Goal: Transaction & Acquisition: Obtain resource

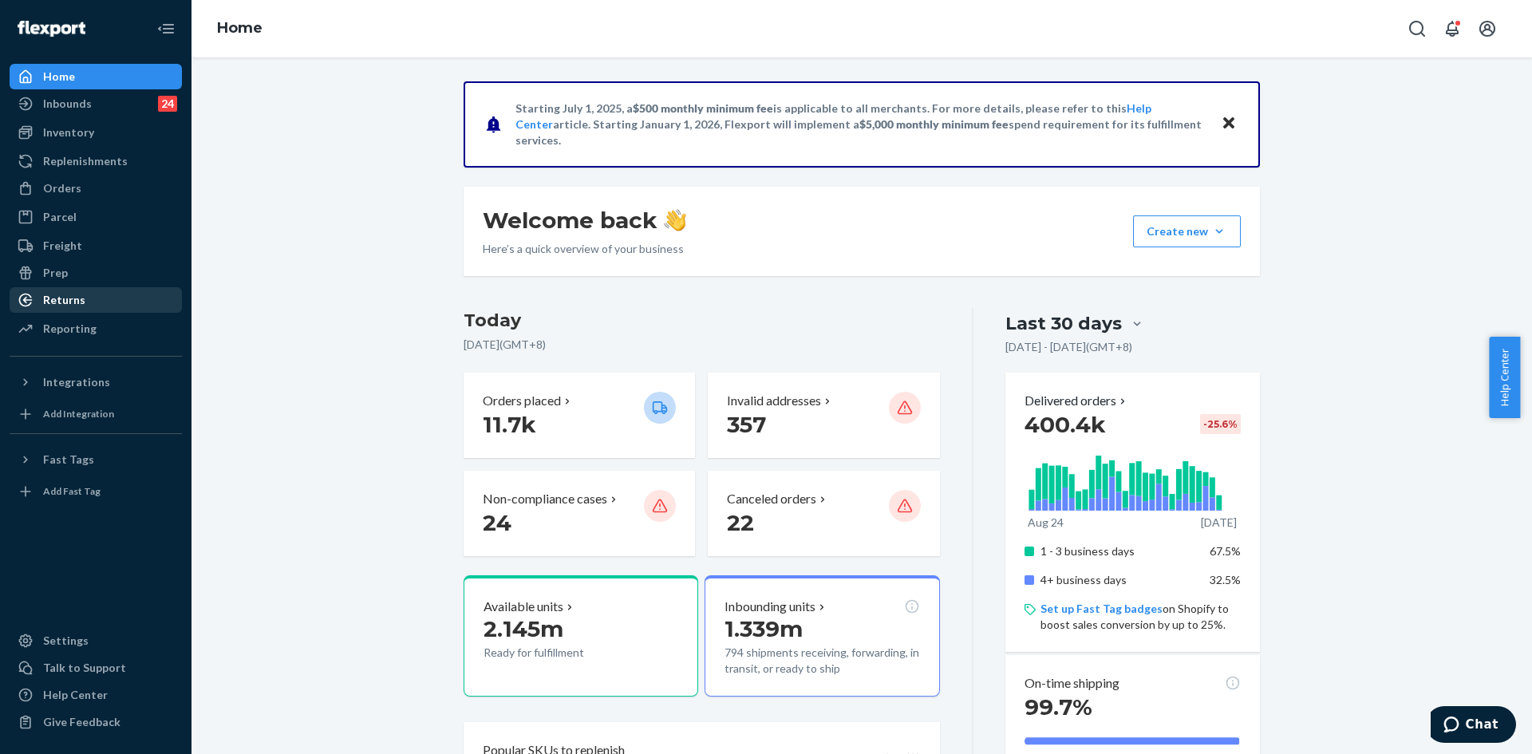
click at [67, 296] on div "Returns" at bounding box center [64, 300] width 42 height 16
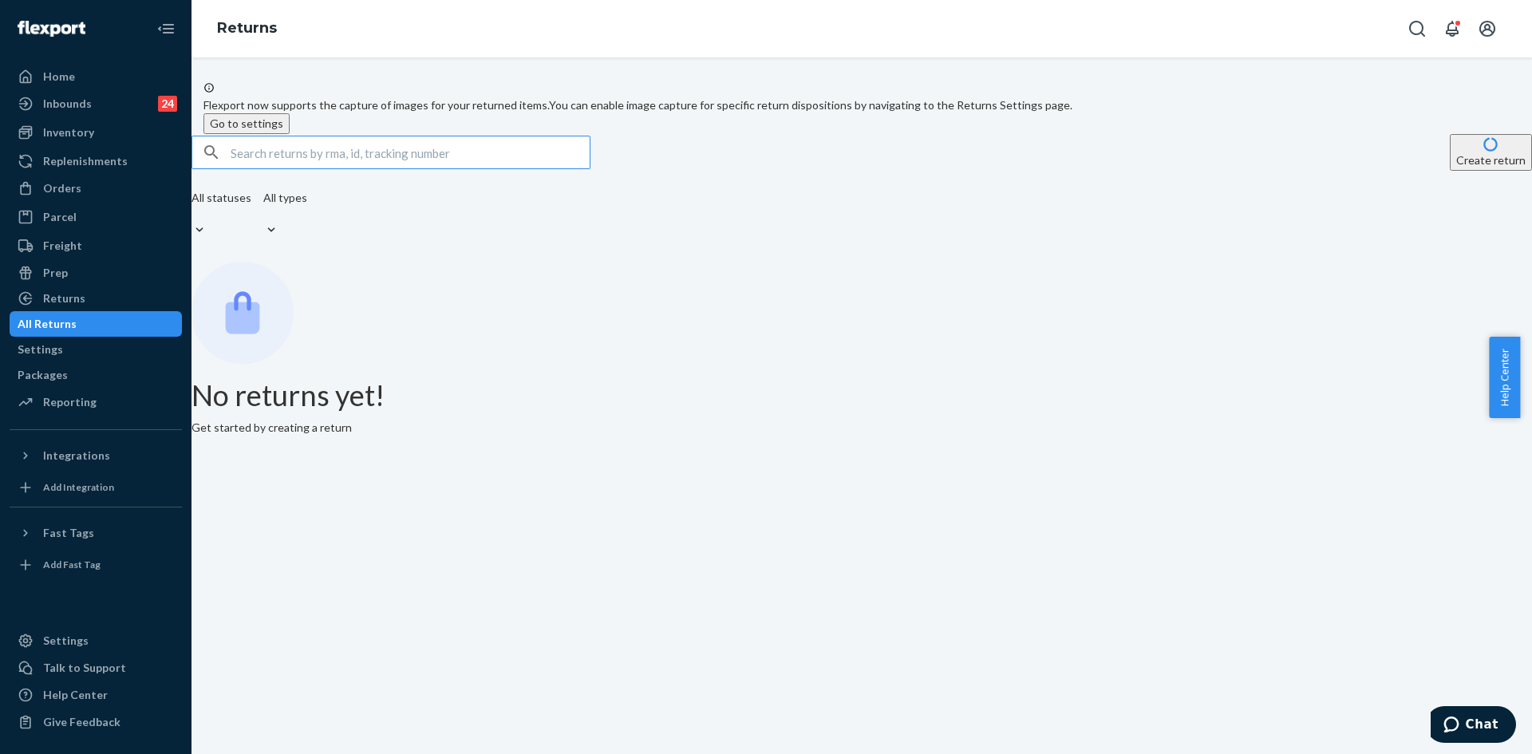
click at [369, 168] on input "text" at bounding box center [410, 152] width 359 height 32
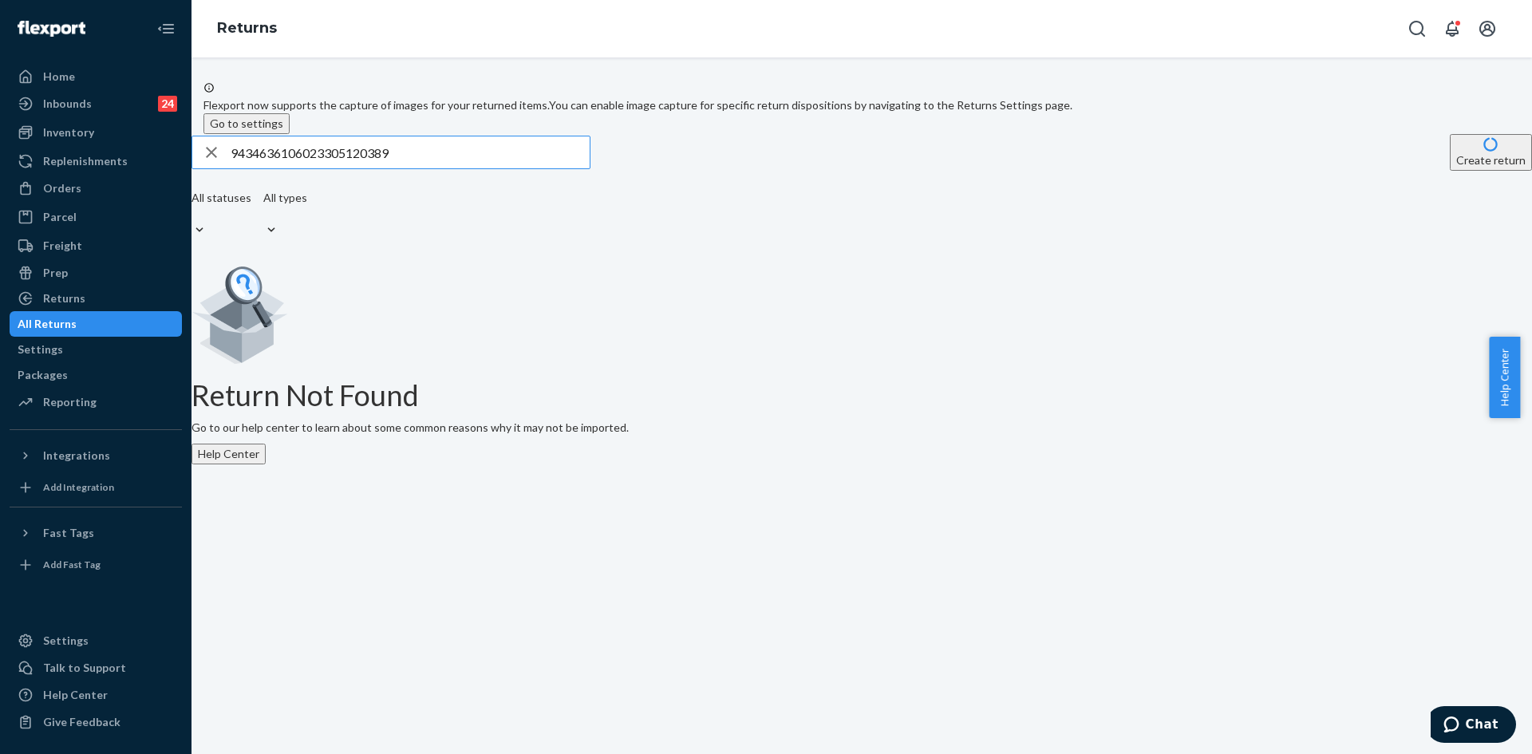
type input "9434636106023305120389"
click at [444, 168] on input "9434636106023305120389" at bounding box center [410, 152] width 359 height 32
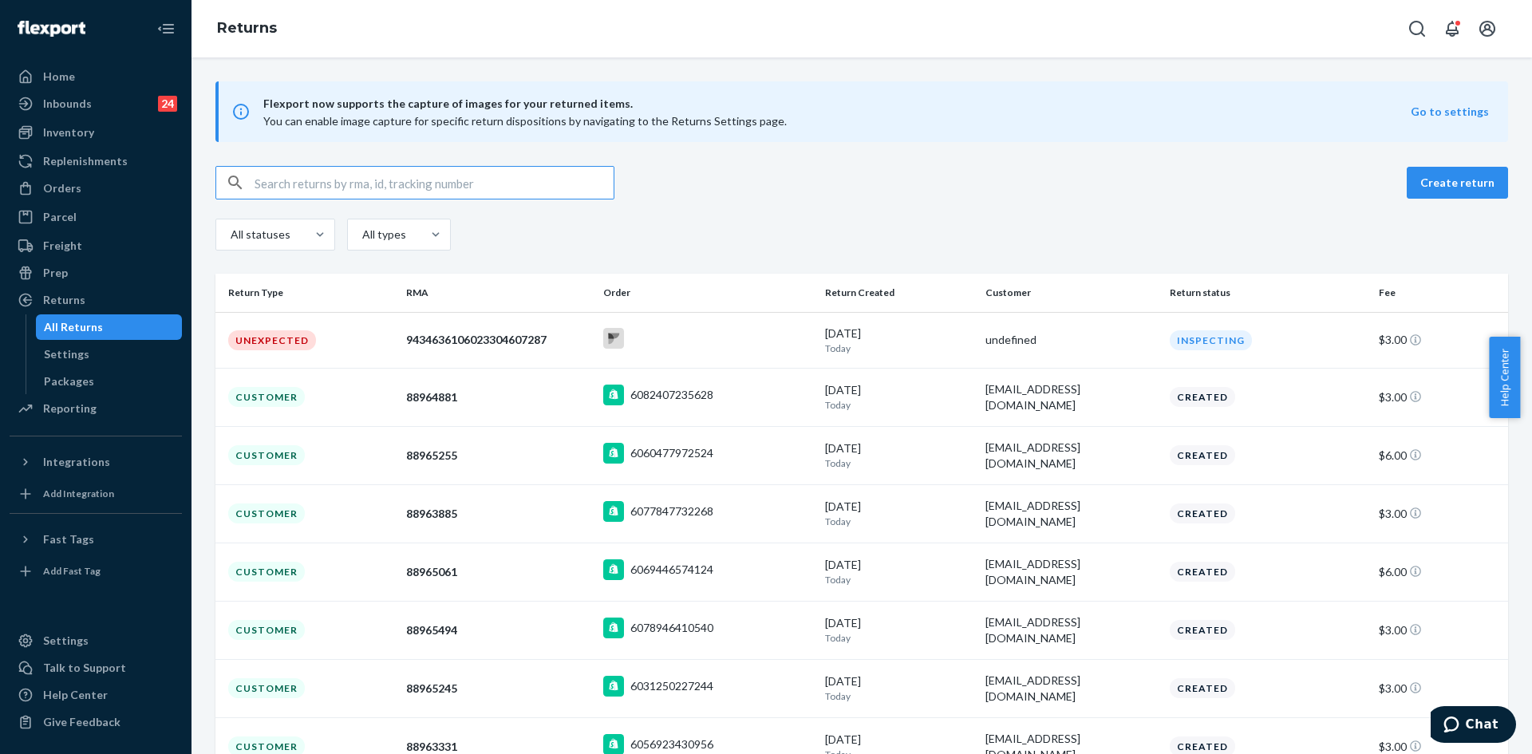
click at [409, 184] on input "text" at bounding box center [434, 183] width 359 height 32
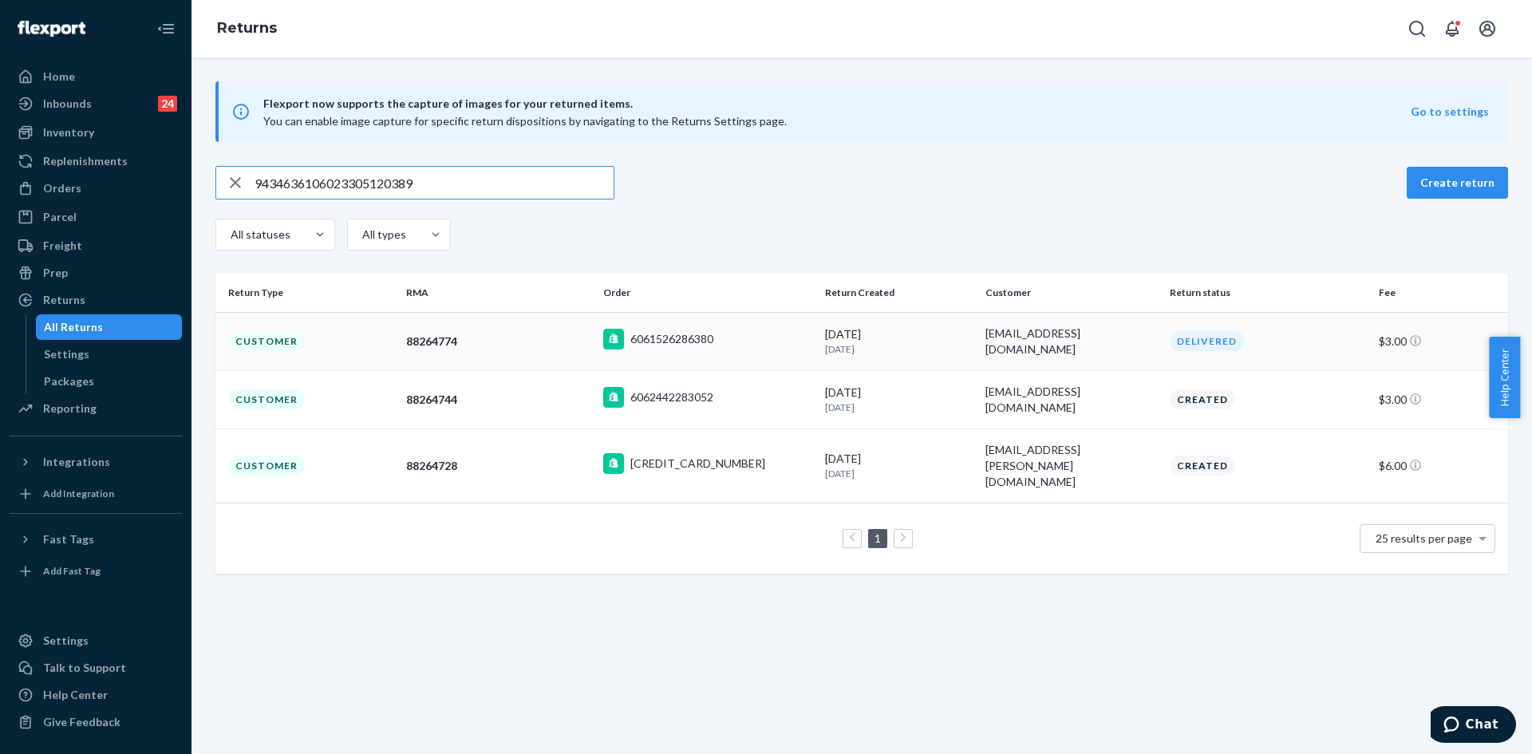
type input "9434636106023305120389"
click at [496, 347] on div "88264774" at bounding box center [498, 341] width 184 height 16
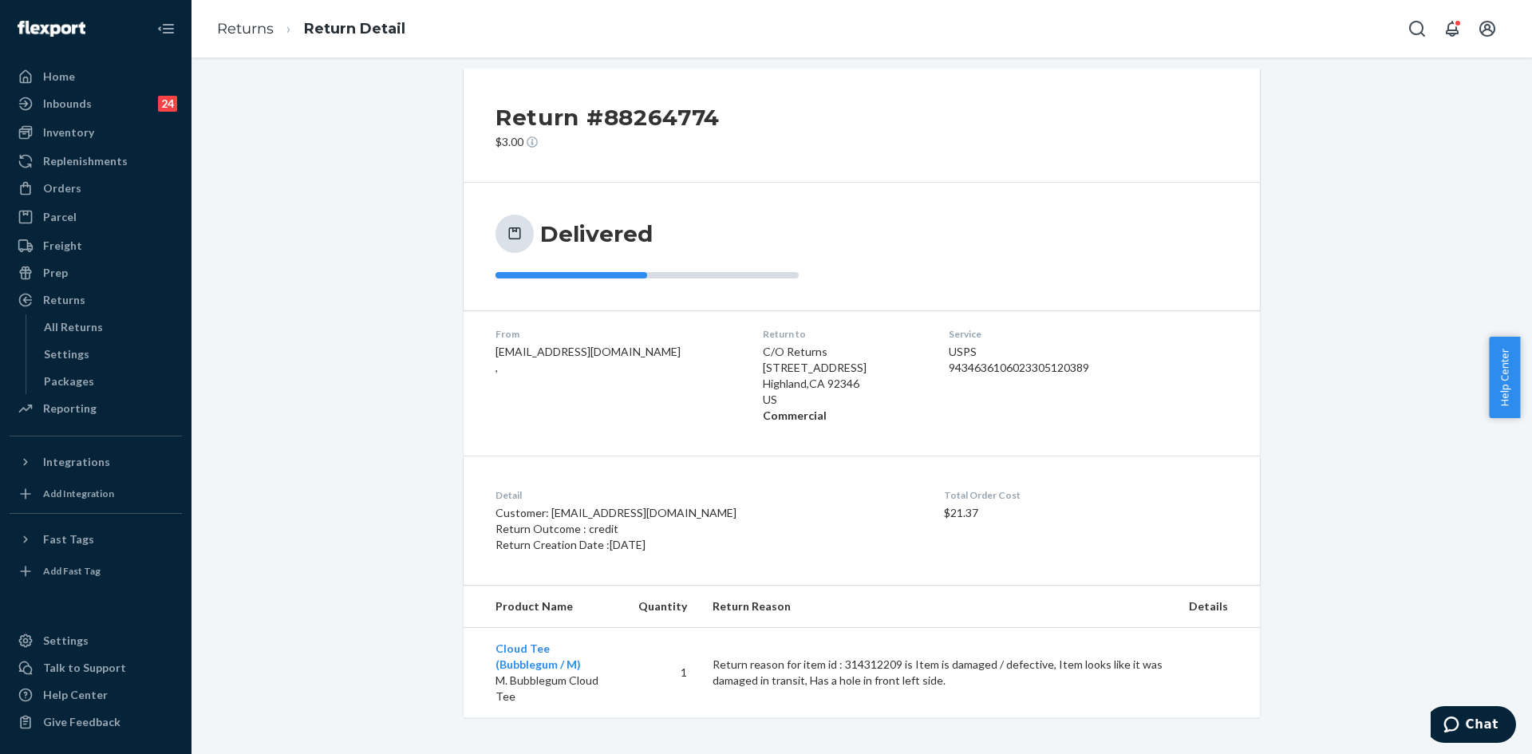
scroll to position [16, 0]
click at [297, 198] on div "Return #88264774 $3.00 Delivered From vegasflair56@gmail.com , Return to C/O Re…" at bounding box center [861, 389] width 1316 height 649
click at [1410, 22] on icon "Open Search Box" at bounding box center [1416, 28] width 19 height 19
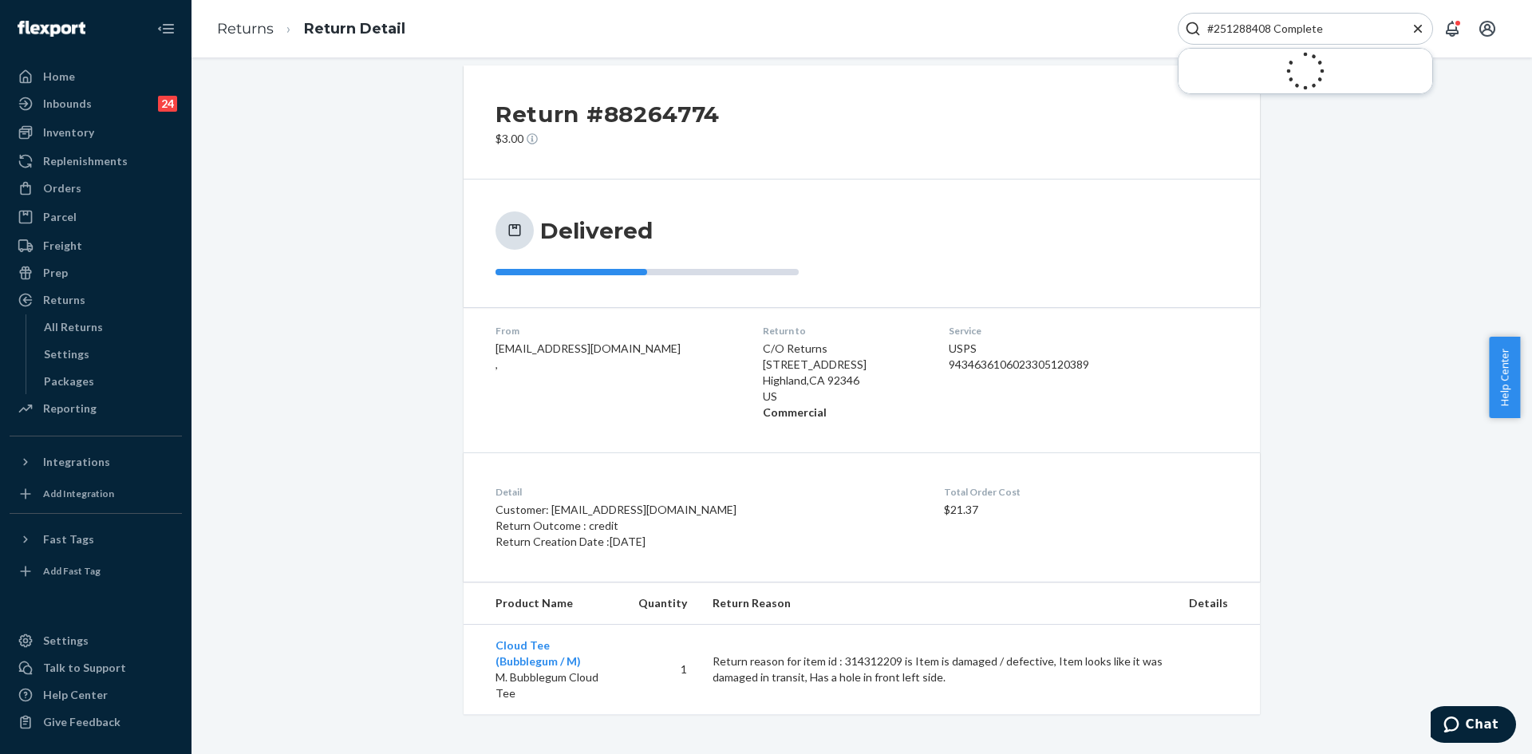
drag, startPoint x: 1270, startPoint y: 25, endPoint x: 1359, endPoint y: 27, distance: 89.4
click at [1359, 27] on input "#251288408 Complete" at bounding box center [1299, 29] width 196 height 16
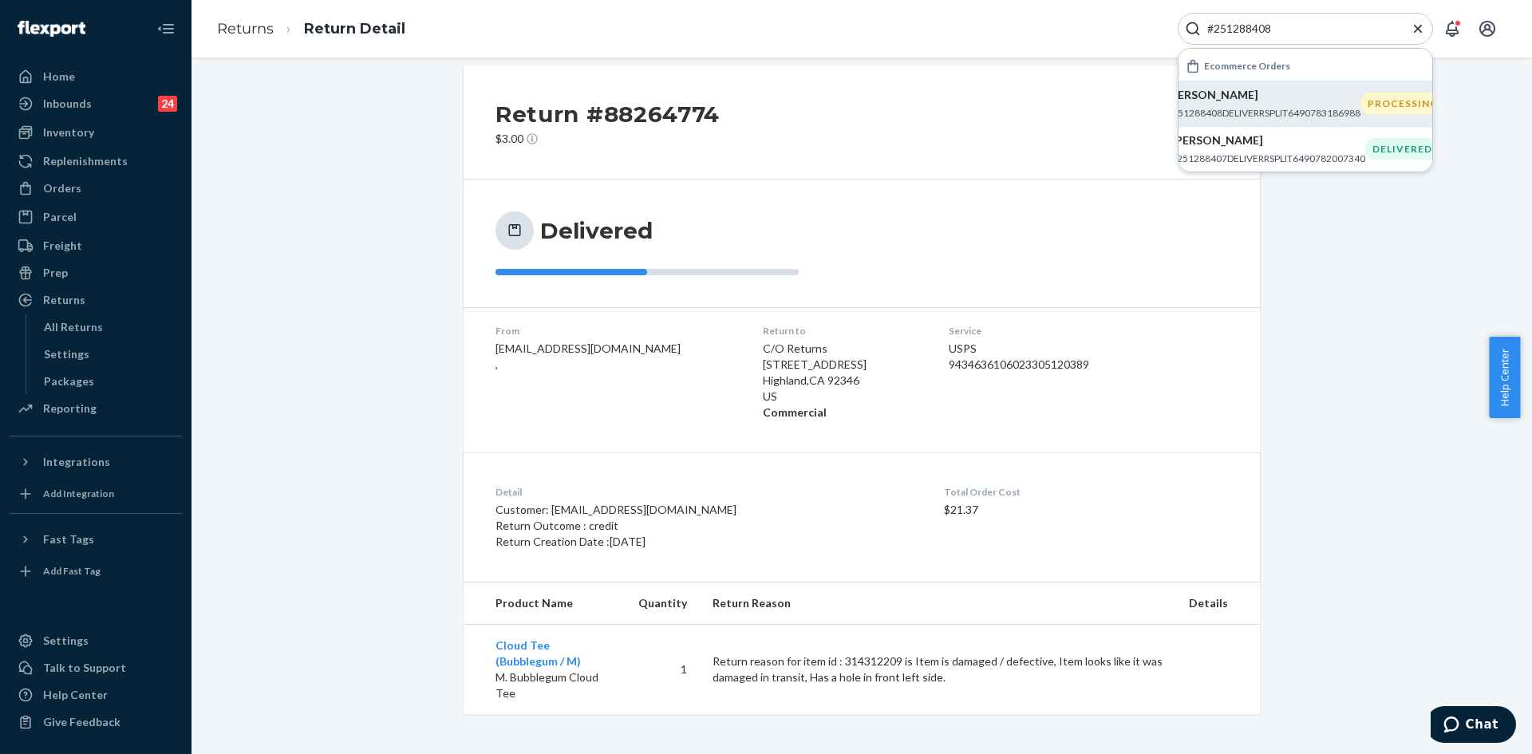
type input "#251288408"
click at [1240, 106] on p "#251288408DELIVERRSPLIT6490783186988" at bounding box center [1263, 113] width 194 height 14
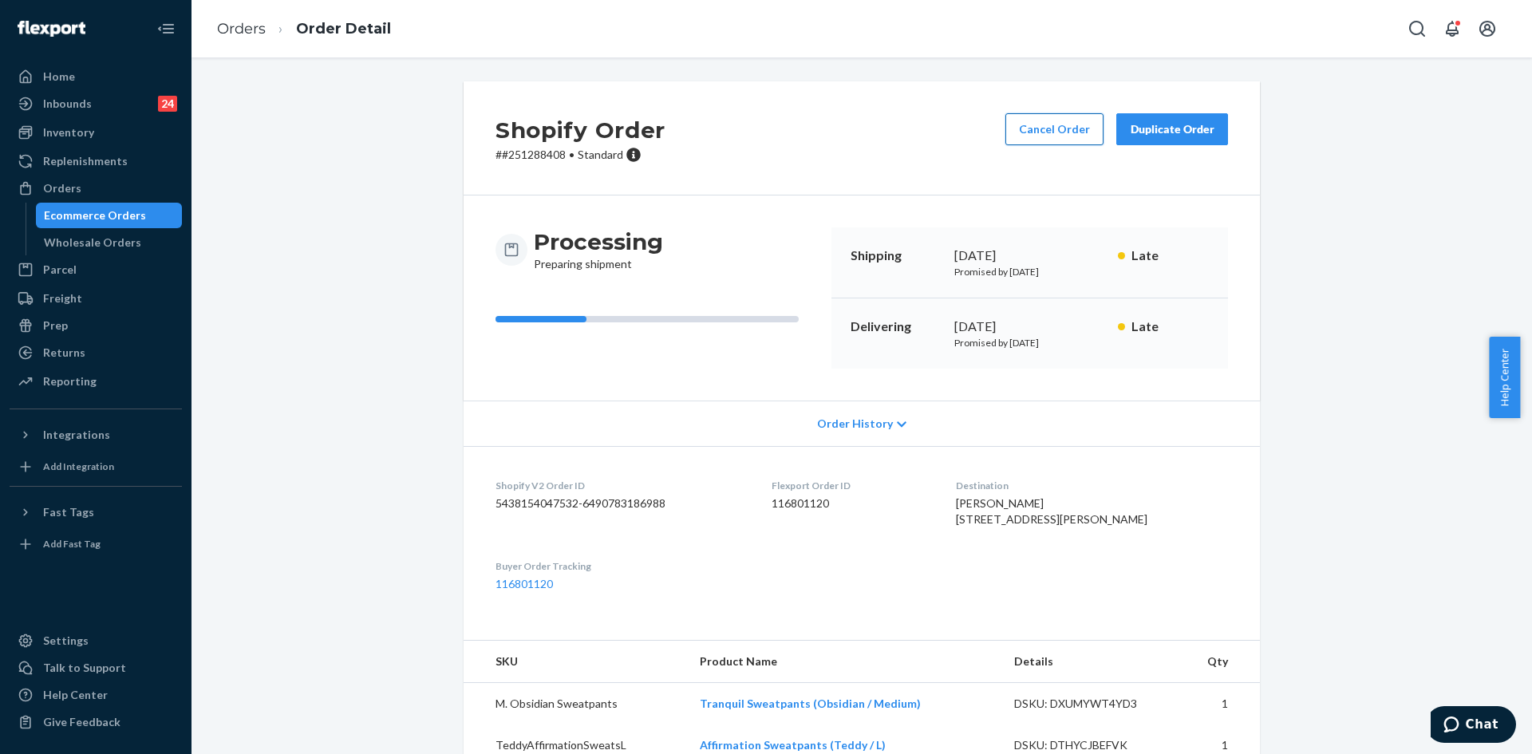
click at [1048, 114] on button "Cancel Order" at bounding box center [1054, 129] width 98 height 32
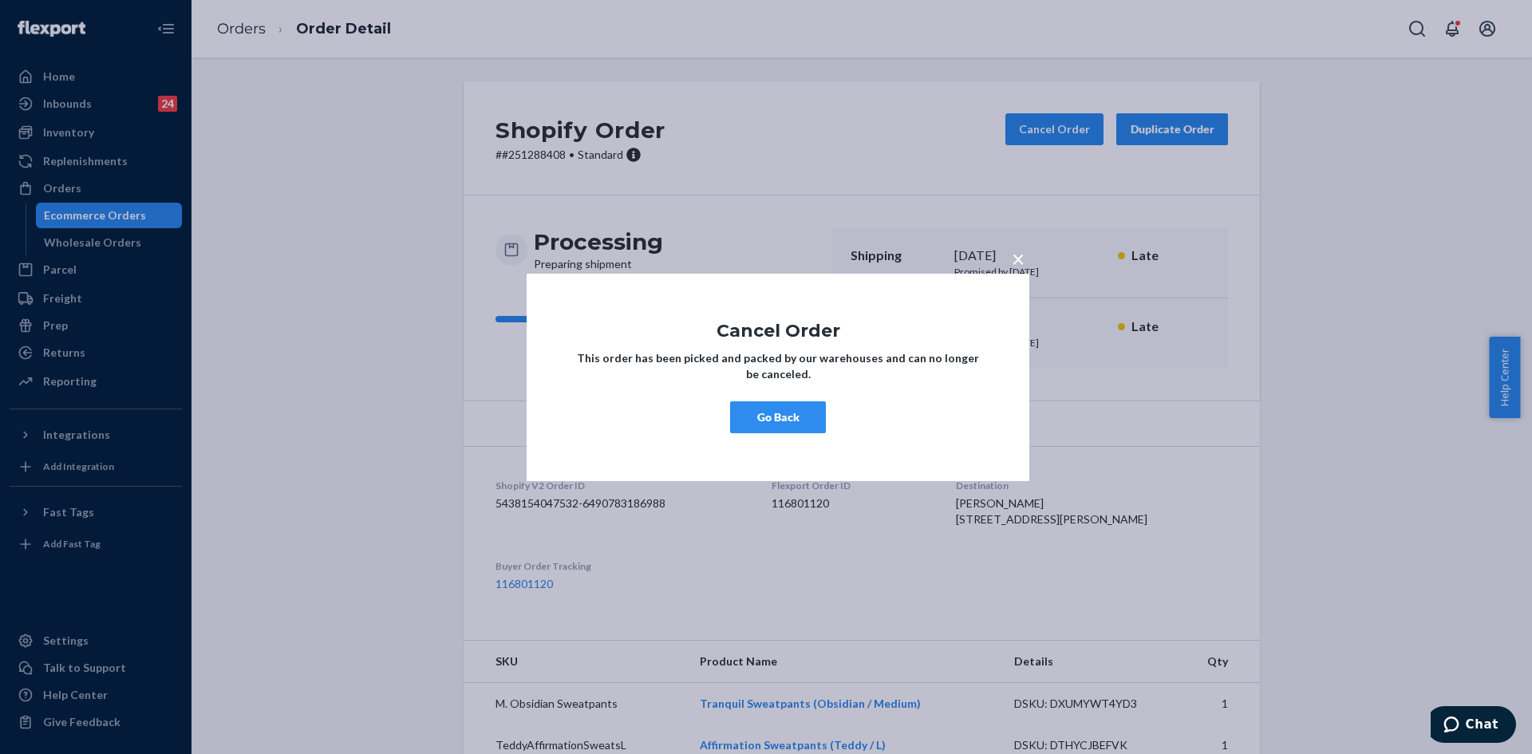
click at [792, 419] on button "Go Back" at bounding box center [778, 417] width 96 height 32
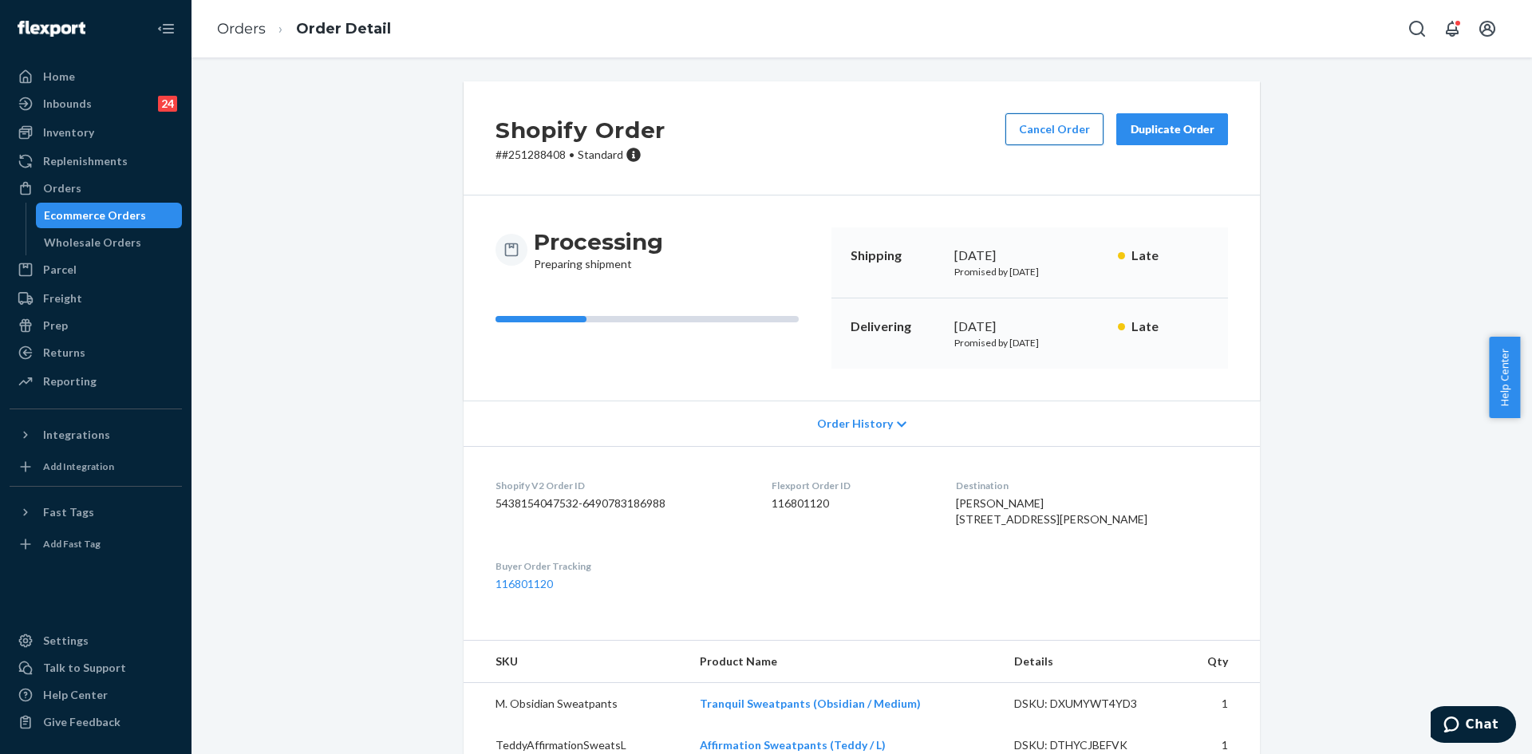
click at [1032, 138] on button "Cancel Order" at bounding box center [1054, 129] width 98 height 32
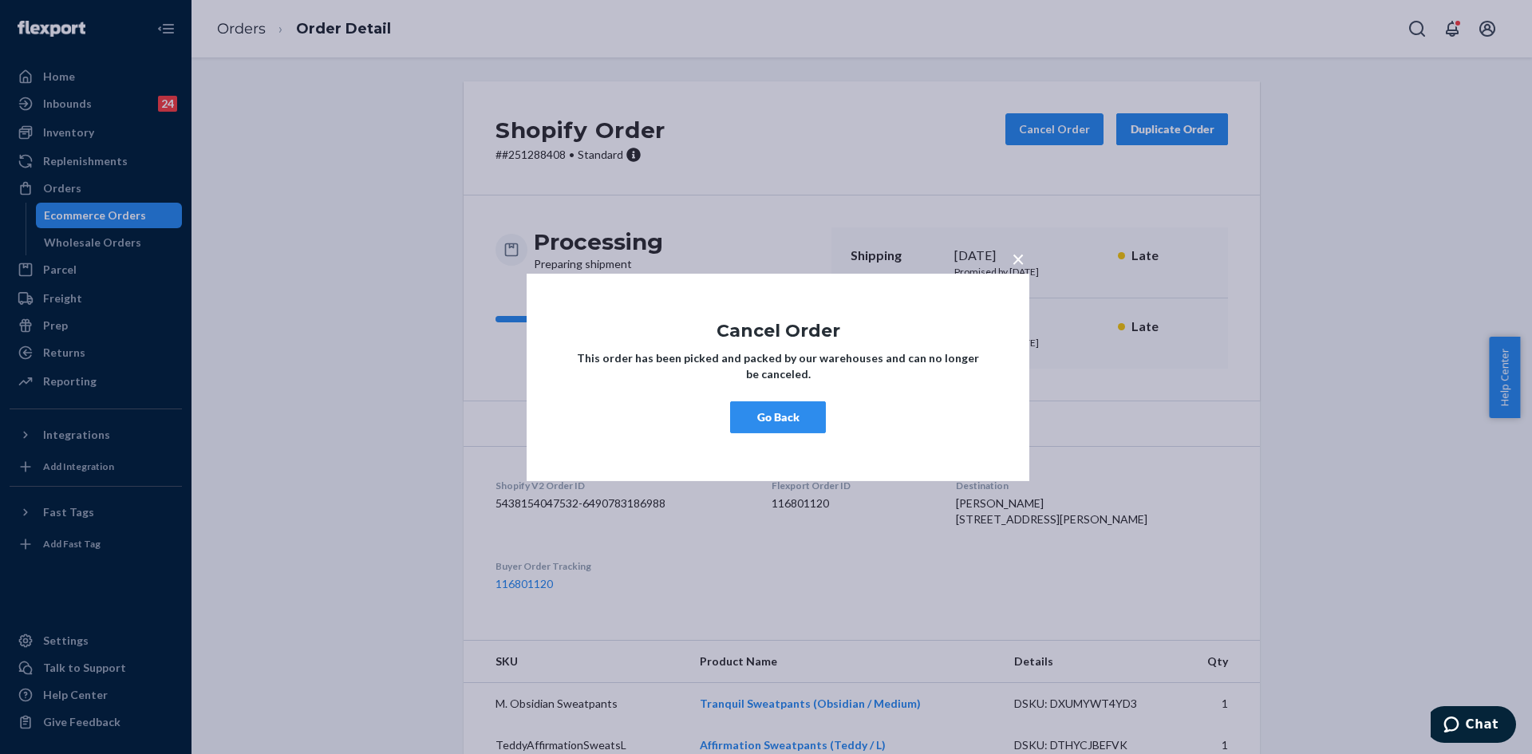
click at [729, 186] on div "× Cancel Order This order has been picked and packed by our warehouses and can …" at bounding box center [766, 377] width 1532 height 754
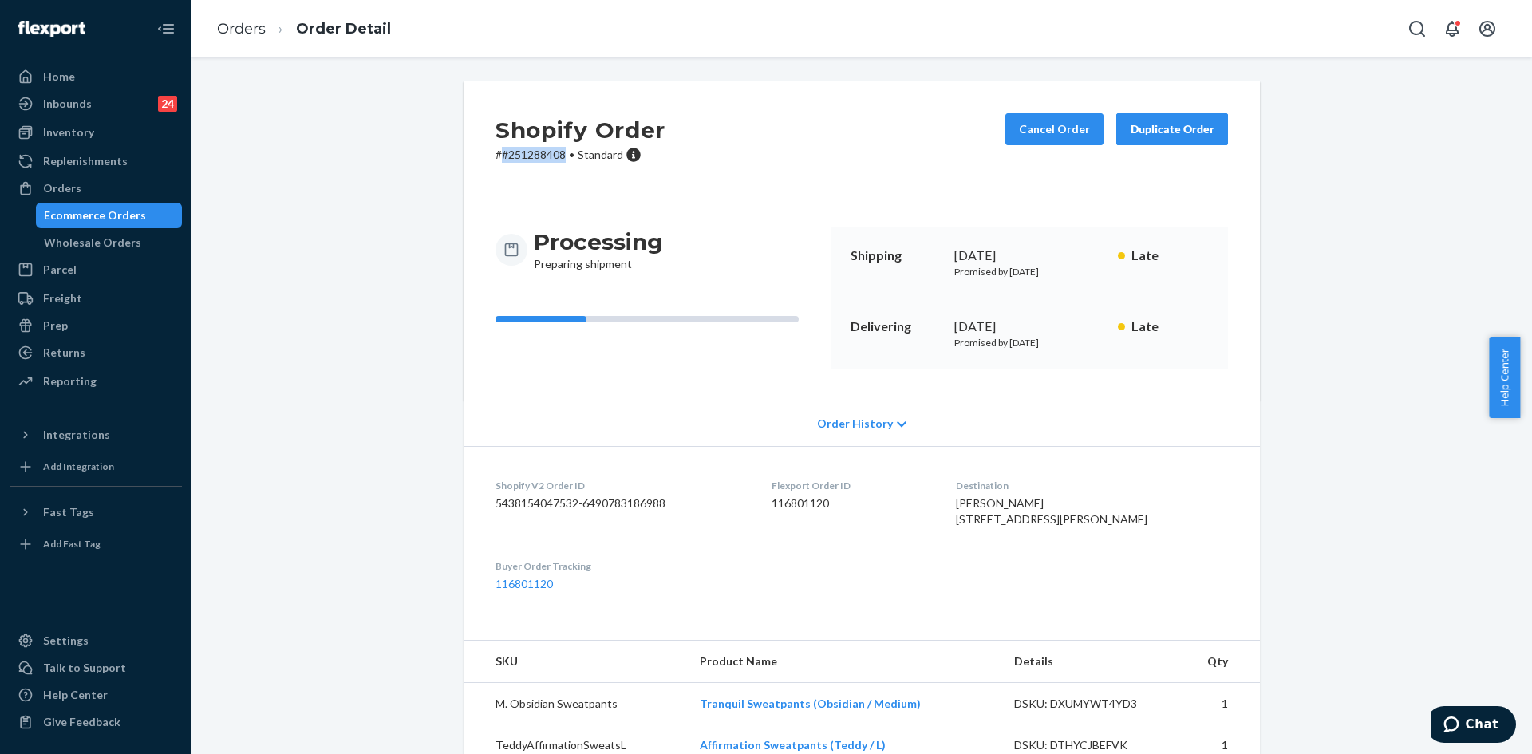
copy p "#251288408"
drag, startPoint x: 499, startPoint y: 156, endPoint x: 559, endPoint y: 156, distance: 60.6
click at [559, 156] on p "# #251288408 • Standard" at bounding box center [580, 155] width 170 height 16
click at [1482, 720] on span "Chat" at bounding box center [1482, 724] width 33 height 14
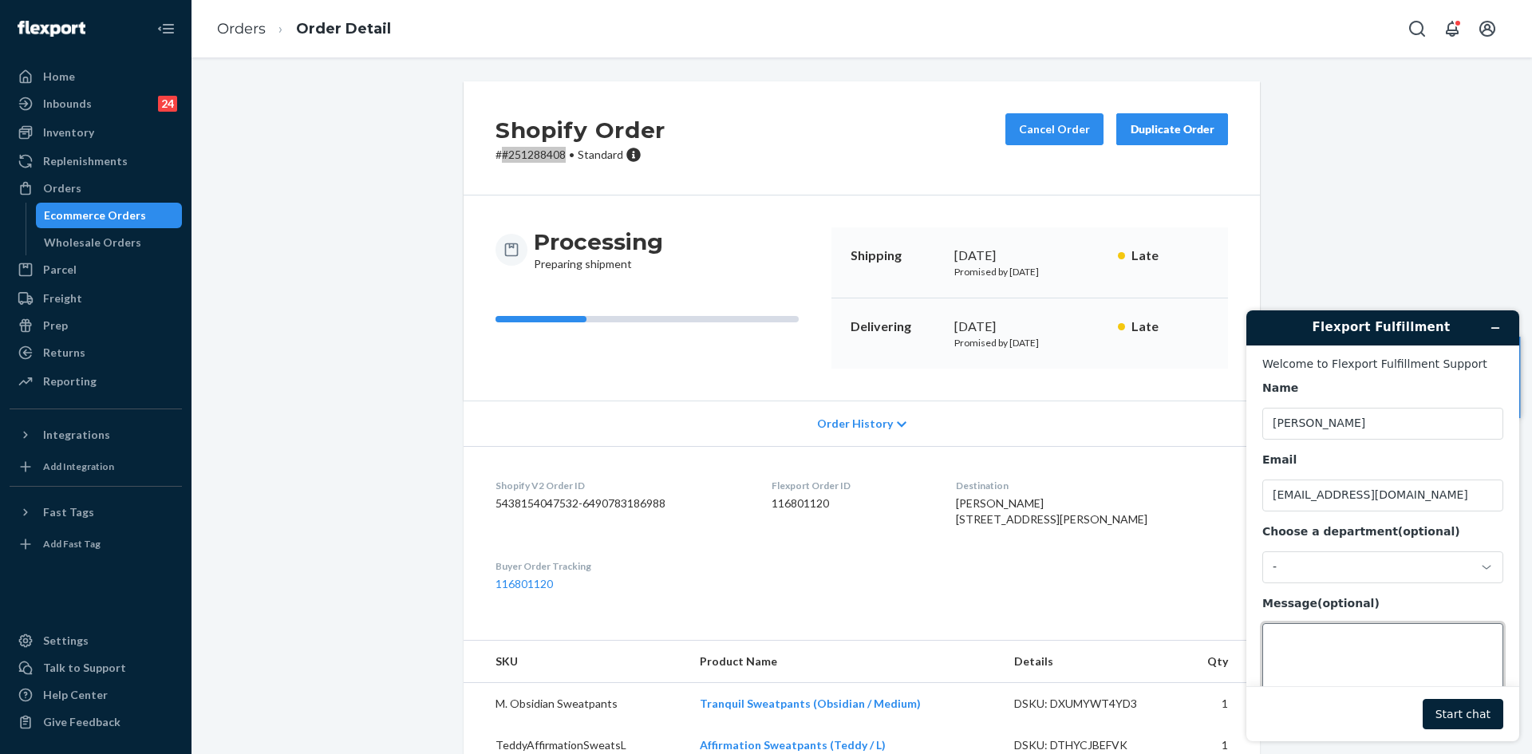
click at [1320, 653] on textarea "Message (optional)" at bounding box center [1382, 667] width 241 height 89
paste textarea "#251288408"
click at [1308, 568] on div "-" at bounding box center [1373, 567] width 201 height 14
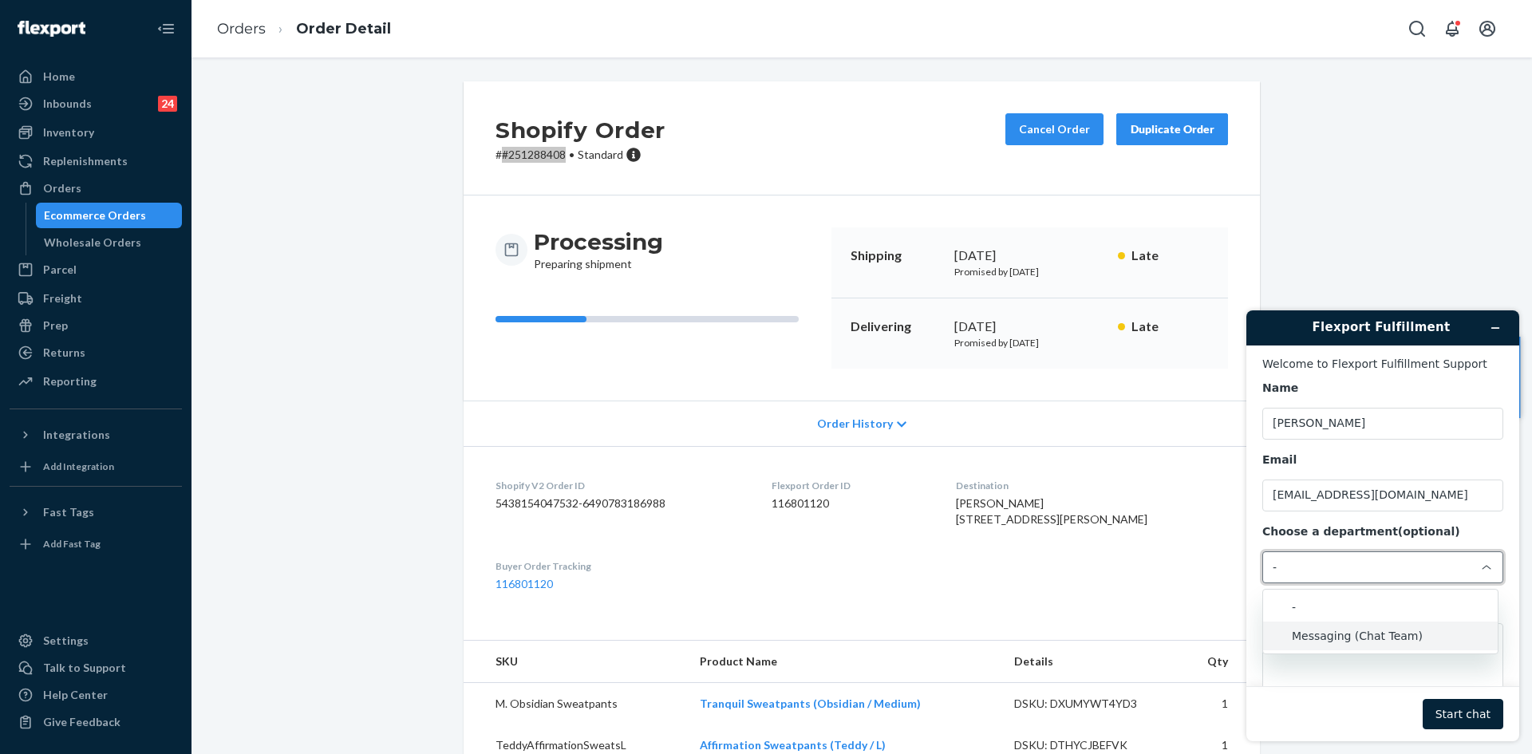
click at [1330, 630] on li "Messaging (Chat Team)" at bounding box center [1380, 636] width 235 height 29
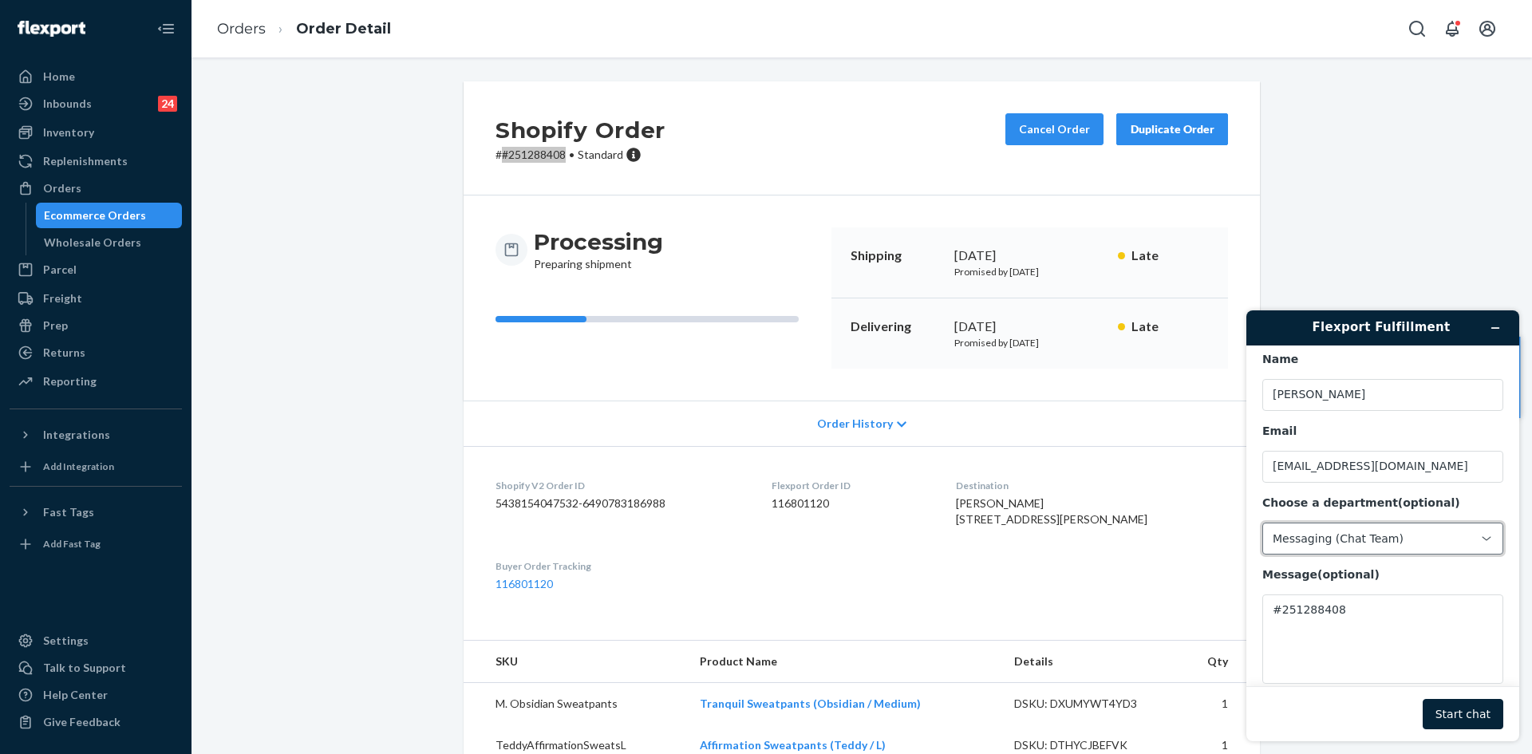
scroll to position [53, 0]
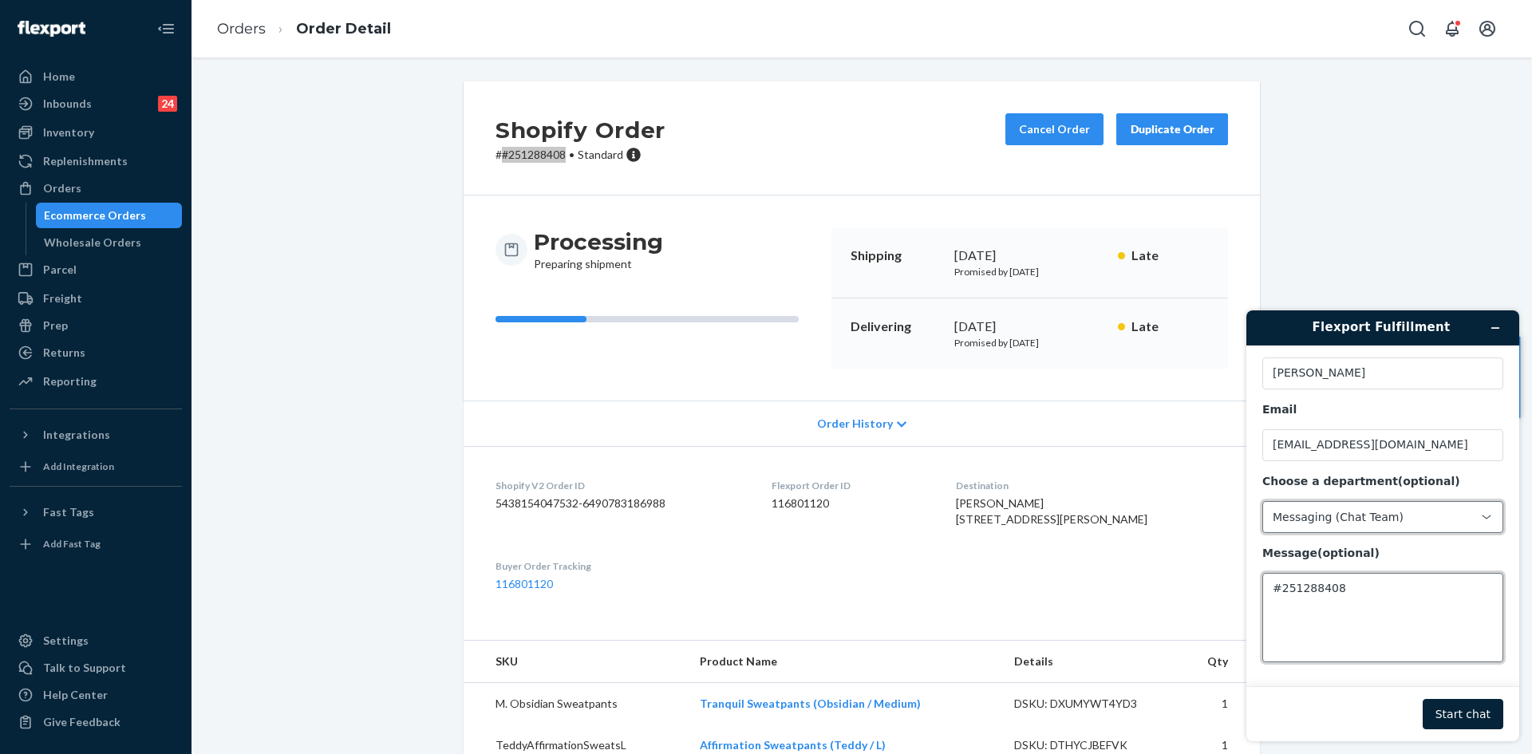
click at [1342, 593] on textarea "#251288408" at bounding box center [1382, 617] width 241 height 89
click at [1411, 592] on textarea "#251288408 --- order" at bounding box center [1382, 617] width 241 height 89
click at [1384, 594] on textarea "#251288408 --- order" at bounding box center [1382, 617] width 241 height 89
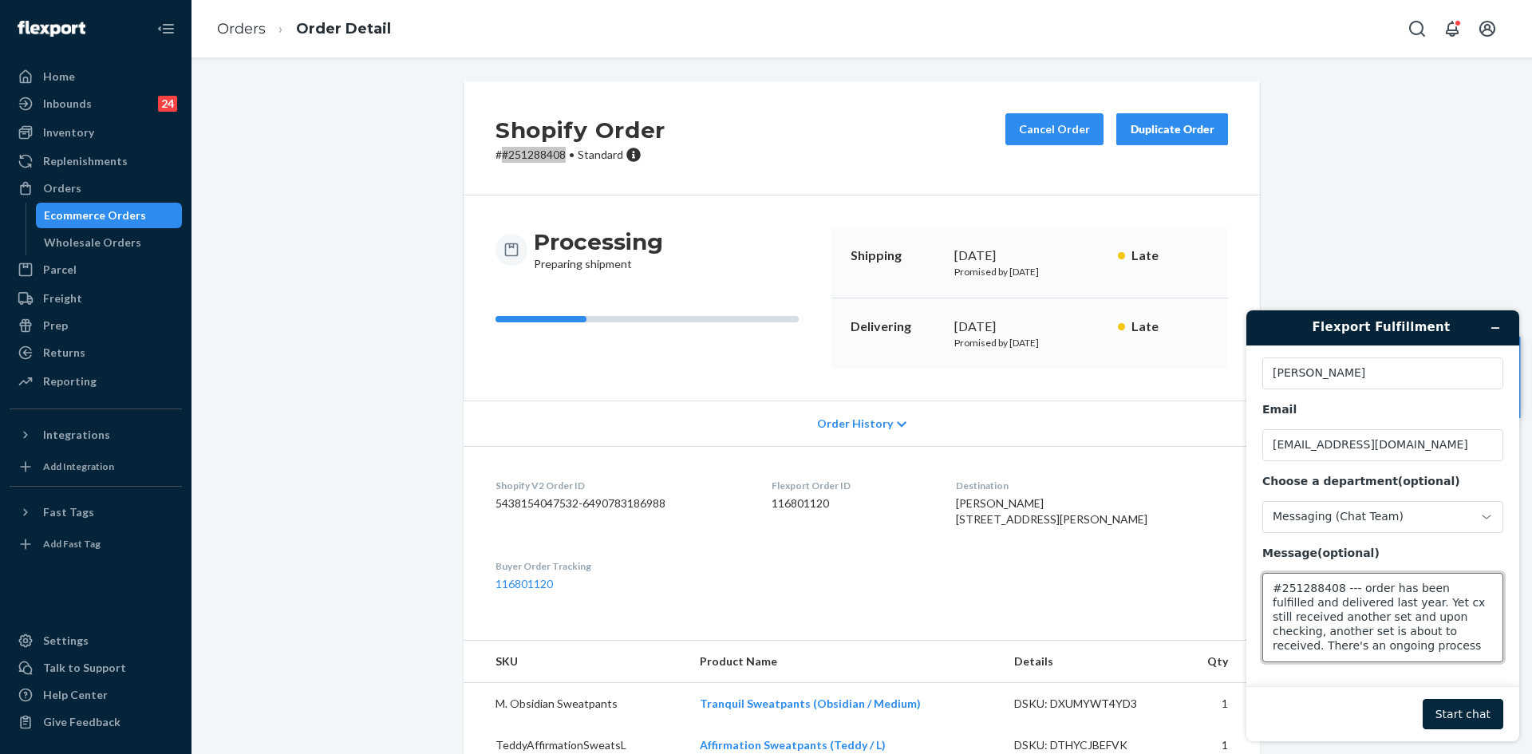
type textarea "#251288408 --- order has been fulfilled and delivered last year. Yet cx still r…"
click at [1461, 713] on button "Start chat" at bounding box center [1463, 714] width 81 height 30
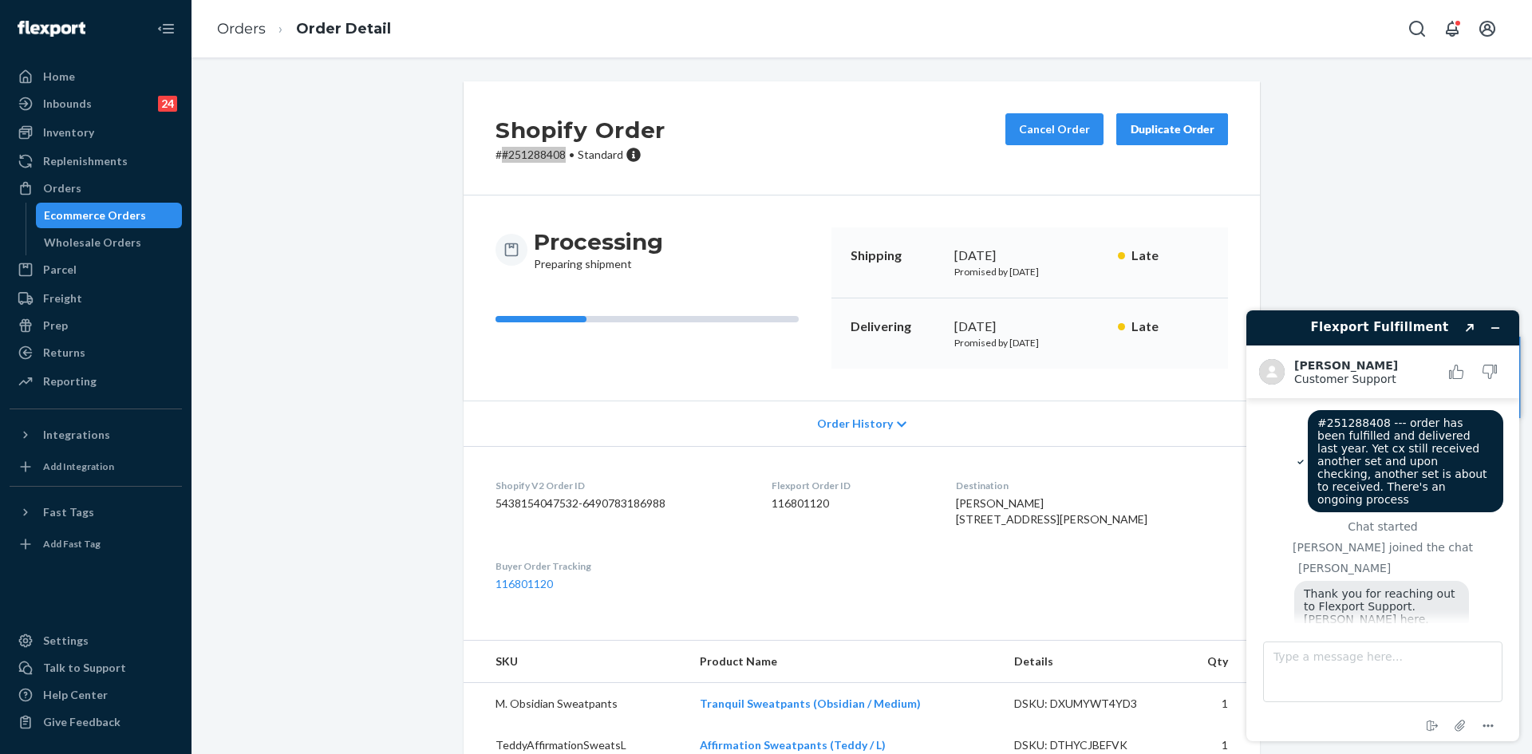
scroll to position [41, 0]
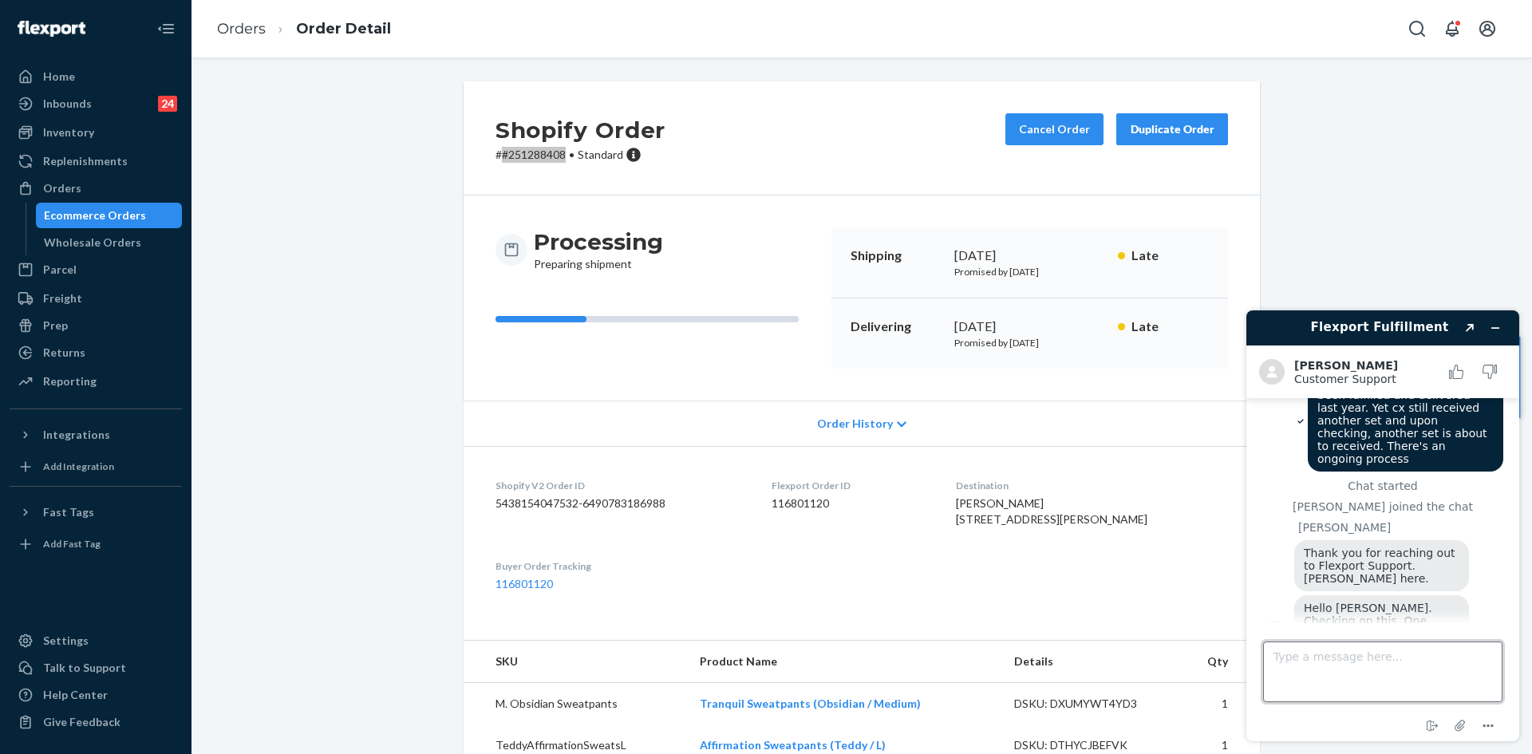
click at [1335, 671] on textarea "Type a message here..." at bounding box center [1382, 671] width 239 height 61
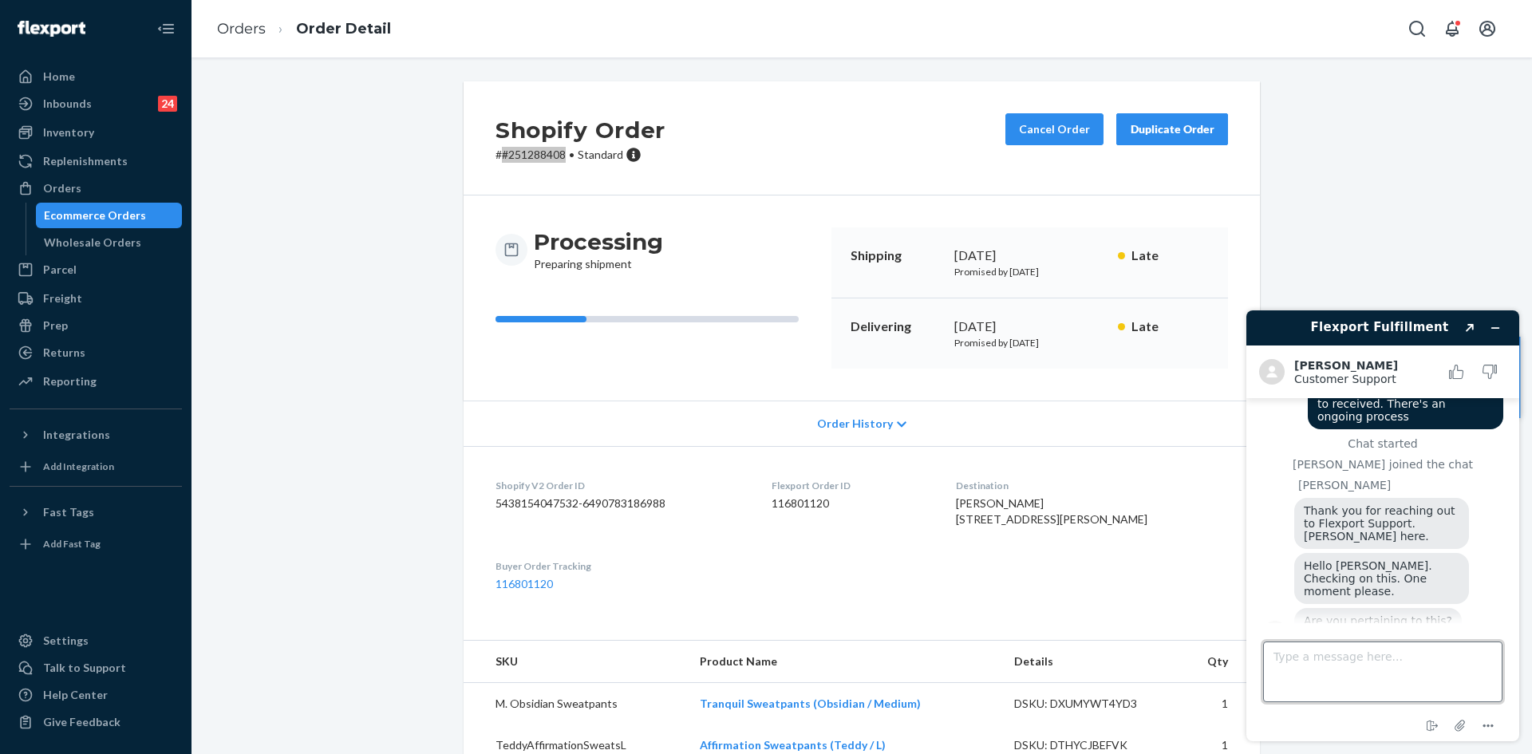
scroll to position [177, 0]
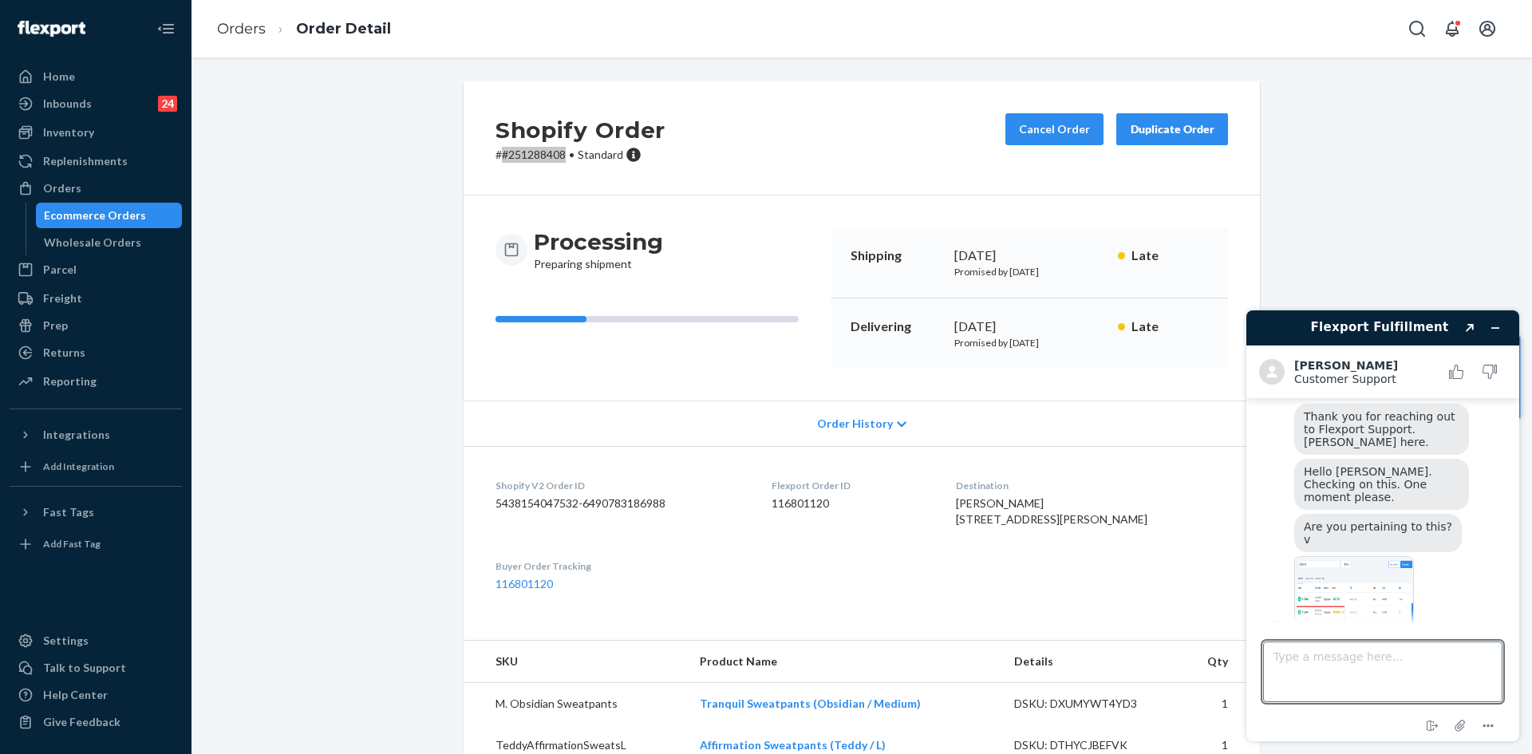
click at [1363, 573] on img at bounding box center [1354, 601] width 120 height 90
click at [1344, 584] on img at bounding box center [1354, 601] width 120 height 90
click at [1330, 666] on textarea "Type a message here..." at bounding box center [1382, 671] width 239 height 61
type textarea "Yes"
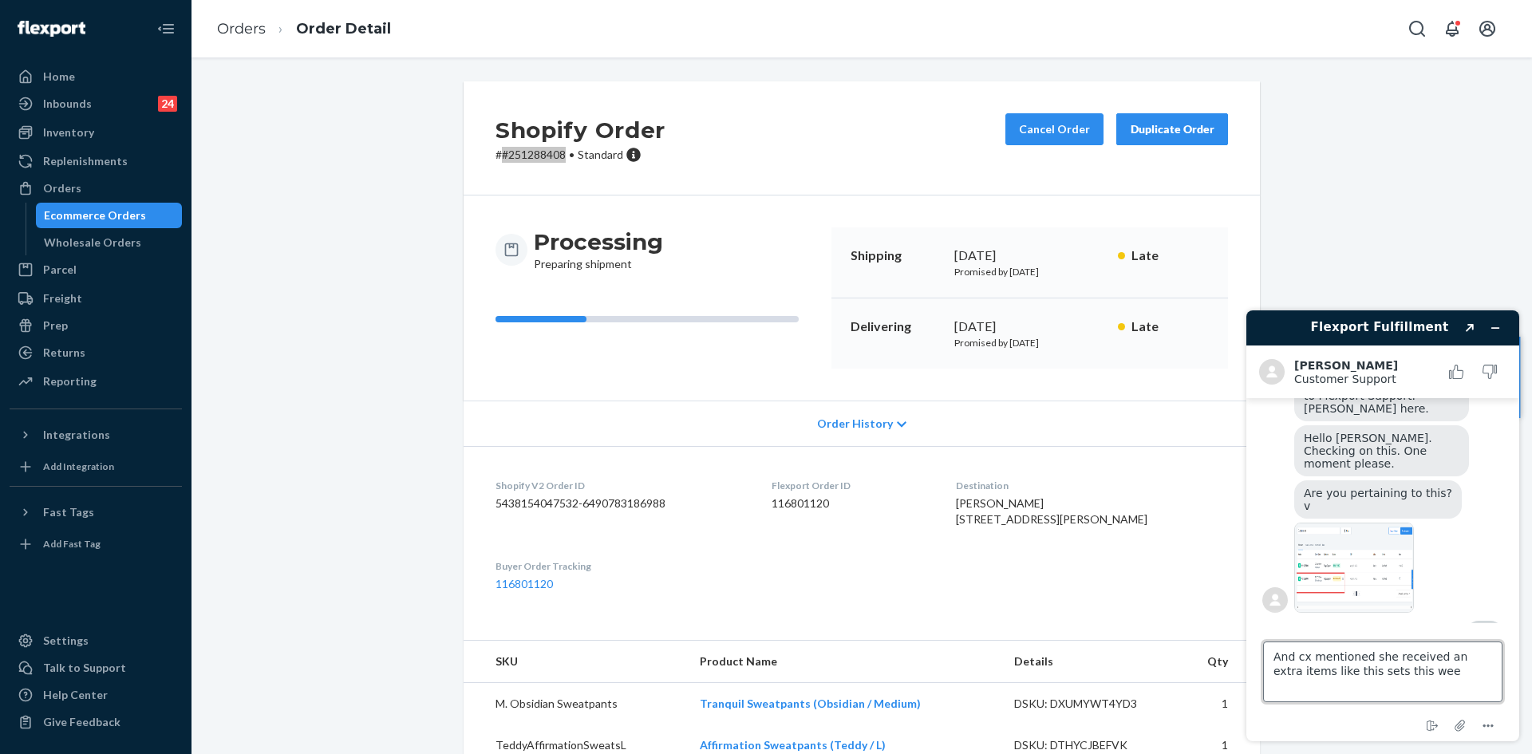
type textarea "And cx mentioned she received an extra items like this sets this week"
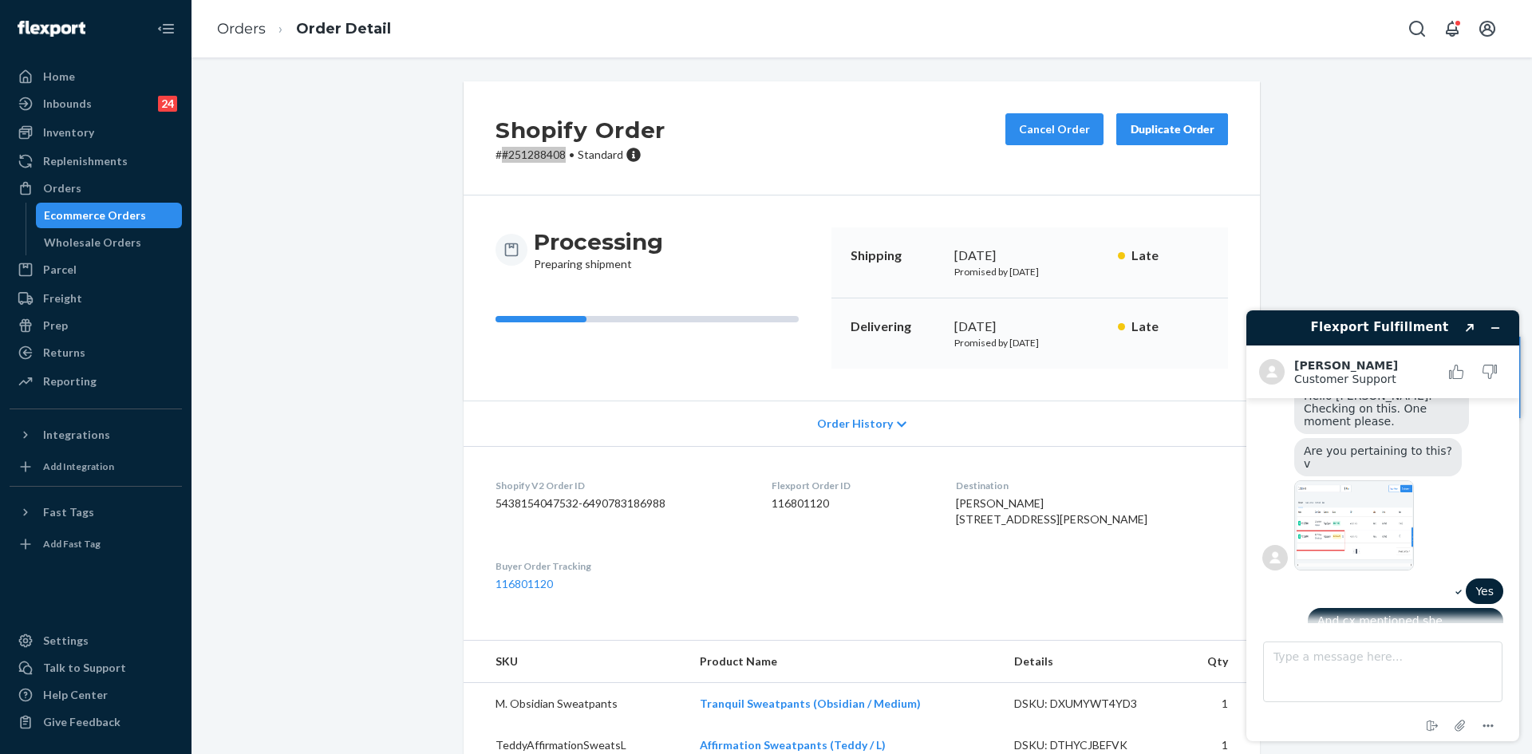
scroll to position [257, 0]
click at [1308, 205] on div "Shopify Order # #251288408 • Standard Cancel Order Duplicate Order Processing P…" at bounding box center [861, 682] width 1316 height 1202
click at [1496, 327] on icon "Minimize widget" at bounding box center [1495, 327] width 11 height 11
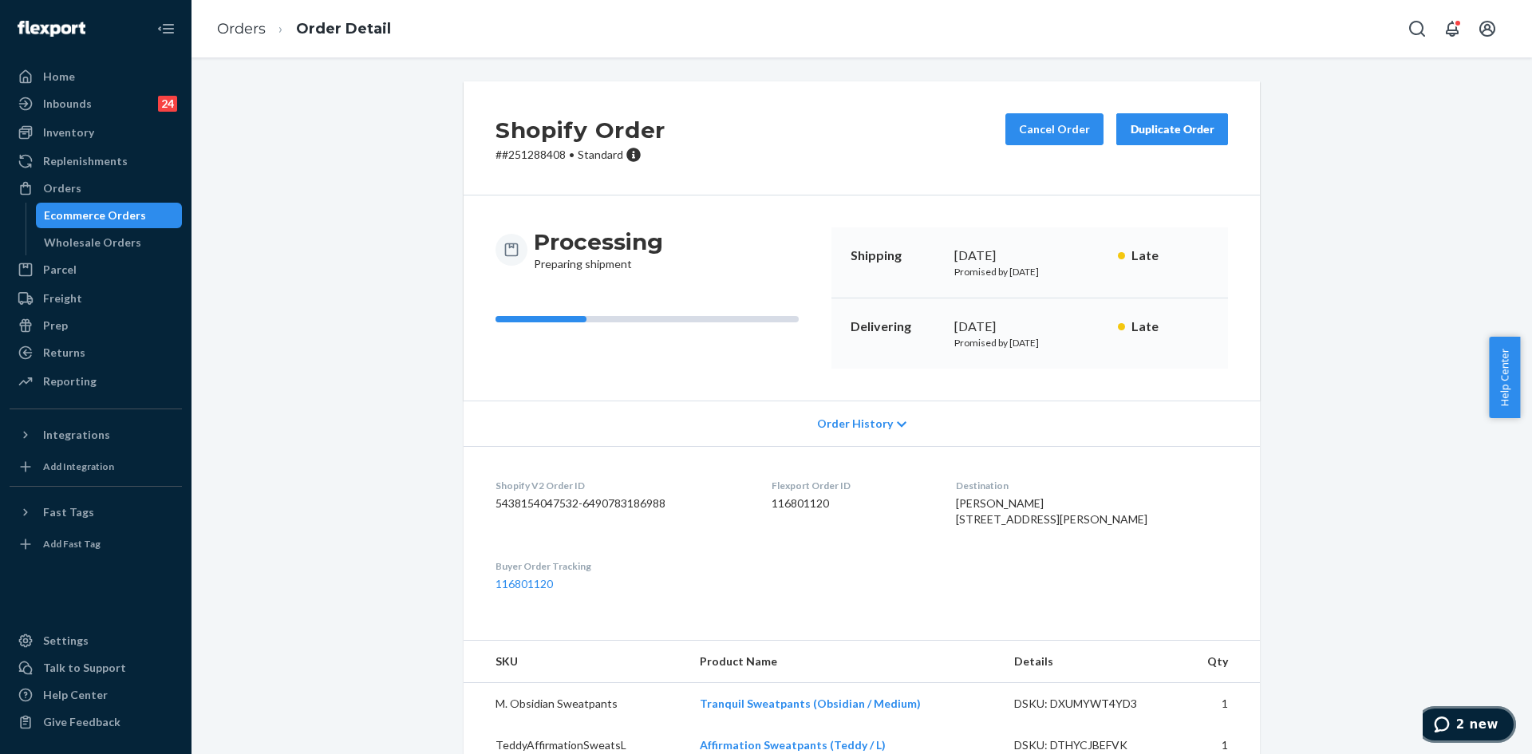
click at [1471, 738] on button "2 new" at bounding box center [1466, 724] width 100 height 37
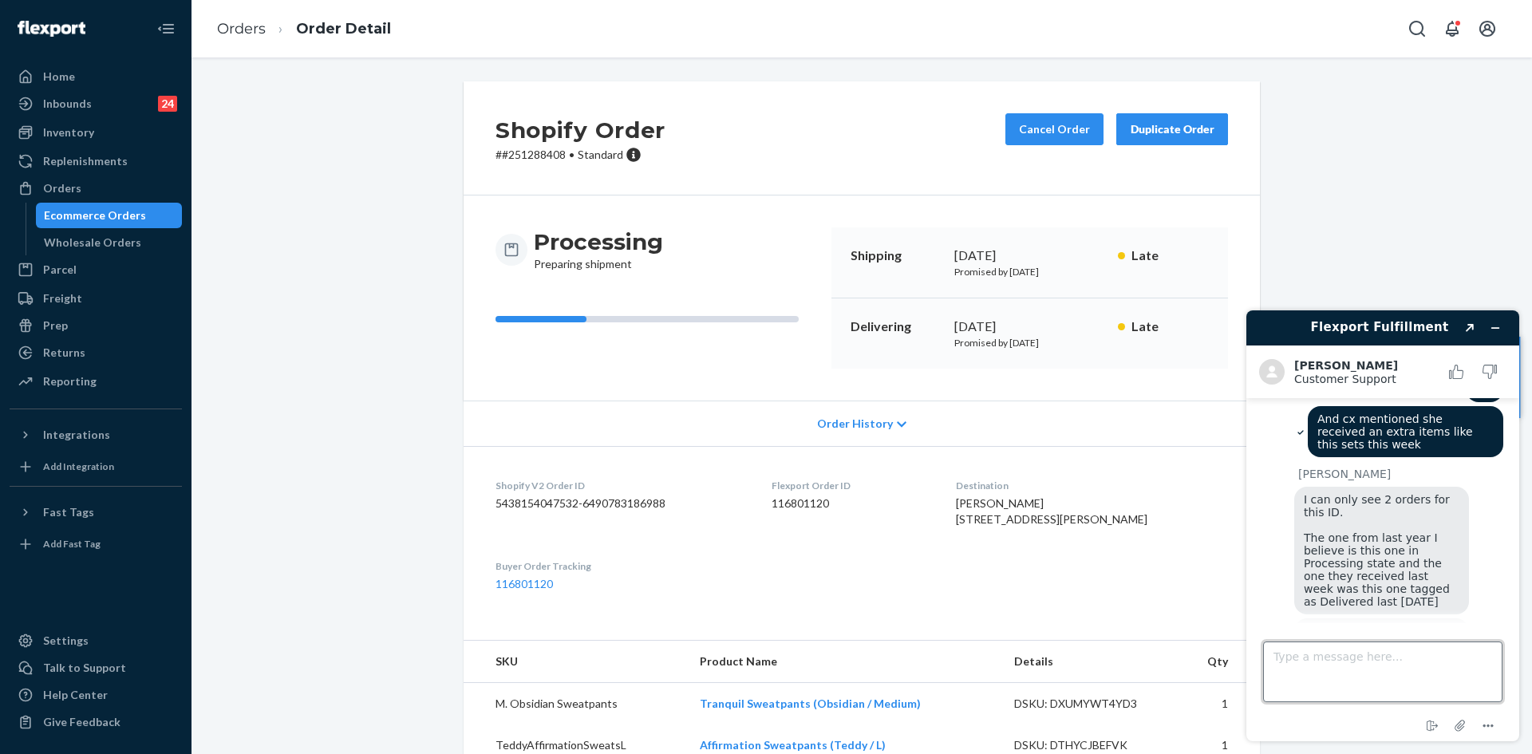
click at [1320, 668] on textarea "Type a message here..." at bounding box center [1382, 671] width 239 height 61
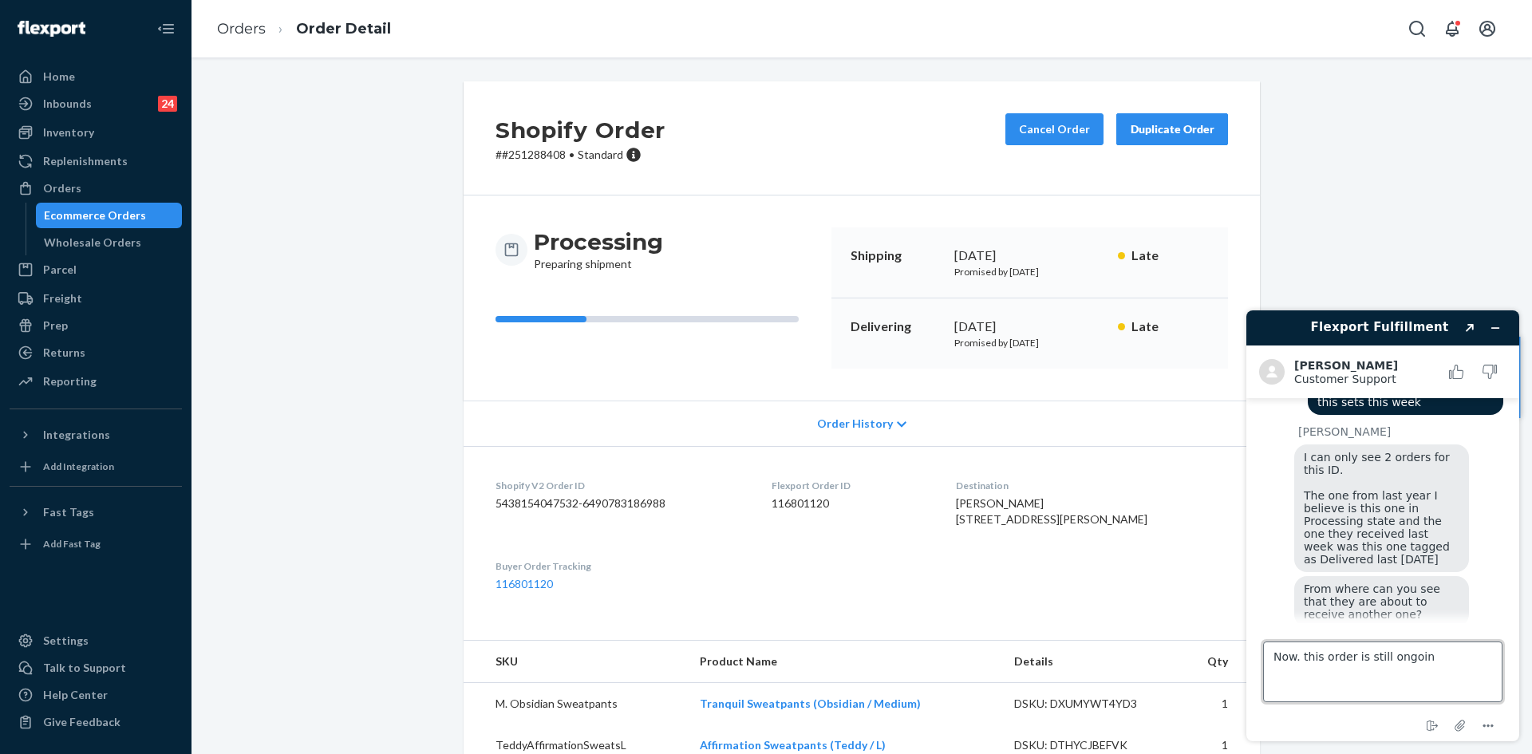
type textarea "Now. this order is still ongoing"
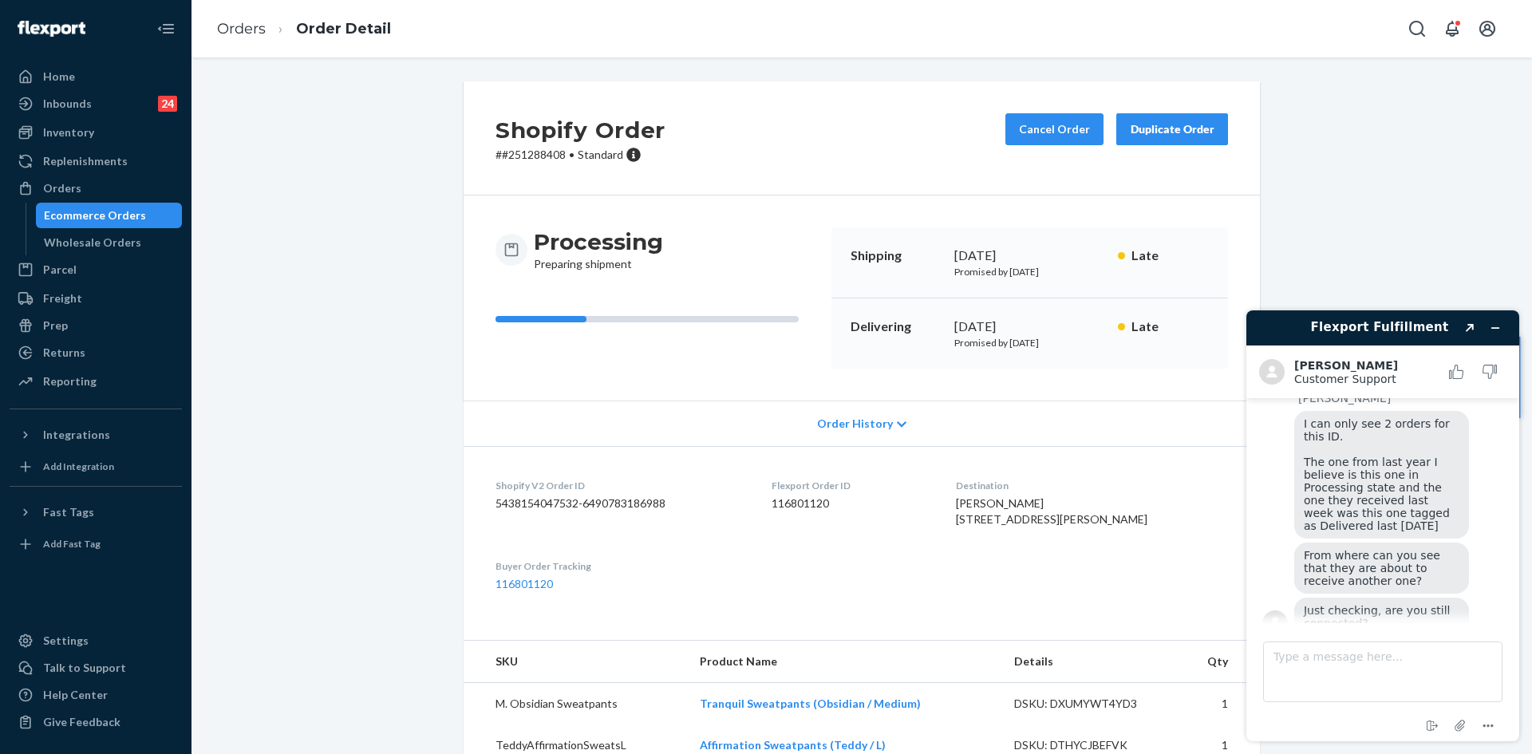
click at [959, 392] on div "Processing Preparing shipment Shipping November 15, 2024 Promised by November 1…" at bounding box center [862, 297] width 796 height 205
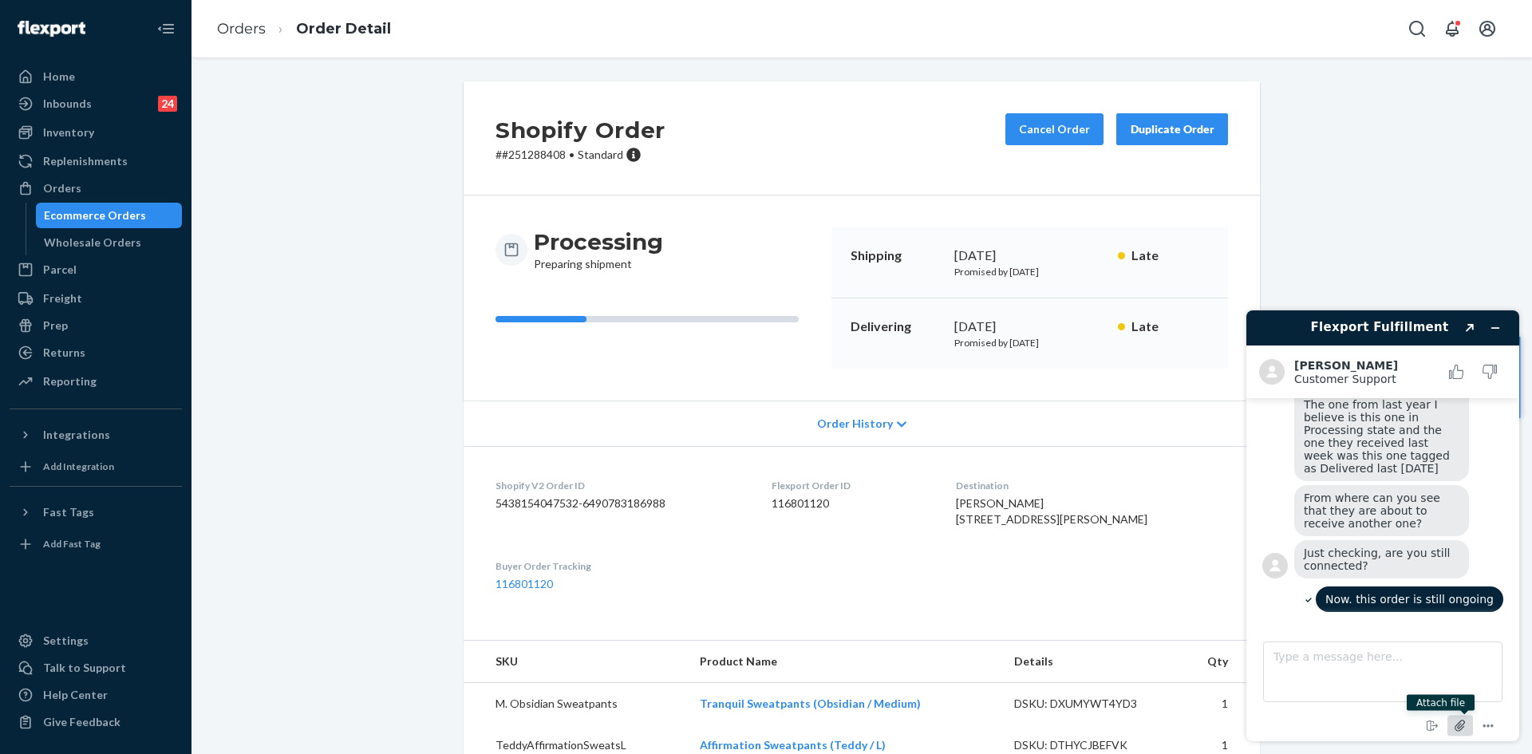
click at [1458, 725] on icon "Attach file" at bounding box center [1461, 726] width 30 height 30
click at [1462, 722] on icon "Attach file" at bounding box center [1461, 726] width 30 height 30
click at [1496, 328] on icon "Minimize widget" at bounding box center [1495, 328] width 7 height 0
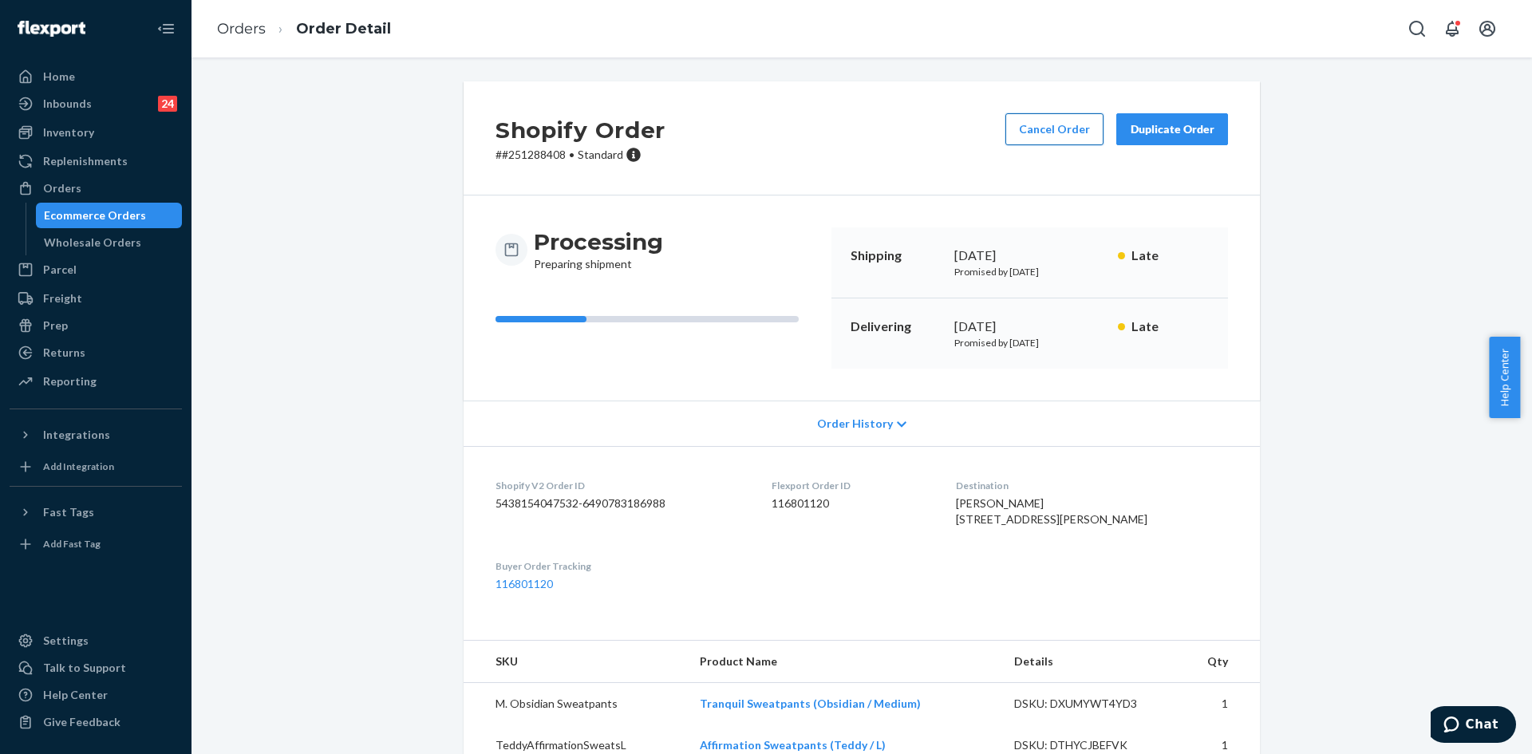
click at [1046, 139] on button "Cancel Order" at bounding box center [1054, 129] width 98 height 32
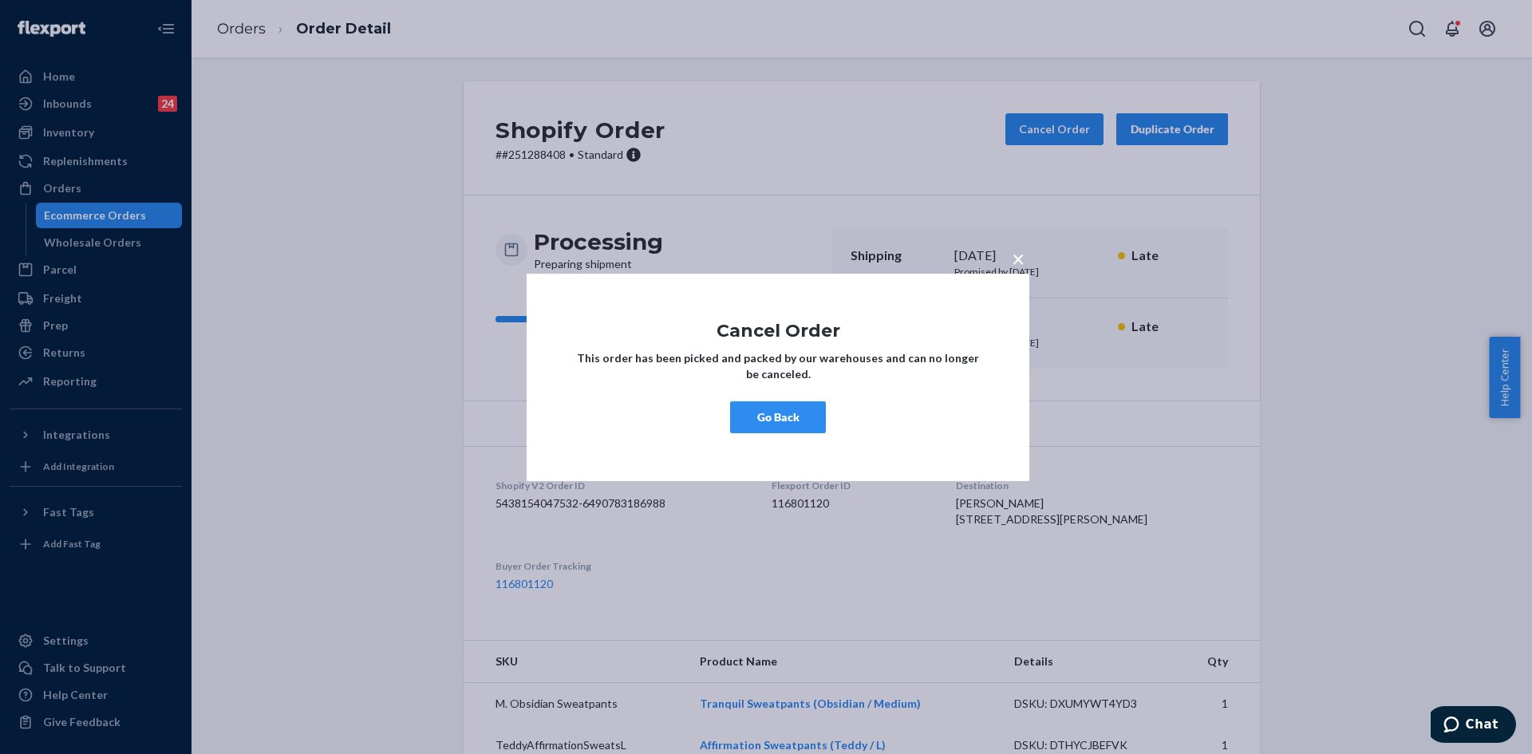
click at [1016, 265] on span "×" at bounding box center [1018, 257] width 13 height 27
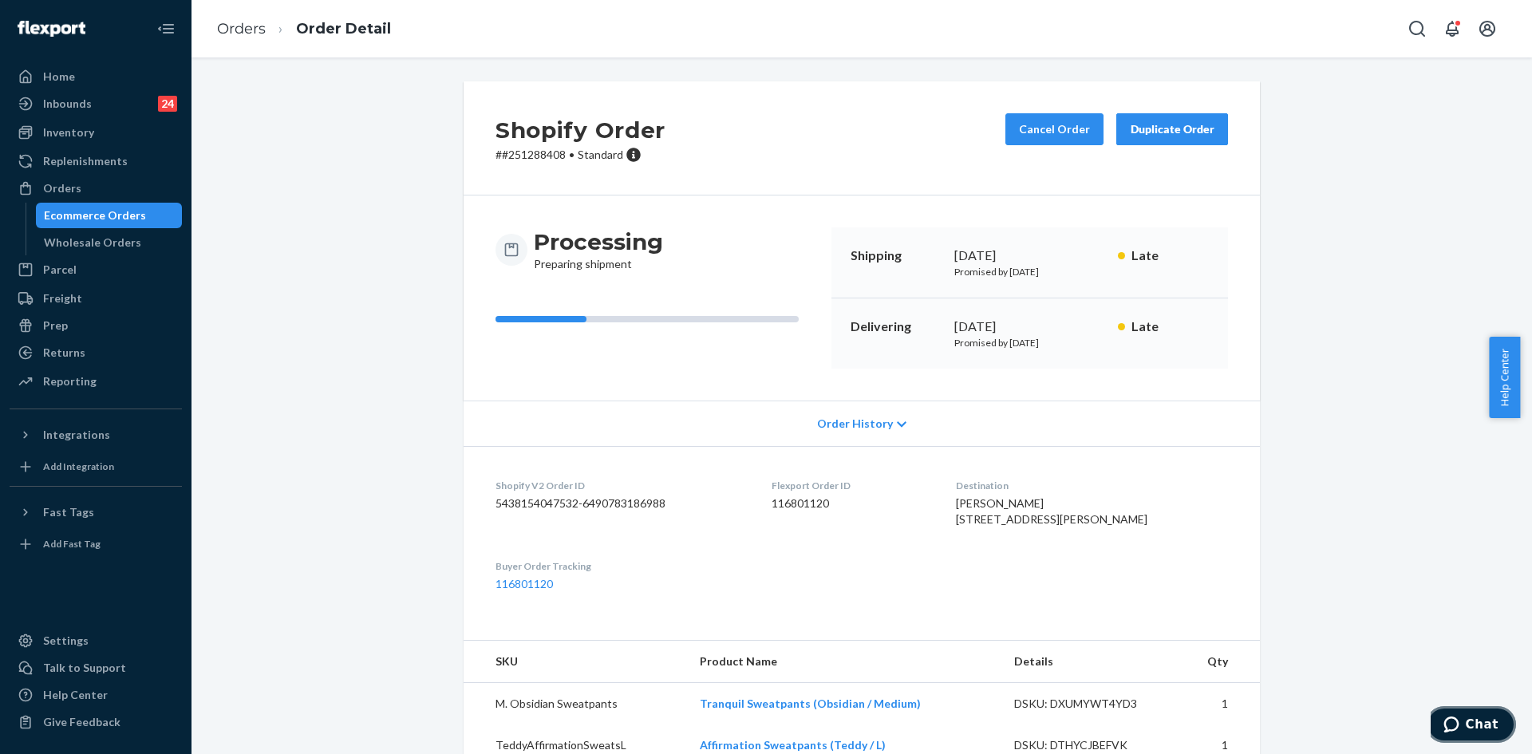
click at [1486, 720] on span "Chat" at bounding box center [1482, 724] width 33 height 14
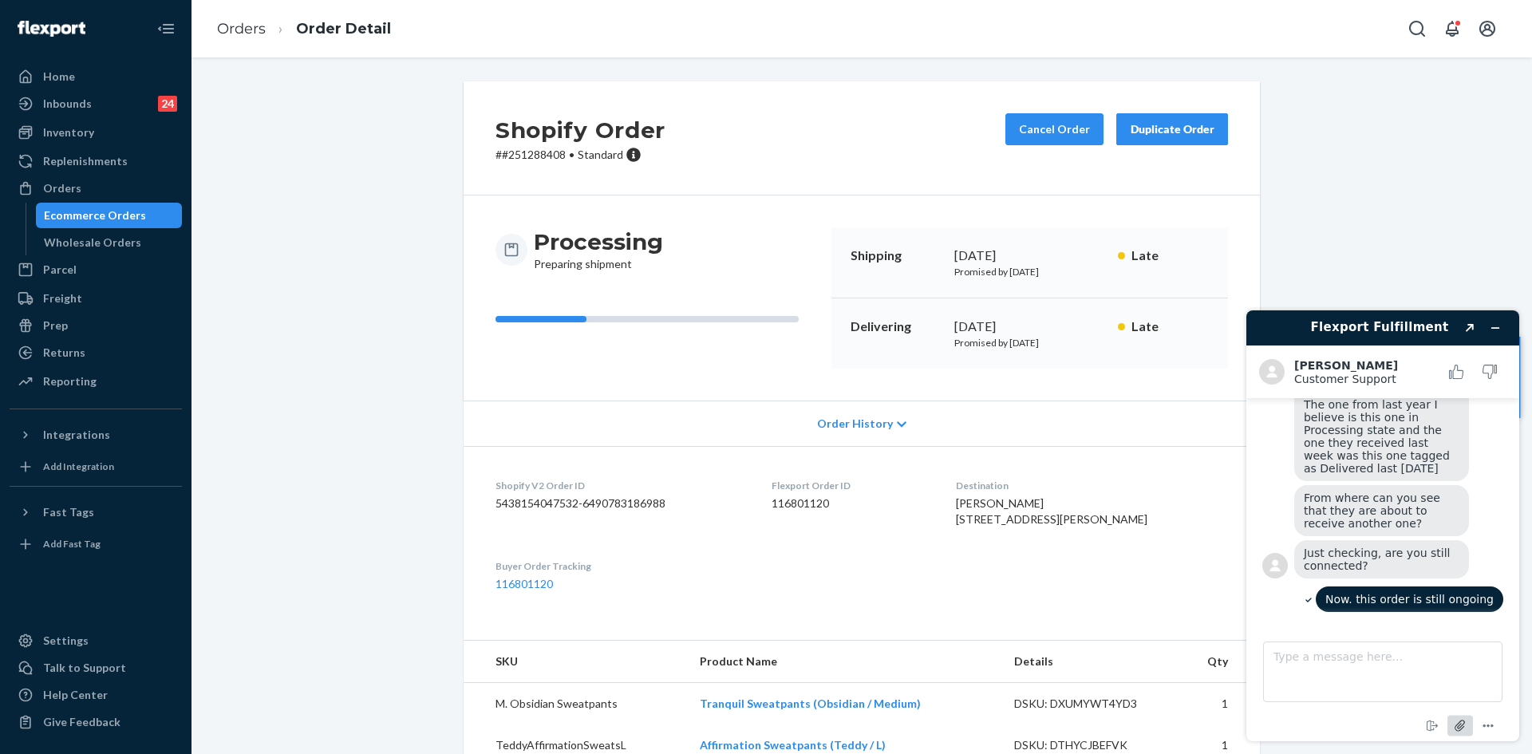
drag, startPoint x: 1461, startPoint y: 728, endPoint x: 1466, endPoint y: 716, distance: 12.9
click at [1466, 716] on button "Attach file" at bounding box center [1460, 726] width 26 height 21
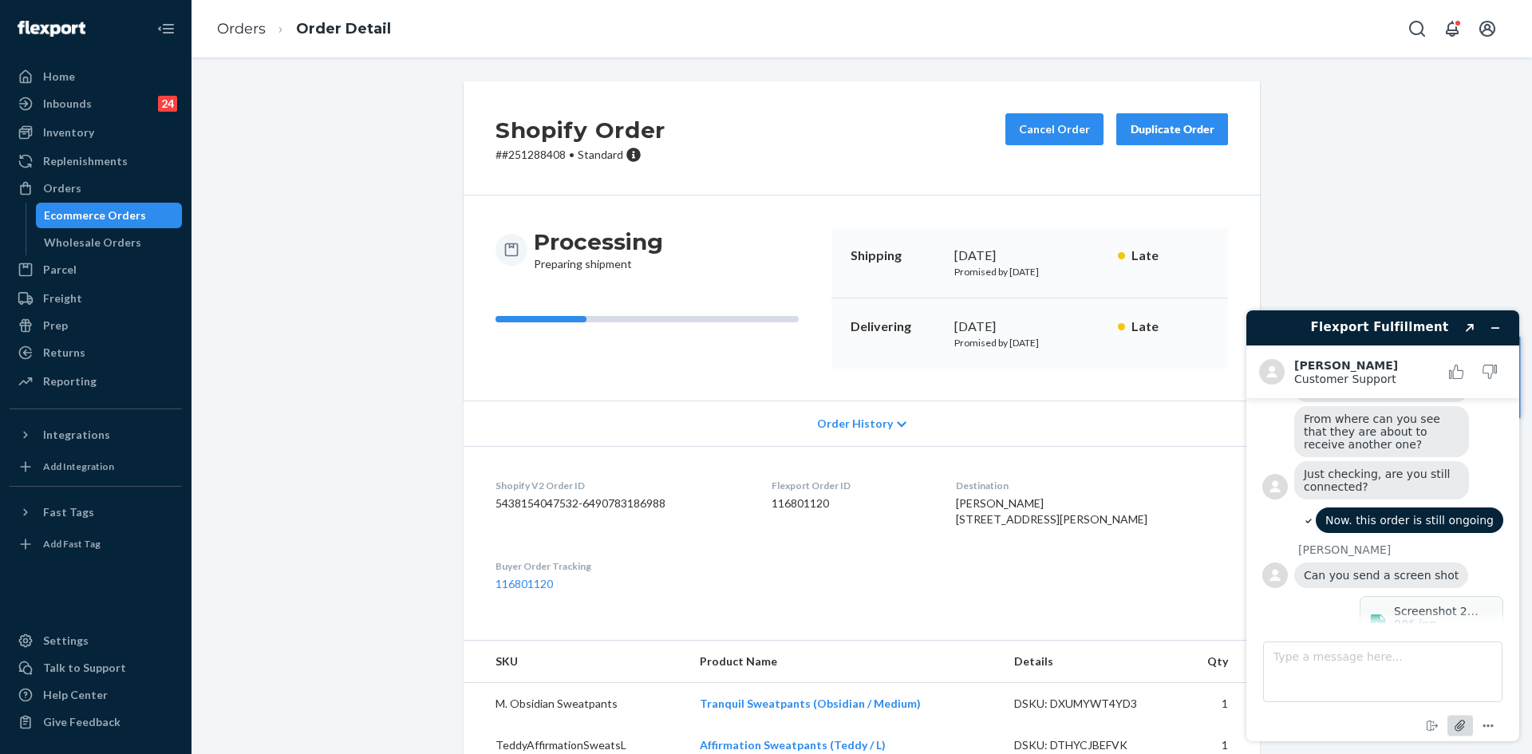
click at [1458, 729] on icon "Attach file" at bounding box center [1461, 726] width 30 height 30
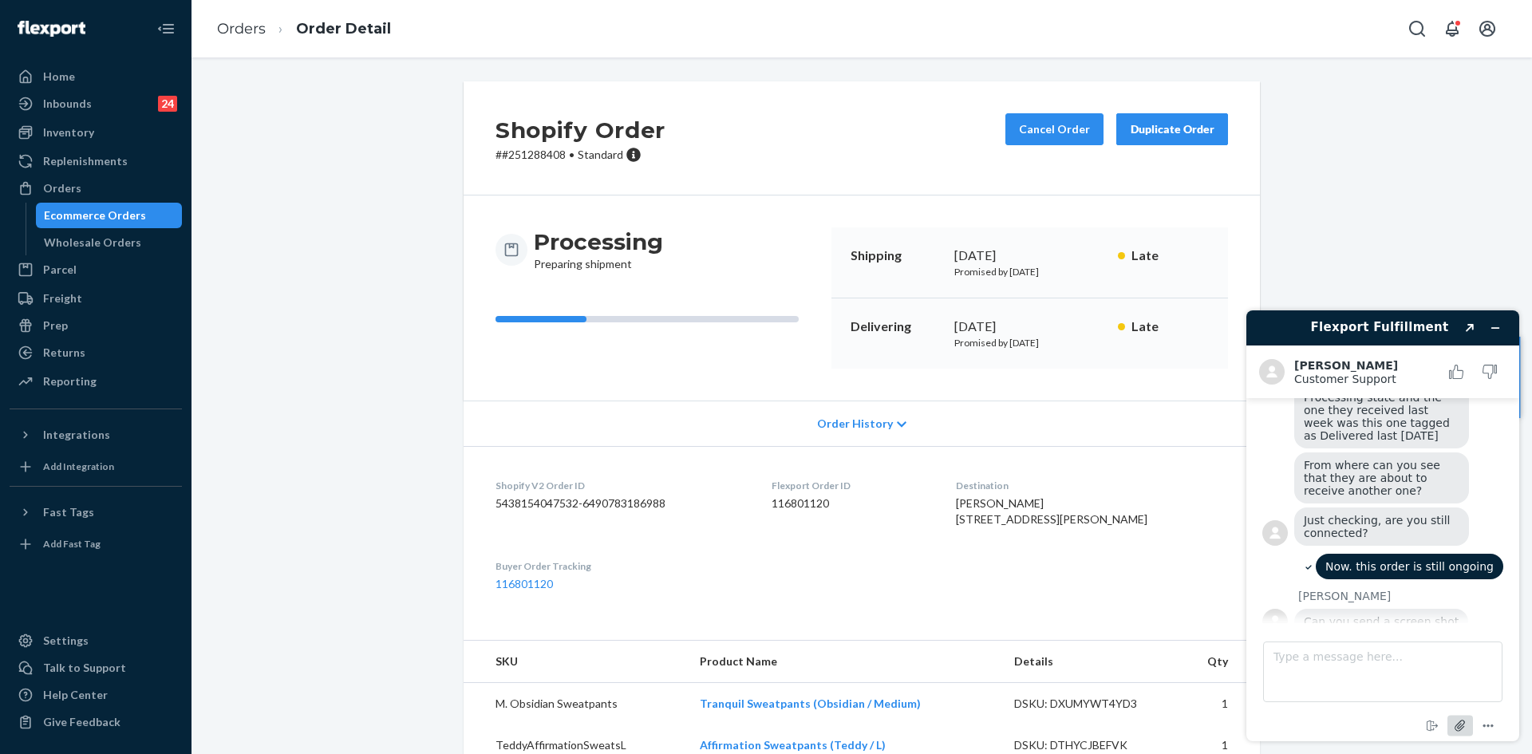
scroll to position [780, 0]
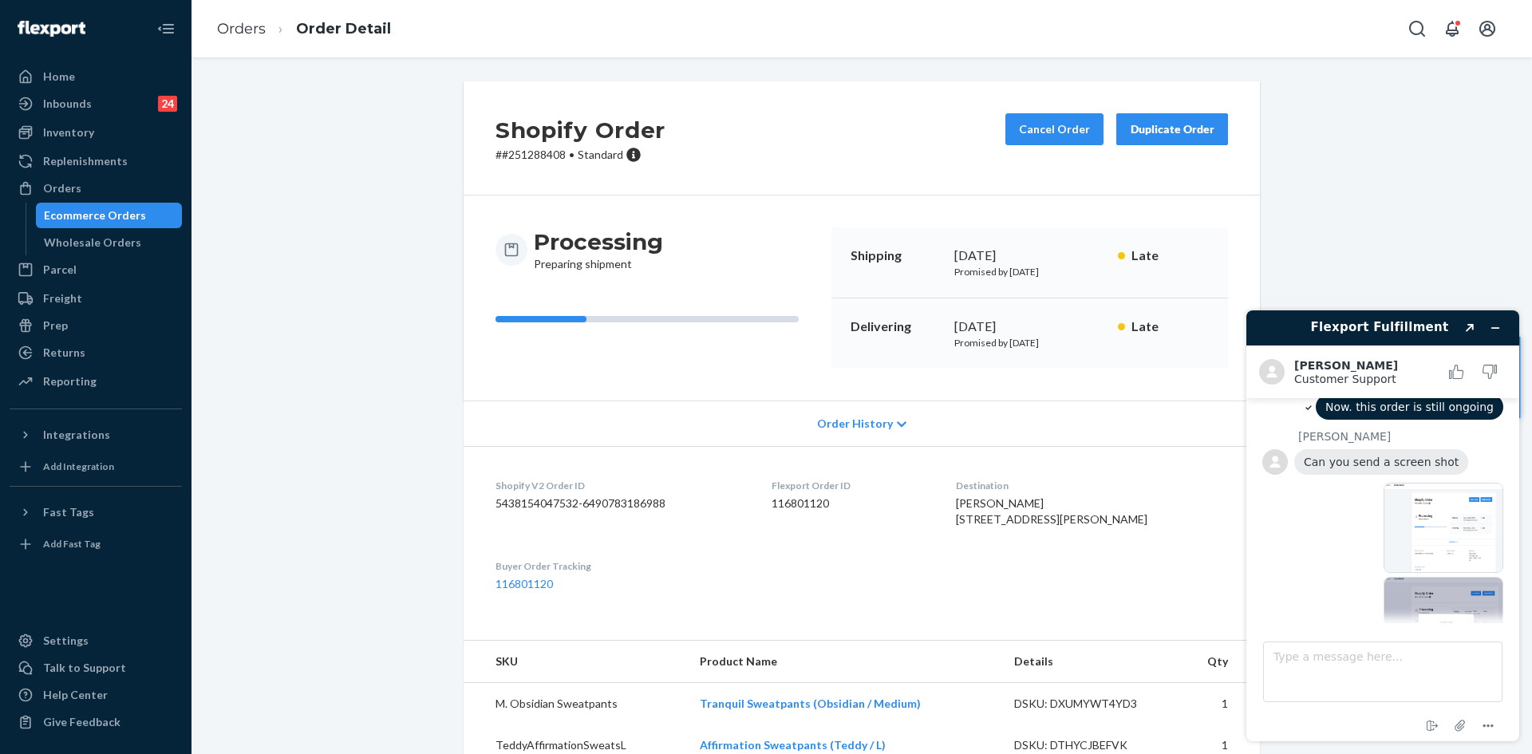
click at [1337, 577] on div at bounding box center [1382, 624] width 241 height 94
click at [1308, 577] on div at bounding box center [1382, 624] width 241 height 94
click at [1318, 577] on div at bounding box center [1382, 624] width 241 height 94
click at [1343, 577] on div at bounding box center [1382, 624] width 241 height 94
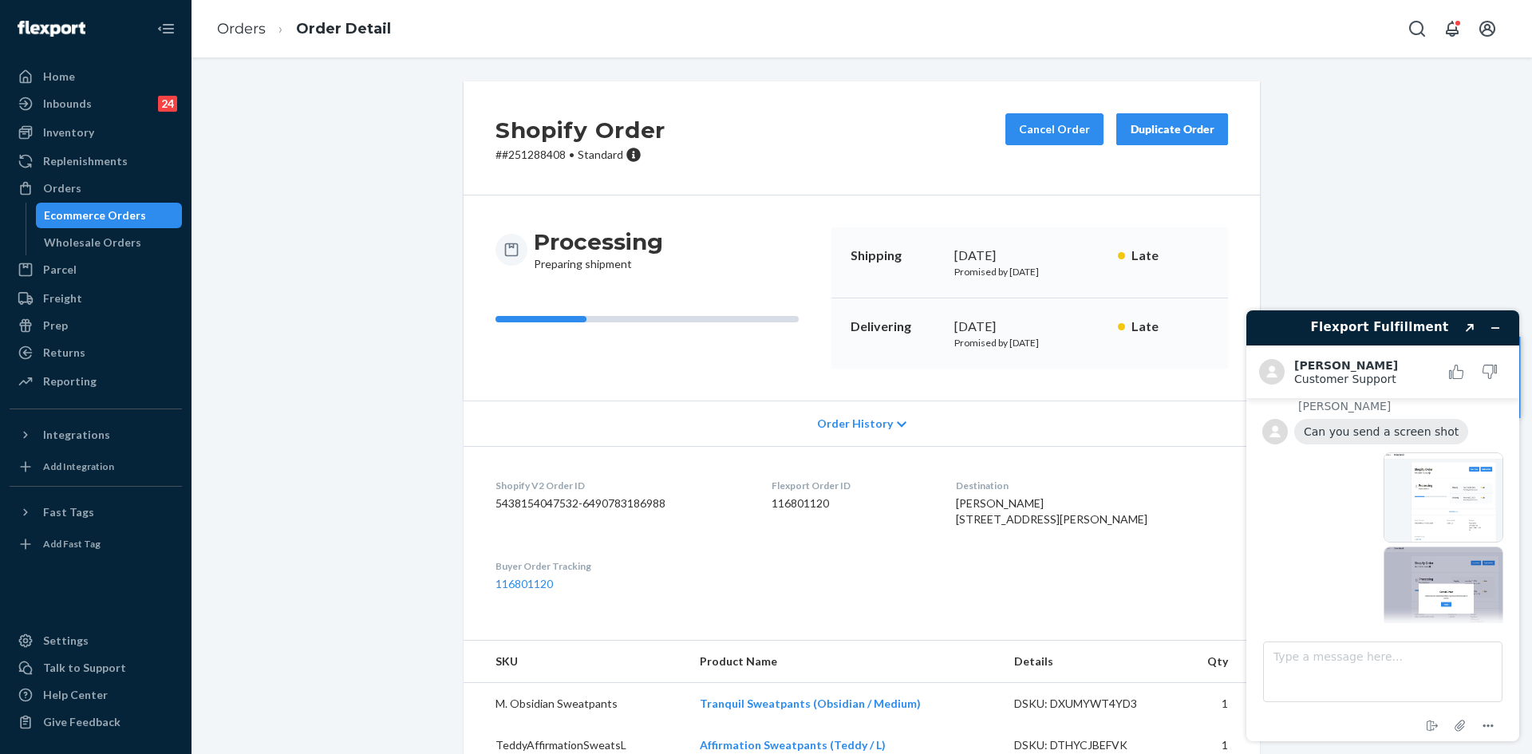
scroll to position [811, 0]
click at [1306, 268] on div "Shopify Order # #251288408 • Standard Cancel Order Duplicate Order Processing P…" at bounding box center [861, 682] width 1316 height 1202
click at [1478, 266] on div "Shopify Order # #251288408 • Standard Cancel Order Duplicate Order Processing P…" at bounding box center [861, 682] width 1316 height 1202
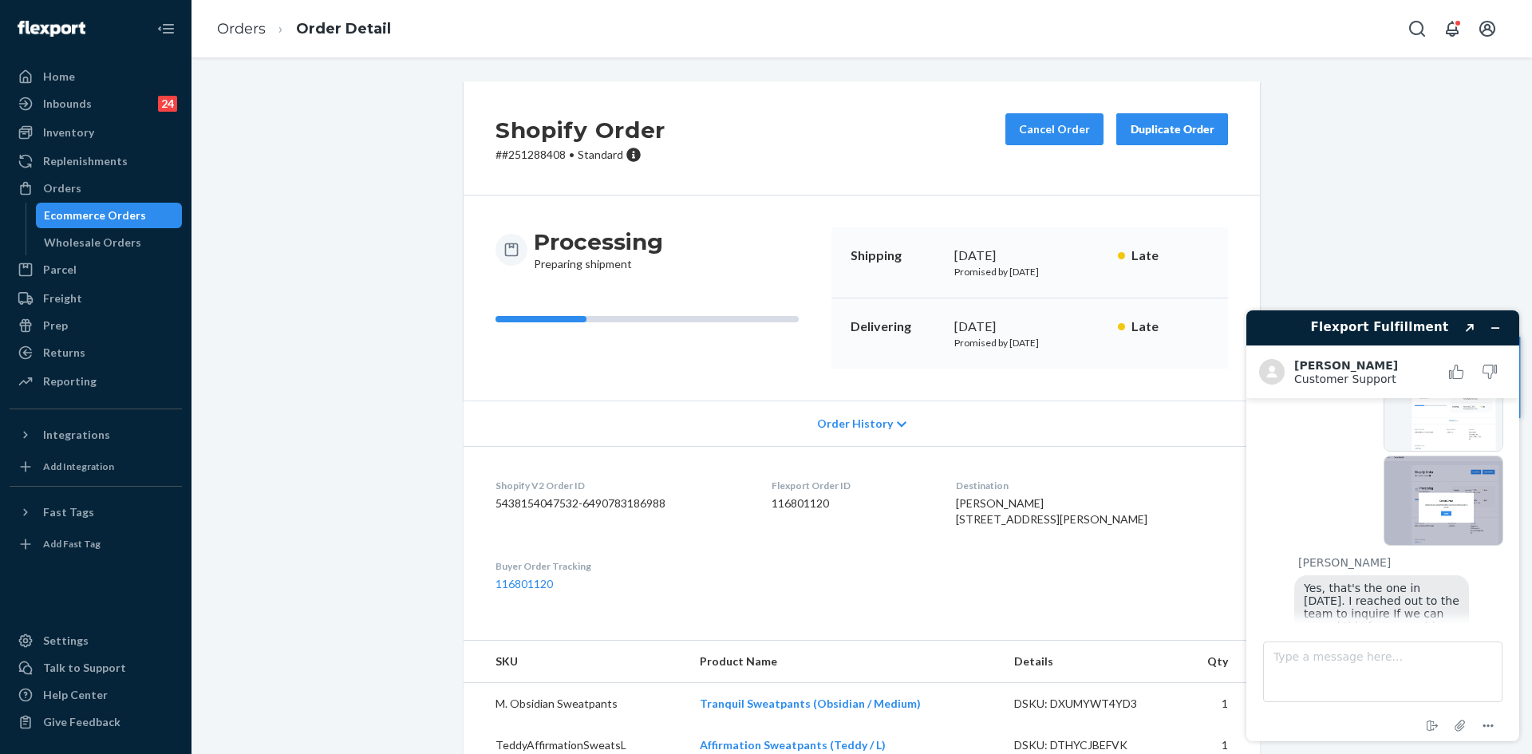
scroll to position [1008, 0]
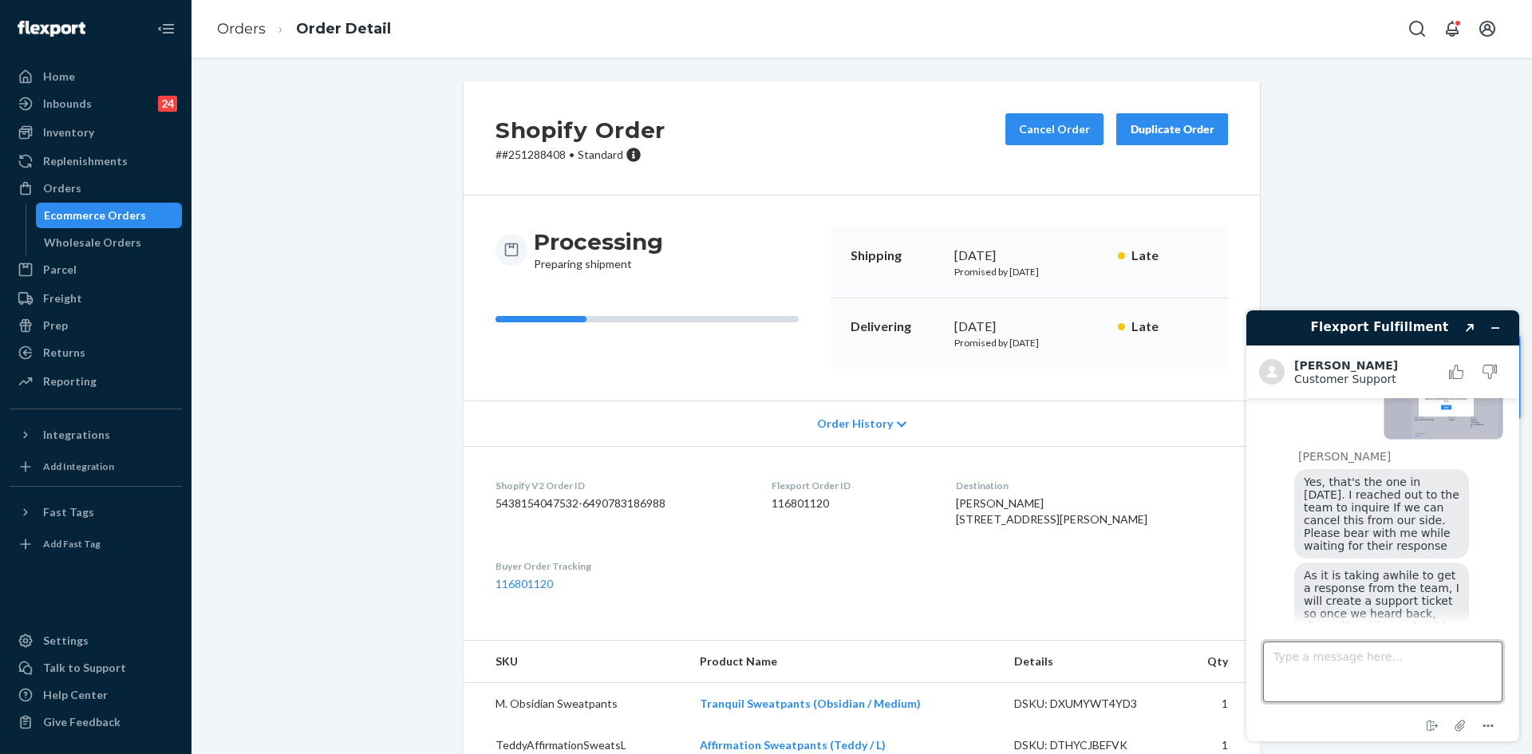
click at [1344, 663] on textarea "Type a message here..." at bounding box center [1382, 671] width 239 height 61
type textarea "hi"
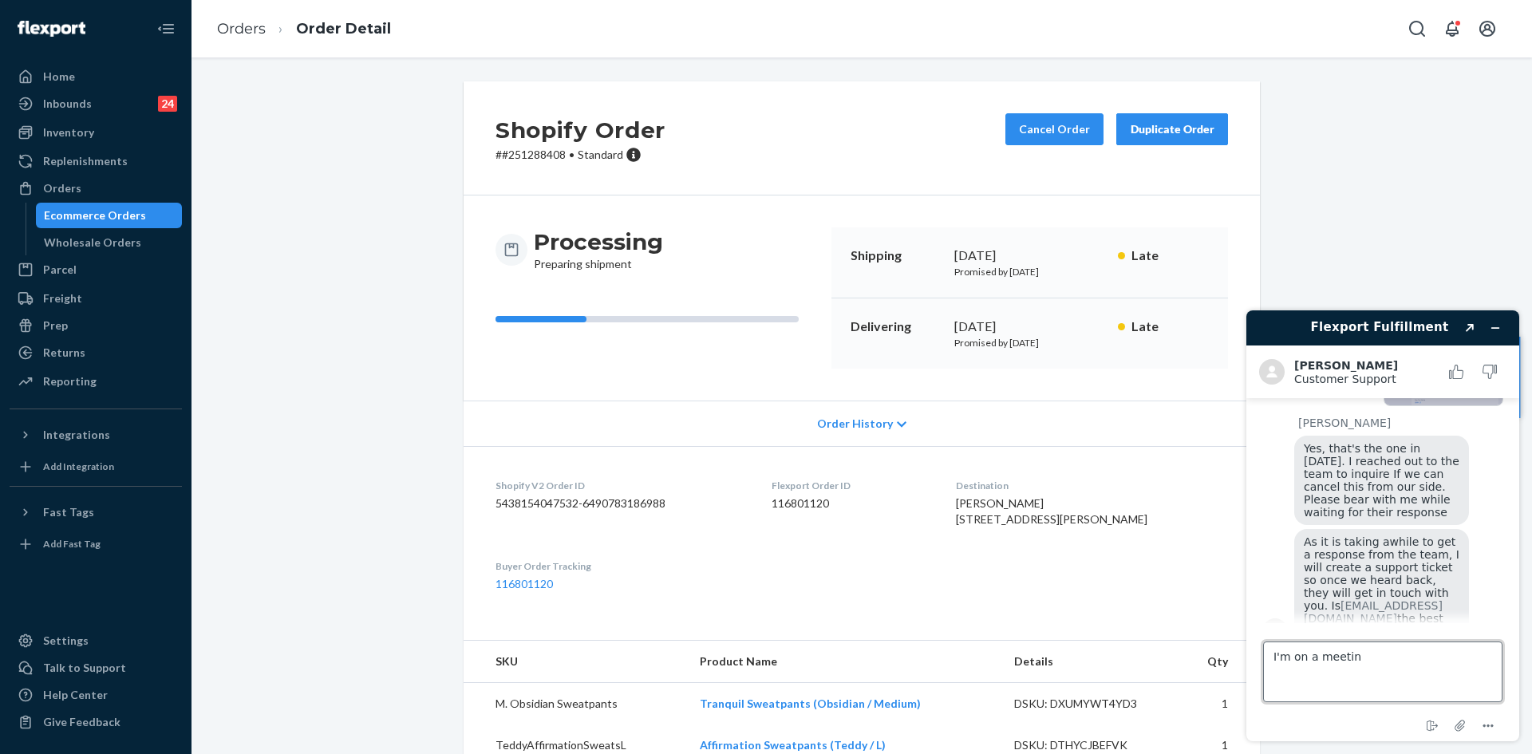
type textarea "I'm on a meeting"
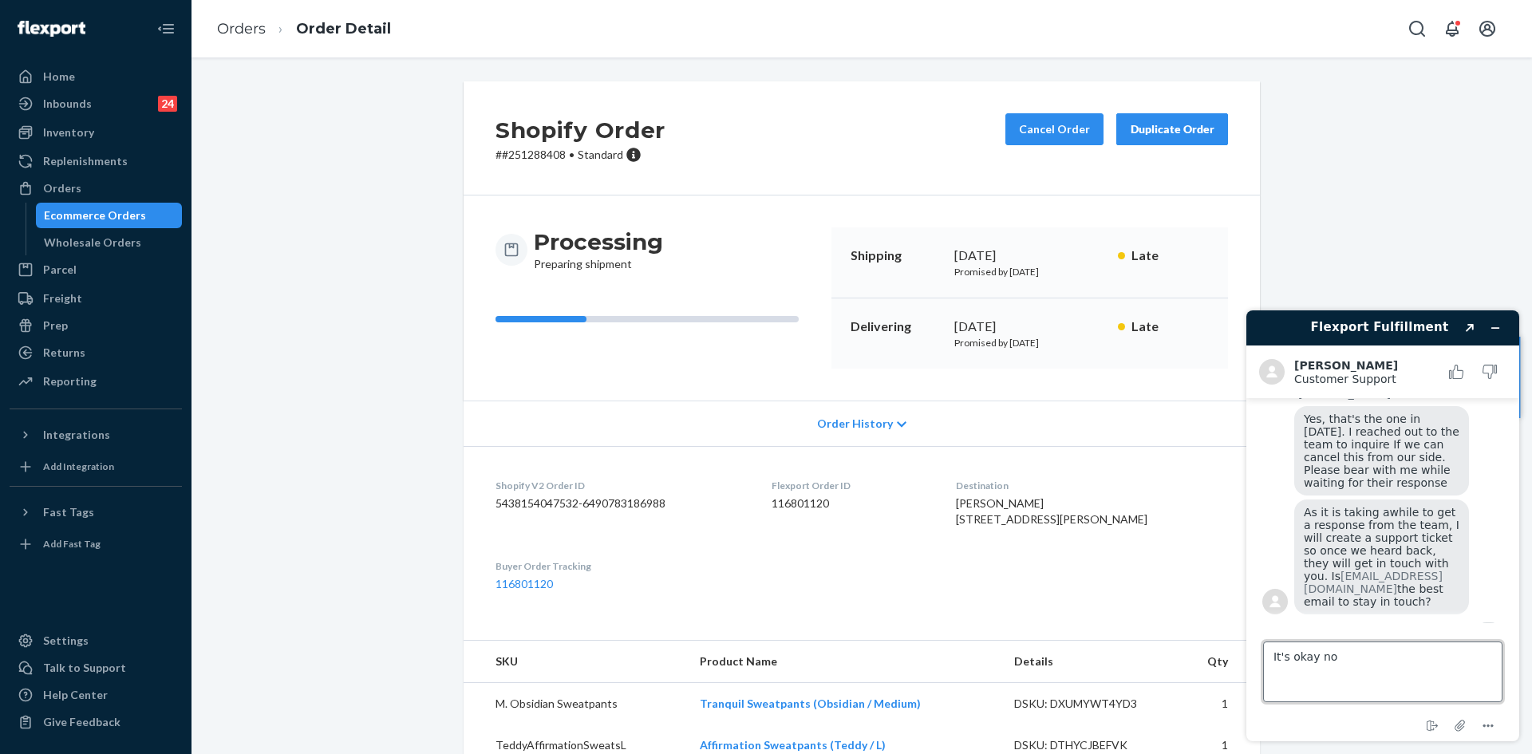
type textarea "It's okay now"
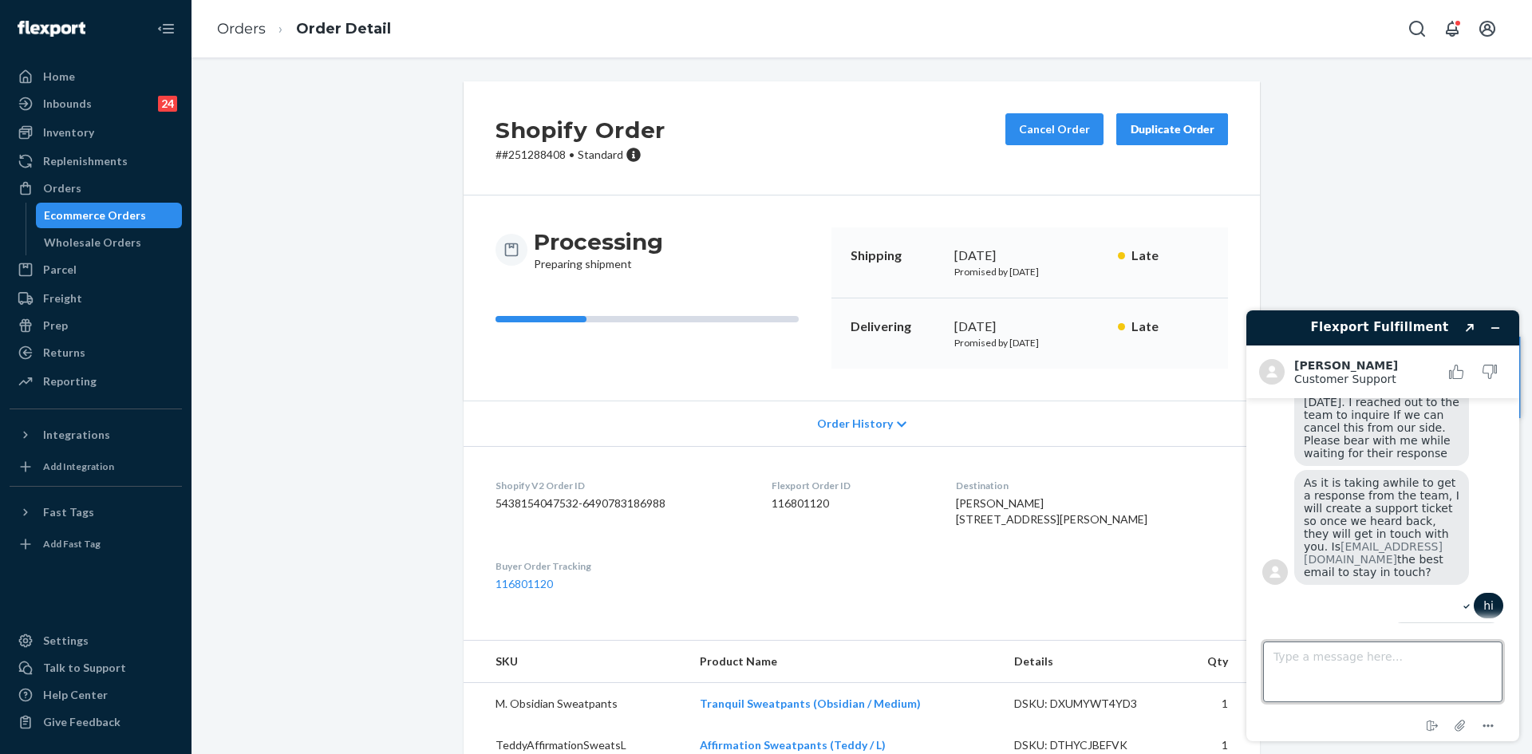
scroll to position [1100, 0]
click at [1328, 671] on textarea "Type a message here..." at bounding box center [1382, 671] width 239 height 61
type textarea "What I mean is cx already had received an extra one"
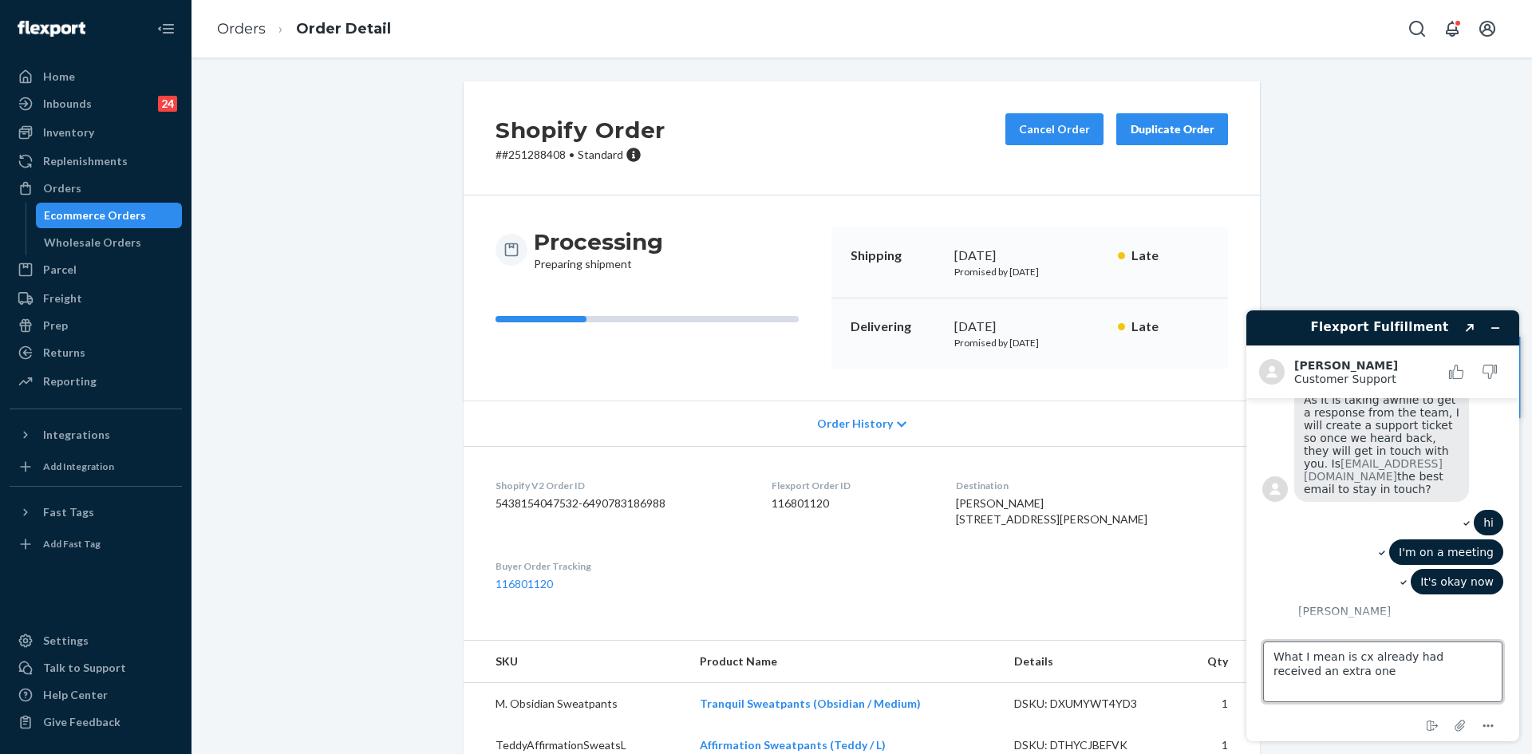
scroll to position [1229, 0]
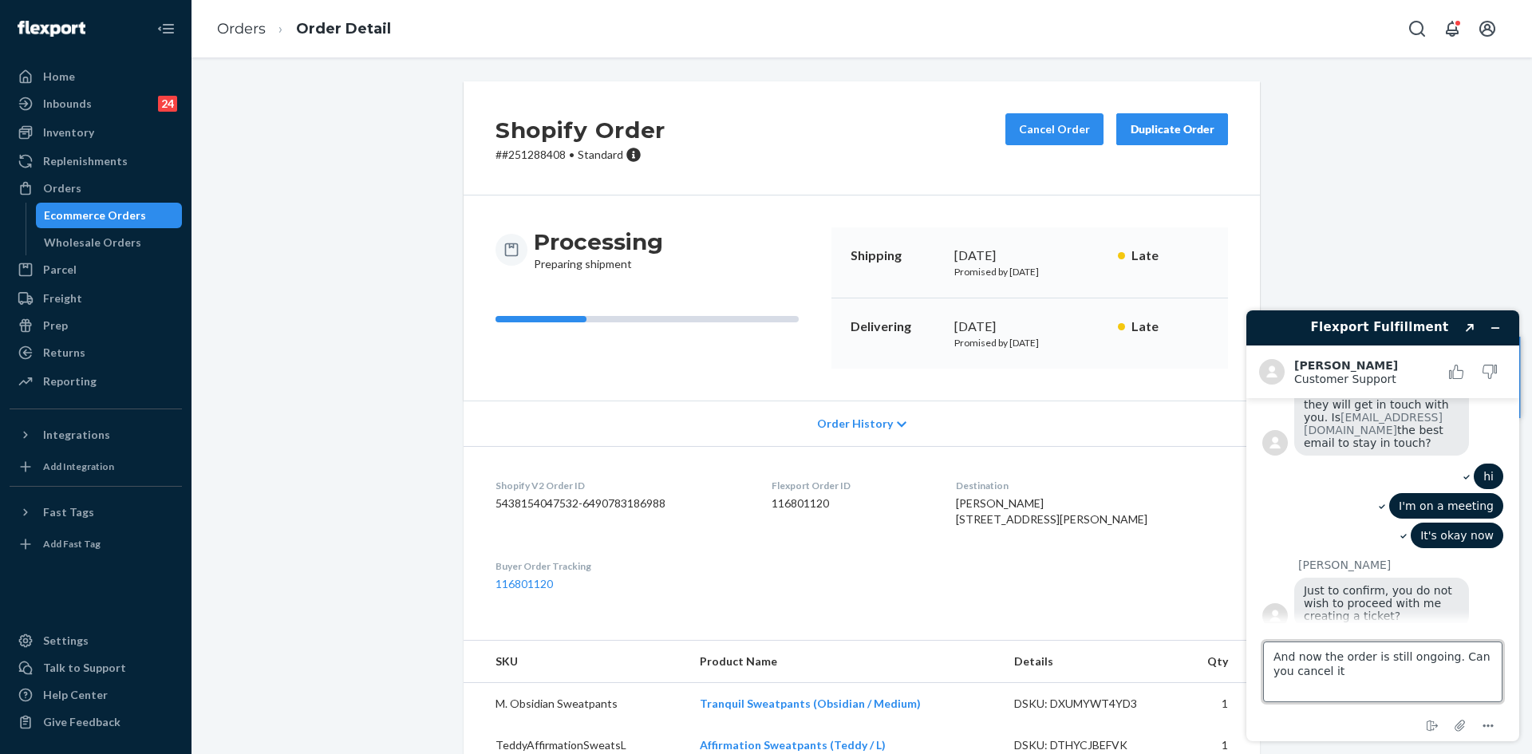
type textarea "And now the order is still ongoing. Can you cancel it?"
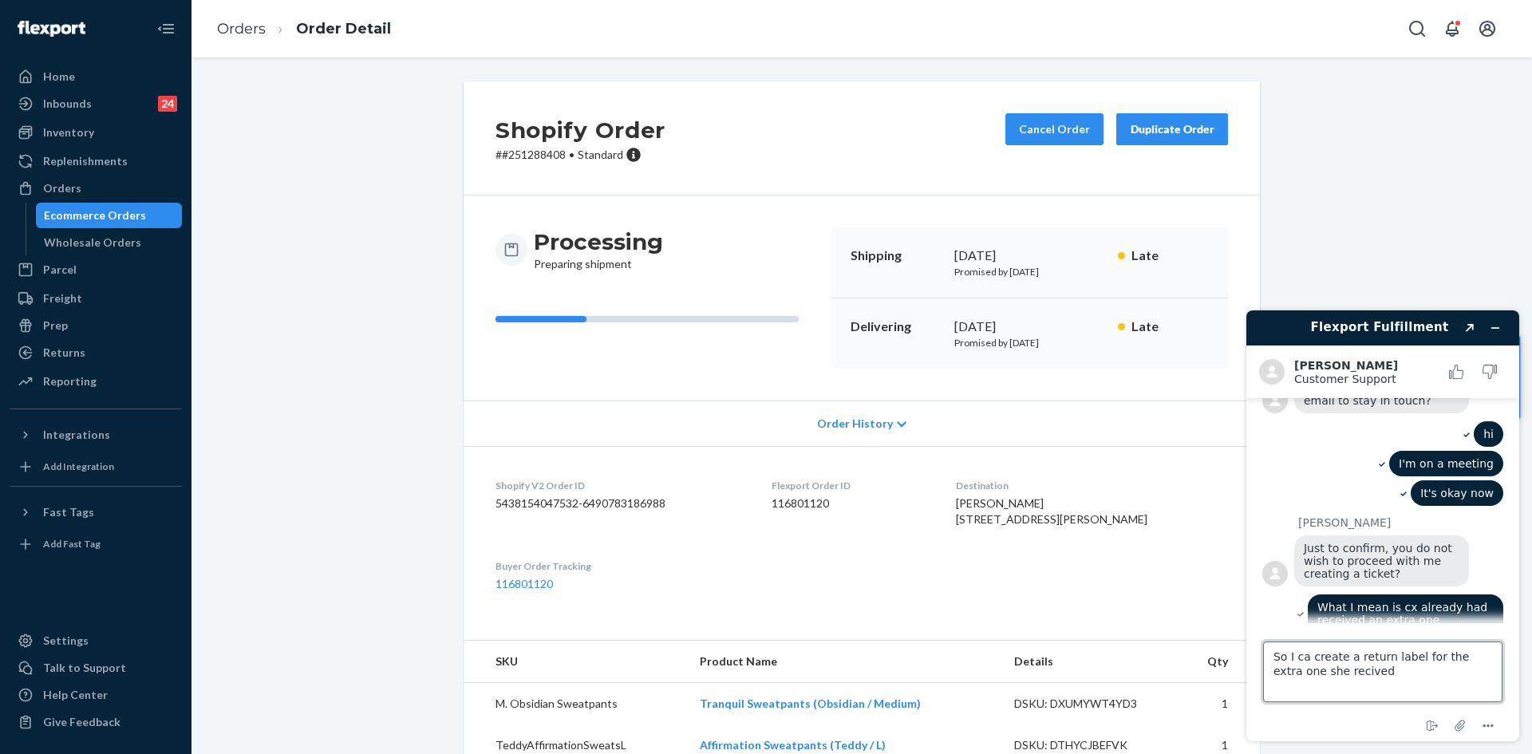
type textarea "So I ca create a return label for the extra one she recived?"
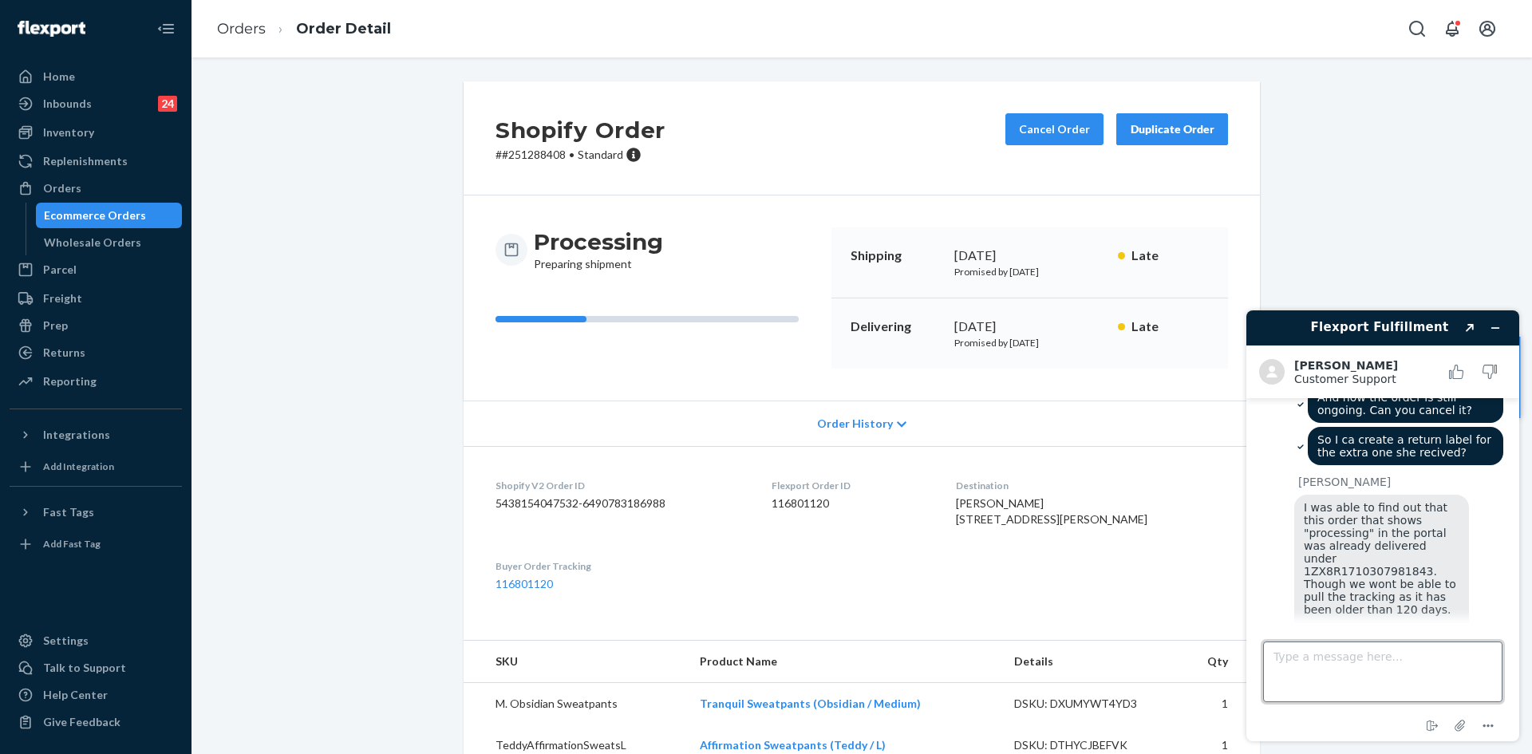
scroll to position [1550, 0]
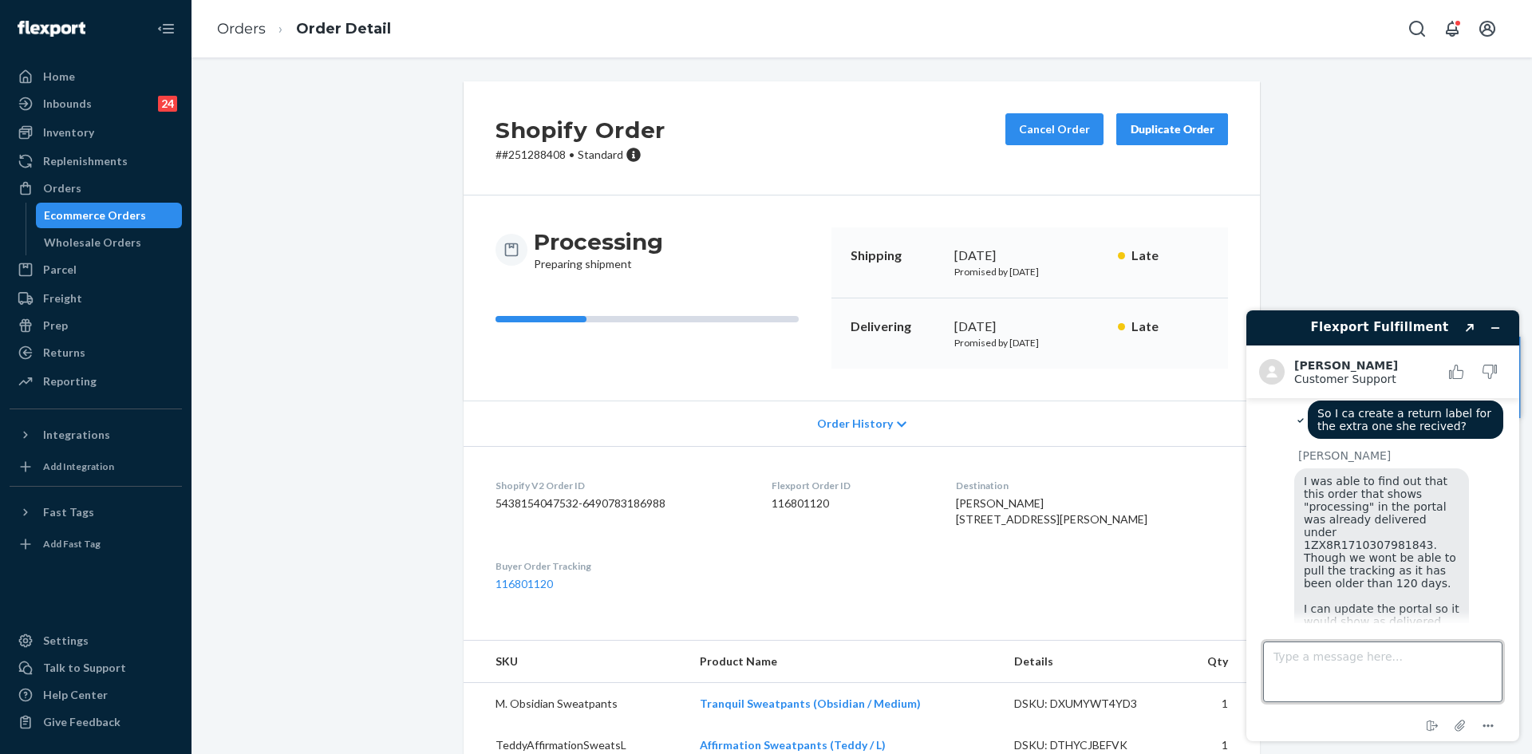
click at [1355, 653] on textarea "Type a message here..." at bounding box center [1382, 671] width 239 height 61
type textarea "Thank you"
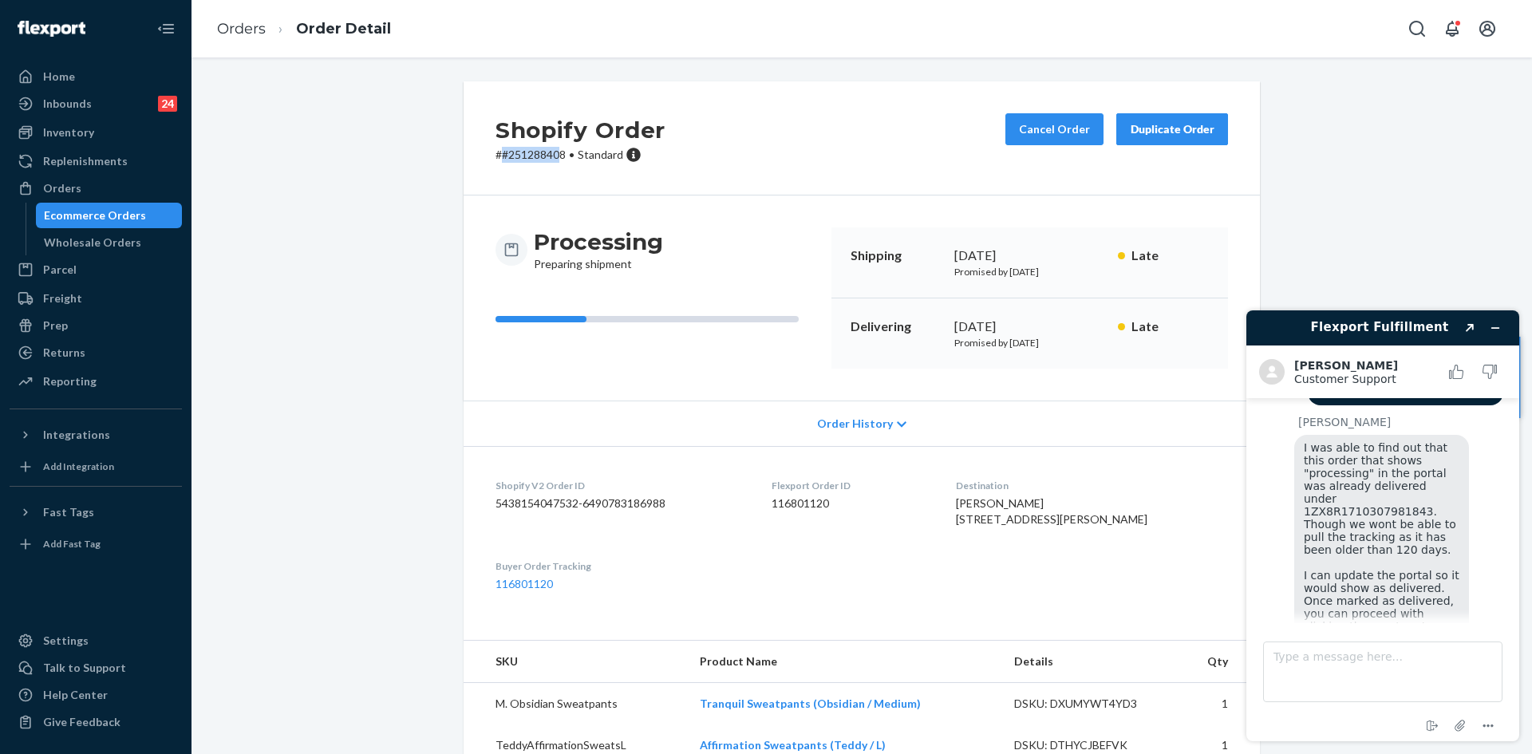
copy p "#25128840"
copy p "#251288408"
drag, startPoint x: 498, startPoint y: 155, endPoint x: 562, endPoint y: 158, distance: 63.9
click at [562, 158] on p "# #251288408 • Standard" at bounding box center [580, 155] width 170 height 16
click at [1363, 657] on textarea "Type a message here..." at bounding box center [1382, 671] width 239 height 61
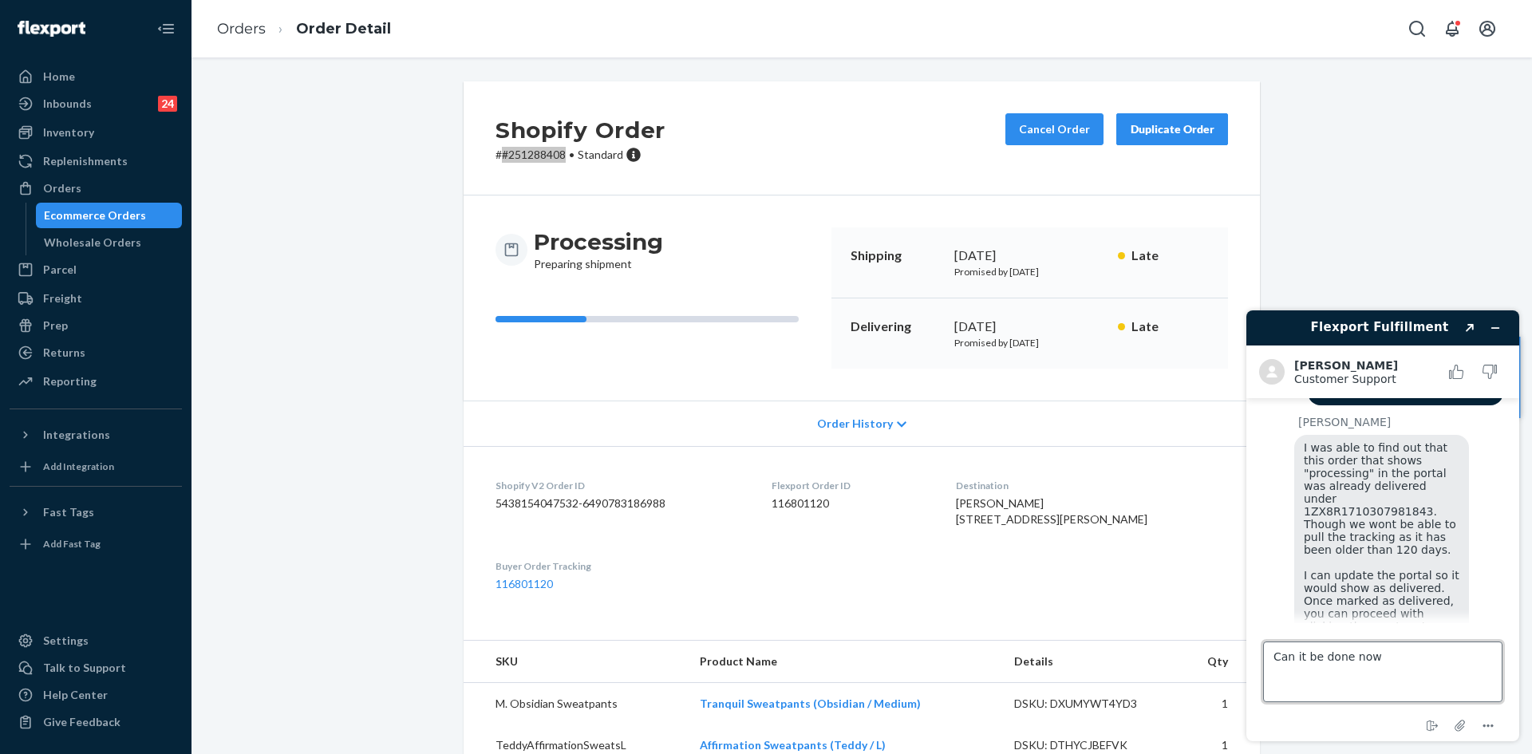
type textarea "Can it be done now?"
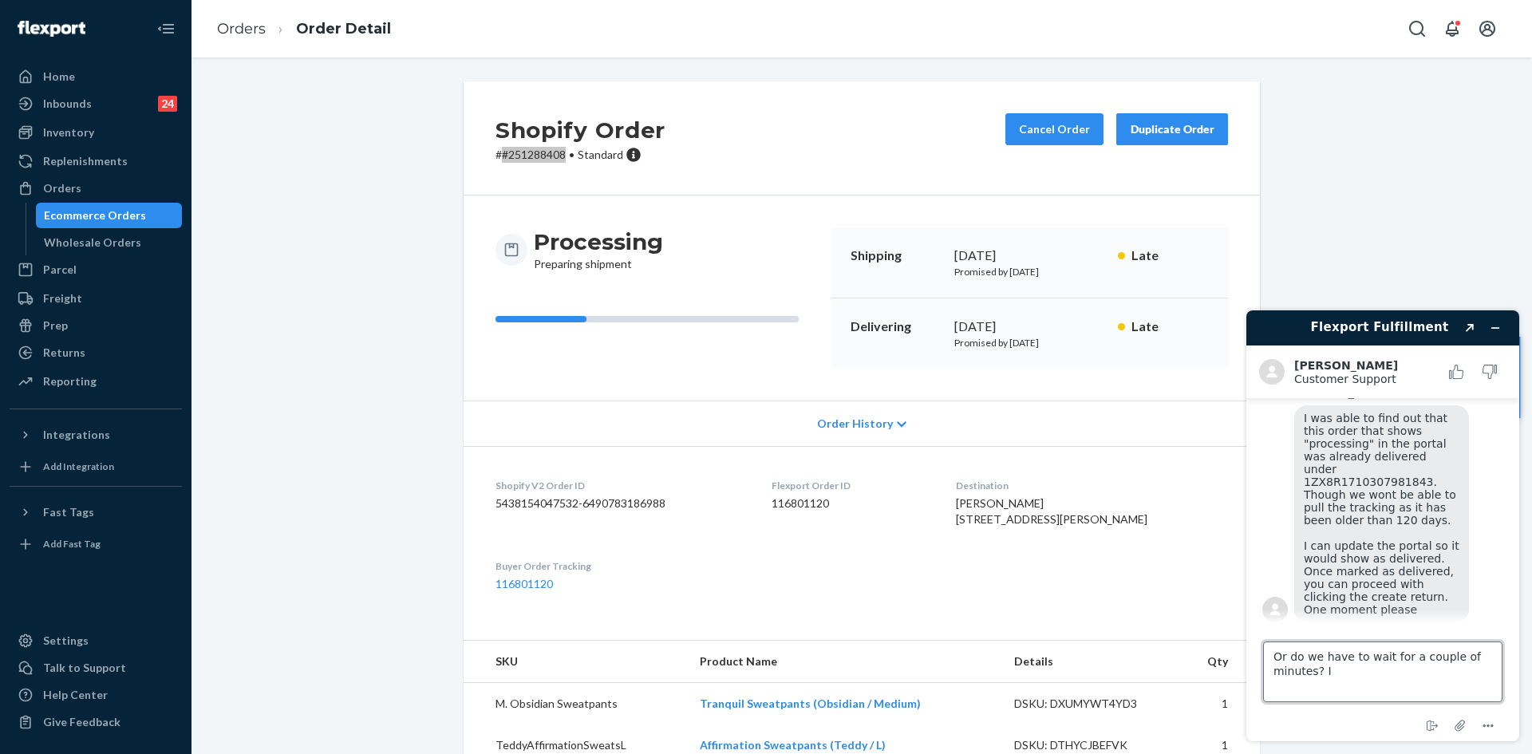
type textarea "Or do we have to wait for a couple of minutes?"
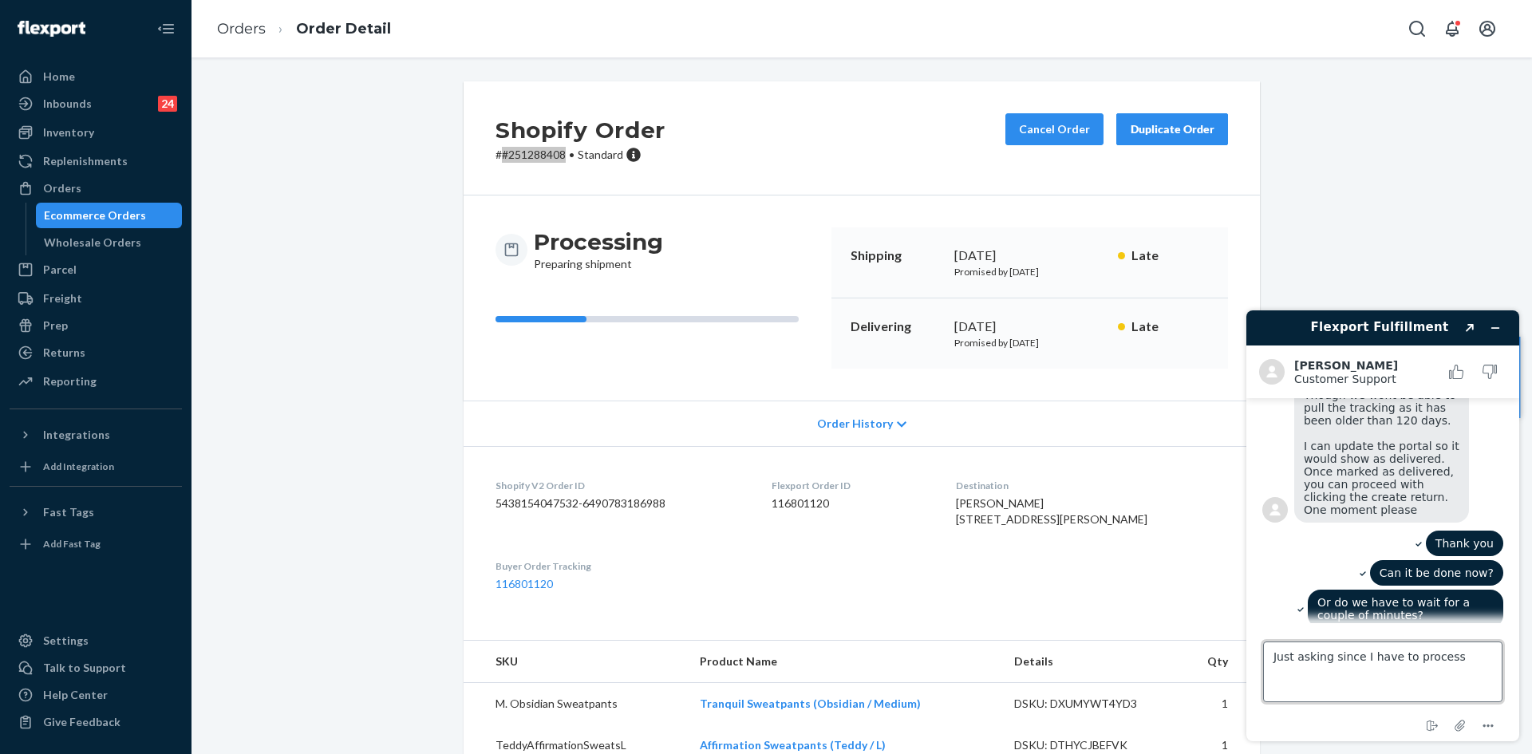
scroll to position [1742, 0]
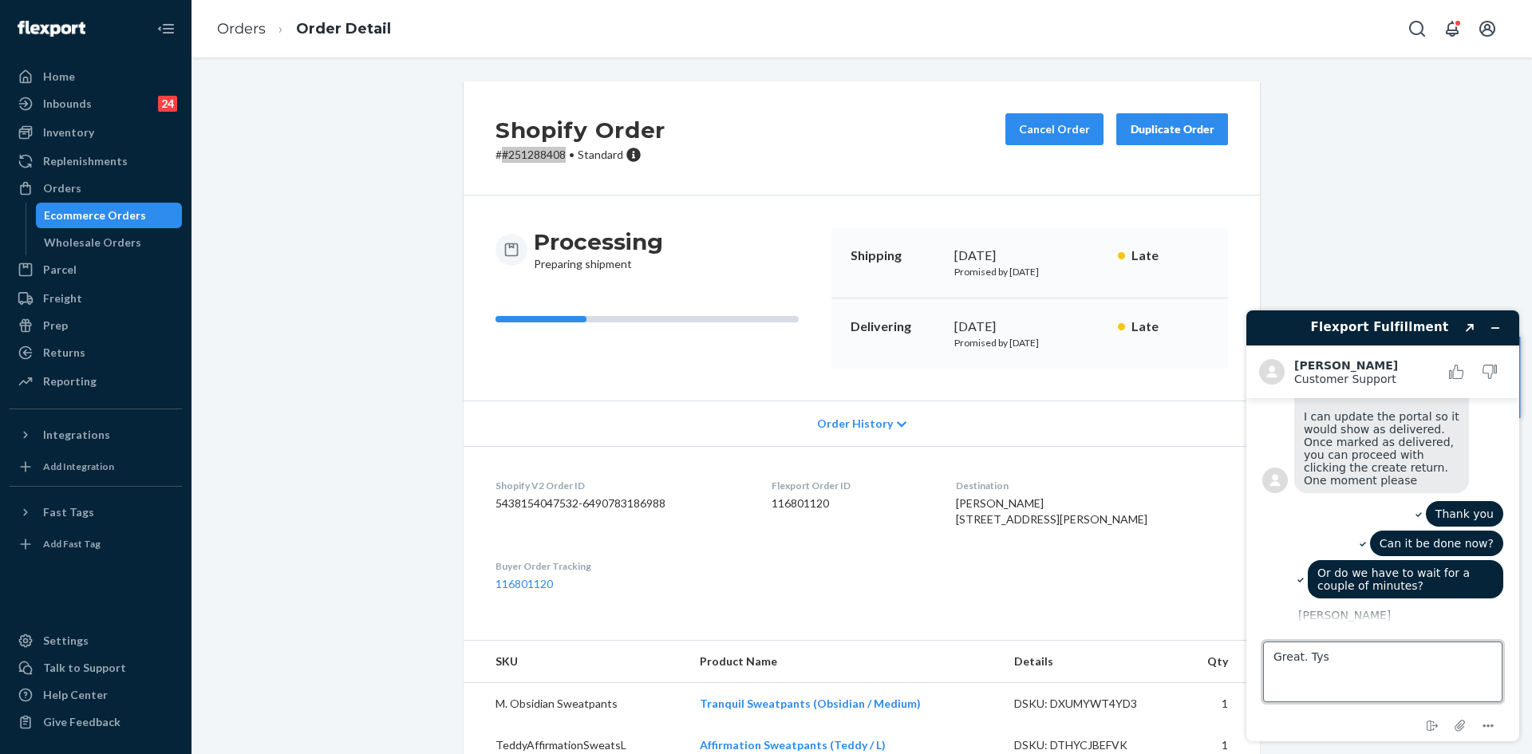
type textarea "Great. Tysm"
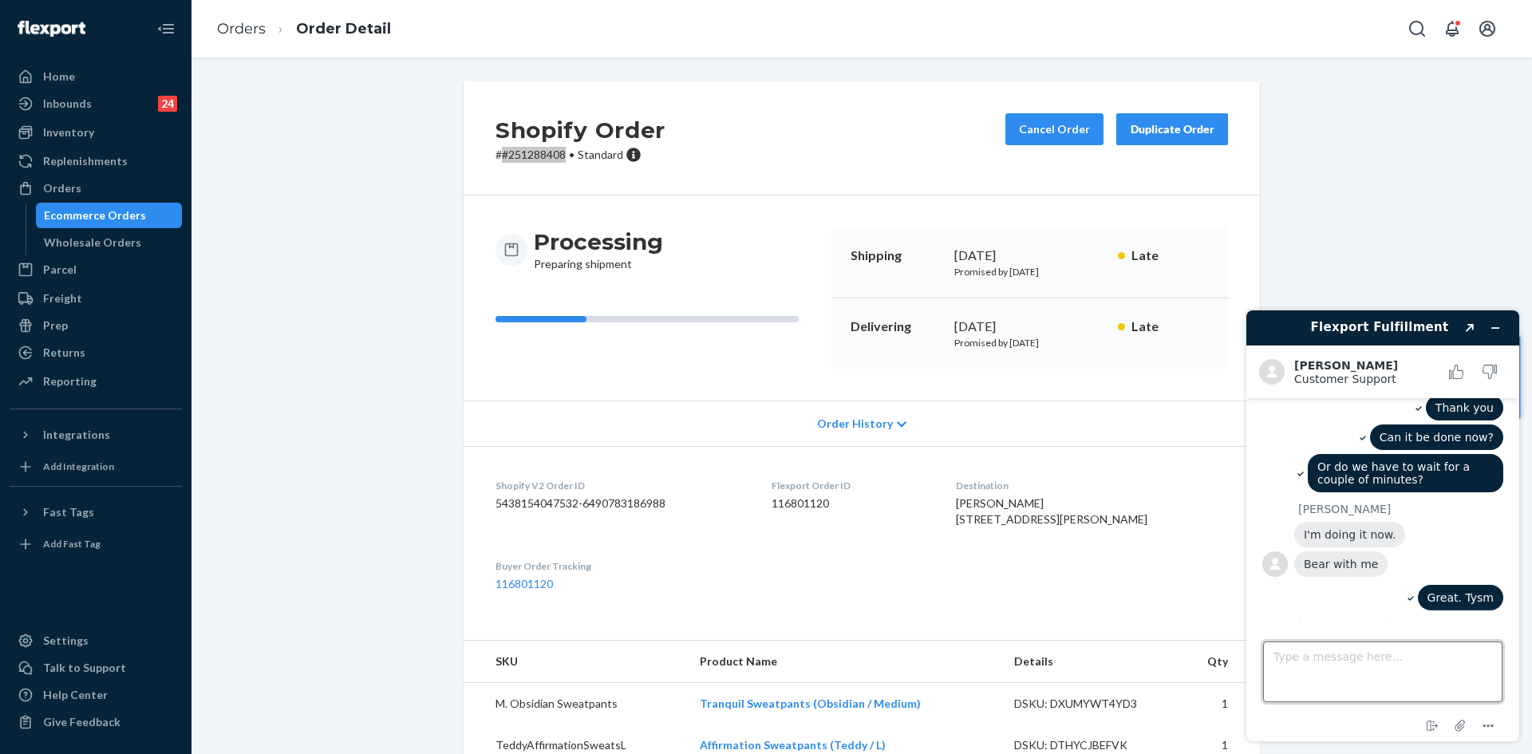
scroll to position [1928, 0]
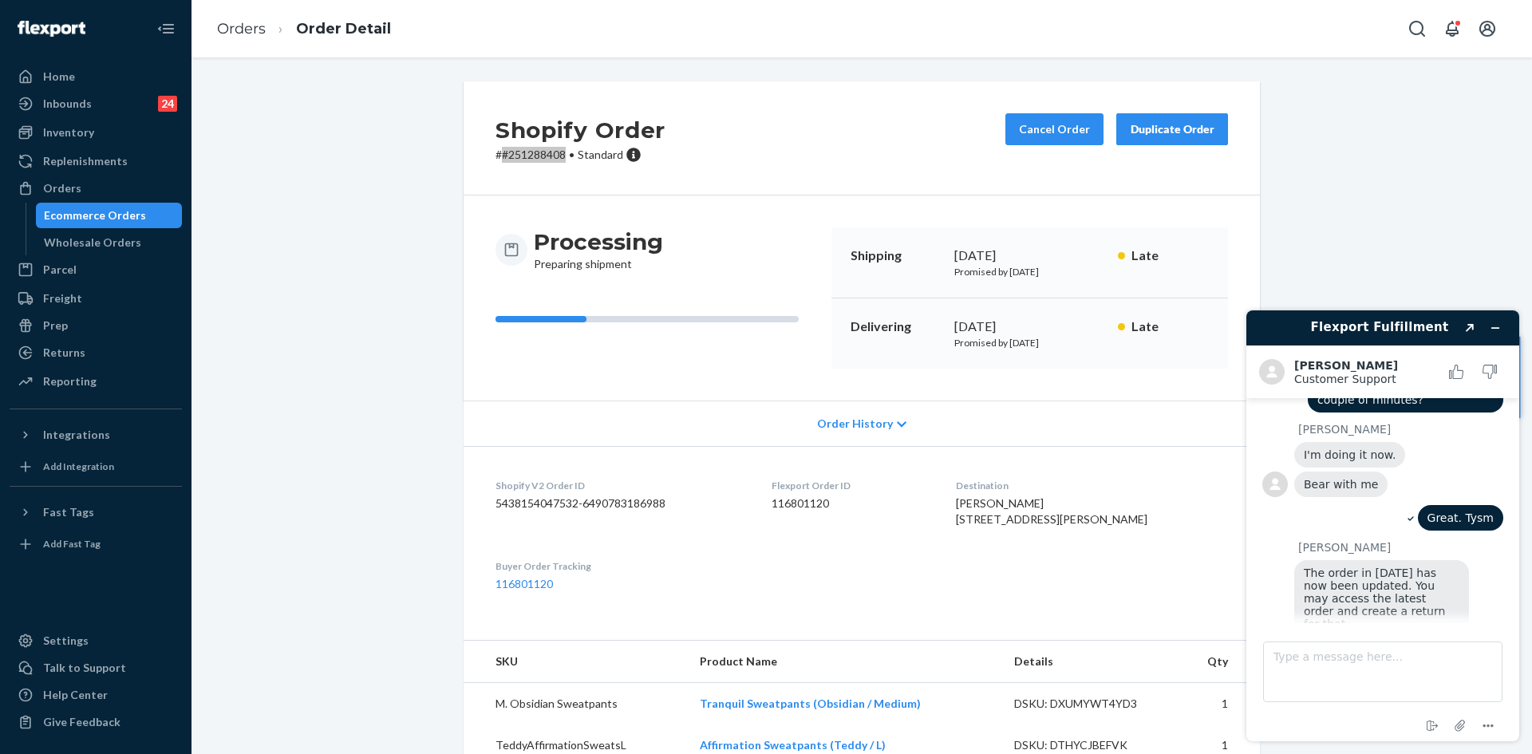
click at [1329, 641] on img at bounding box center [1354, 686] width 120 height 90
click at [1319, 676] on textarea "Type a message here..." at bounding box center [1382, 671] width 239 height 61
type textarea "Thank you"
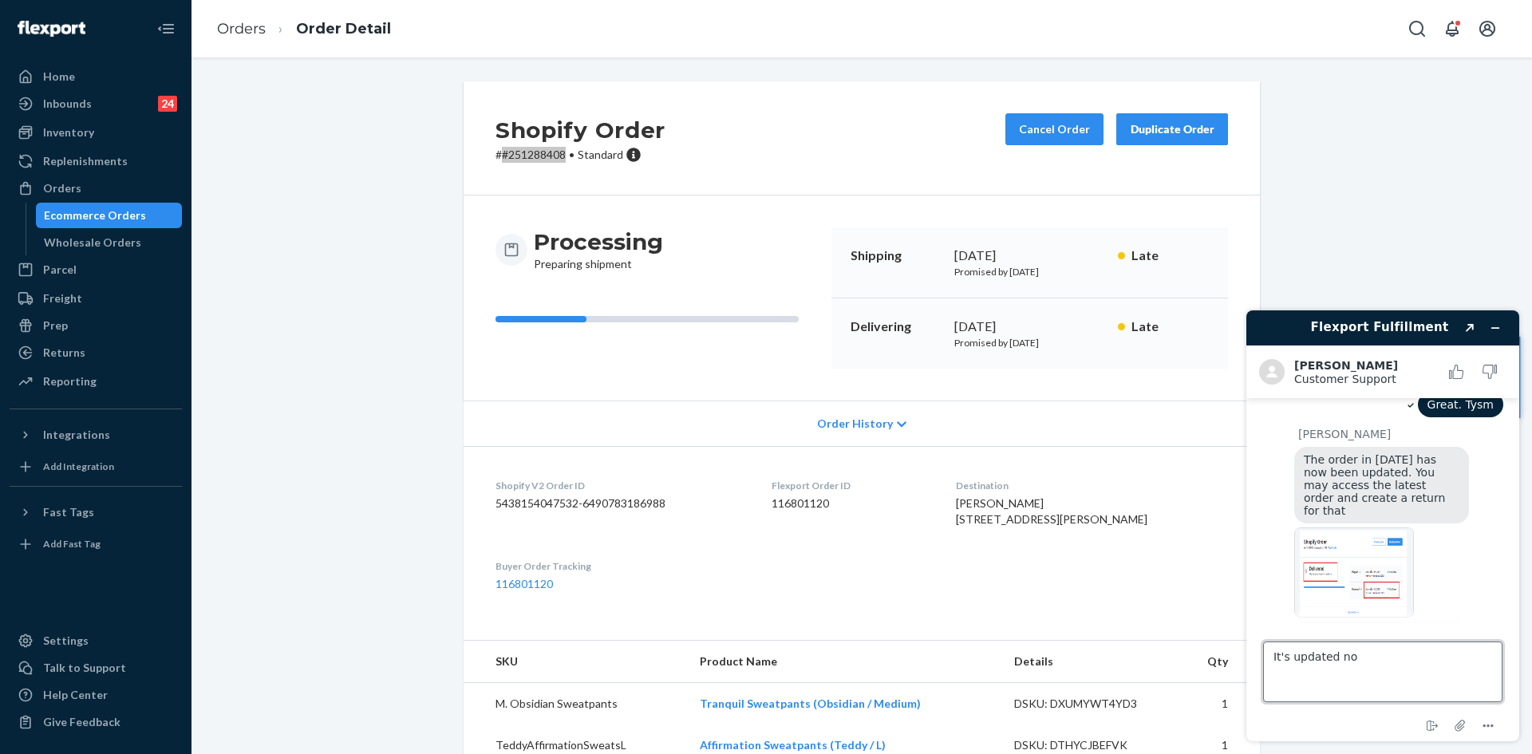
type textarea "It's updated now"
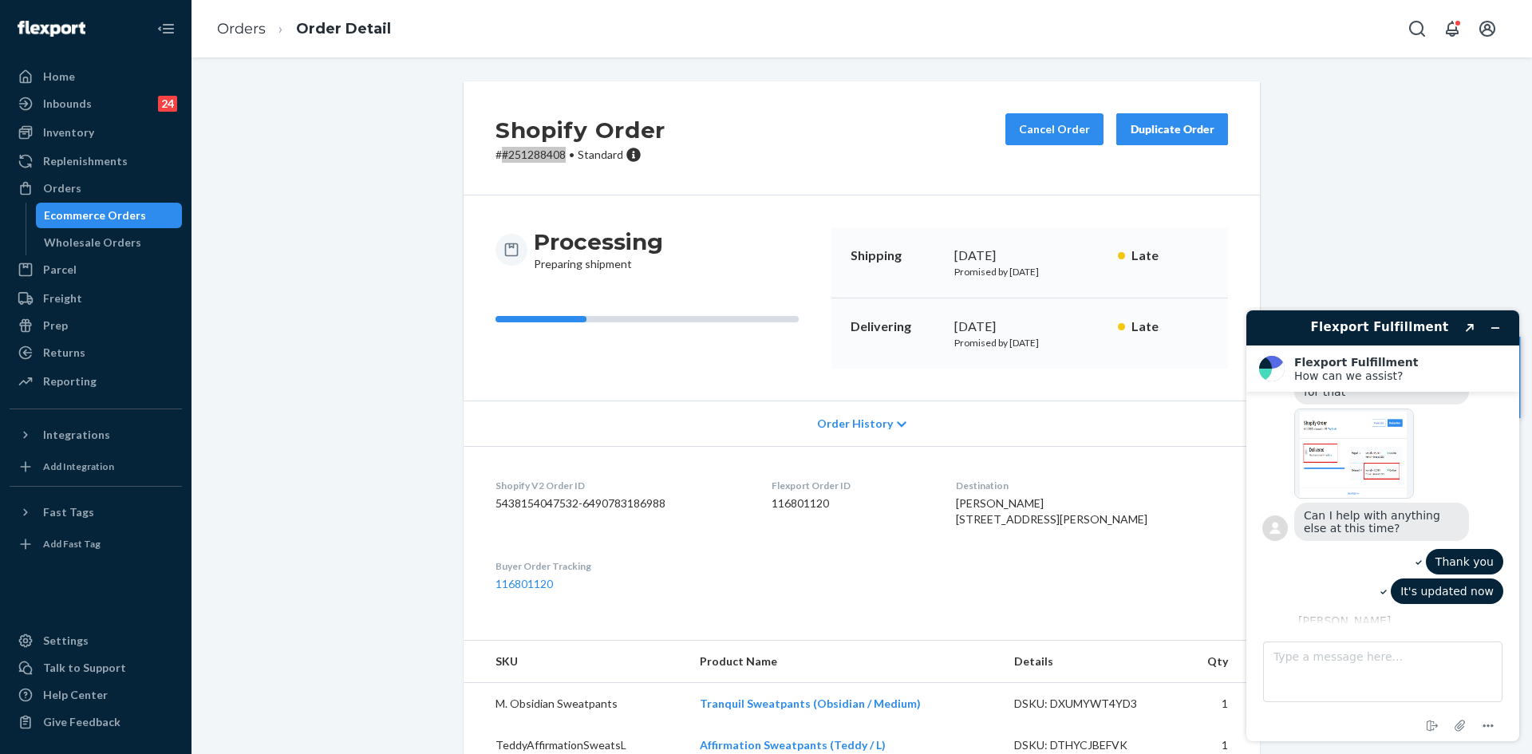
scroll to position [2232, 0]
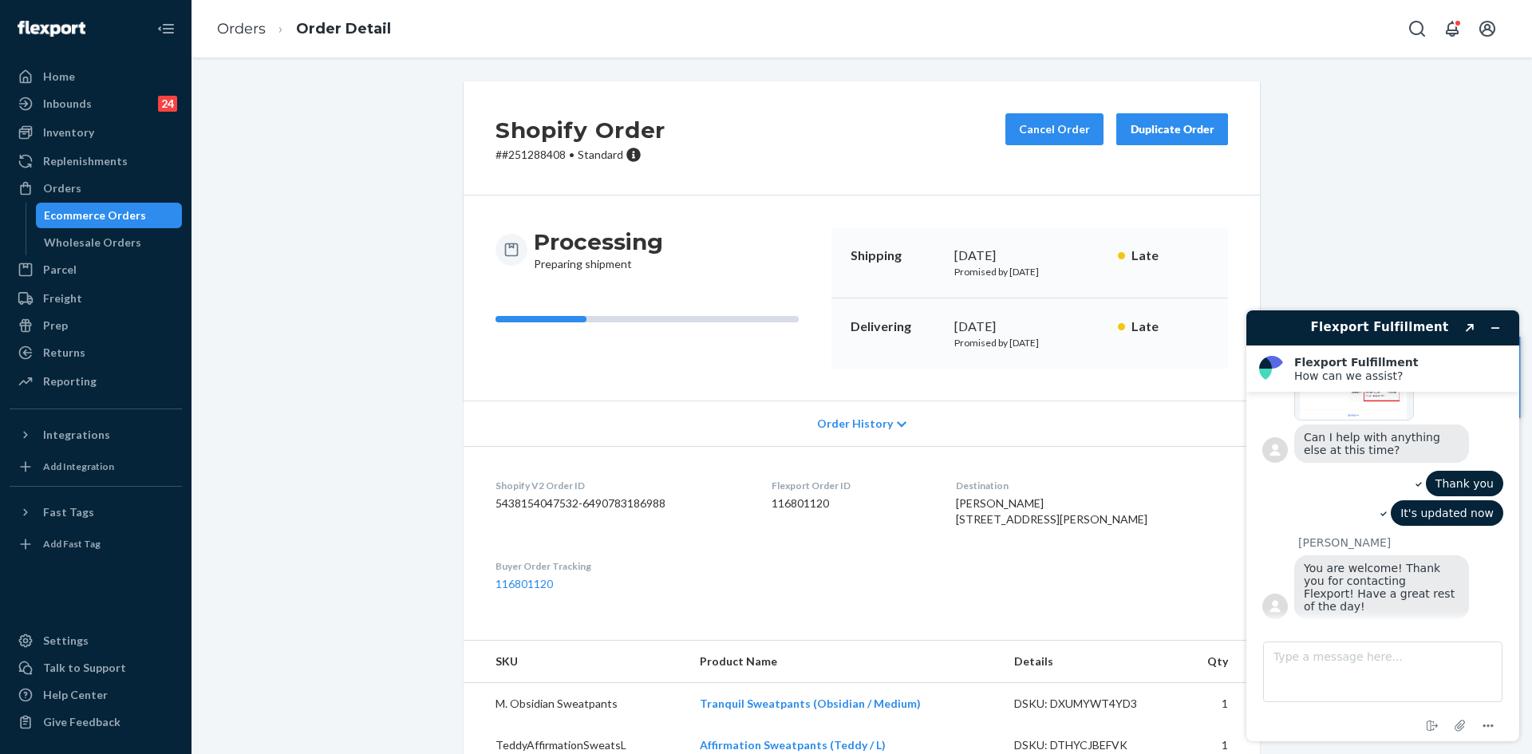
drag, startPoint x: 488, startPoint y: 178, endPoint x: 495, endPoint y: 168, distance: 12.2
click at [488, 178] on div "Shopify Order # #251288408 • Standard Cancel Order Duplicate Order" at bounding box center [862, 138] width 796 height 114
copy p "#25128840"
copy p "#251288408"
drag, startPoint x: 493, startPoint y: 153, endPoint x: 559, endPoint y: 152, distance: 66.2
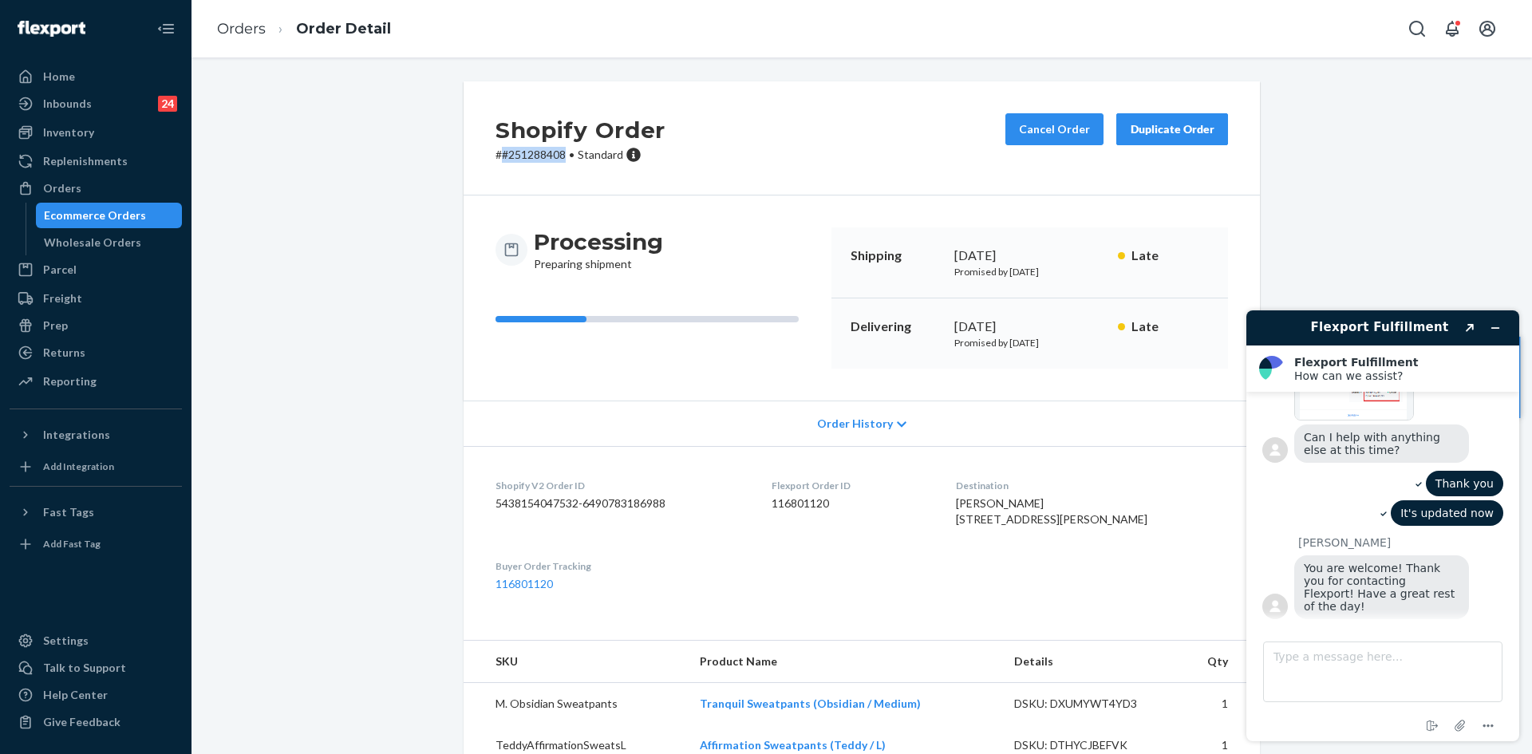
click at [559, 152] on p "# #251288408 • Standard" at bounding box center [580, 155] width 170 height 16
click at [89, 348] on div "Returns" at bounding box center [95, 352] width 169 height 22
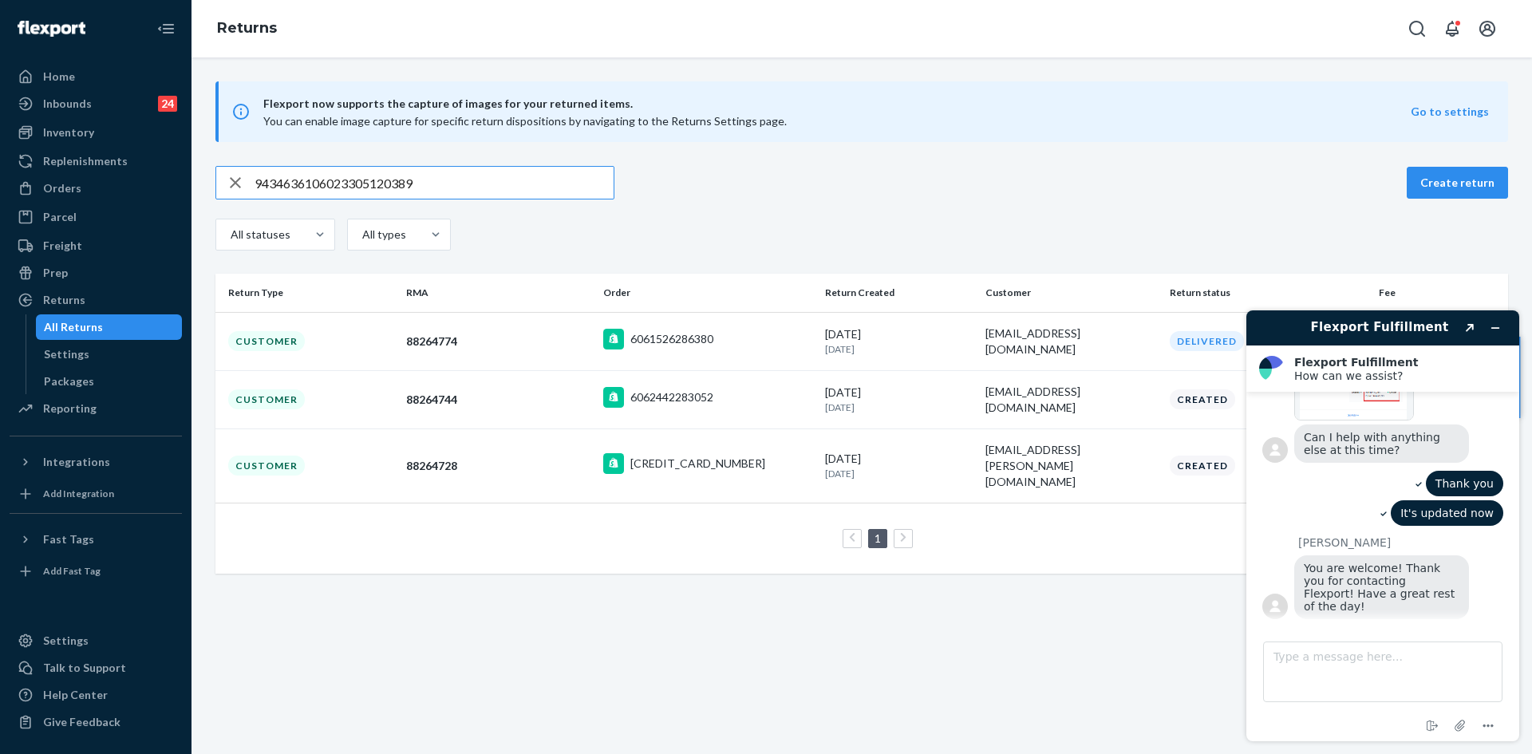
drag, startPoint x: 423, startPoint y: 183, endPoint x: 189, endPoint y: 192, distance: 233.9
click at [189, 192] on div "Home Inbounds 24 Shipping Plans Problems 24 Inventory Products Replenishments O…" at bounding box center [766, 377] width 1532 height 754
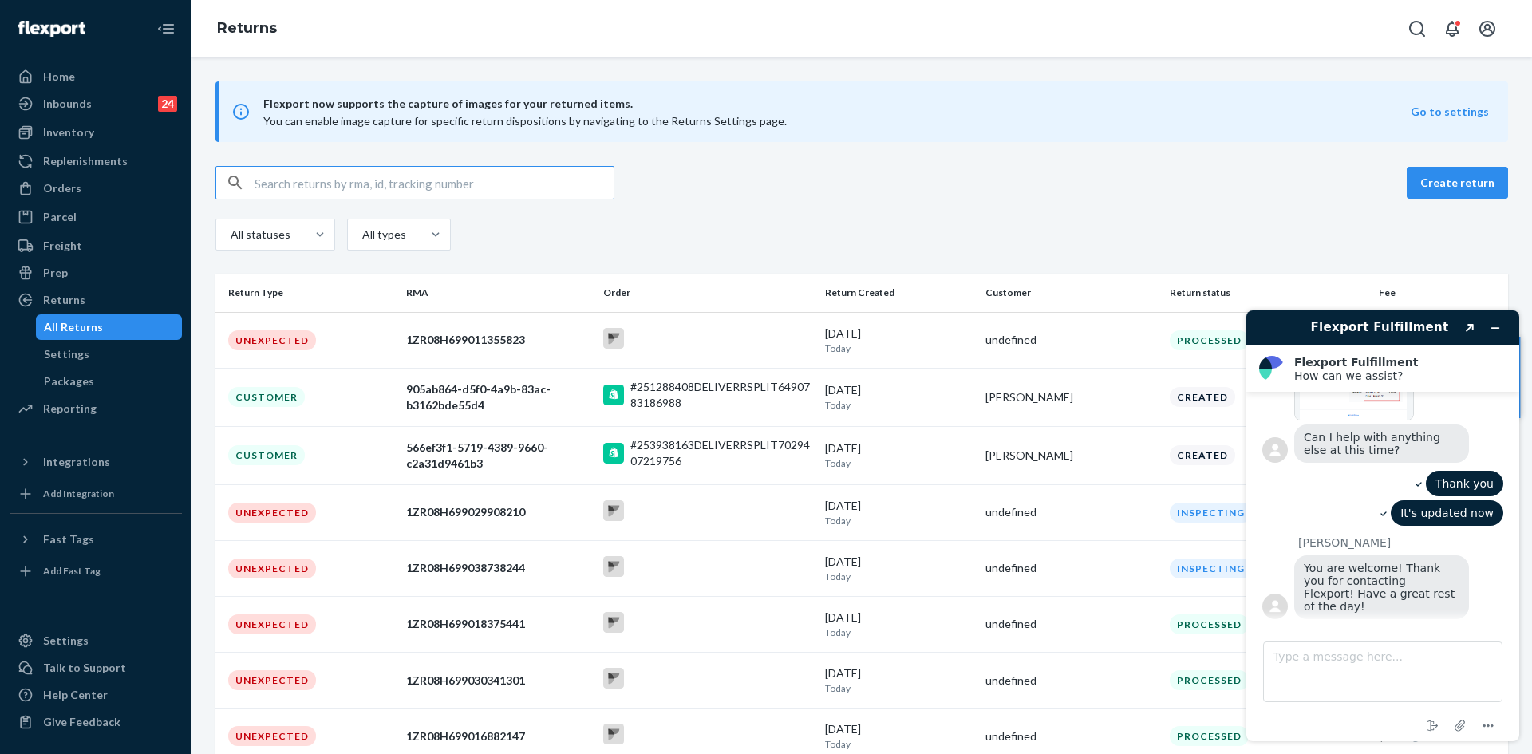
click at [875, 161] on div "Flexport now supports the capture of images for your returned items. You can en…" at bounding box center [861, 514] width 1340 height 866
click at [1491, 326] on icon "Minimize widget" at bounding box center [1495, 327] width 11 height 11
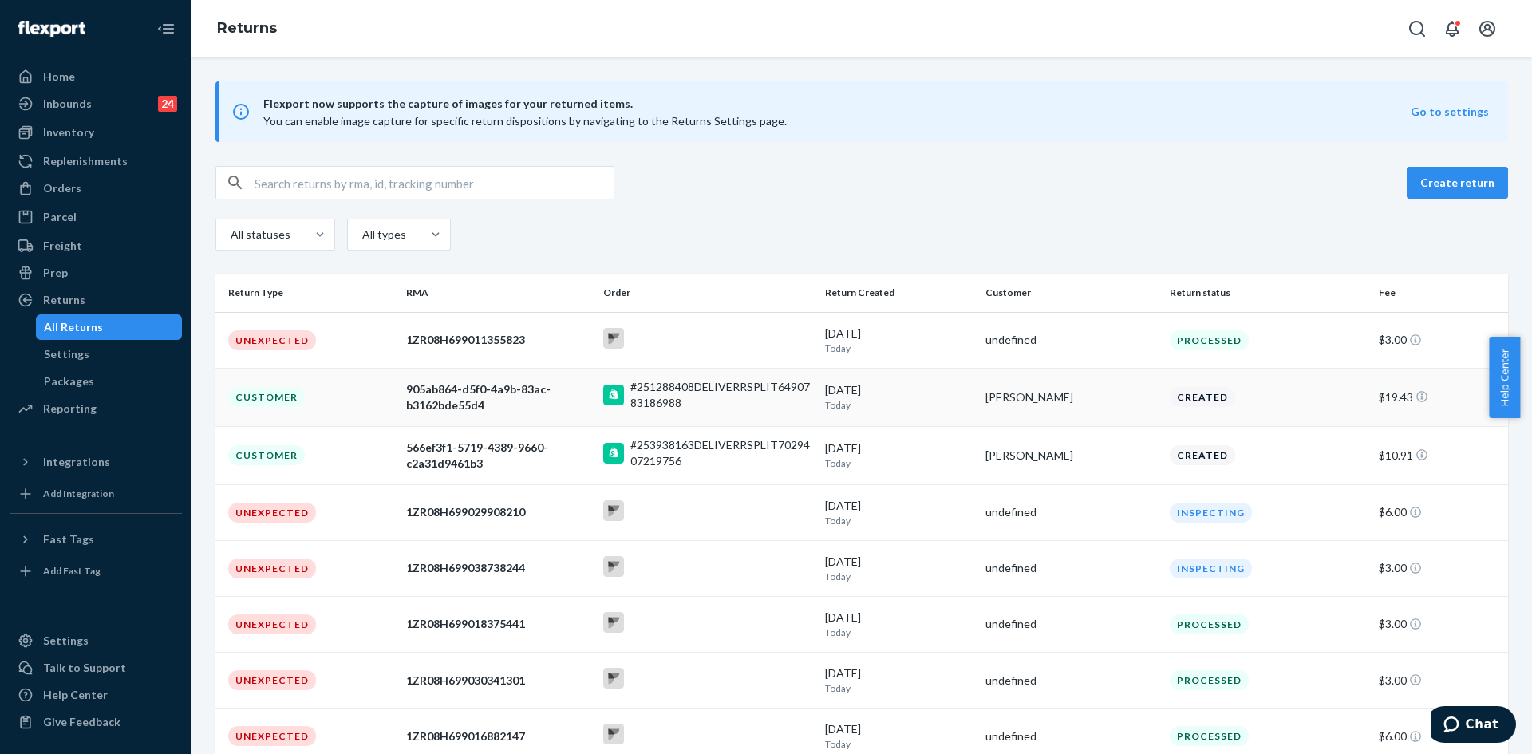
click at [825, 405] on p "Today" at bounding box center [899, 405] width 148 height 14
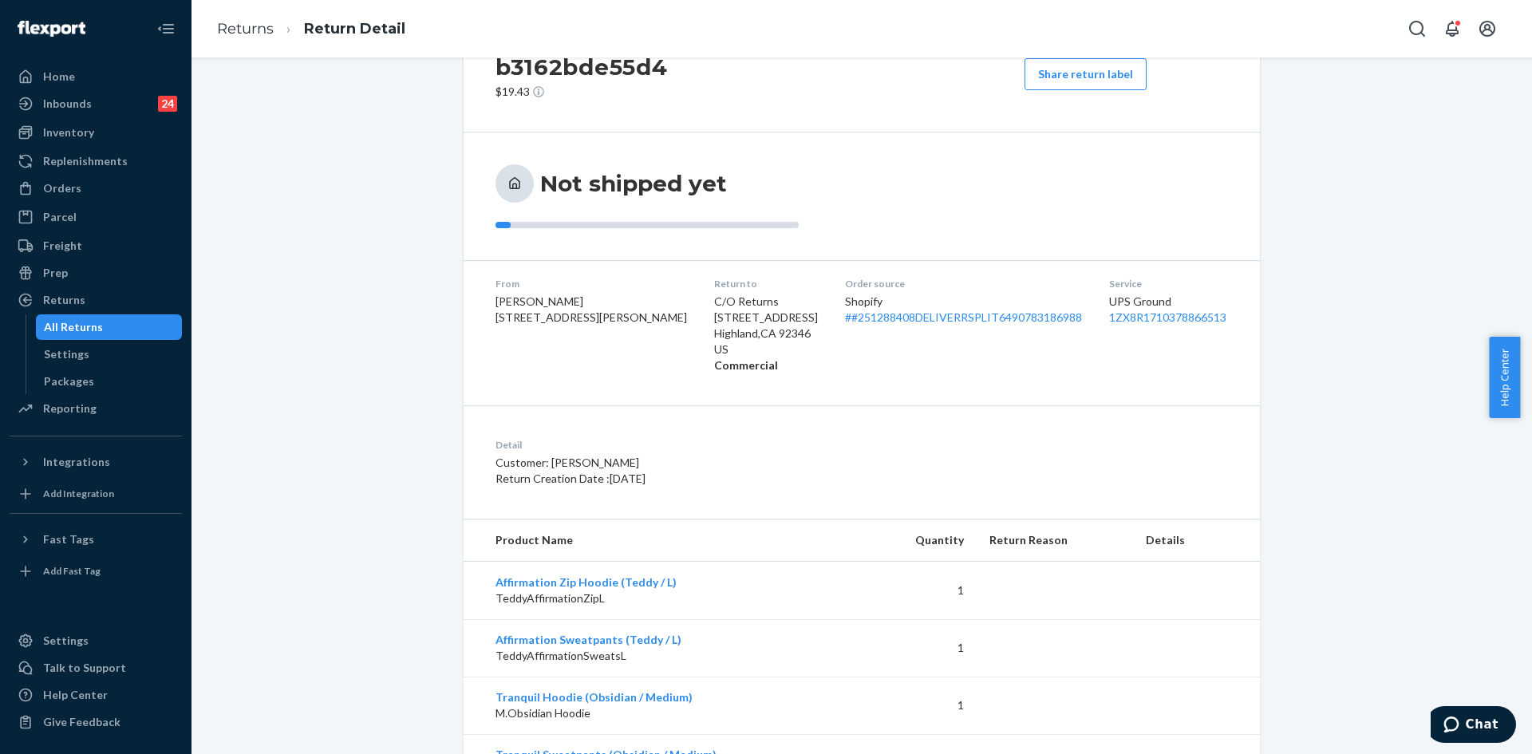
scroll to position [174, 0]
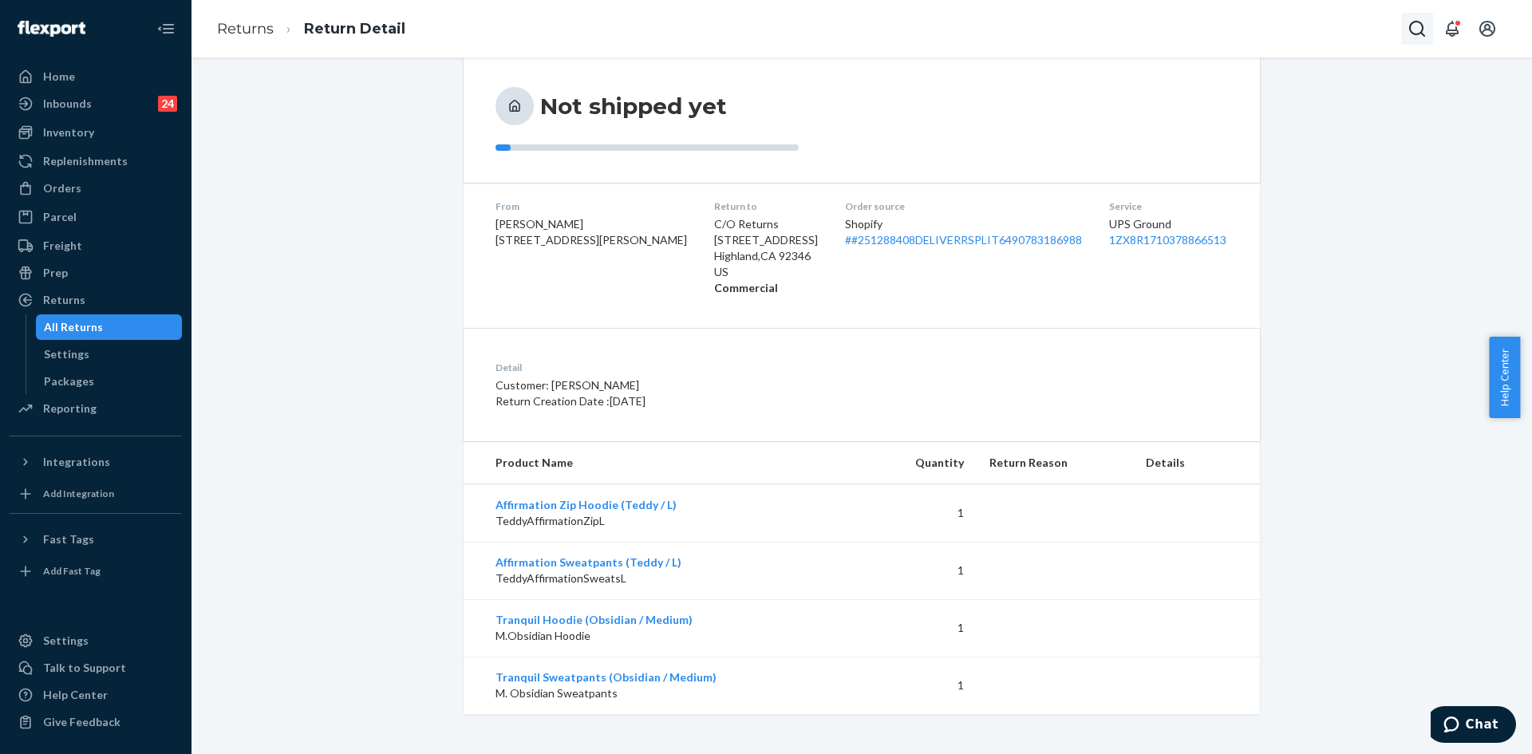
click at [1419, 29] on icon "Open Search Box" at bounding box center [1416, 28] width 19 height 19
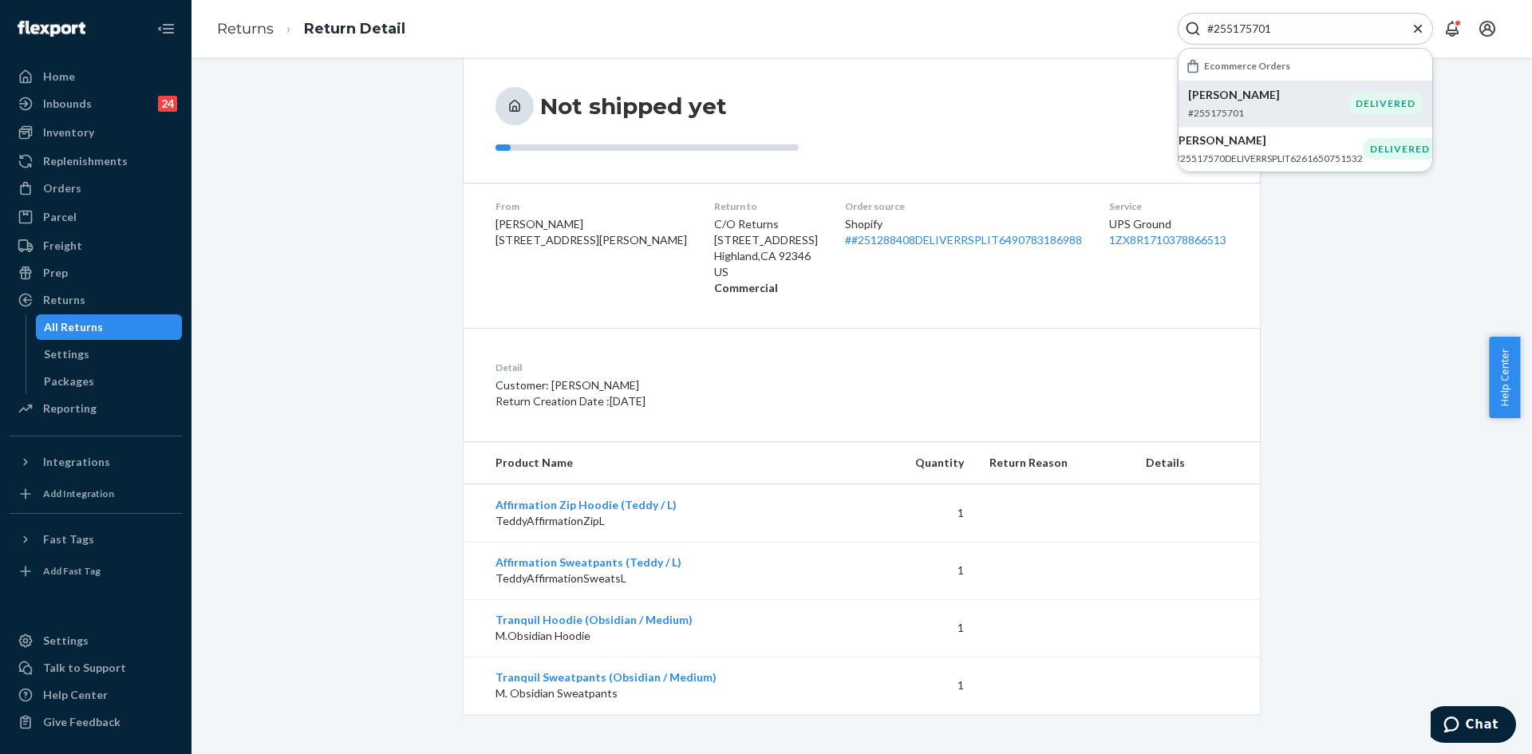
type input "#255175701"
click at [1245, 102] on p "Max Lopez" at bounding box center [1268, 95] width 160 height 16
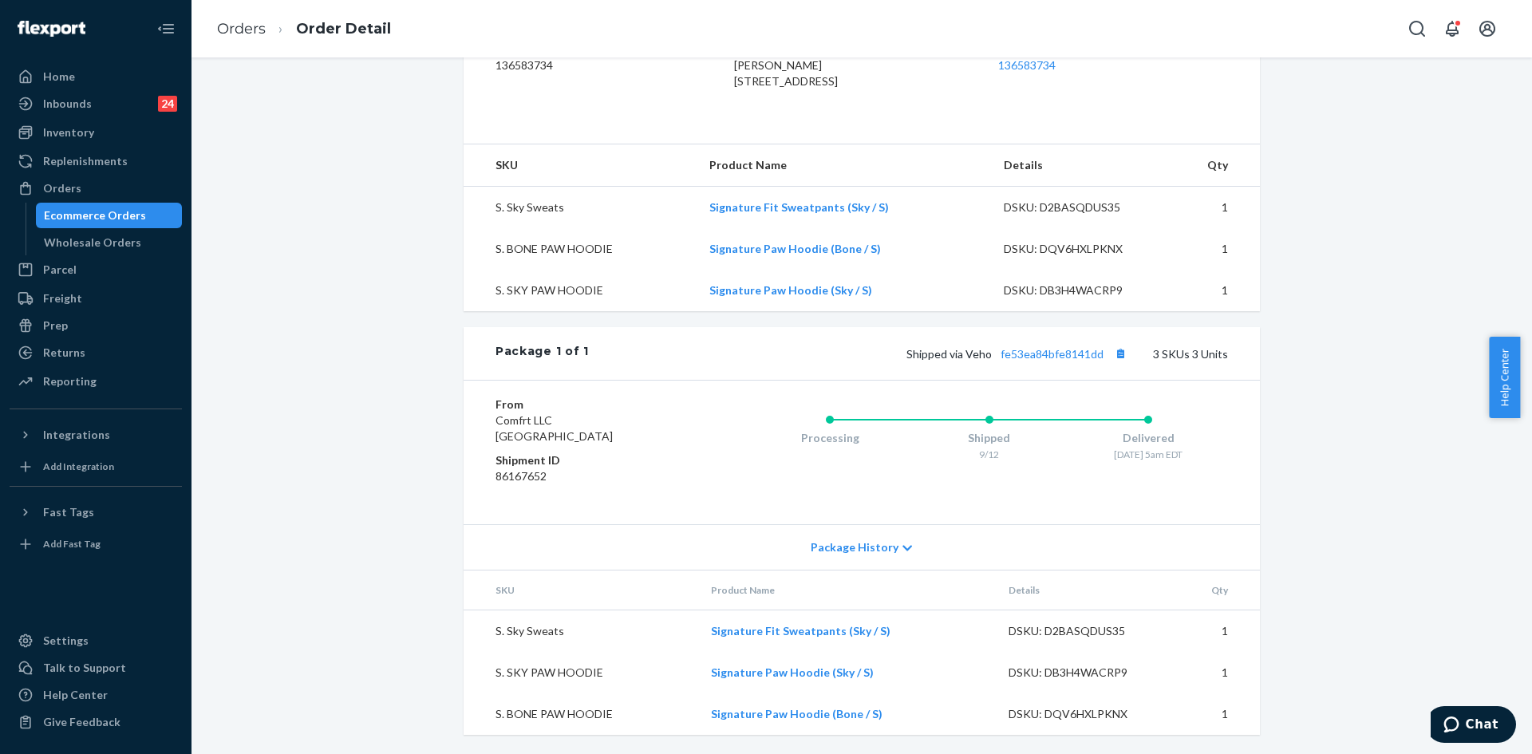
scroll to position [231, 0]
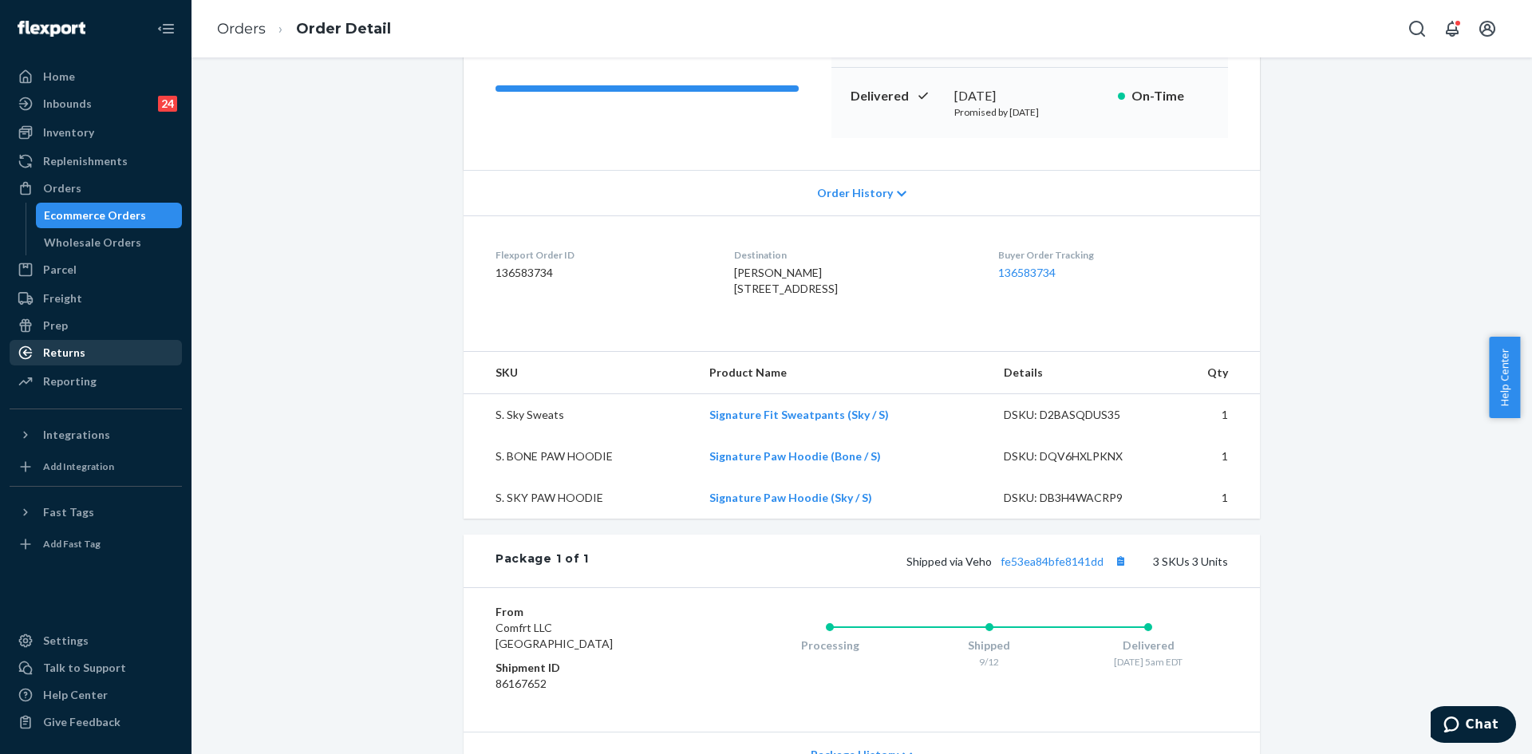
drag, startPoint x: 73, startPoint y: 349, endPoint x: 86, endPoint y: 345, distance: 14.1
click at [73, 349] on div "Returns" at bounding box center [64, 353] width 42 height 16
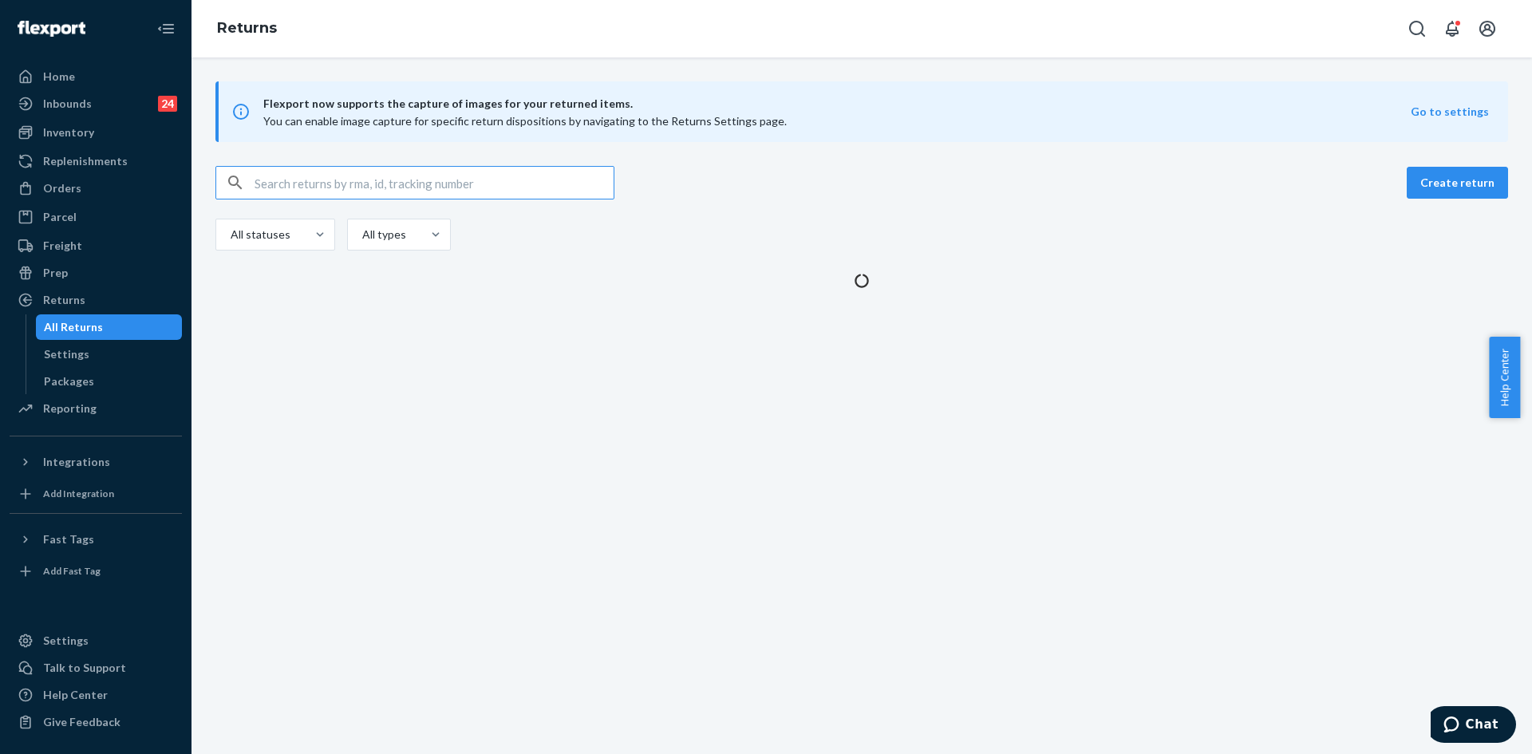
click at [320, 181] on input "text" at bounding box center [434, 183] width 359 height 32
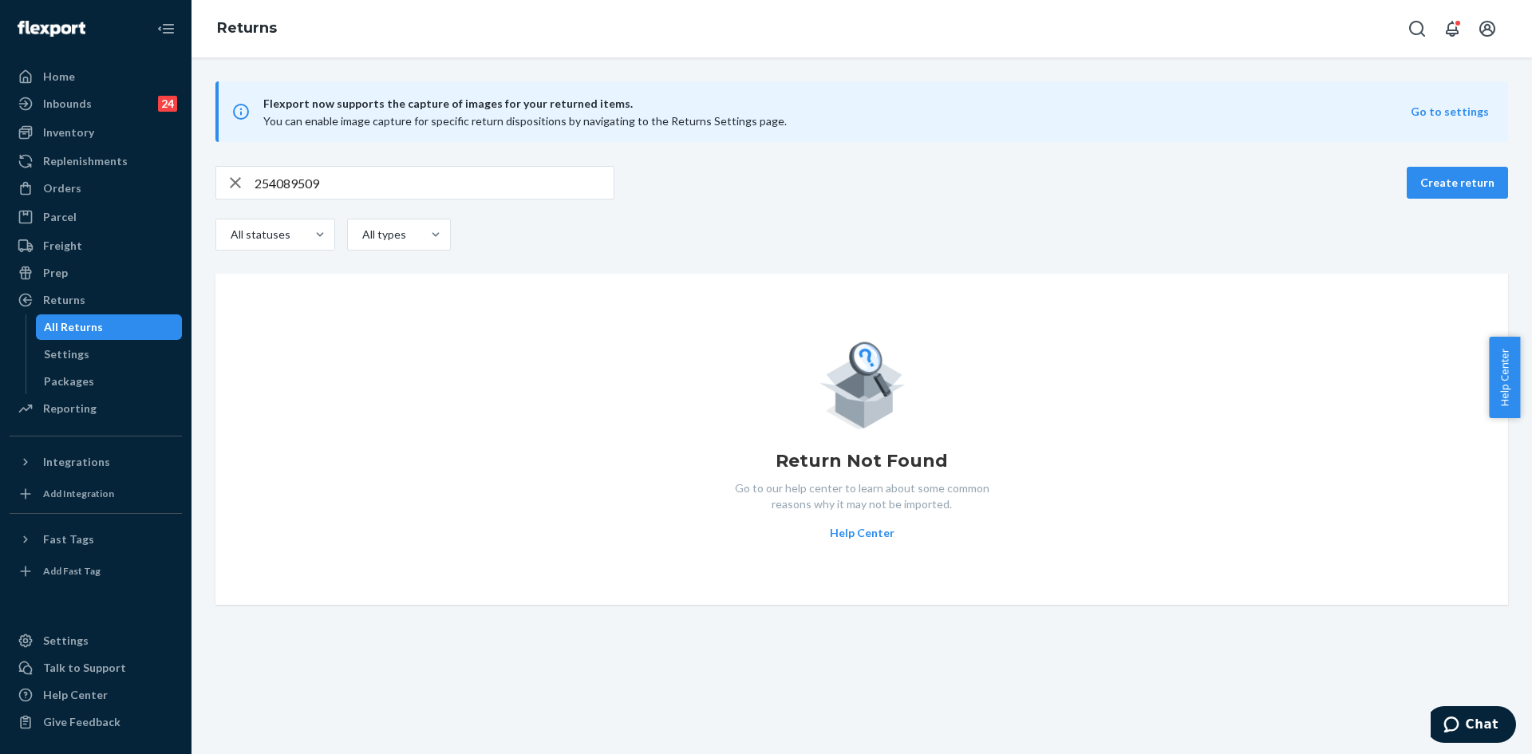
click at [430, 187] on input "254089509" at bounding box center [434, 183] width 359 height 32
paste input "giana.barese@aol.com"
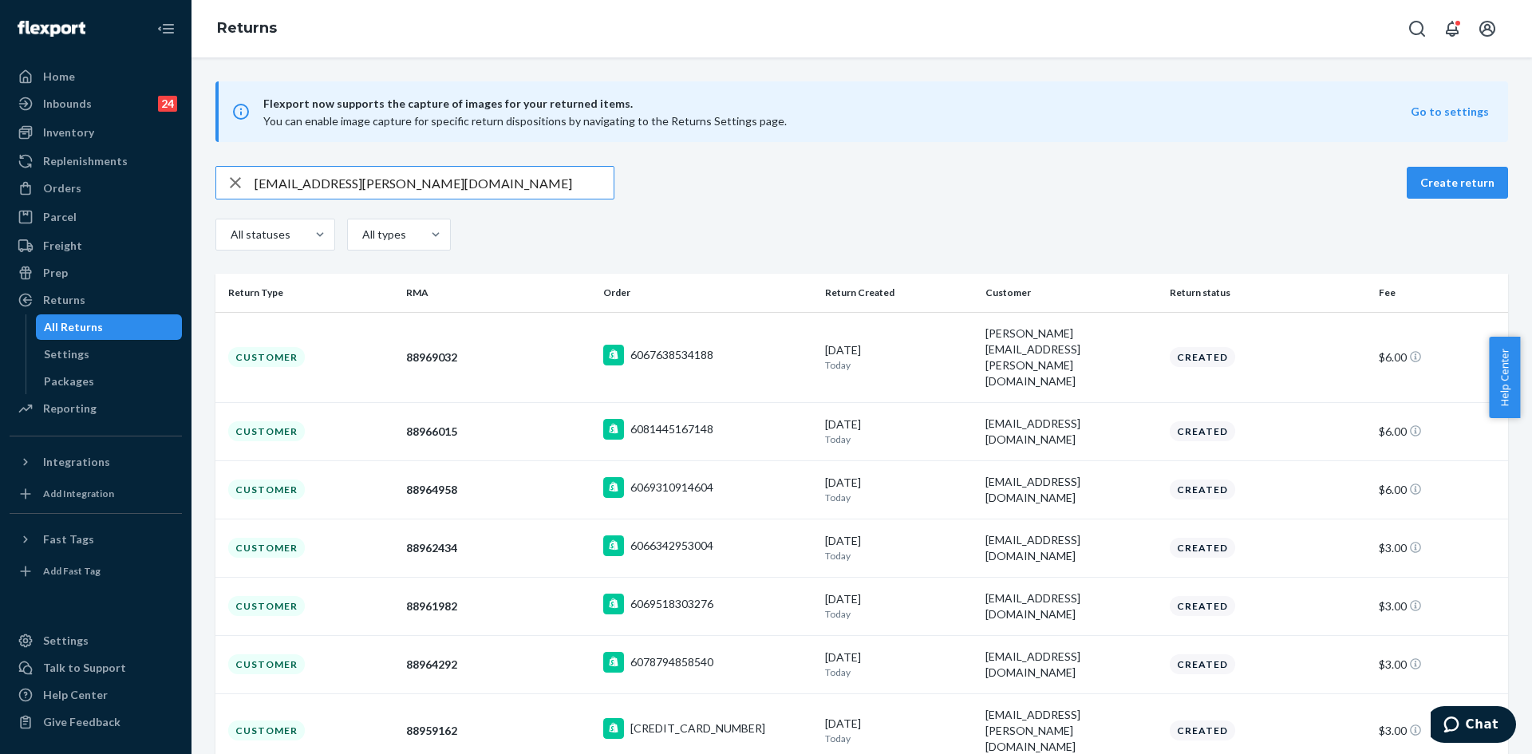
type input "giana.barese@aol.com"
drag, startPoint x: 237, startPoint y: 179, endPoint x: 236, endPoint y: 171, distance: 8.0
click at [237, 179] on icon "button" at bounding box center [235, 183] width 19 height 32
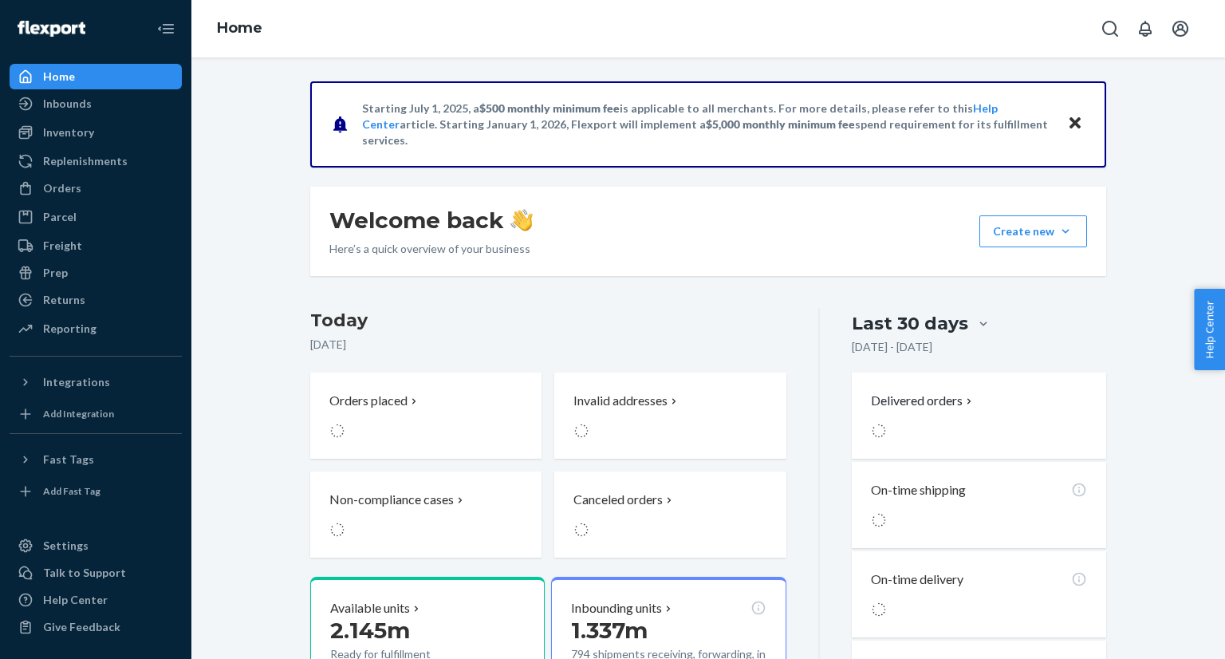
click at [554, 49] on div "Home" at bounding box center [708, 28] width 1034 height 57
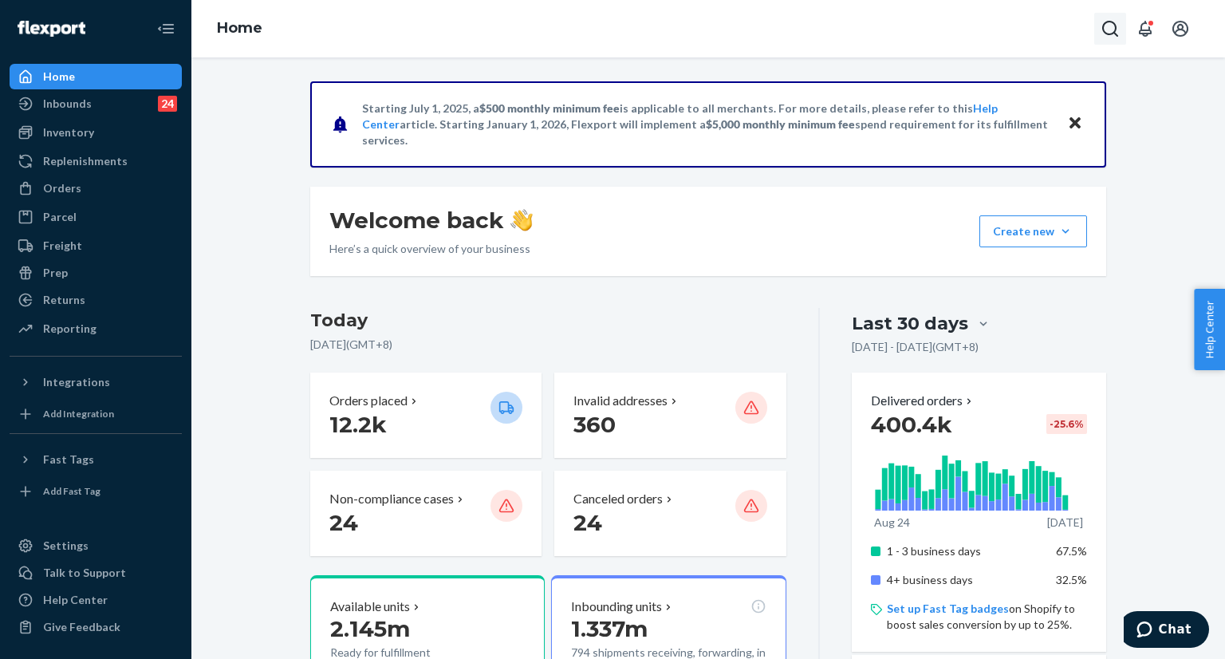
click at [1117, 21] on icon "Open Search Box" at bounding box center [1110, 28] width 19 height 19
type input "#251288408"
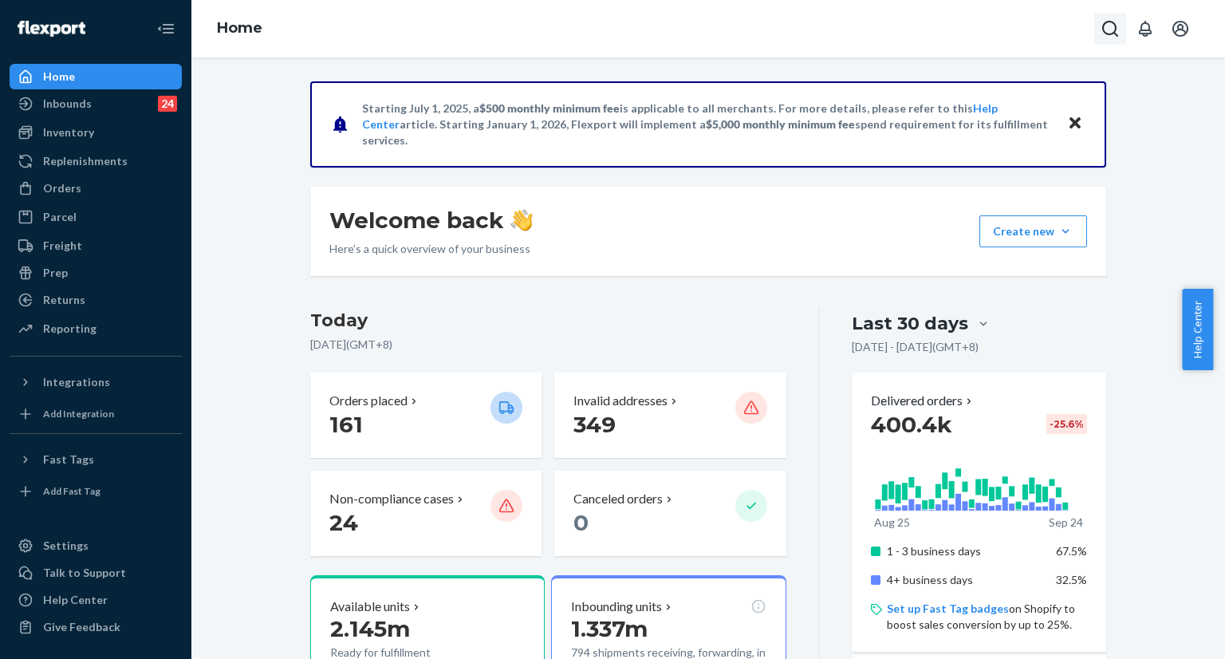
click at [1099, 22] on button "Open Search Box" at bounding box center [1111, 29] width 32 height 32
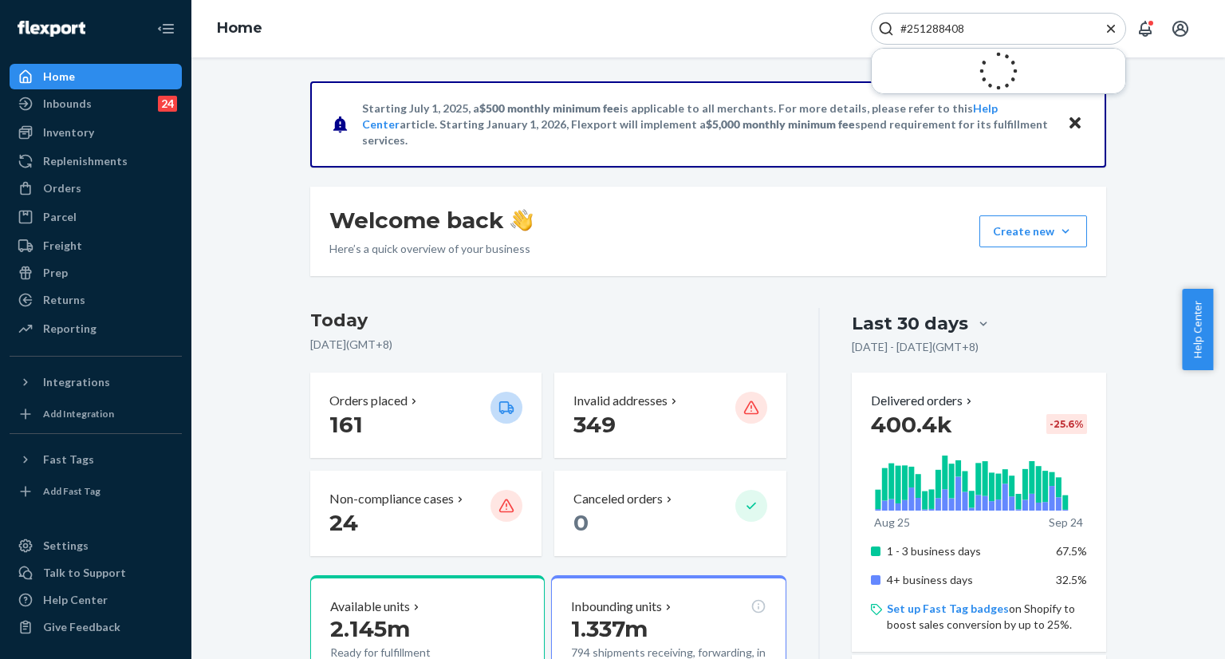
type input "#251288408"
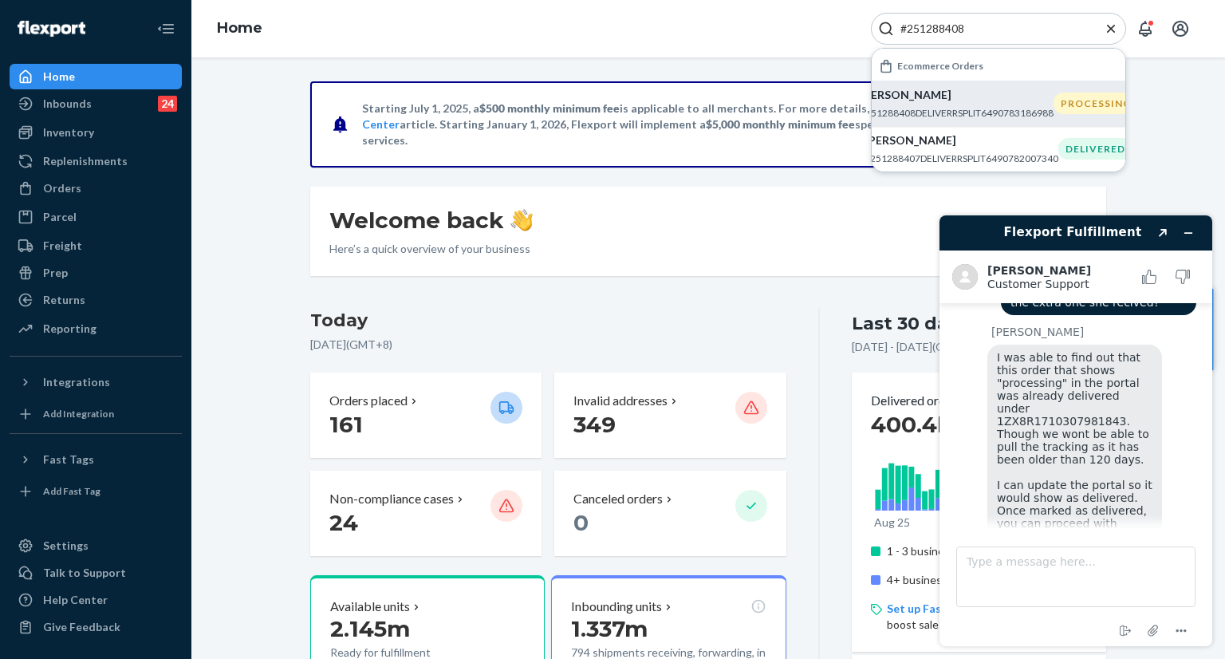
click at [961, 106] on p "#251288408DELIVERRSPLIT6490783186988" at bounding box center [957, 113] width 194 height 14
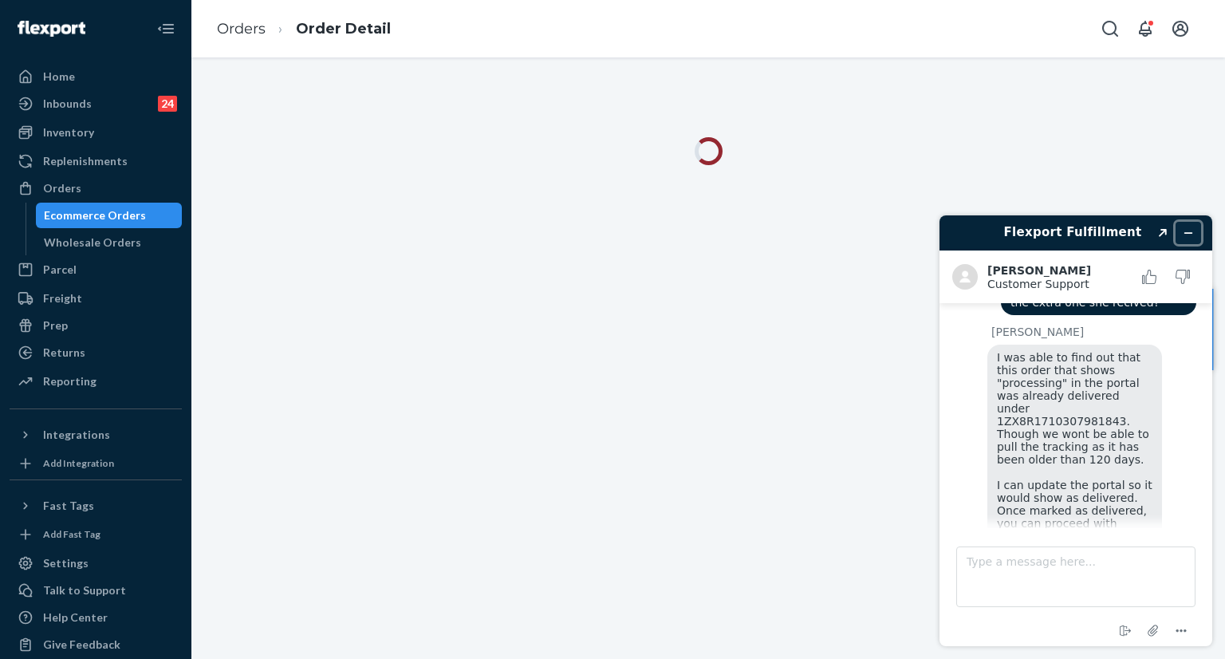
click at [1186, 229] on icon "Minimize widget" at bounding box center [1188, 232] width 11 height 11
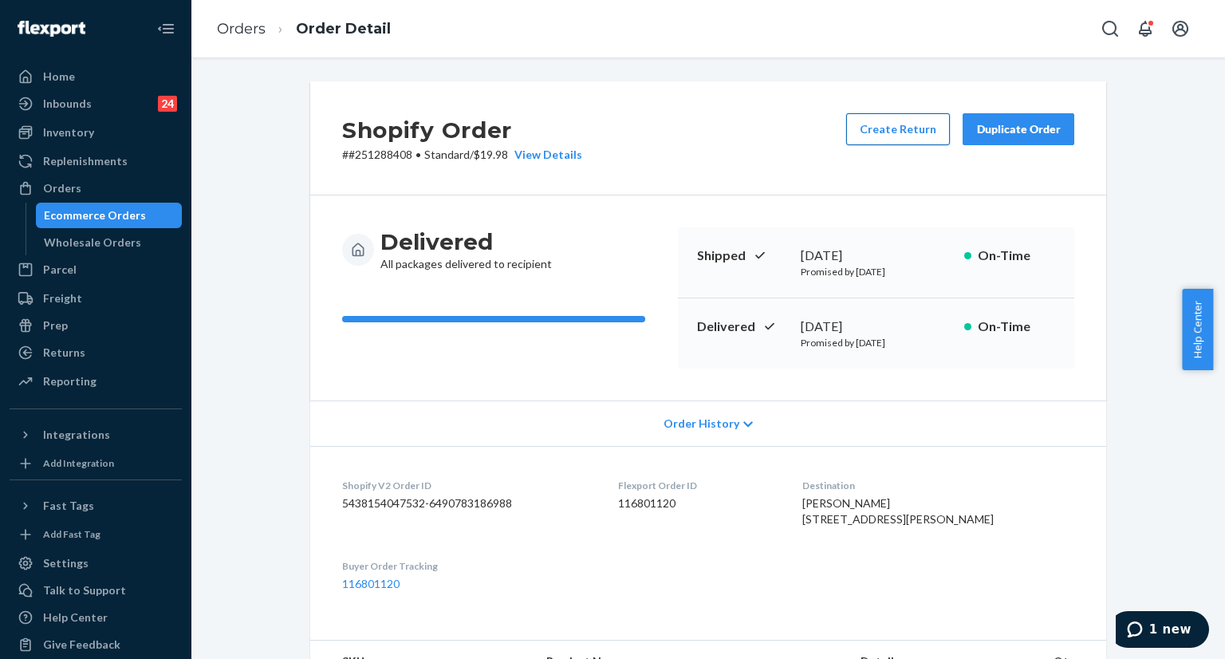
click at [885, 132] on button "Create Return" at bounding box center [898, 129] width 104 height 32
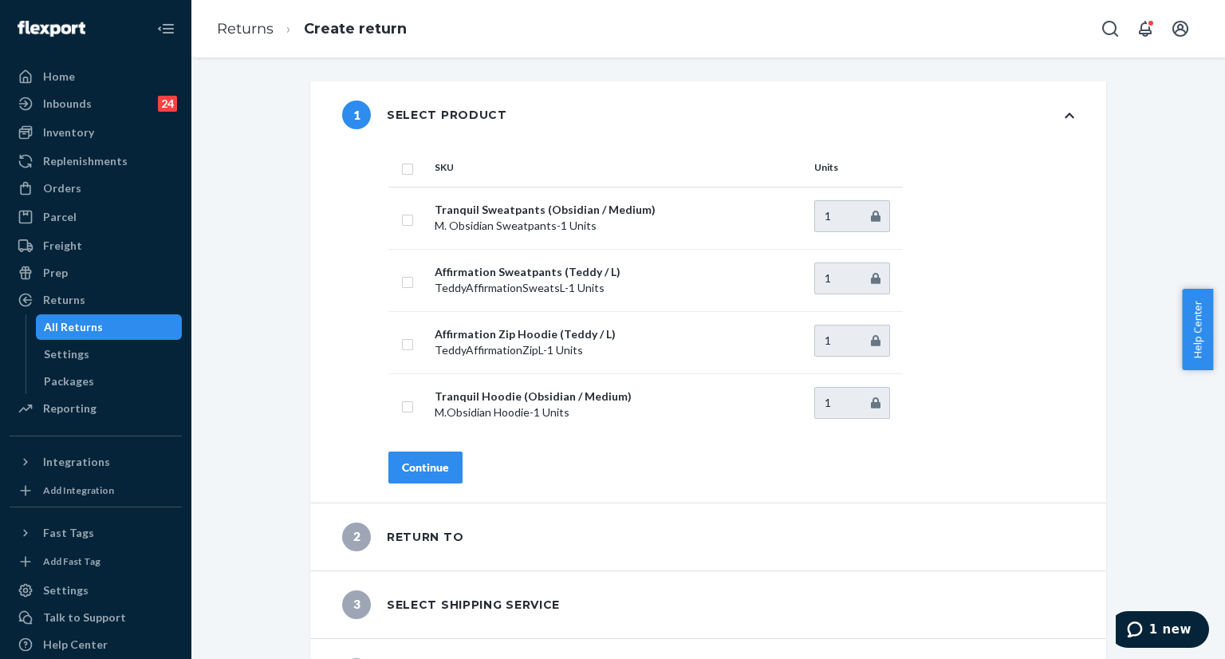
click at [401, 167] on input "checkbox" at bounding box center [407, 167] width 13 height 17
checkbox input "true"
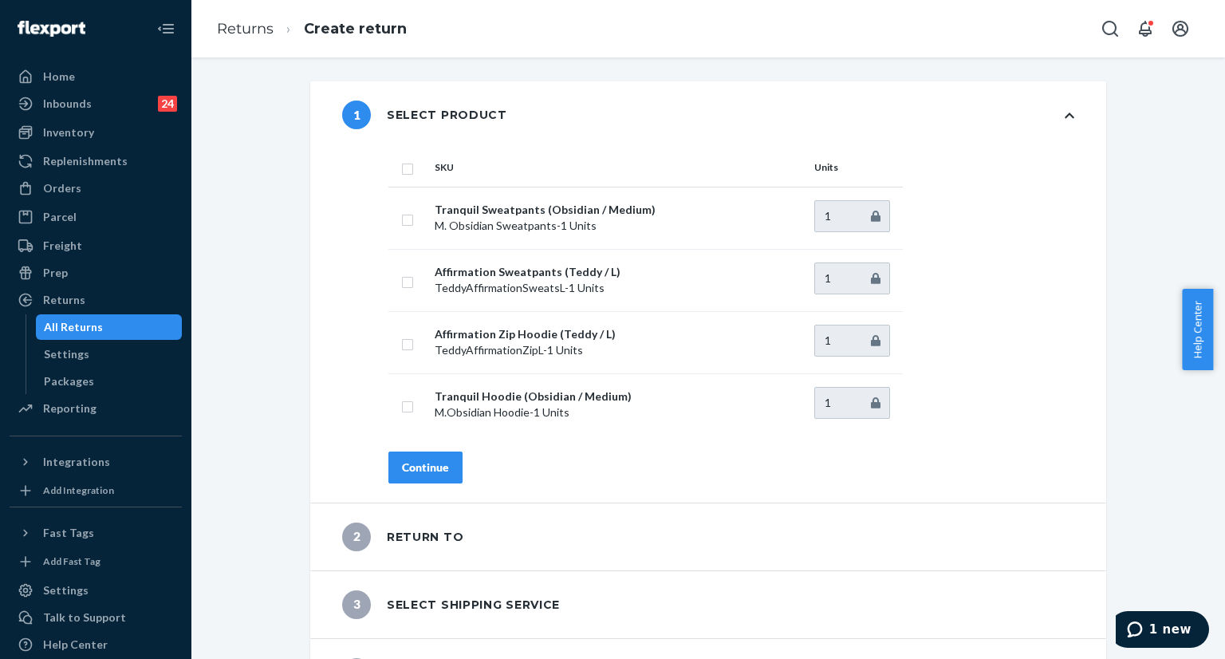
checkbox input "true"
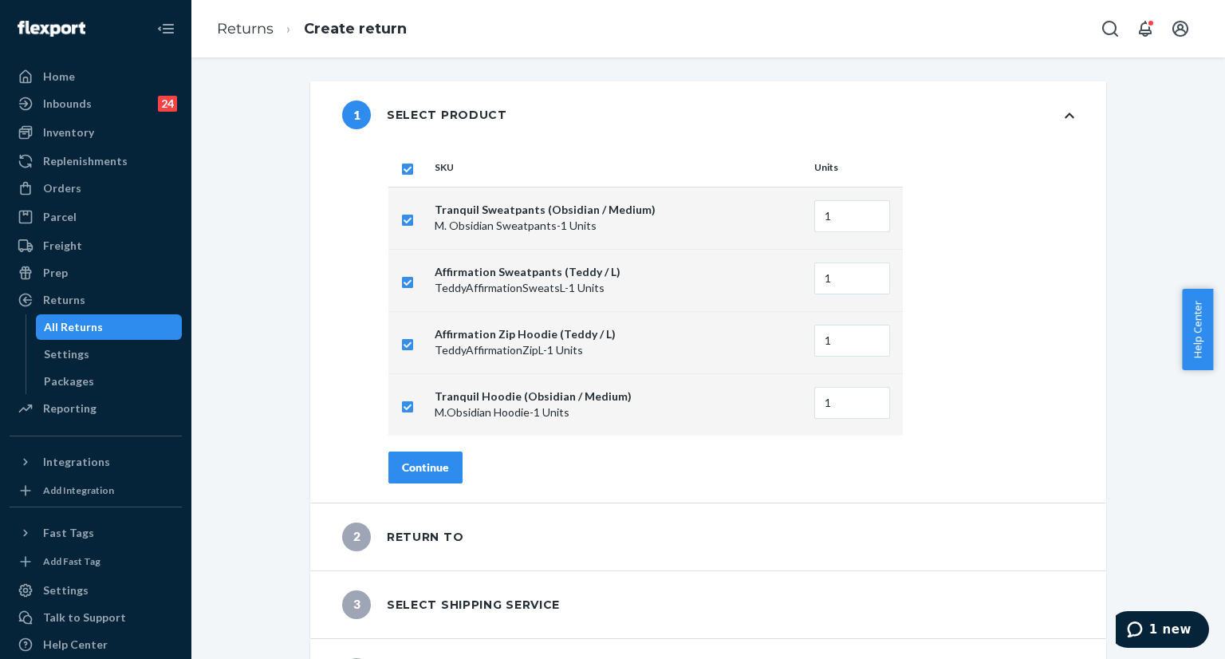
click at [425, 468] on div "Continue" at bounding box center [425, 468] width 47 height 16
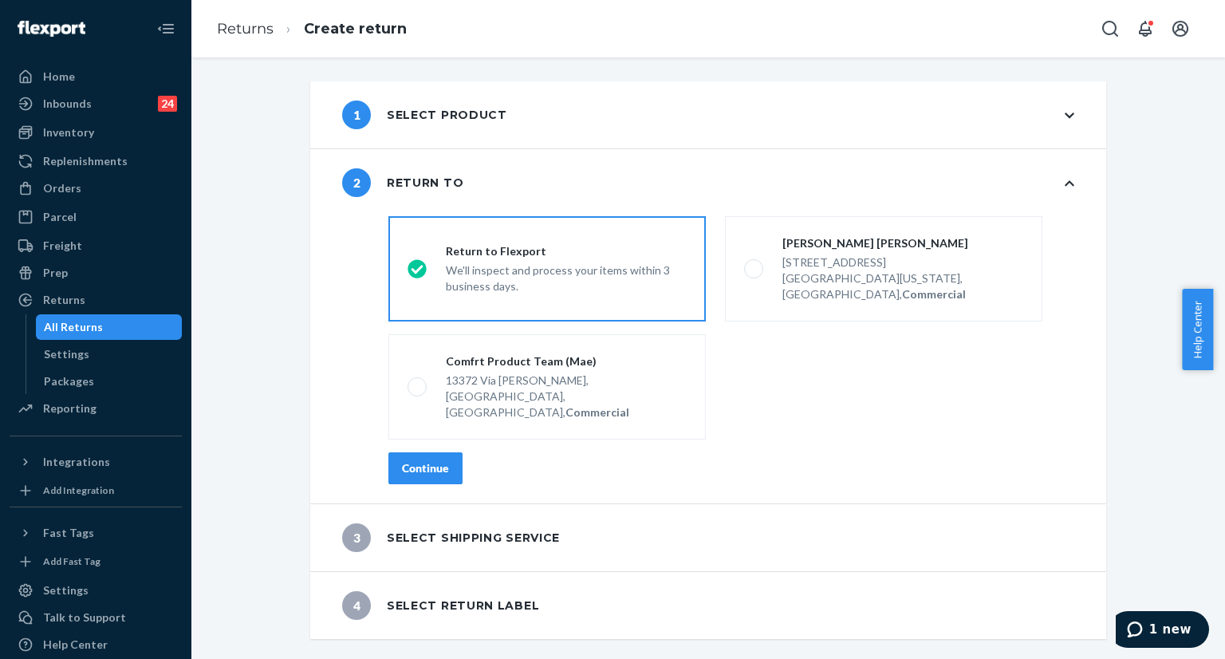
click at [435, 460] on div "Continue" at bounding box center [425, 468] width 47 height 16
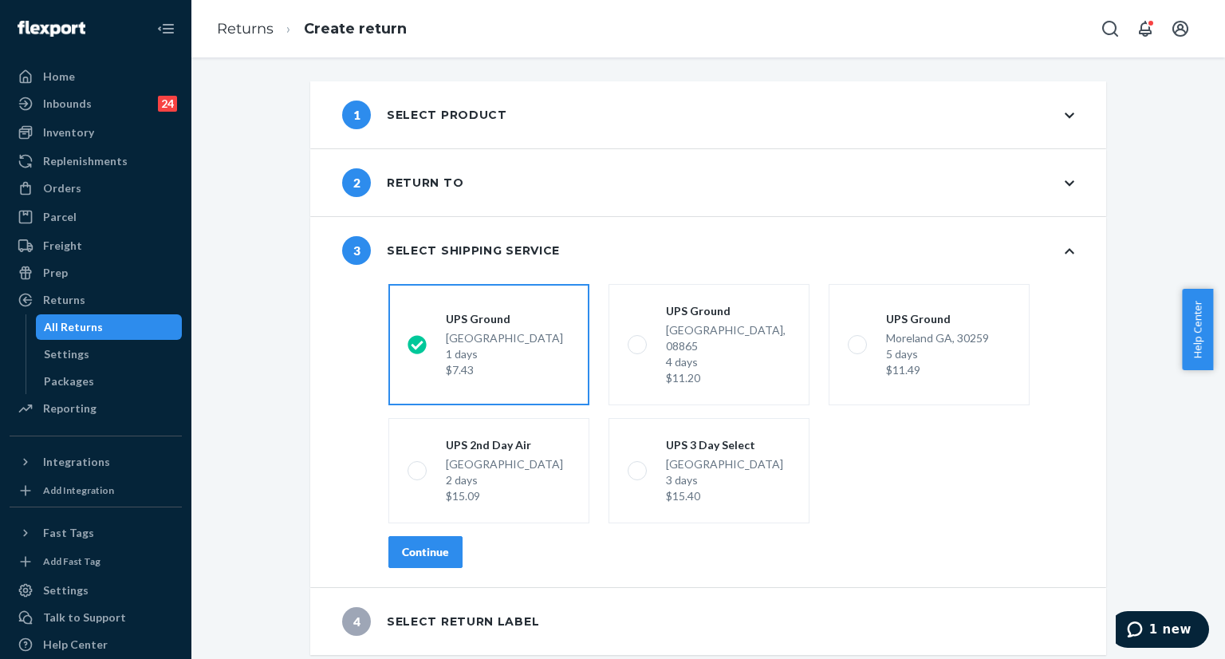
click at [428, 536] on button "Continue" at bounding box center [426, 552] width 74 height 32
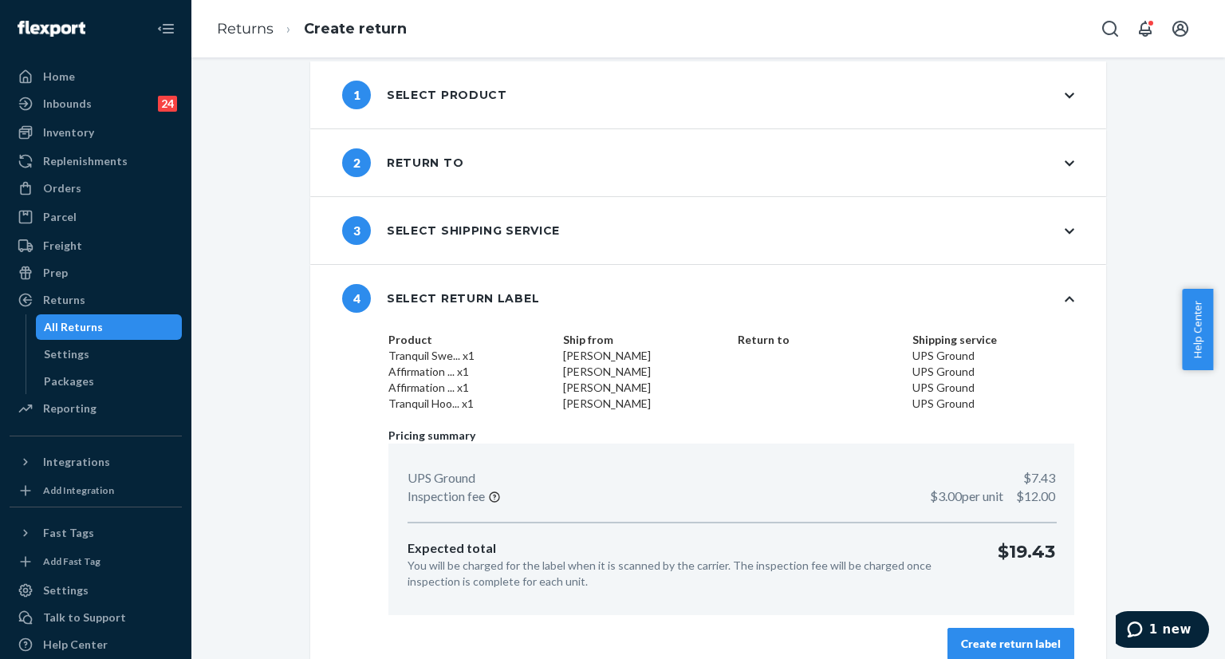
scroll to position [39, 0]
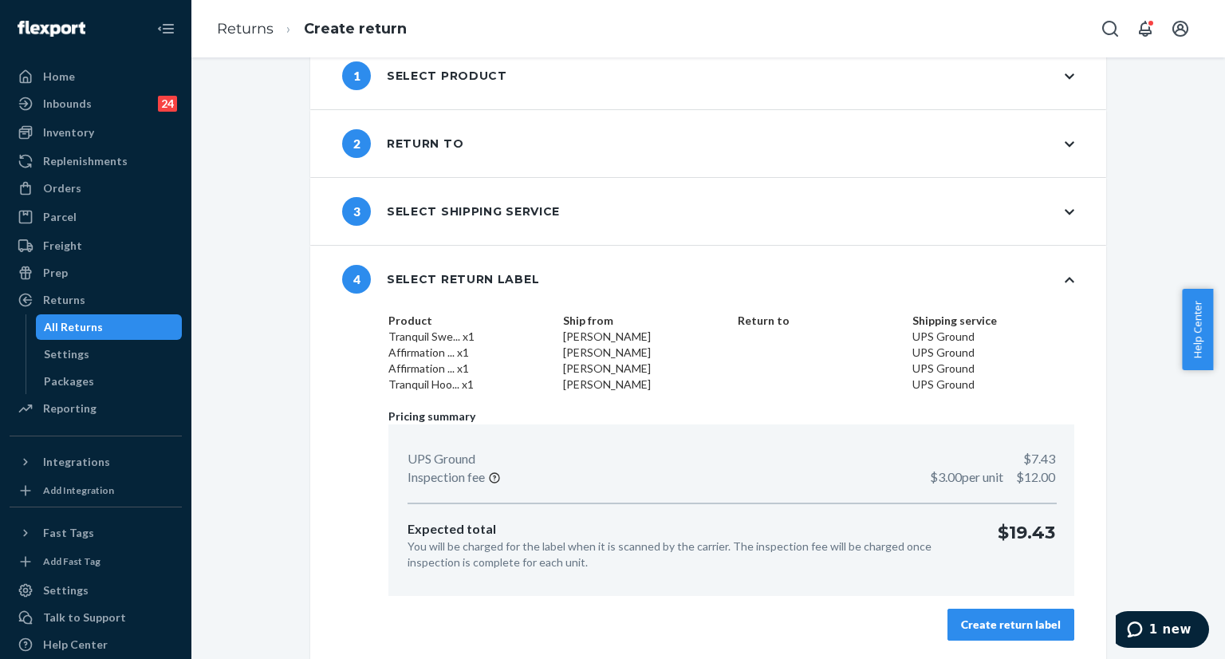
click at [1000, 625] on div "Create return label" at bounding box center [1011, 625] width 100 height 16
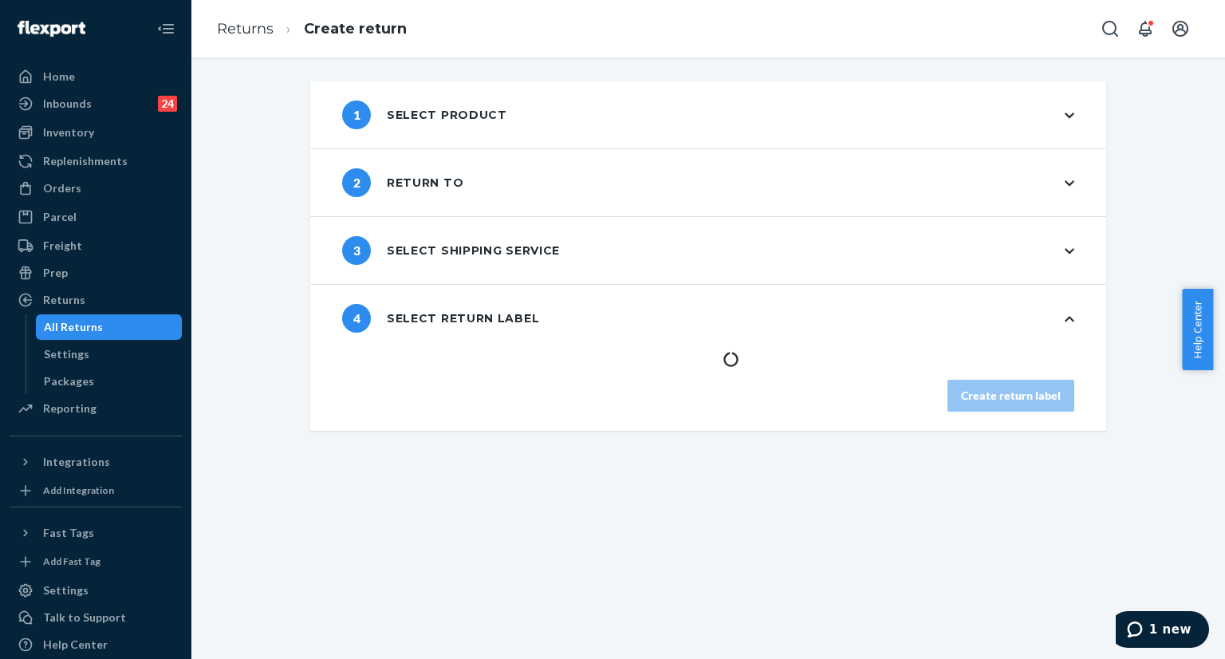
scroll to position [0, 0]
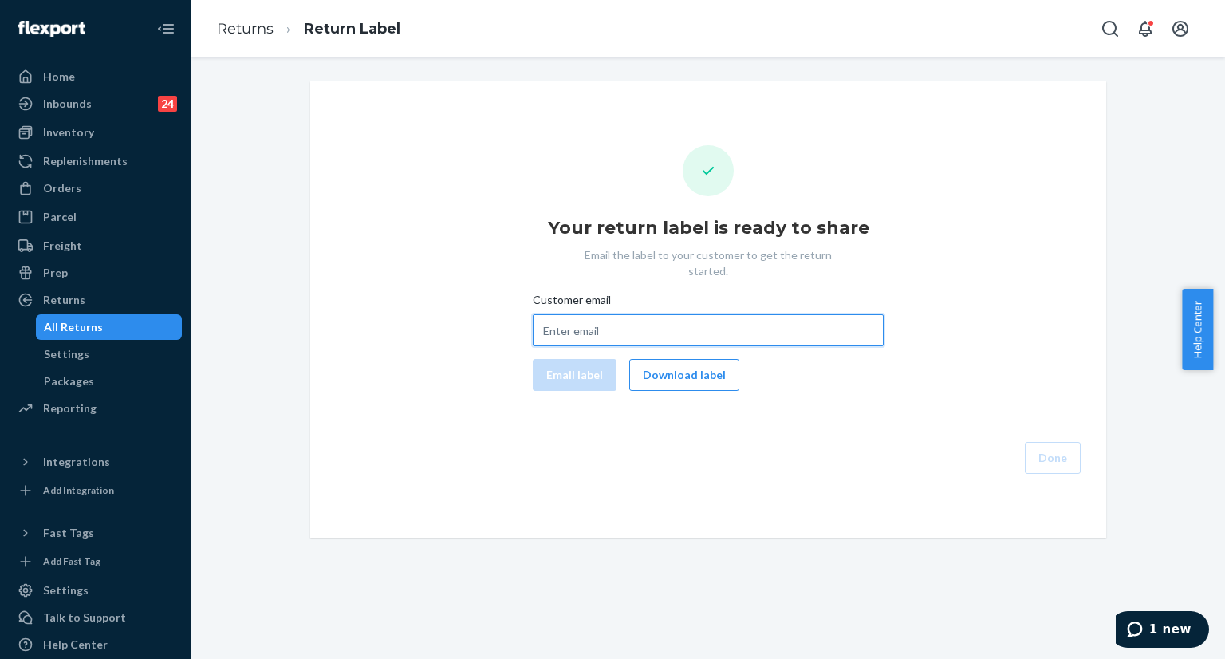
click at [608, 314] on input "Customer email" at bounding box center [708, 330] width 351 height 32
paste input "paigesigmen@gmail.com"
type input "paigesigmen@gmail.com"
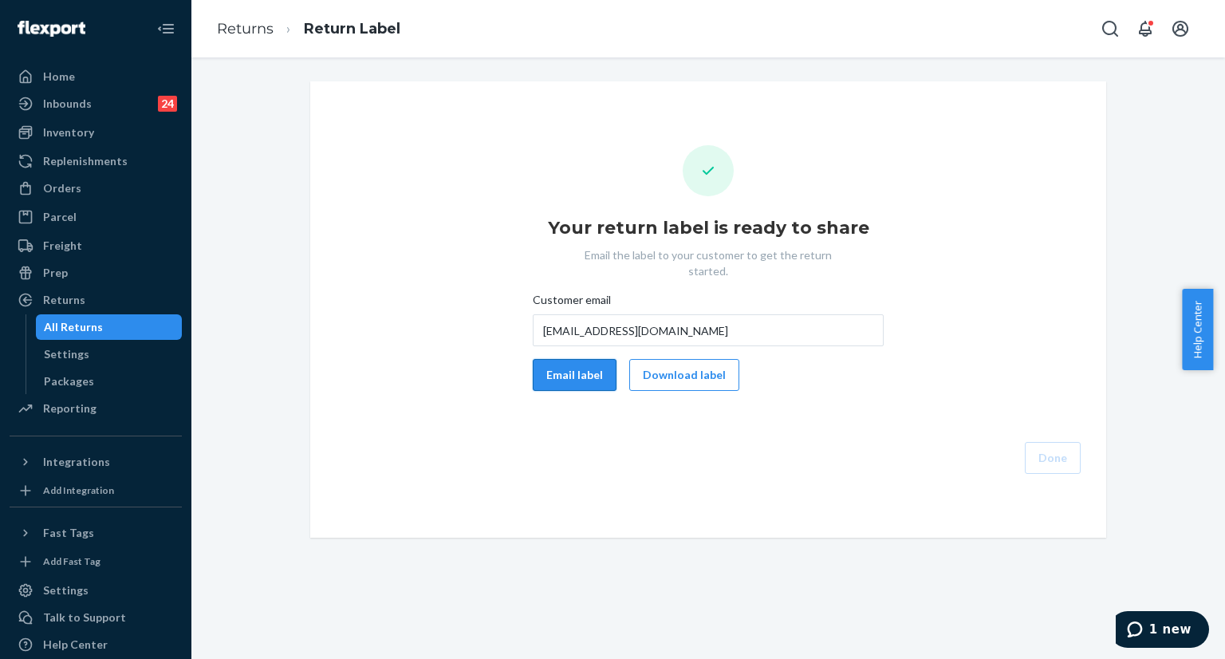
click at [565, 365] on button "Email label" at bounding box center [575, 375] width 84 height 32
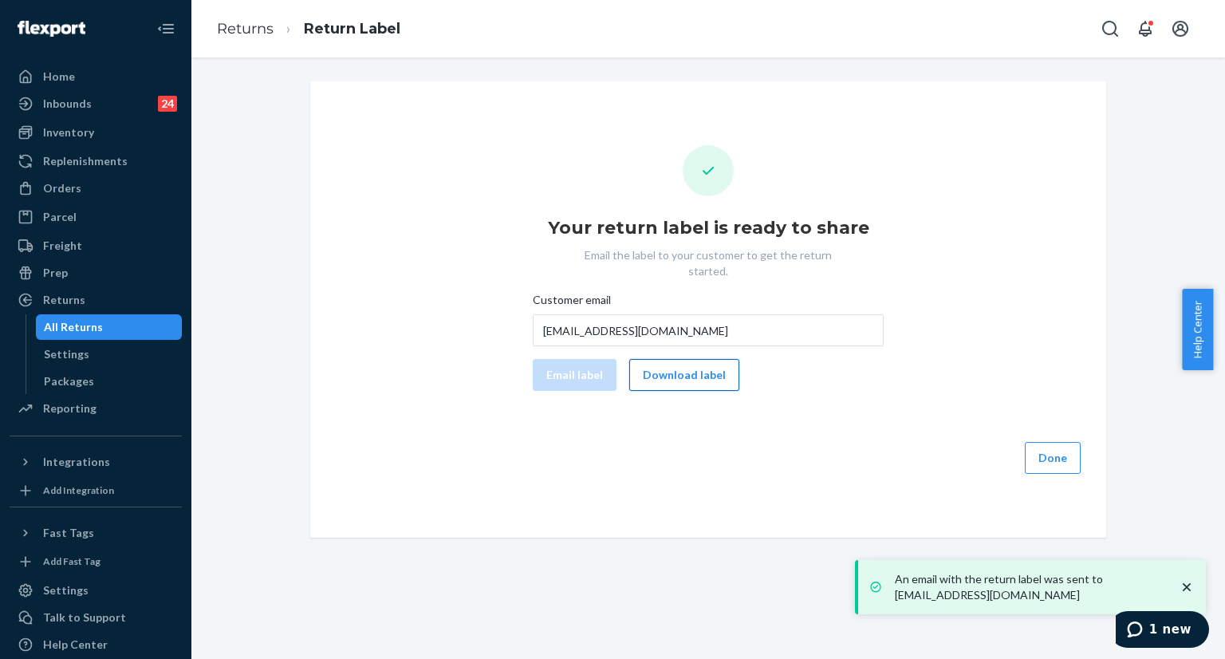
click at [657, 361] on button "Download label" at bounding box center [684, 375] width 110 height 32
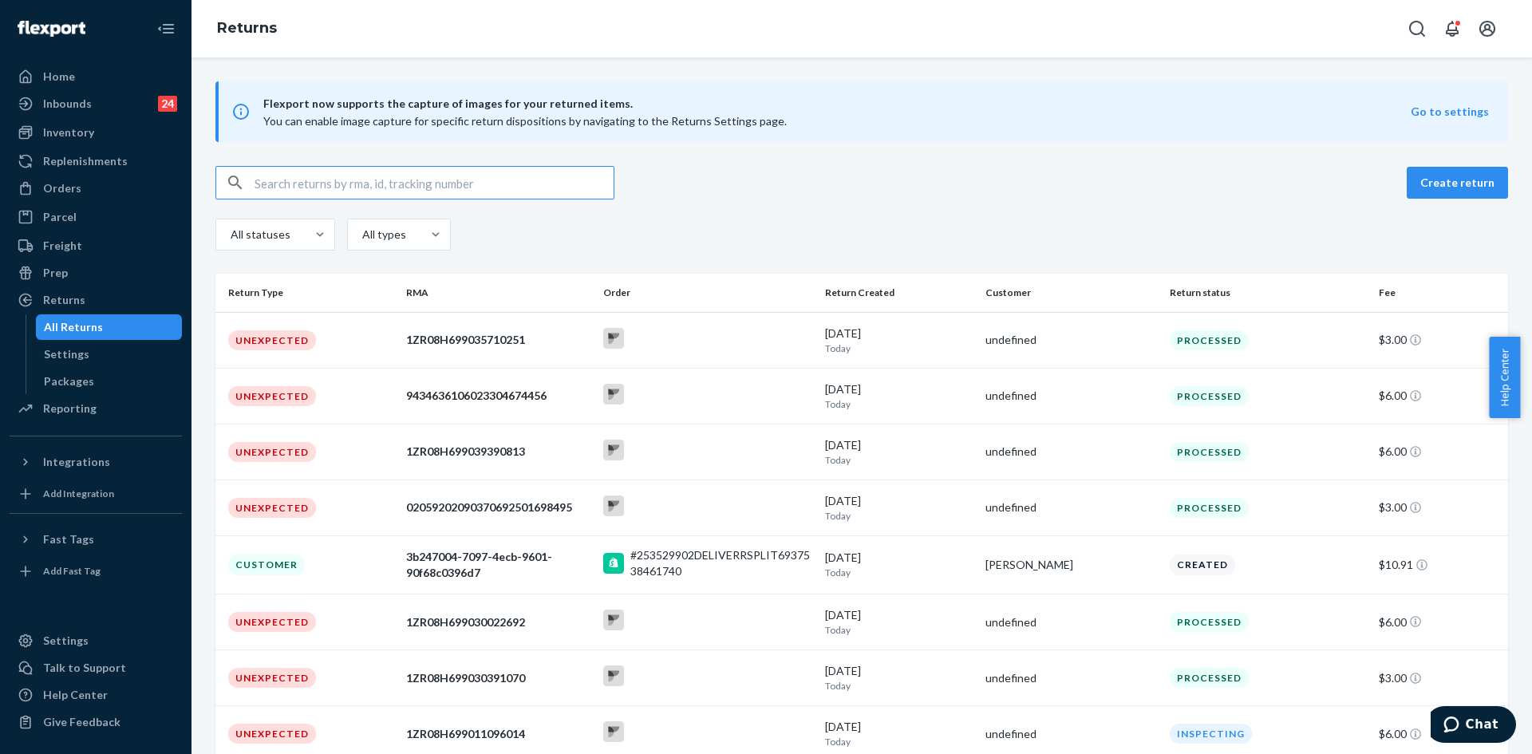
click at [397, 192] on input "text" at bounding box center [434, 183] width 359 height 32
paste input "giana.barese@aol.com"
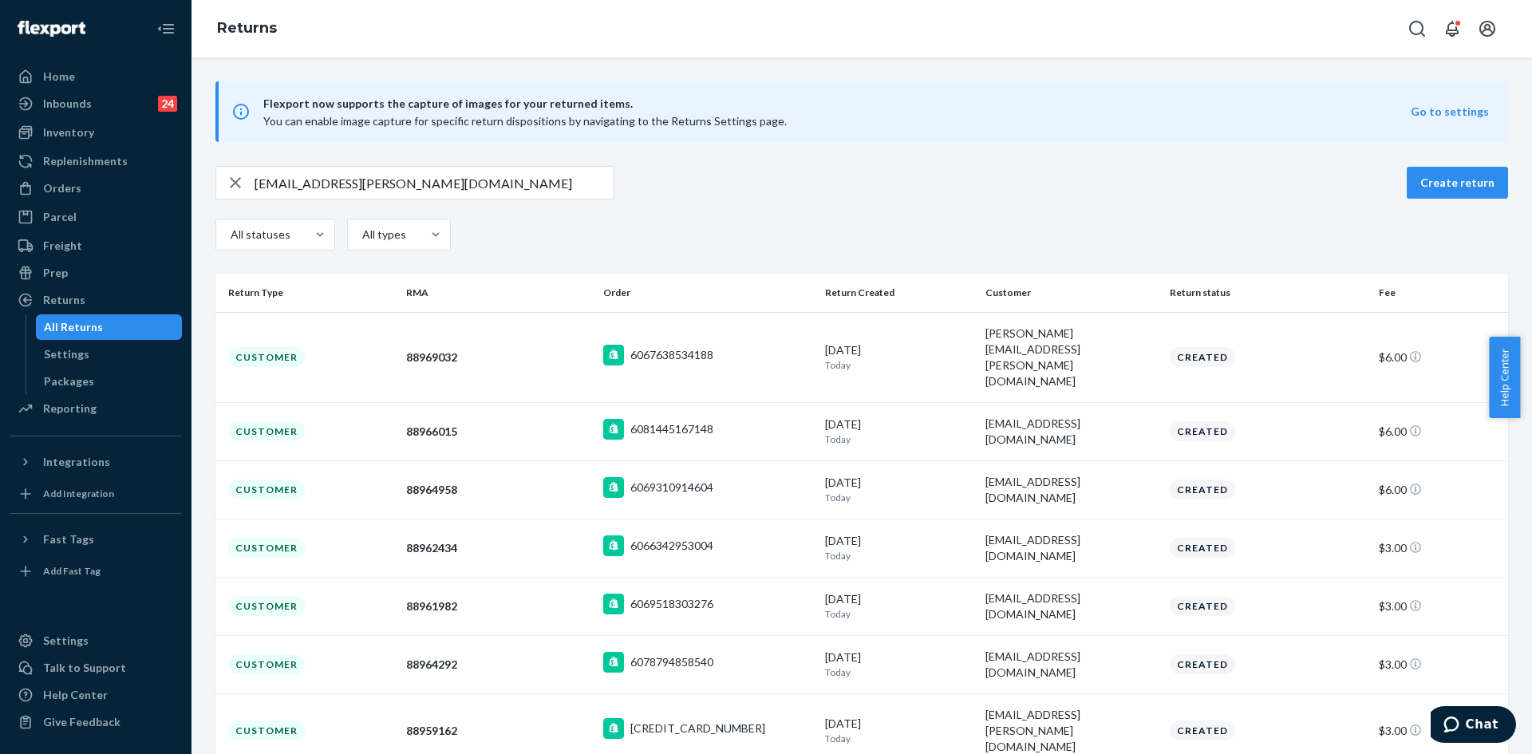
click at [396, 188] on input "giana.barese@aol.com" at bounding box center [434, 183] width 359 height 32
paste input "135378029."
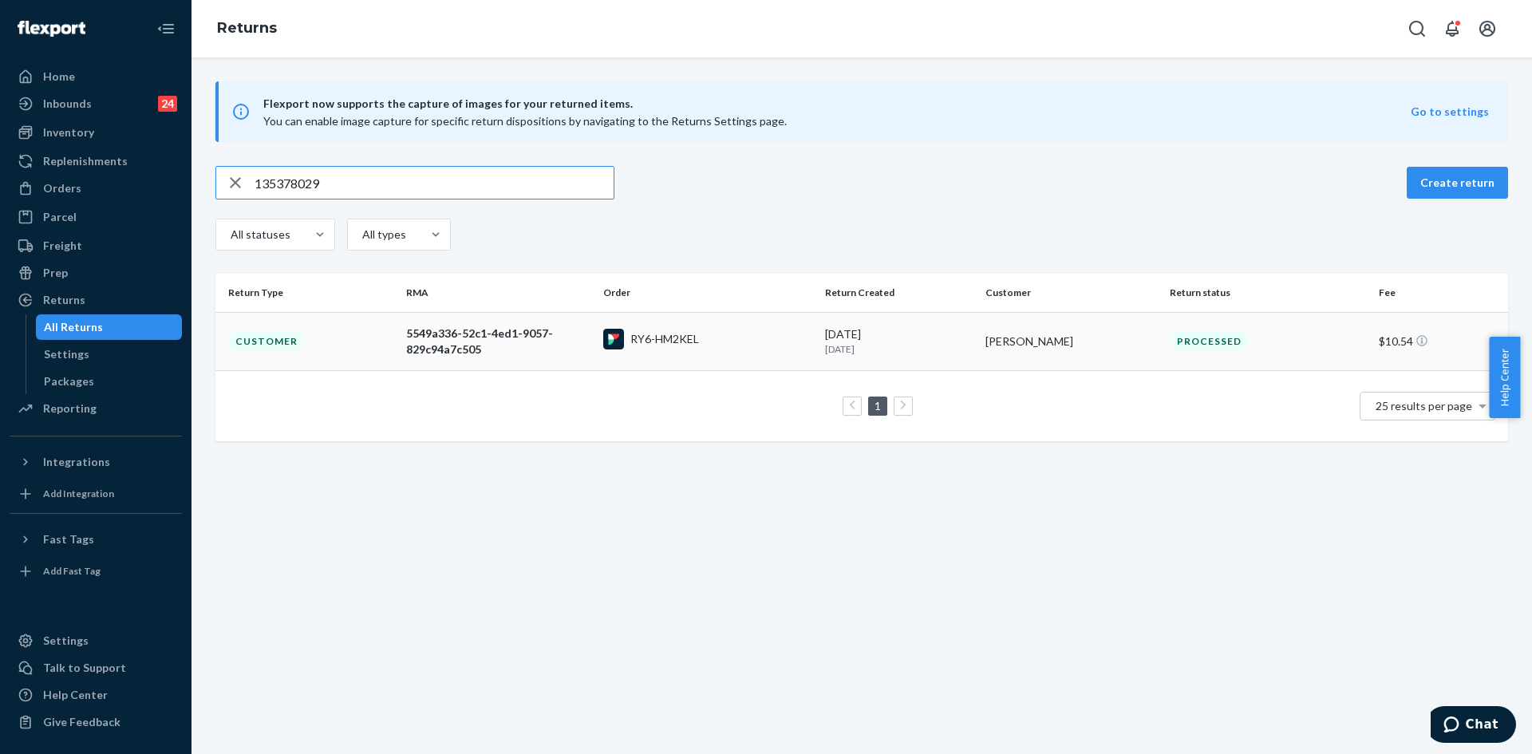
type input "135378029"
click at [445, 340] on div "5549a336-52c1-4ed1-9057-829c94a7c505" at bounding box center [498, 342] width 184 height 32
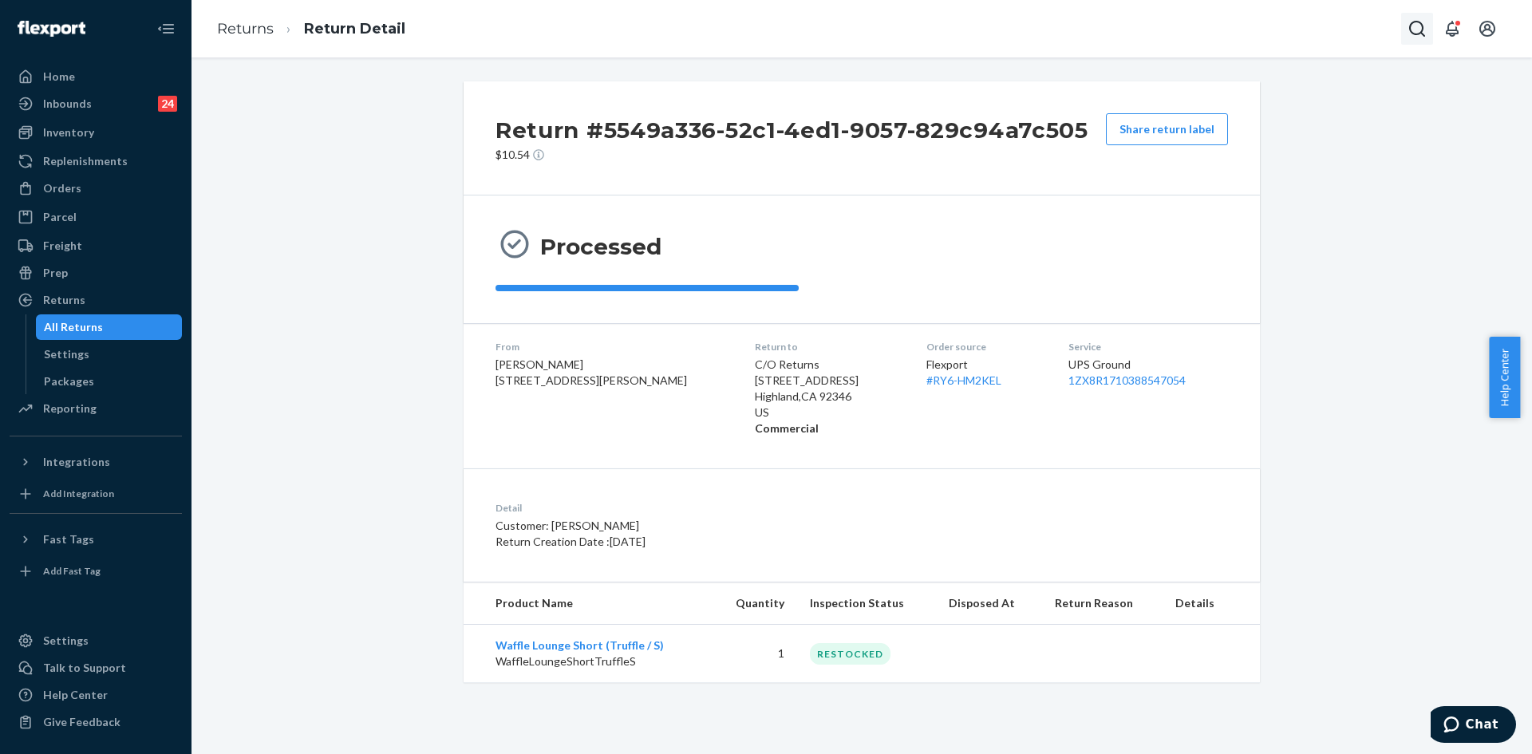
click at [1411, 28] on icon "Open Search Box" at bounding box center [1416, 28] width 19 height 19
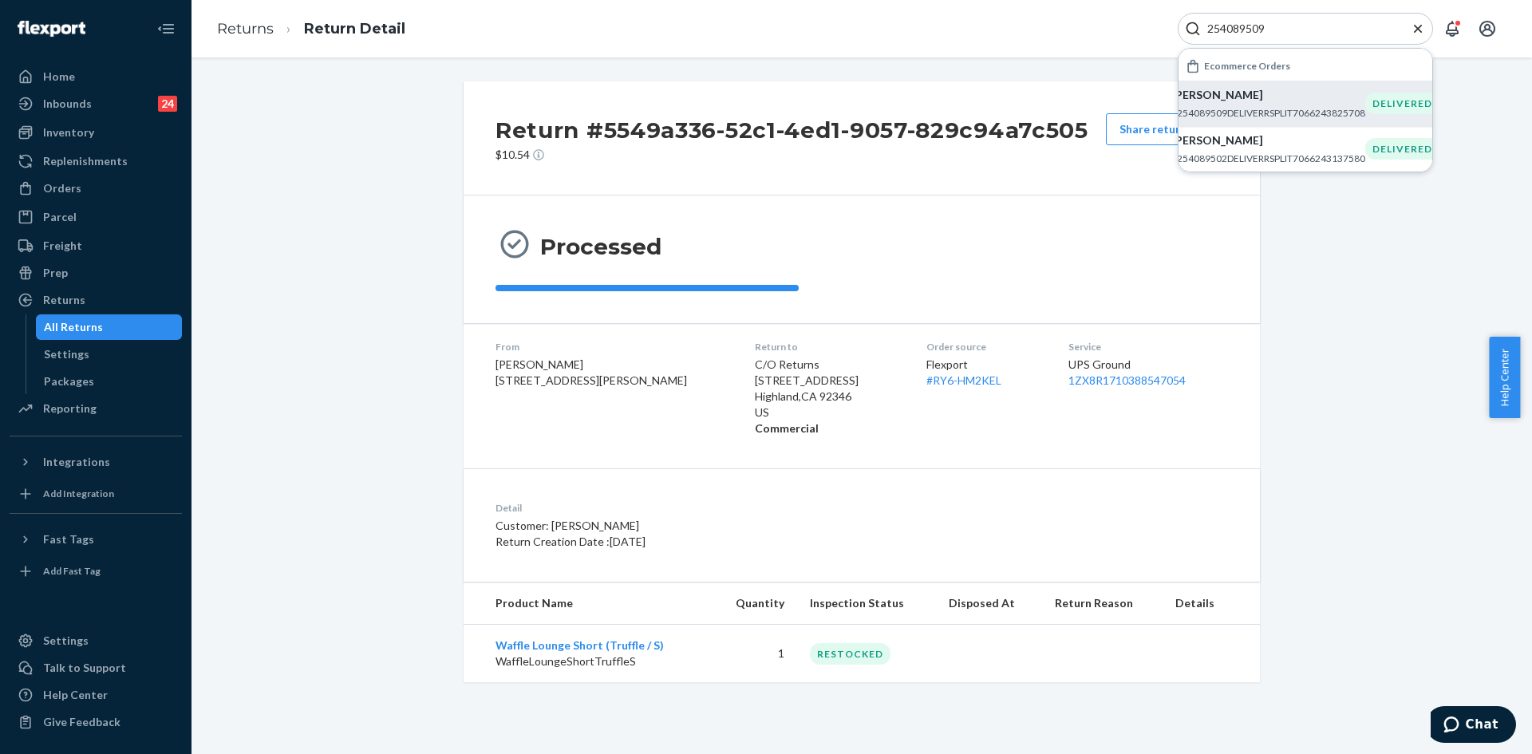
type input "254089509"
click at [1246, 101] on p "Giana Barese" at bounding box center [1268, 95] width 194 height 16
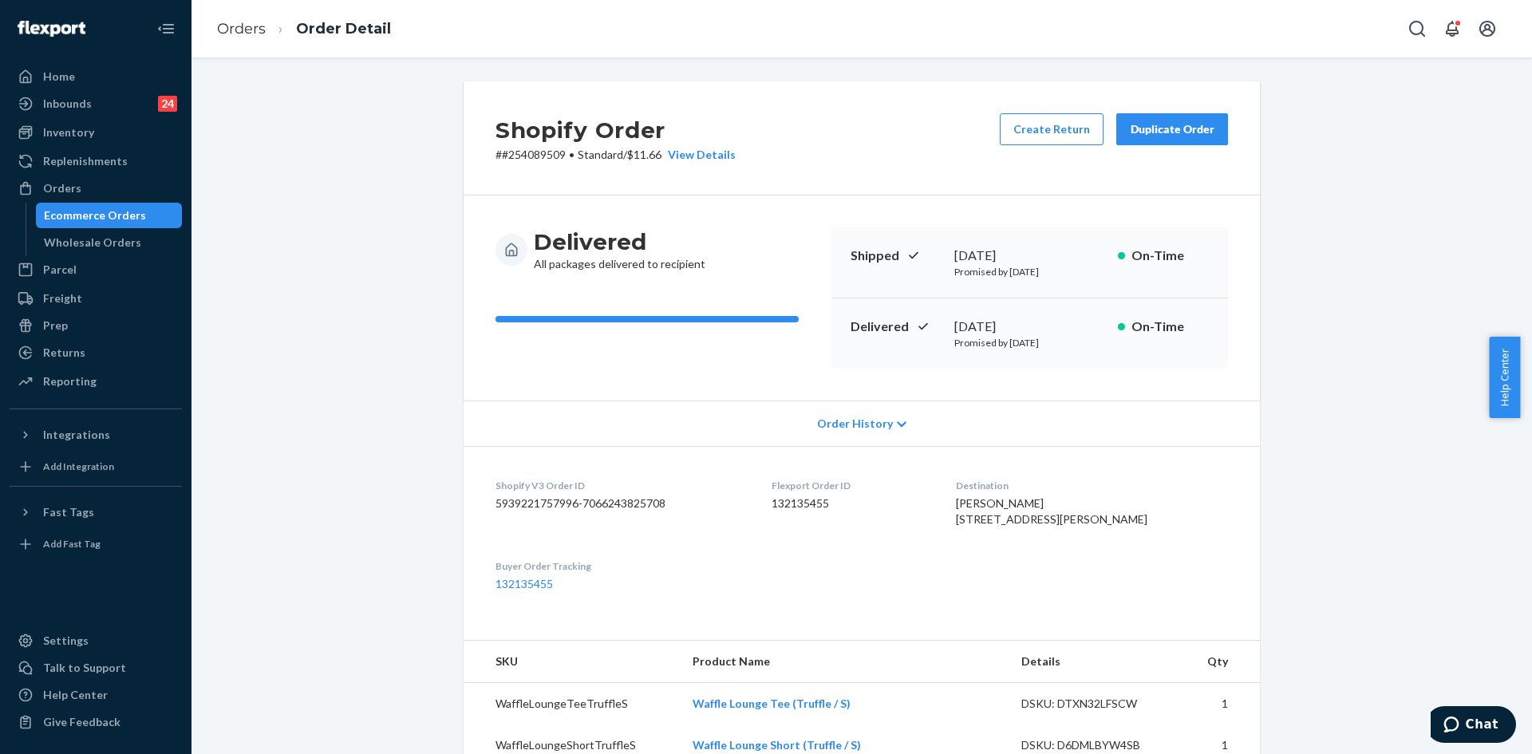
click at [1146, 138] on button "Duplicate Order" at bounding box center [1172, 129] width 112 height 32
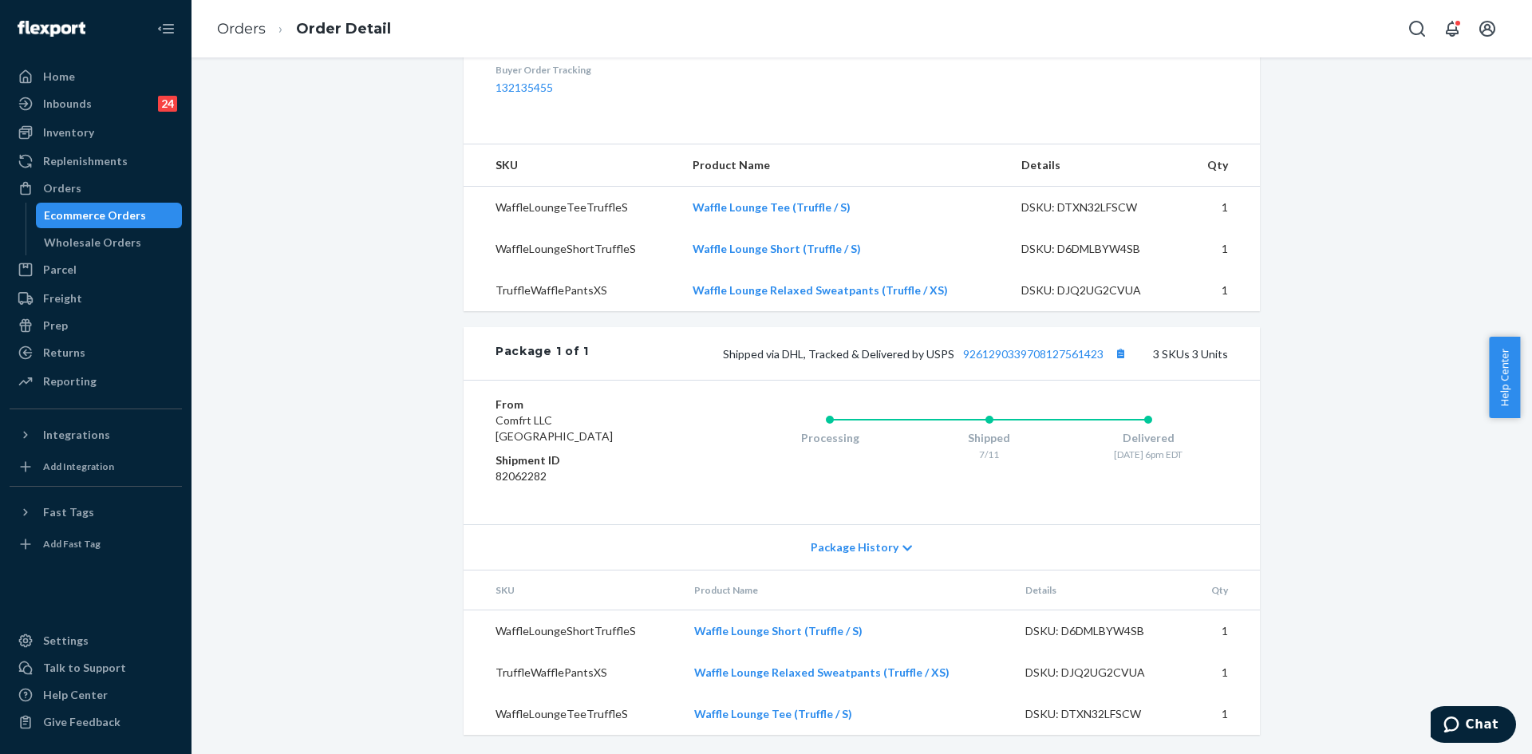
scroll to position [528, 0]
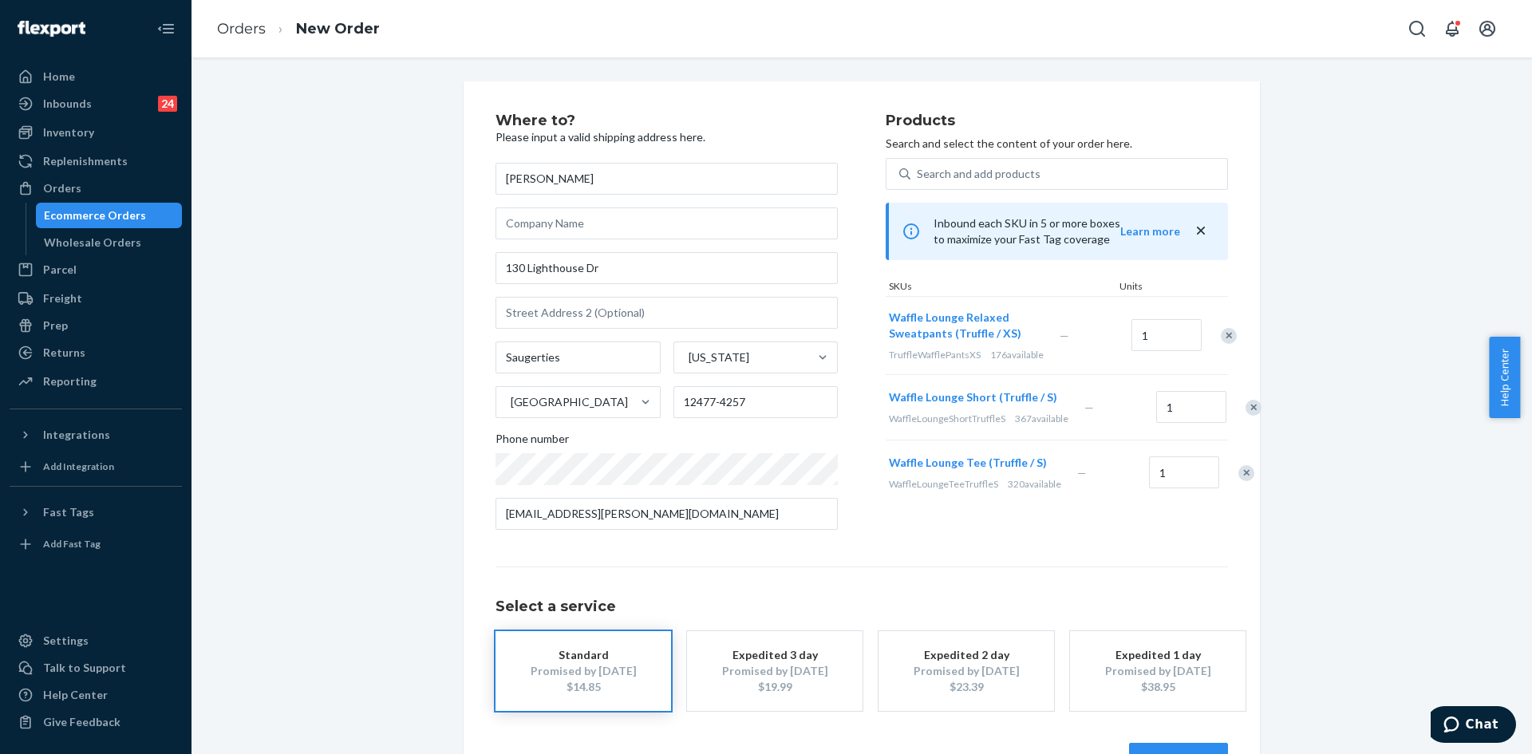
click at [1245, 416] on div "Remove Item" at bounding box center [1253, 408] width 16 height 16
click at [1238, 416] on div "Remove Item" at bounding box center [1246, 408] width 16 height 16
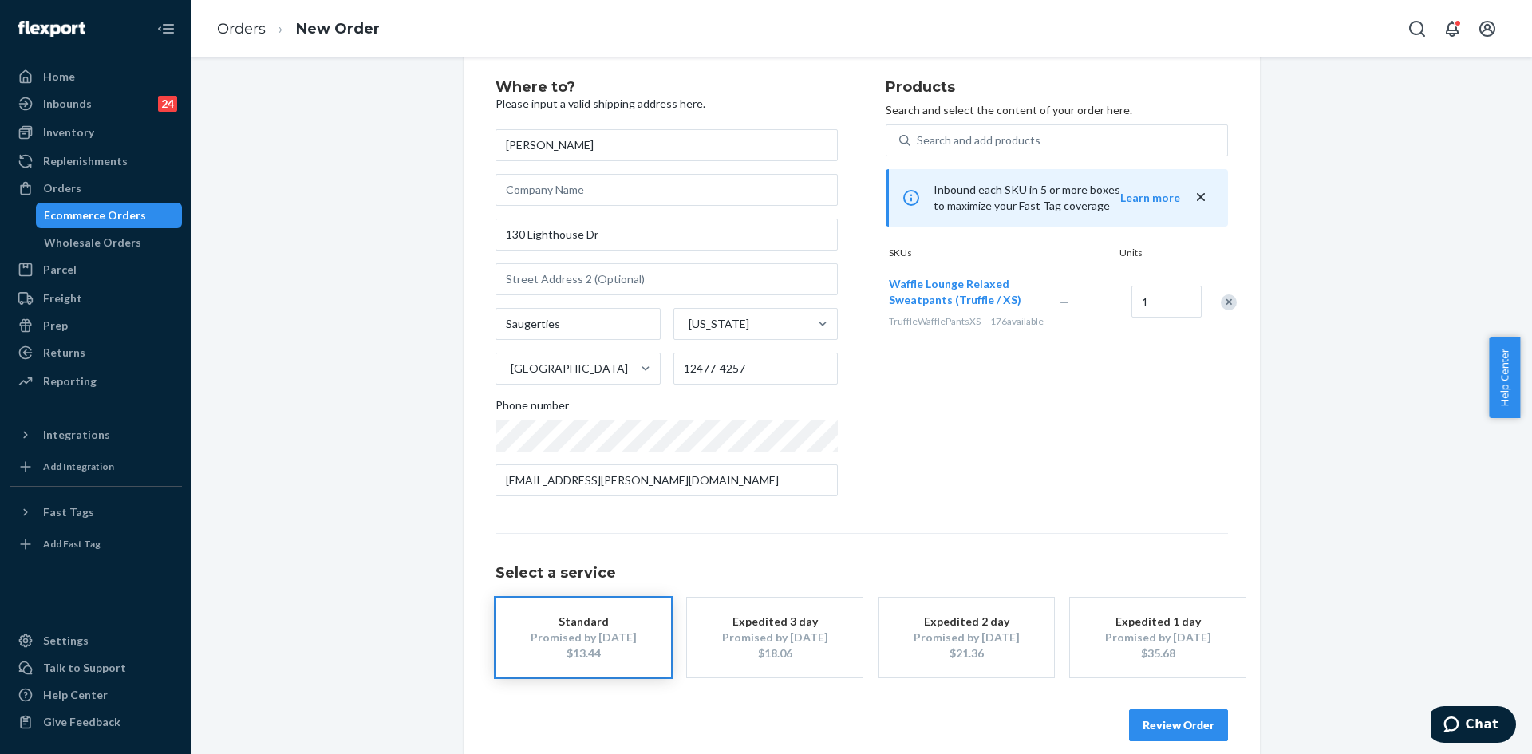
scroll to position [53, 0]
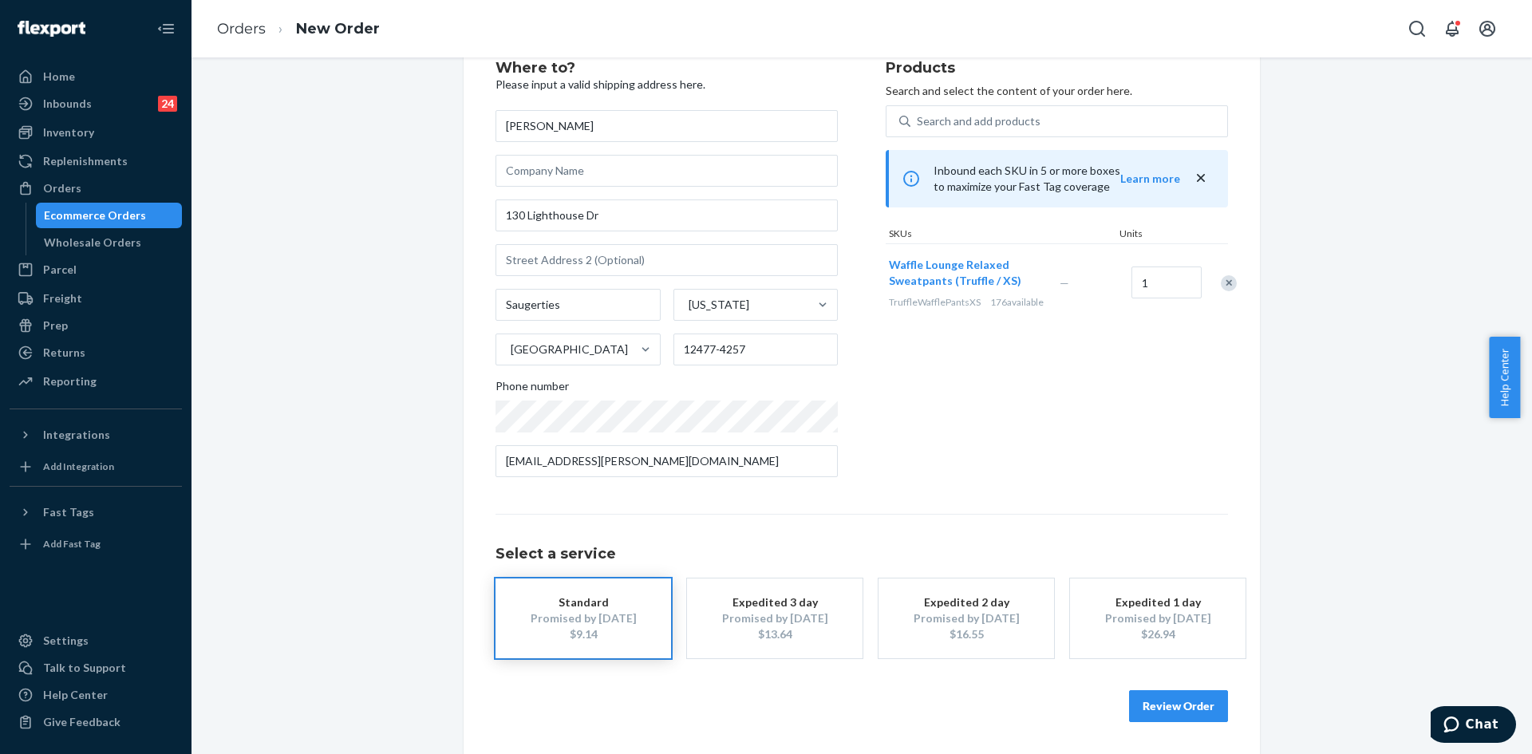
click at [1175, 700] on button "Review Order" at bounding box center [1178, 706] width 99 height 32
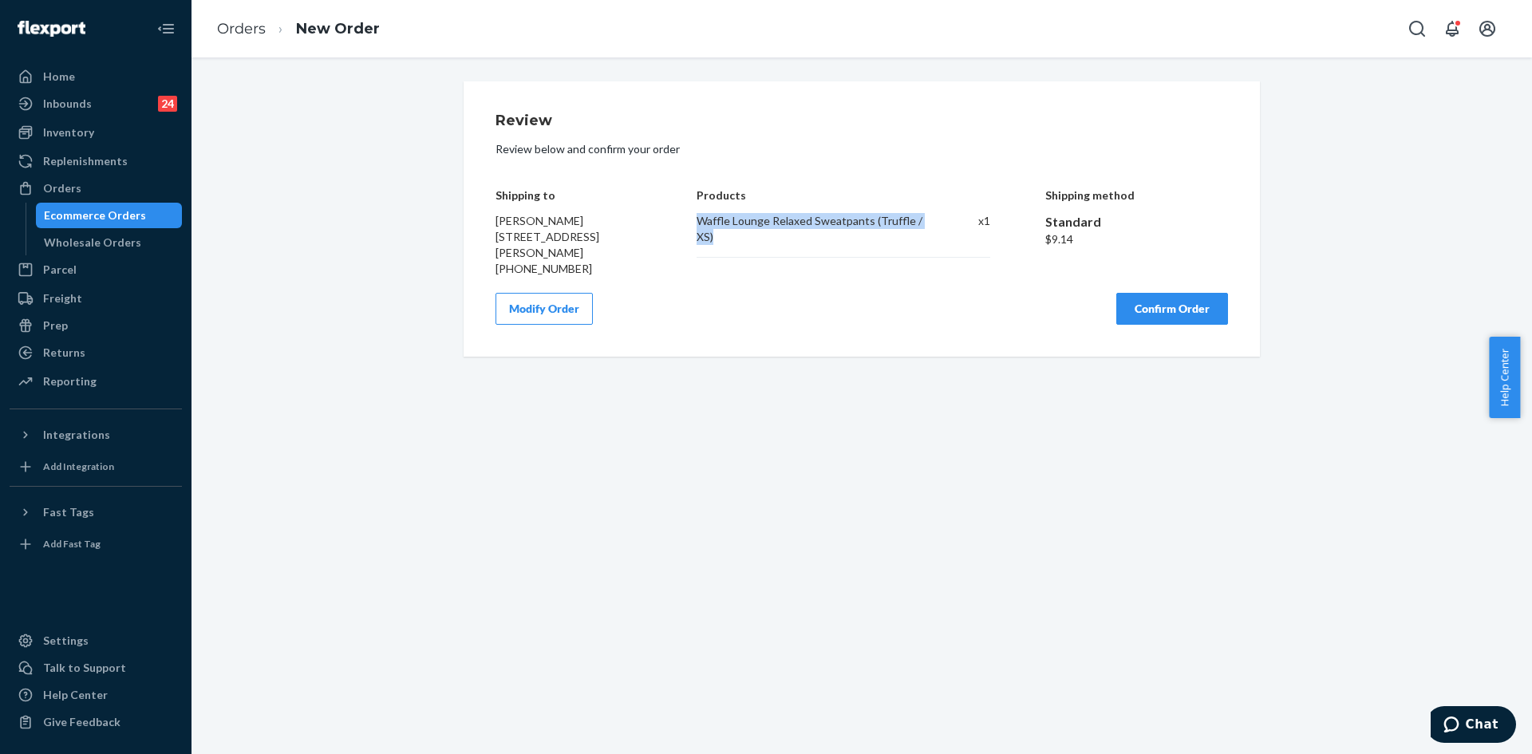
copy div "Waffle Lounge Relaxed Sweatpants (Truffle / XS)"
drag, startPoint x: 692, startPoint y: 217, endPoint x: 714, endPoint y: 235, distance: 28.9
click at [714, 235] on div "Waffle Lounge Relaxed Sweatpants (Truffle / XS)" at bounding box center [811, 229] width 231 height 32
click at [1183, 312] on button "Confirm Order" at bounding box center [1172, 309] width 112 height 32
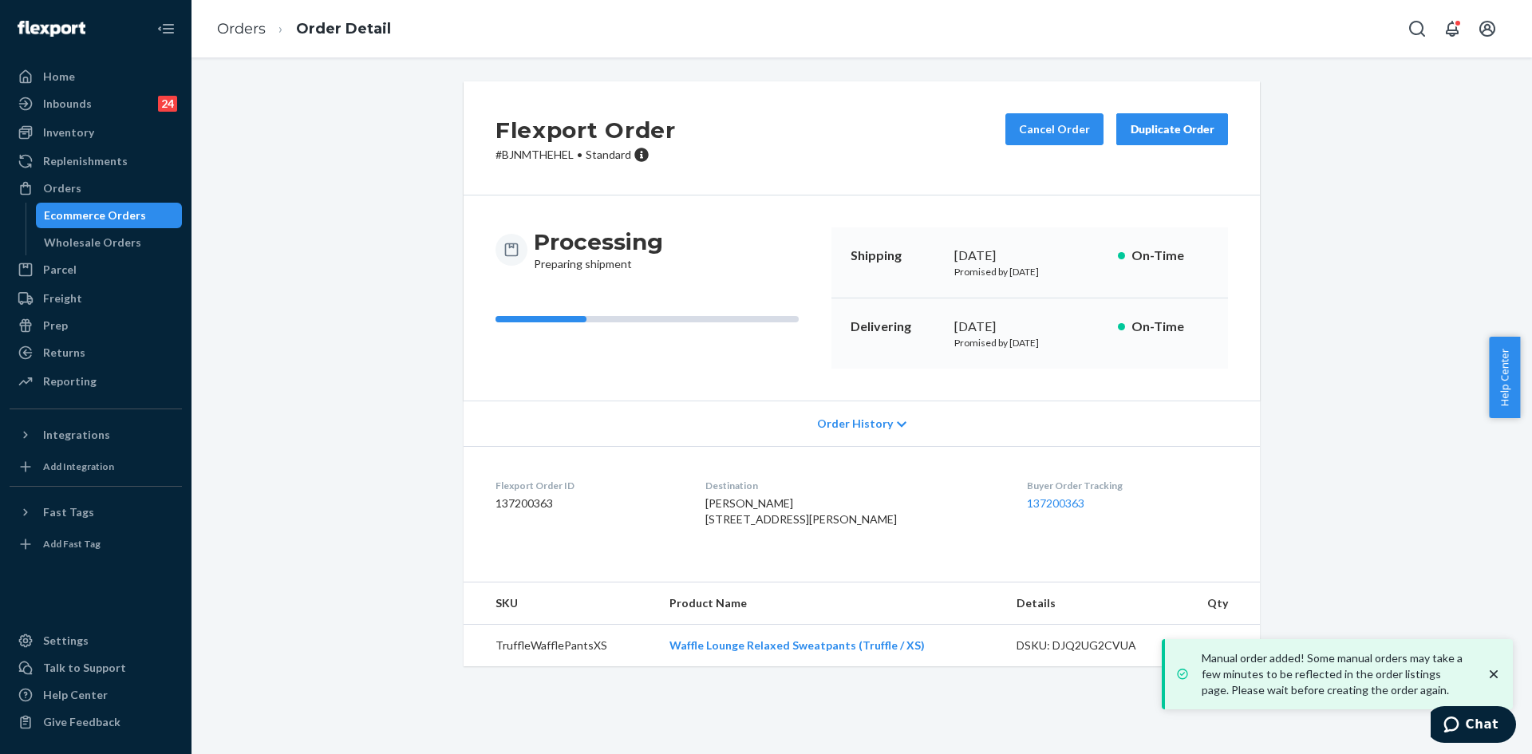
copy div "September 23, 202"
copy div "September 23, 2025"
drag, startPoint x: 949, startPoint y: 252, endPoint x: 1060, endPoint y: 254, distance: 111.7
click at [1060, 254] on div "September 23, 2025" at bounding box center [1029, 256] width 151 height 18
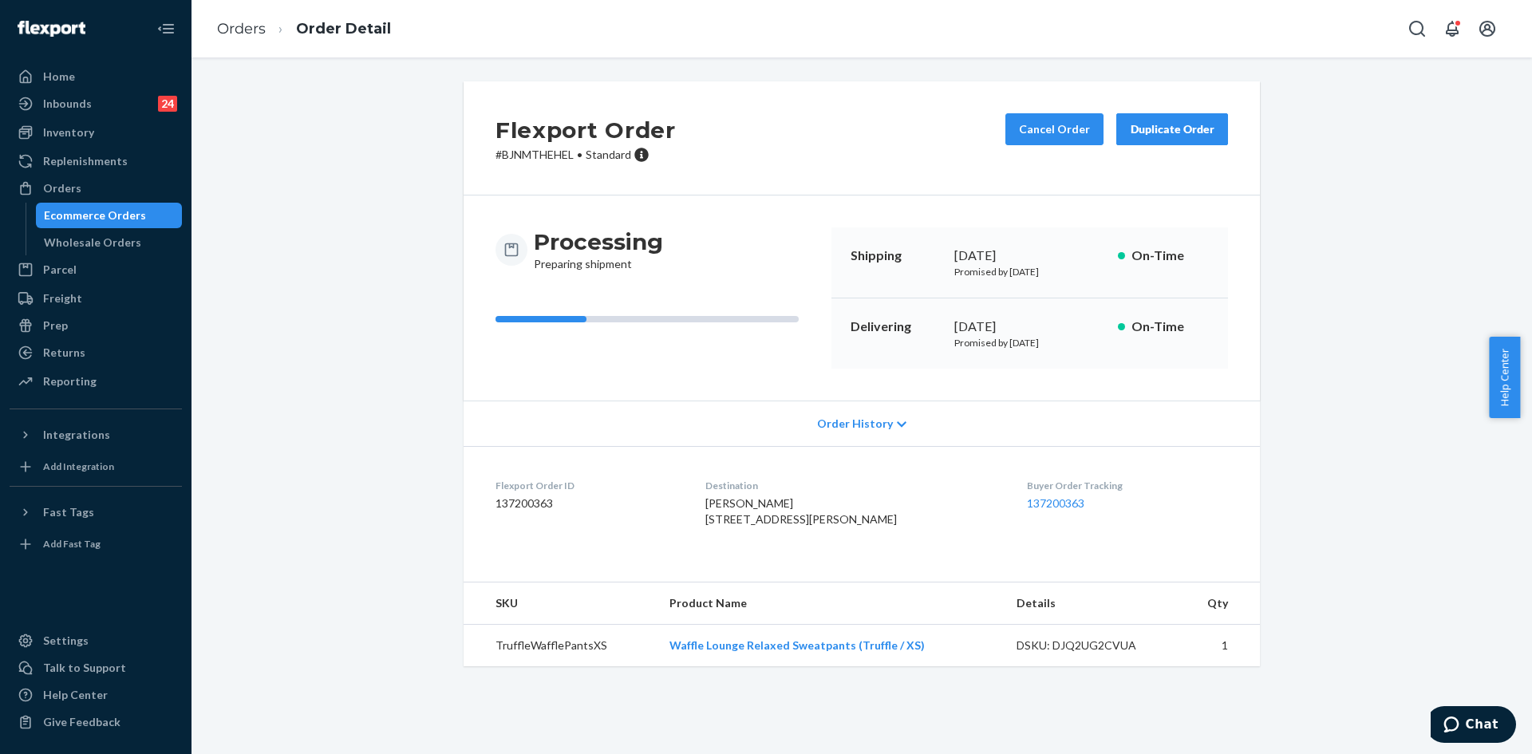
copy div "October 2, 2025"
drag, startPoint x: 949, startPoint y: 324, endPoint x: 1043, endPoint y: 326, distance: 94.2
click at [1043, 326] on div "October 2, 2025" at bounding box center [1029, 327] width 151 height 18
copy link "137200363"
drag, startPoint x: 1000, startPoint y: 496, endPoint x: 1073, endPoint y: 506, distance: 73.2
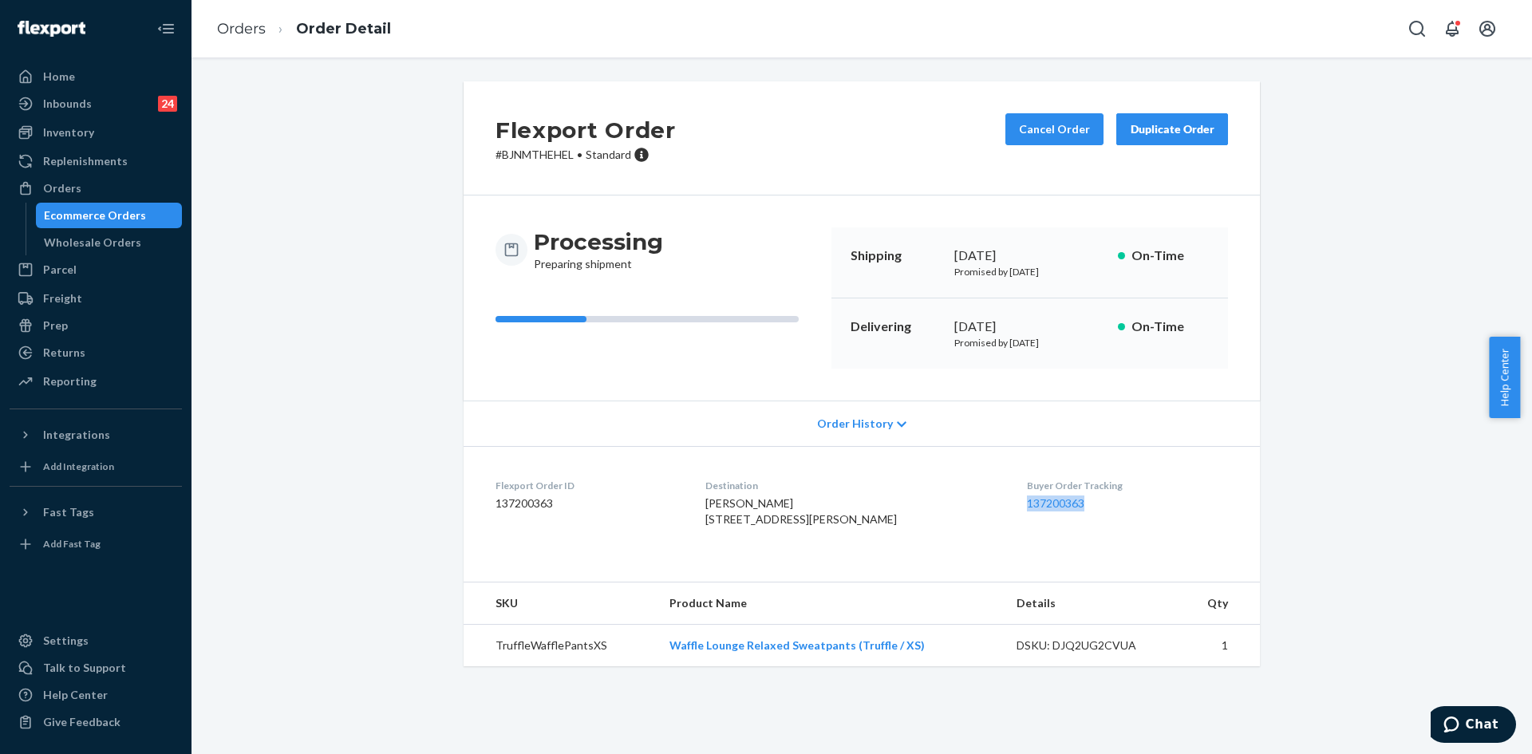
click at [1073, 506] on dl "Flexport Order ID 137200363 Destination Giana Barese 130 Lighthouse Dr Saugerti…" at bounding box center [862, 506] width 796 height 120
drag, startPoint x: 79, startPoint y: 192, endPoint x: 110, endPoint y: 183, distance: 32.3
click at [79, 192] on div "Orders" at bounding box center [95, 188] width 169 height 22
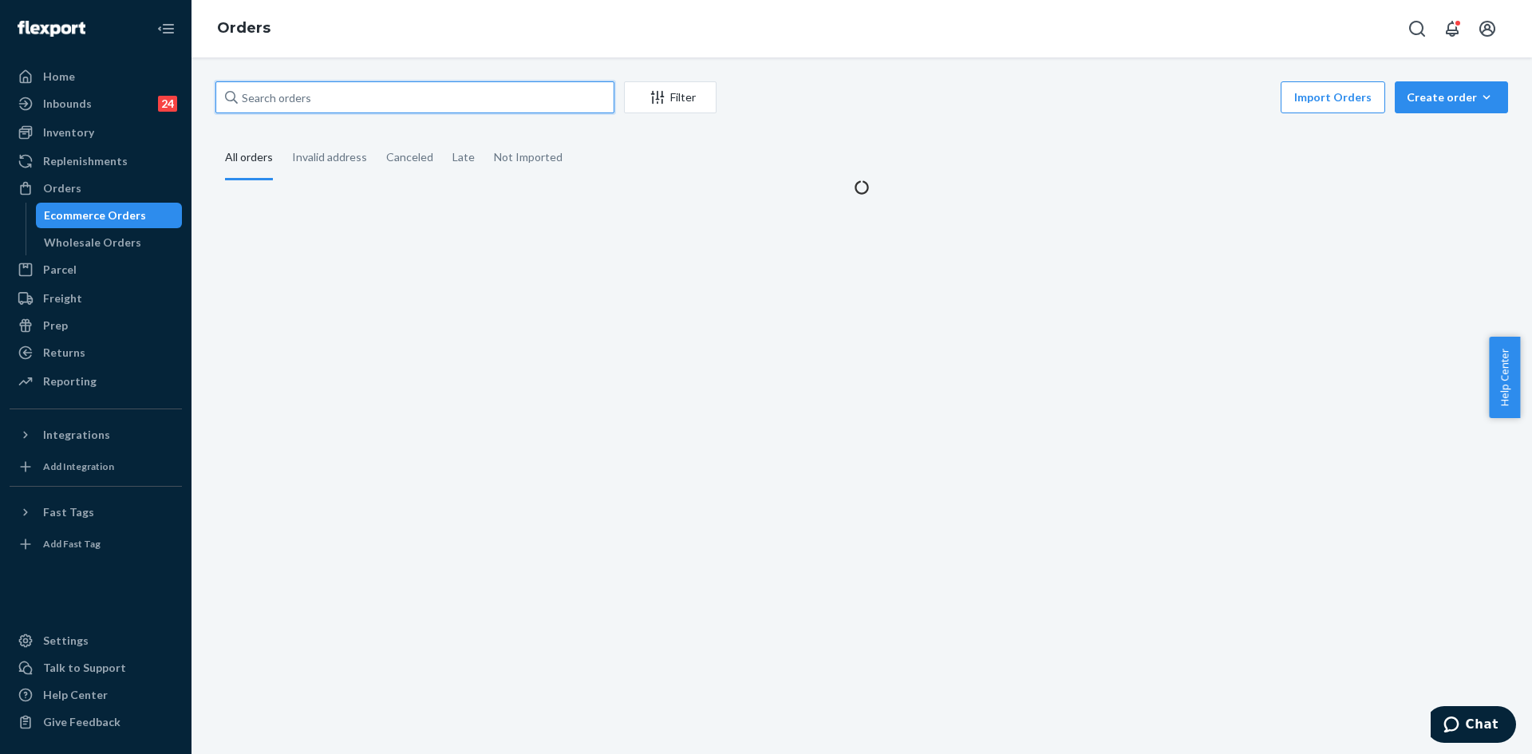
click at [408, 101] on input "text" at bounding box center [414, 97] width 399 height 32
paste input "c346d74ff458893ed"
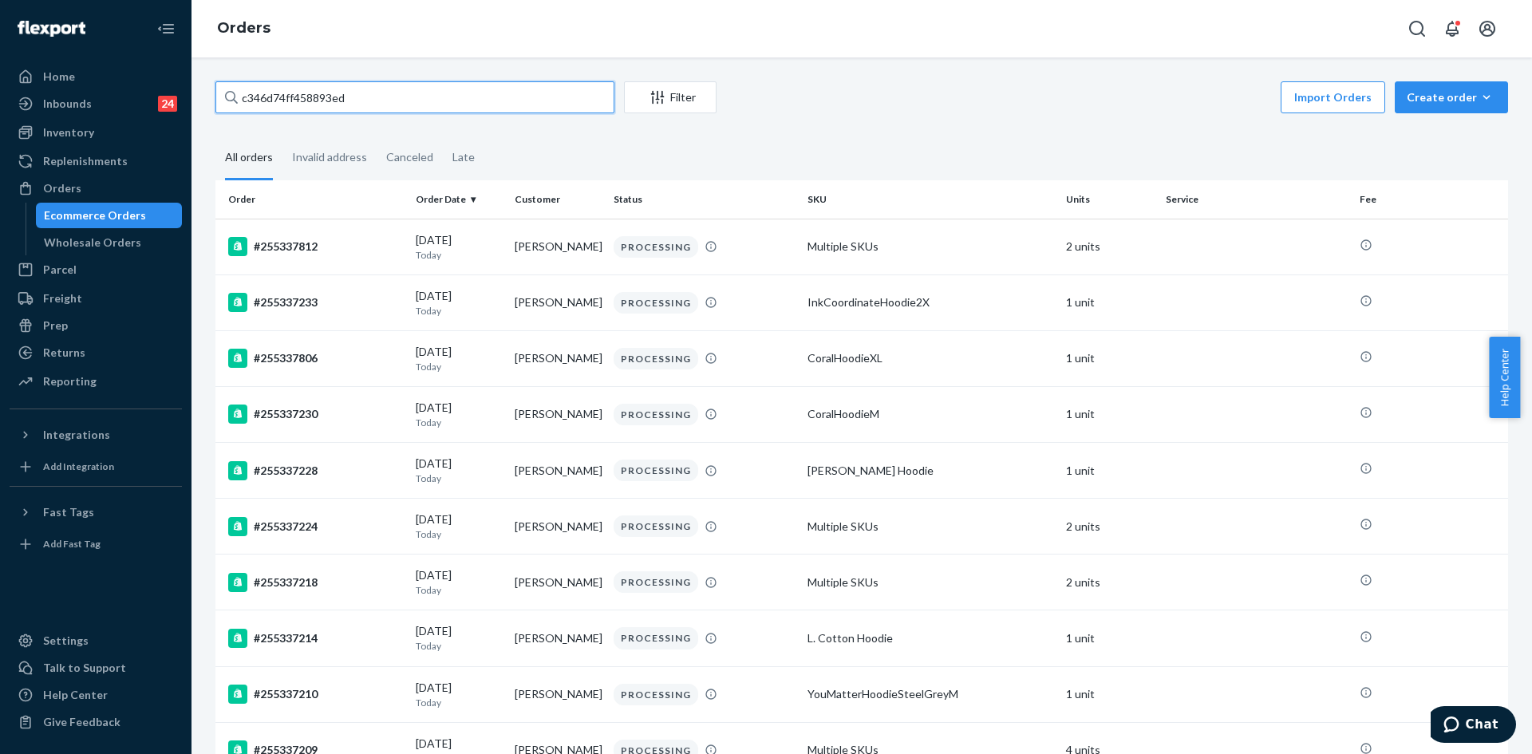
click at [416, 101] on input "c346d74ff458893ed" at bounding box center [414, 97] width 399 height 32
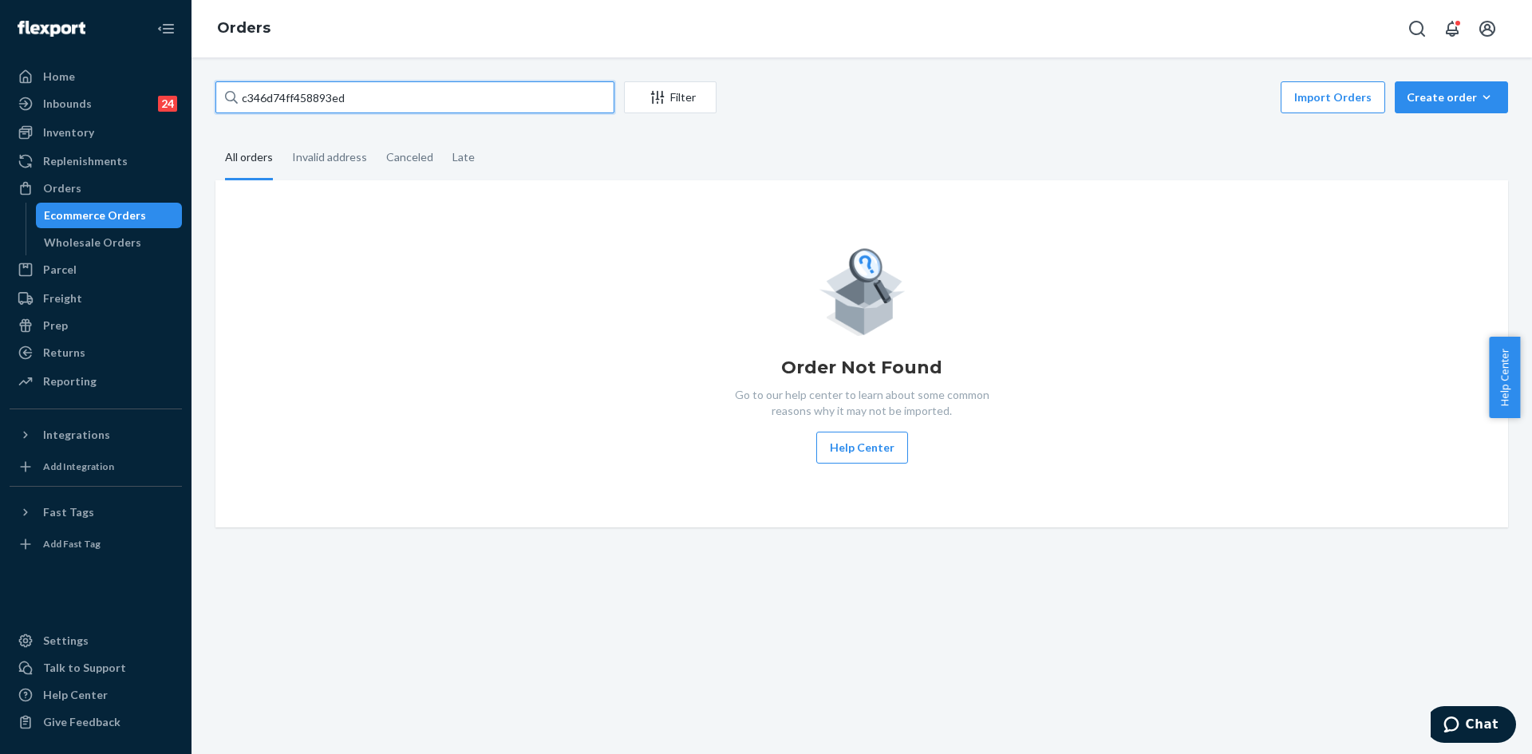
click at [347, 104] on input "c346d74ff458893ed" at bounding box center [414, 97] width 399 height 32
paste input "#255205563"
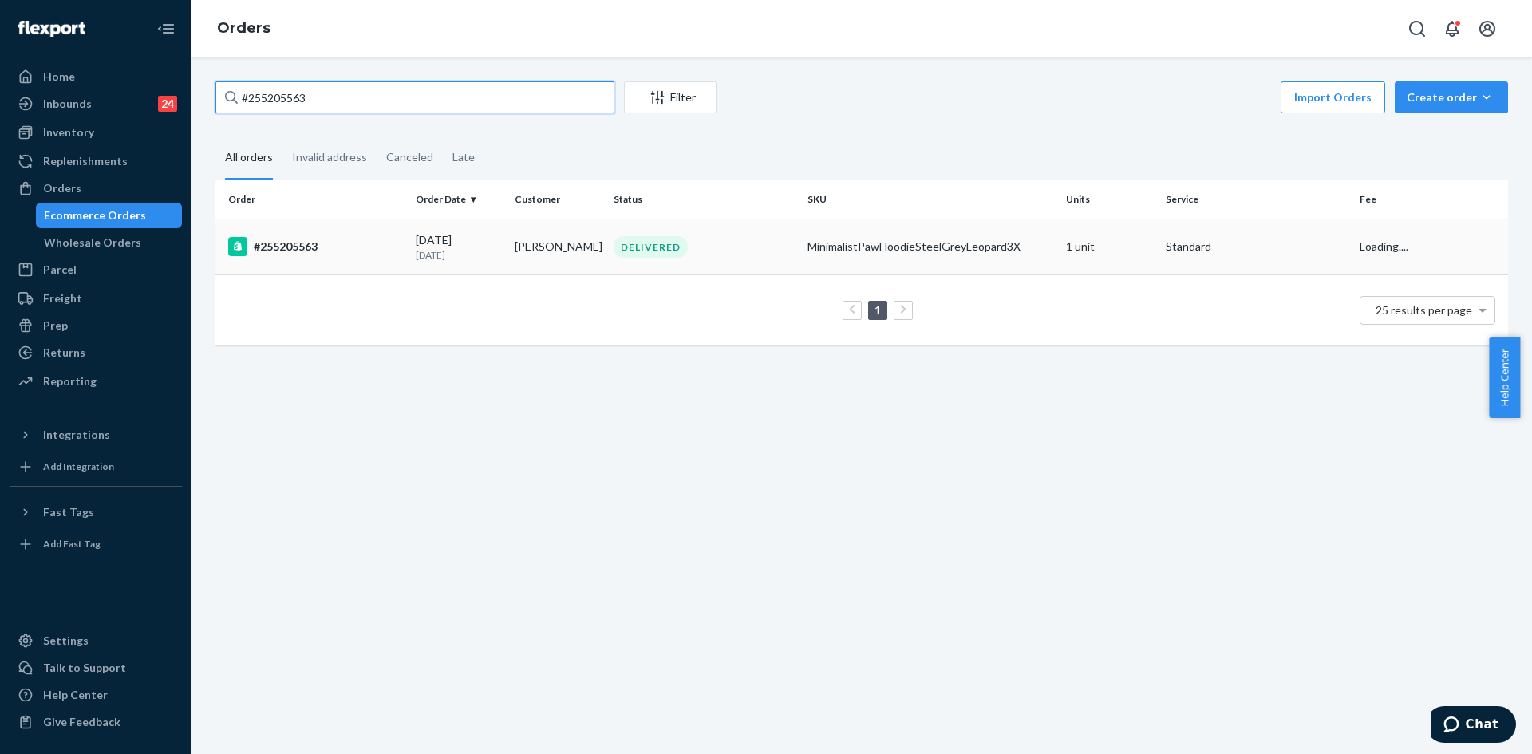
type input "#255205563"
click at [435, 245] on div "09/14/2025 10 days ago" at bounding box center [459, 247] width 86 height 30
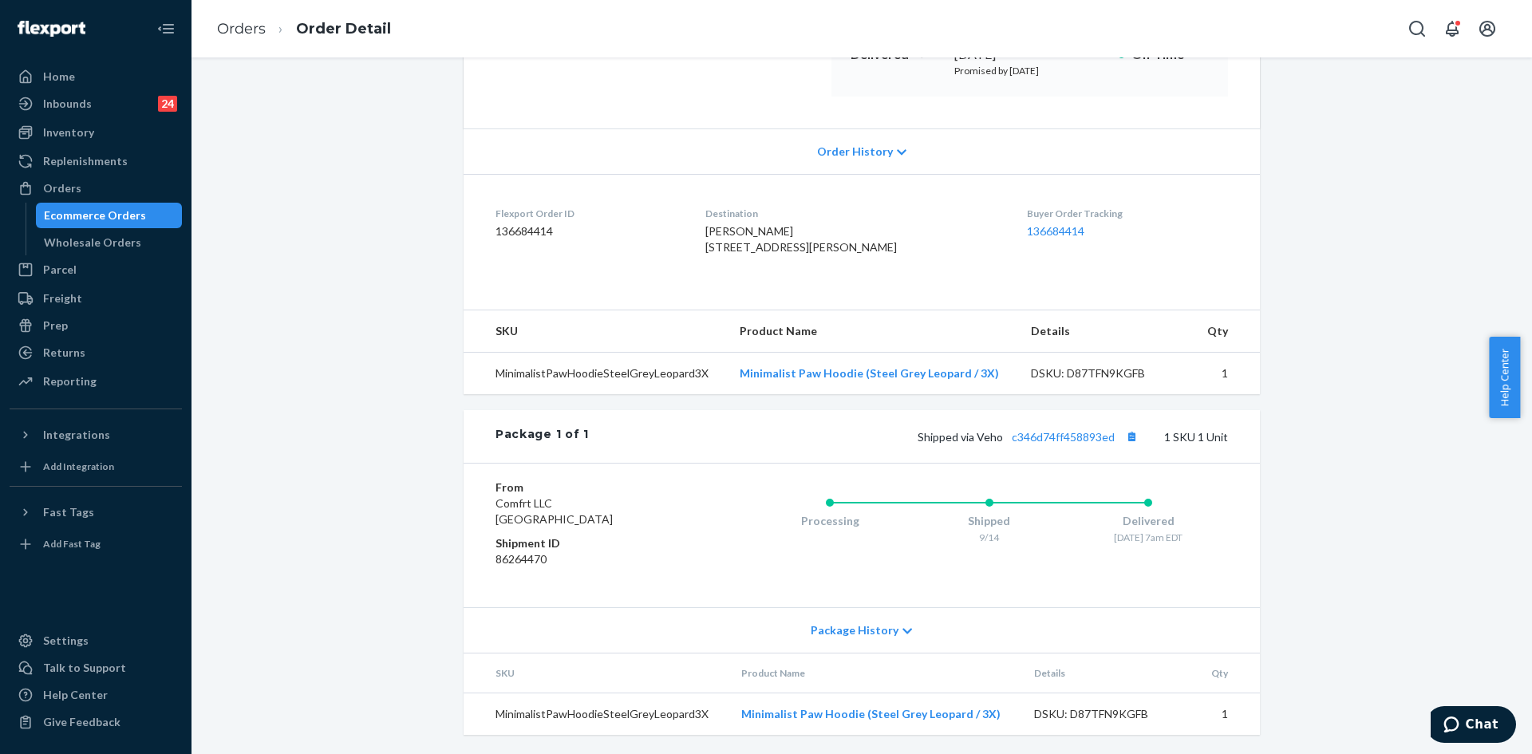
scroll to position [304, 0]
click at [62, 349] on div "Returns" at bounding box center [64, 353] width 42 height 16
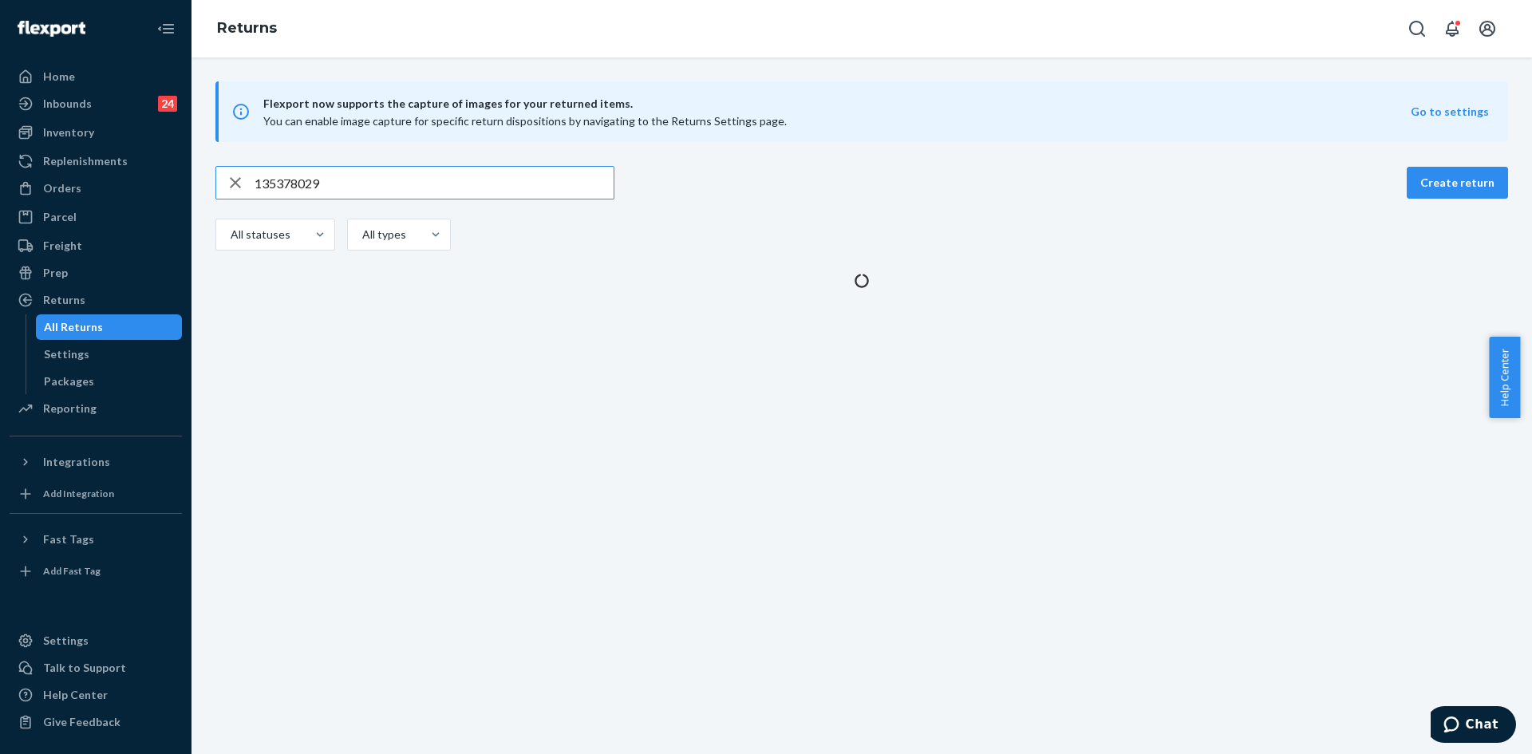
click at [389, 188] on input "135378029" at bounding box center [434, 183] width 359 height 32
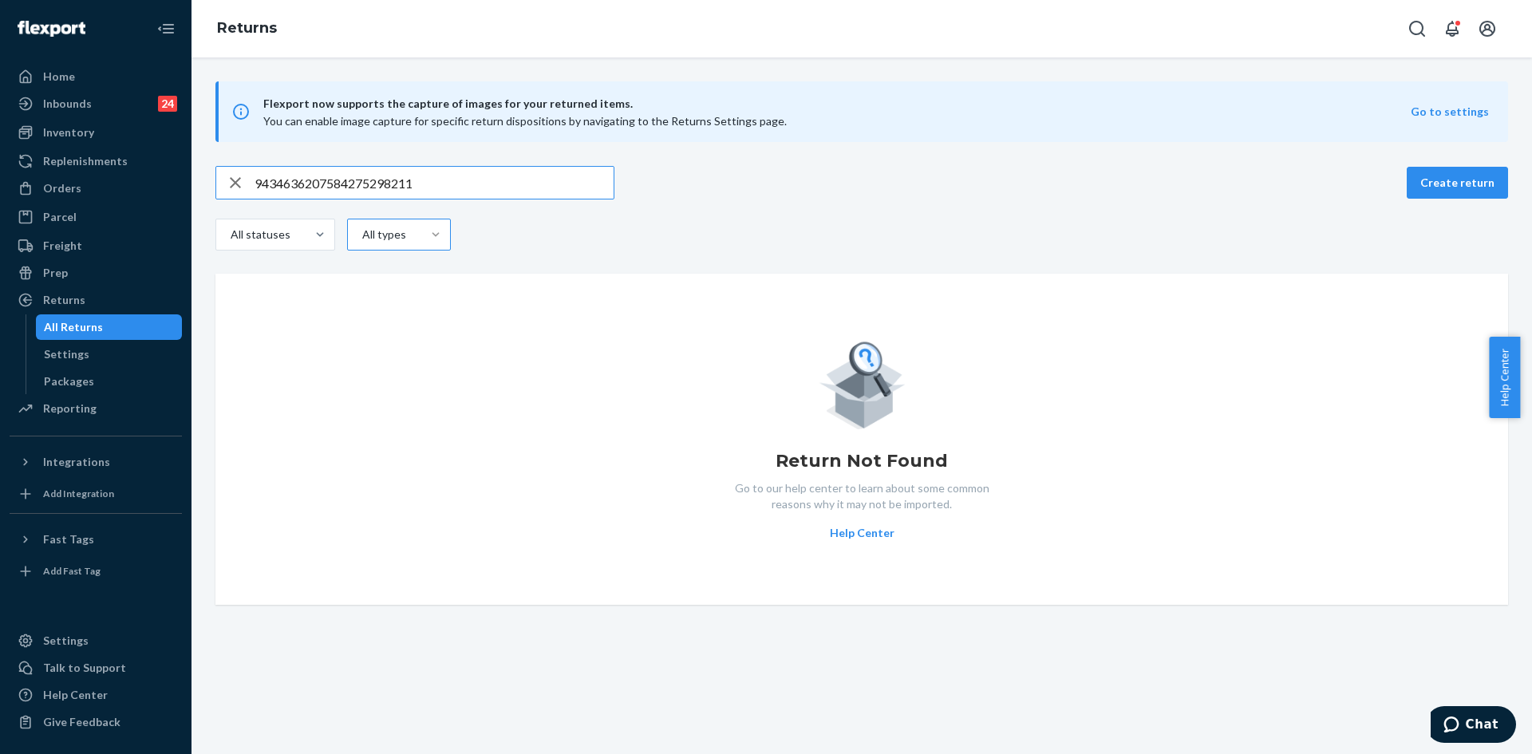
type input "9434636207584275298211"
click at [1410, 33] on icon "Open Search Box" at bounding box center [1416, 28] width 19 height 19
type input "#255216437"
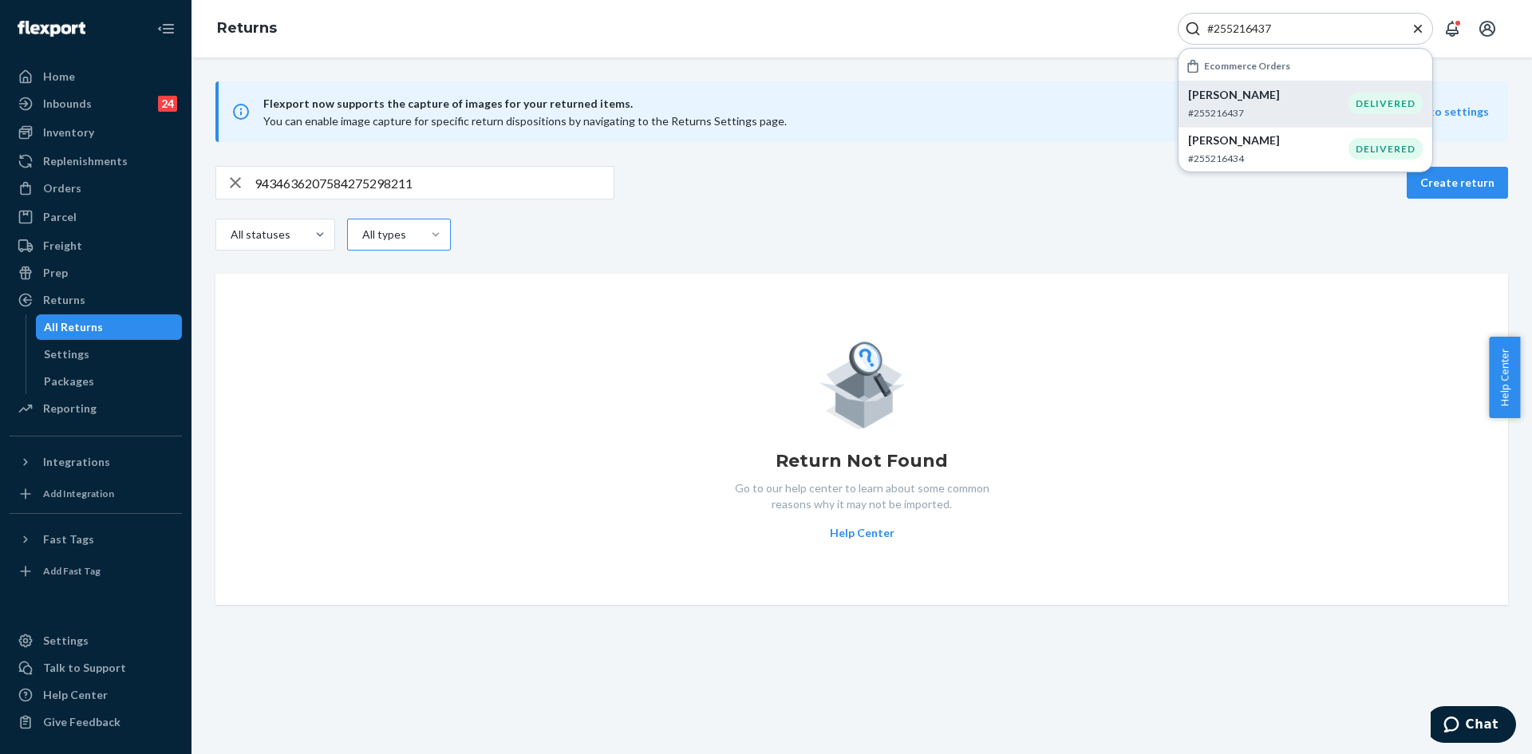
click at [1216, 105] on div "Lanee Carlier #255216437" at bounding box center [1268, 103] width 160 height 33
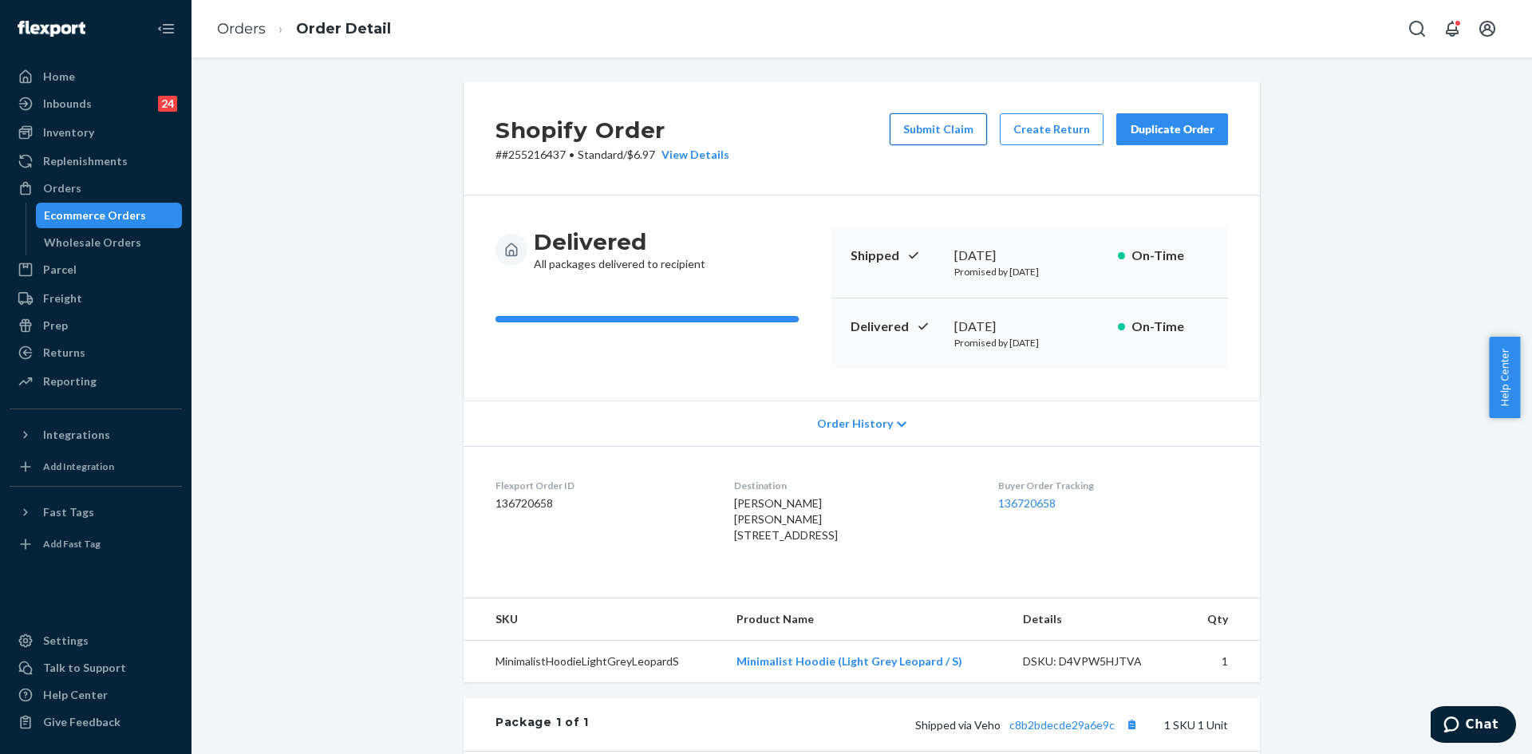
click at [924, 123] on button "Submit Claim" at bounding box center [938, 129] width 97 height 32
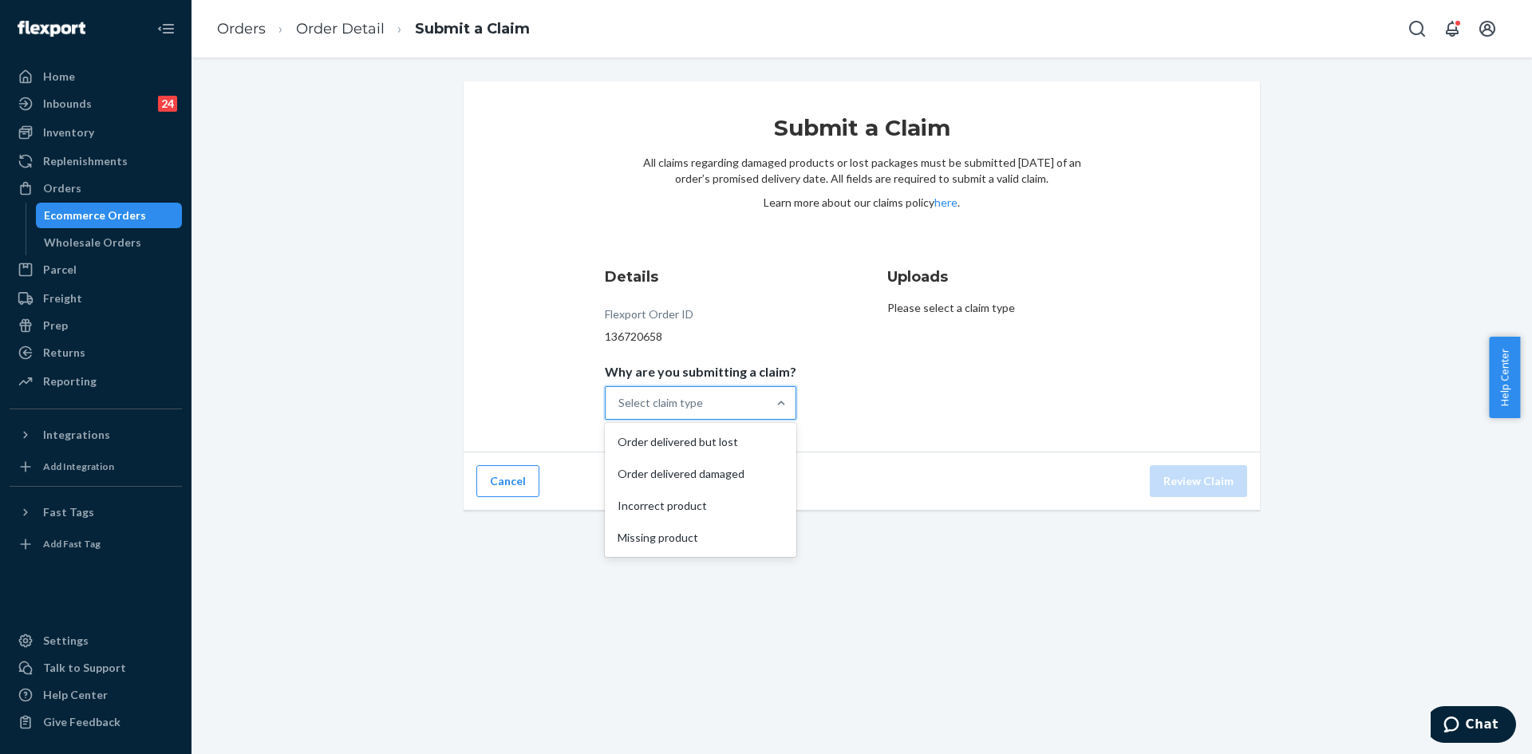
click at [747, 402] on div "Select claim type" at bounding box center [686, 403] width 161 height 32
click at [620, 402] on input "Why are you submitting a claim? option Order delivered but lost focused, 1 of 4…" at bounding box center [619, 403] width 2 height 16
click at [675, 512] on div "Incorrect product" at bounding box center [700, 506] width 185 height 32
click at [620, 411] on input "Why are you submitting a claim? option Incorrect product focused, 3 of 4. 4 res…" at bounding box center [619, 403] width 2 height 16
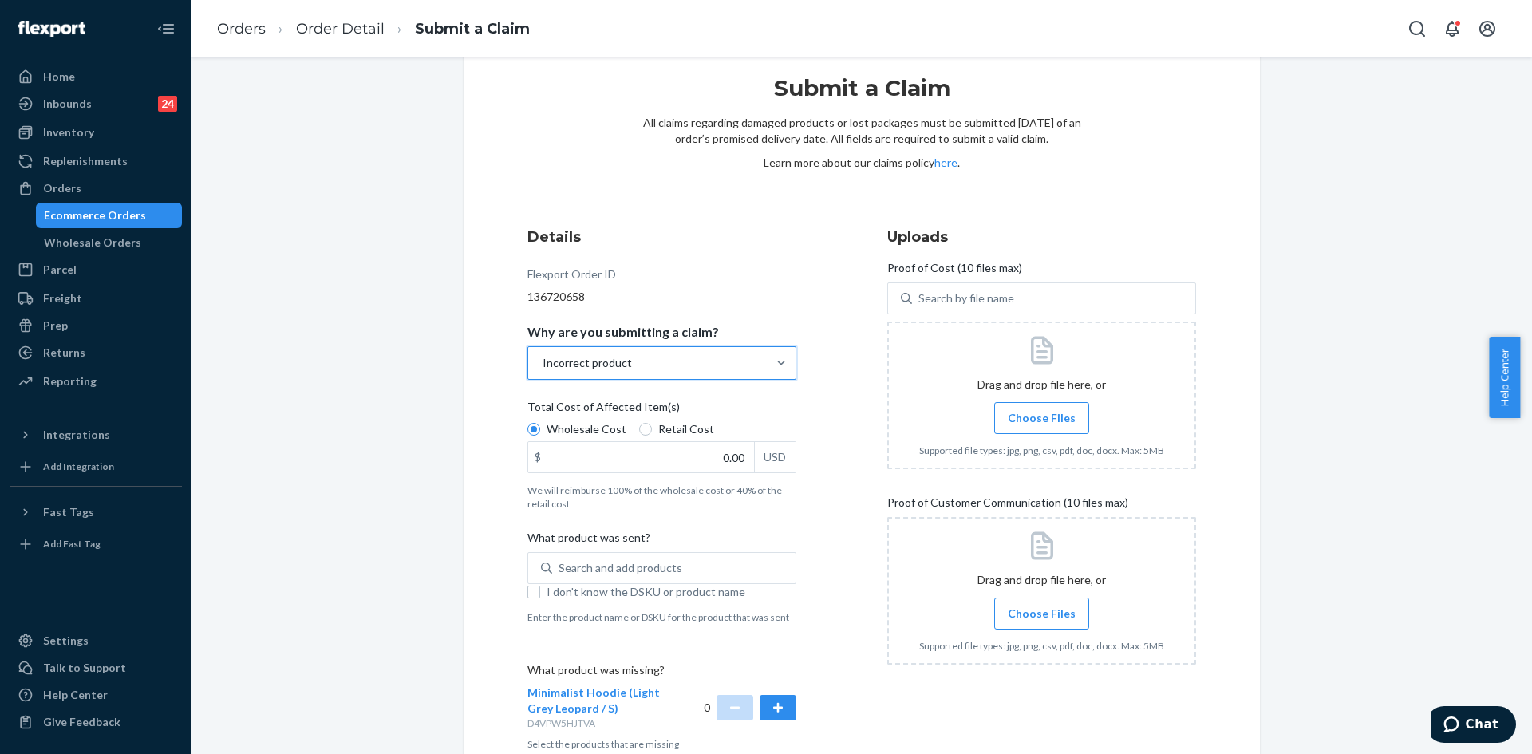
scroll to position [80, 0]
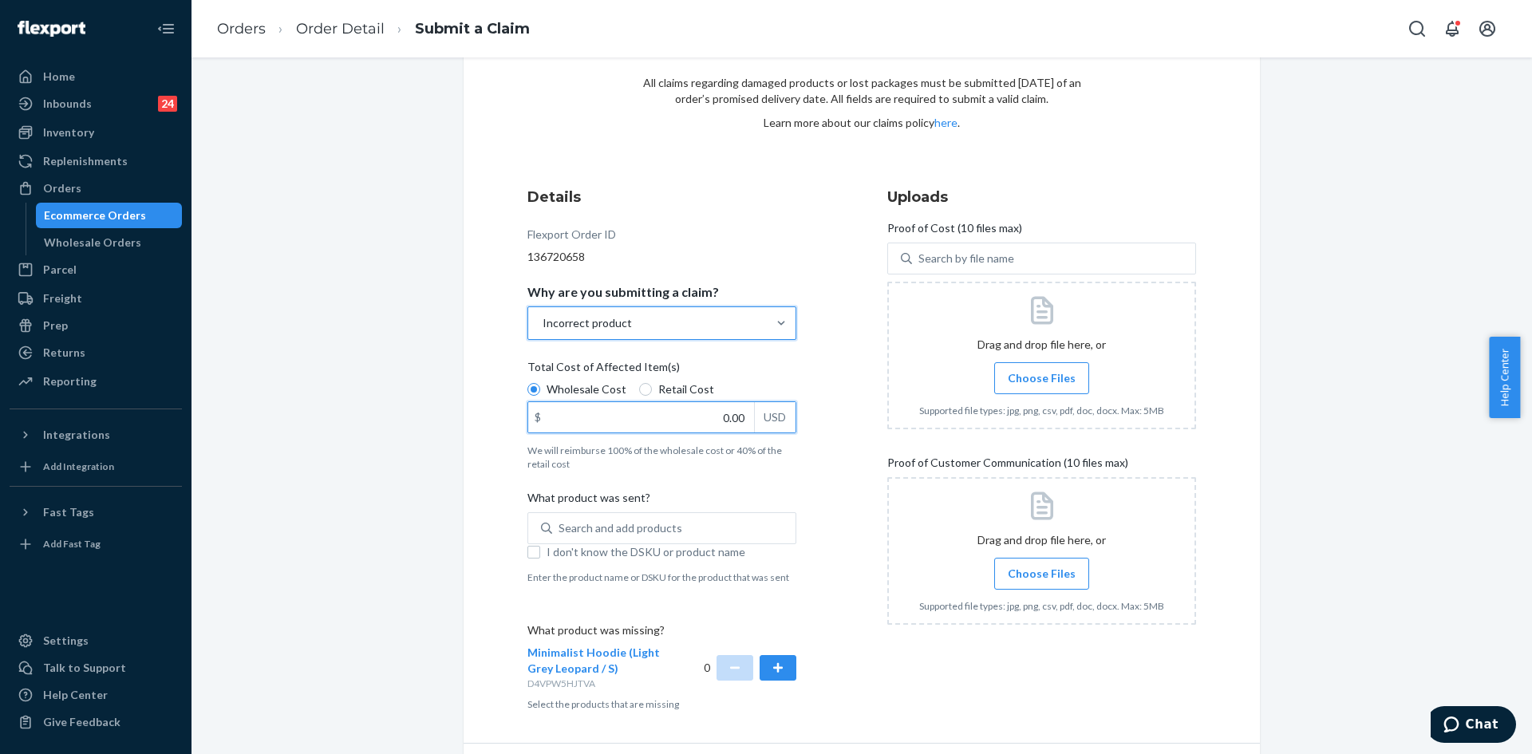
click at [711, 408] on input "0.00" at bounding box center [641, 417] width 226 height 30
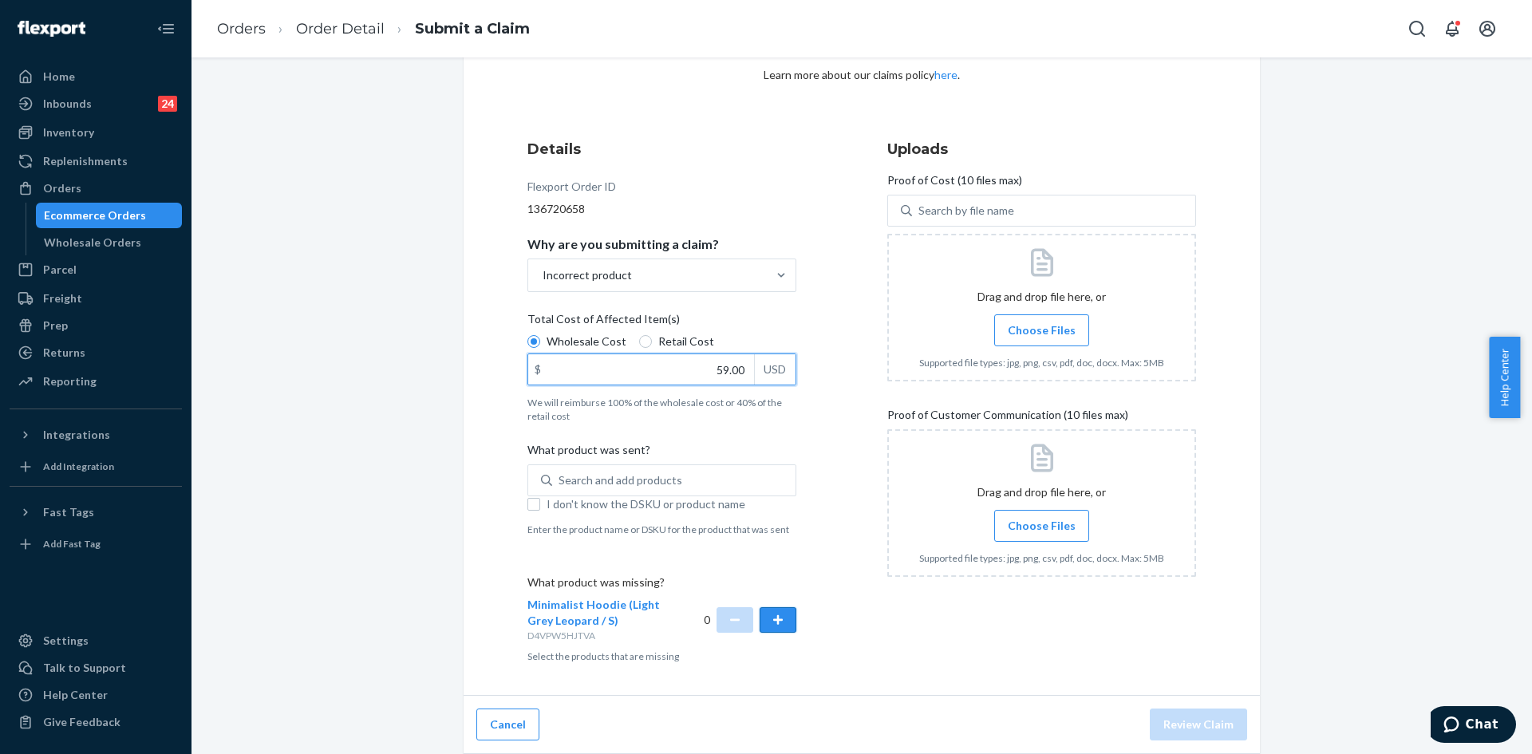
type input "59.00"
click at [777, 622] on button "button" at bounding box center [778, 620] width 37 height 26
click at [1008, 329] on span "Choose Files" at bounding box center [1042, 330] width 68 height 16
click at [1041, 329] on input "Choose Files" at bounding box center [1041, 331] width 1 height 18
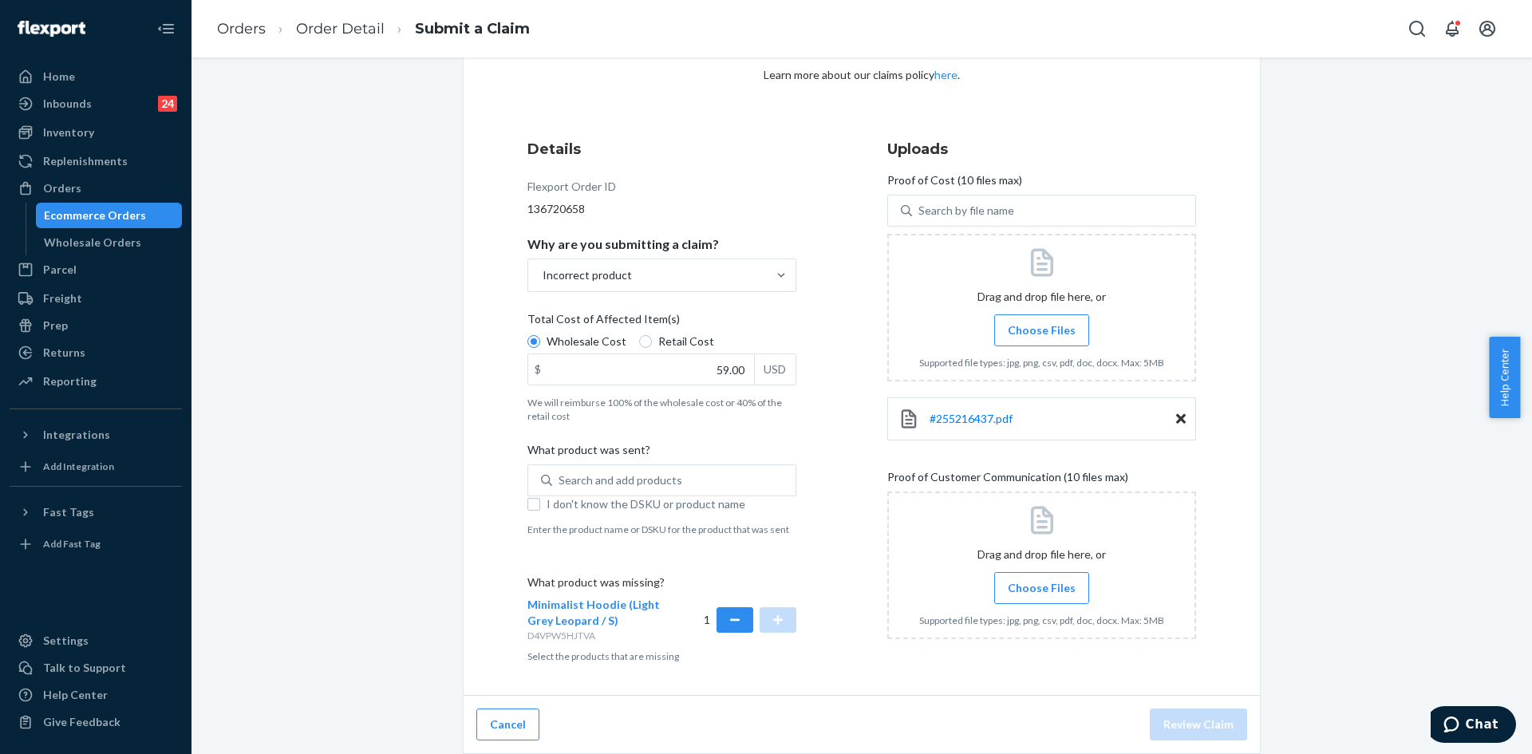
click at [1028, 574] on label "Choose Files" at bounding box center [1041, 588] width 95 height 32
click at [1041, 579] on input "Choose Files" at bounding box center [1041, 588] width 1 height 18
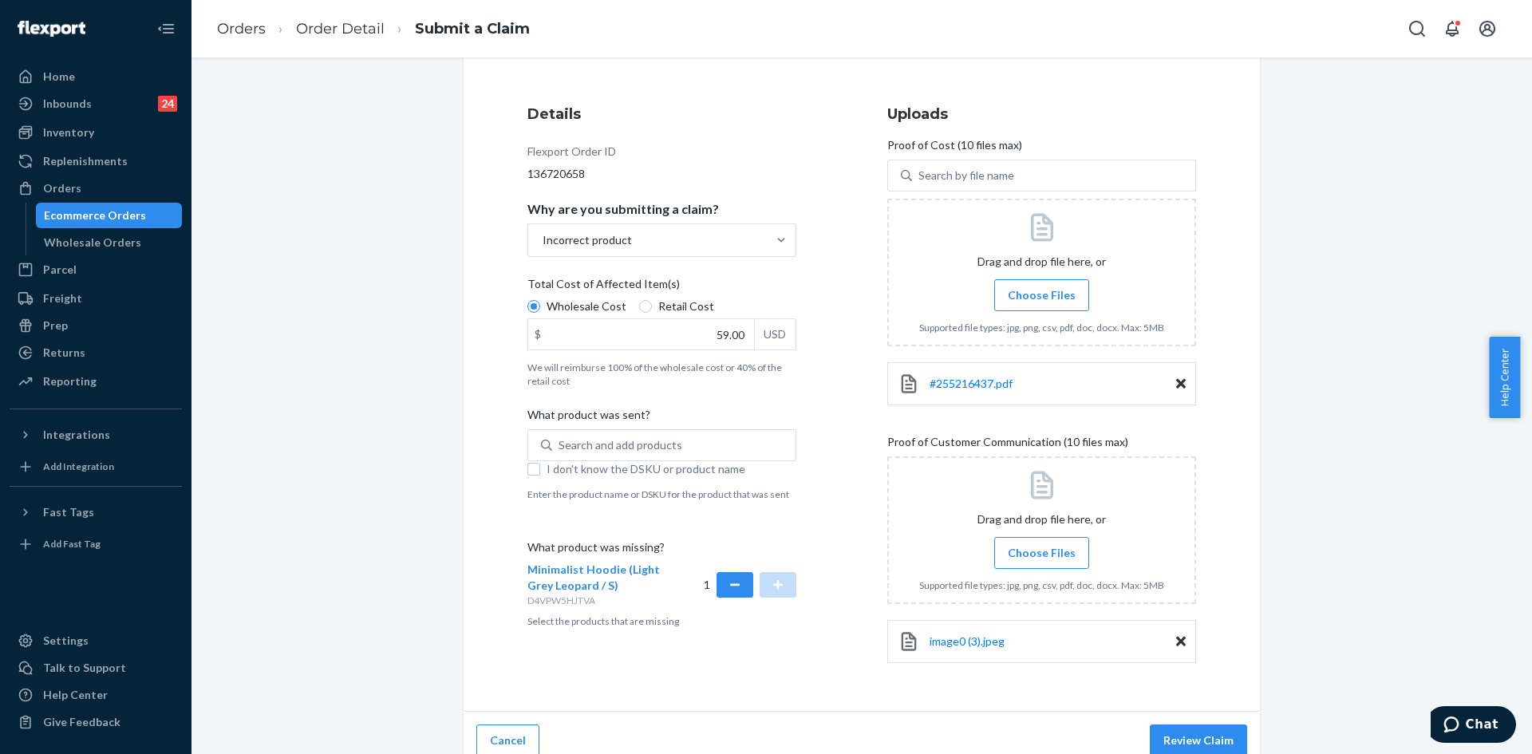
scroll to position [179, 0]
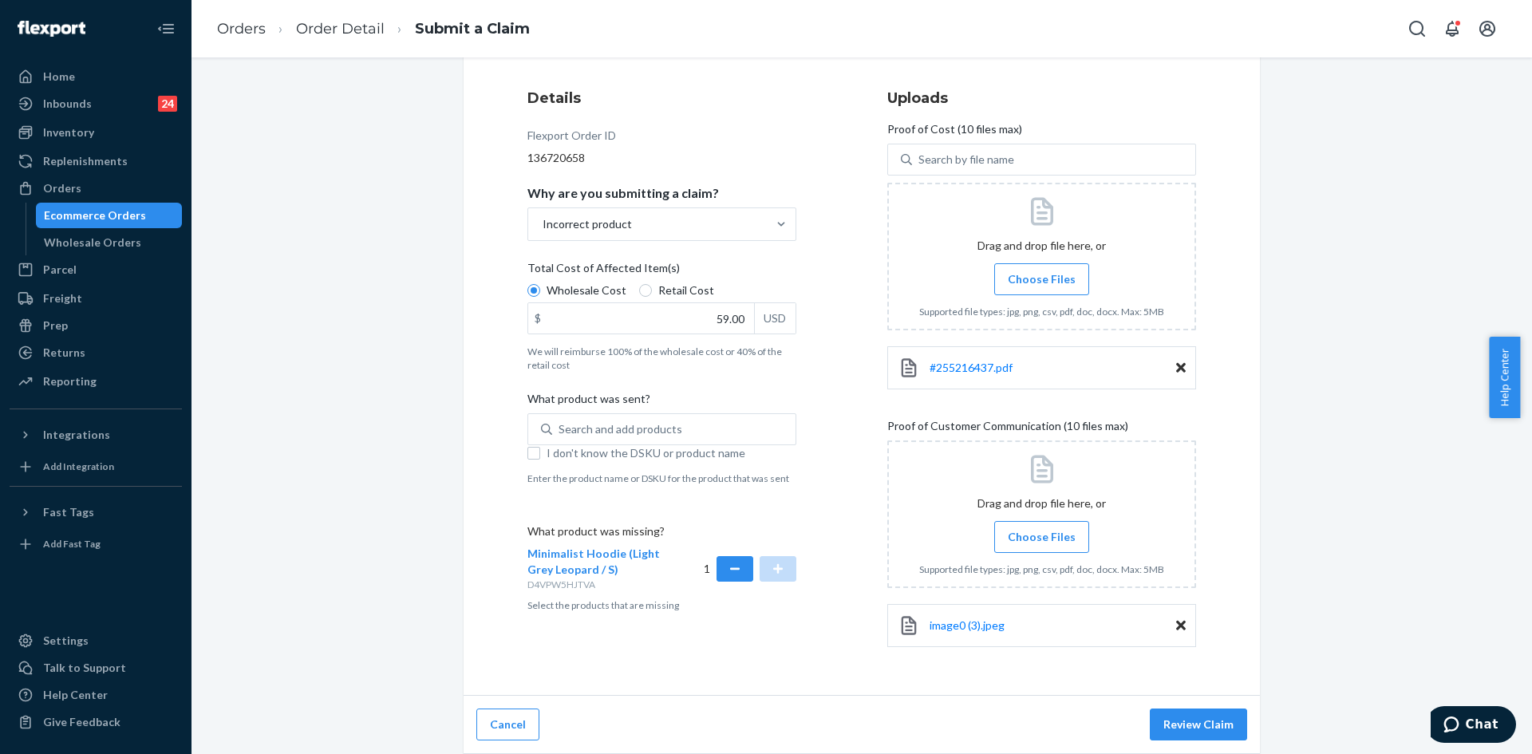
click at [1071, 535] on label "Choose Files" at bounding box center [1041, 537] width 95 height 32
click at [1042, 535] on input "Choose Files" at bounding box center [1041, 537] width 1 height 18
click at [1020, 526] on label "Choose Files" at bounding box center [1041, 537] width 95 height 32
click at [1041, 528] on input "Choose Files" at bounding box center [1041, 537] width 1 height 18
click at [1040, 532] on span "Choose Files" at bounding box center [1042, 537] width 68 height 16
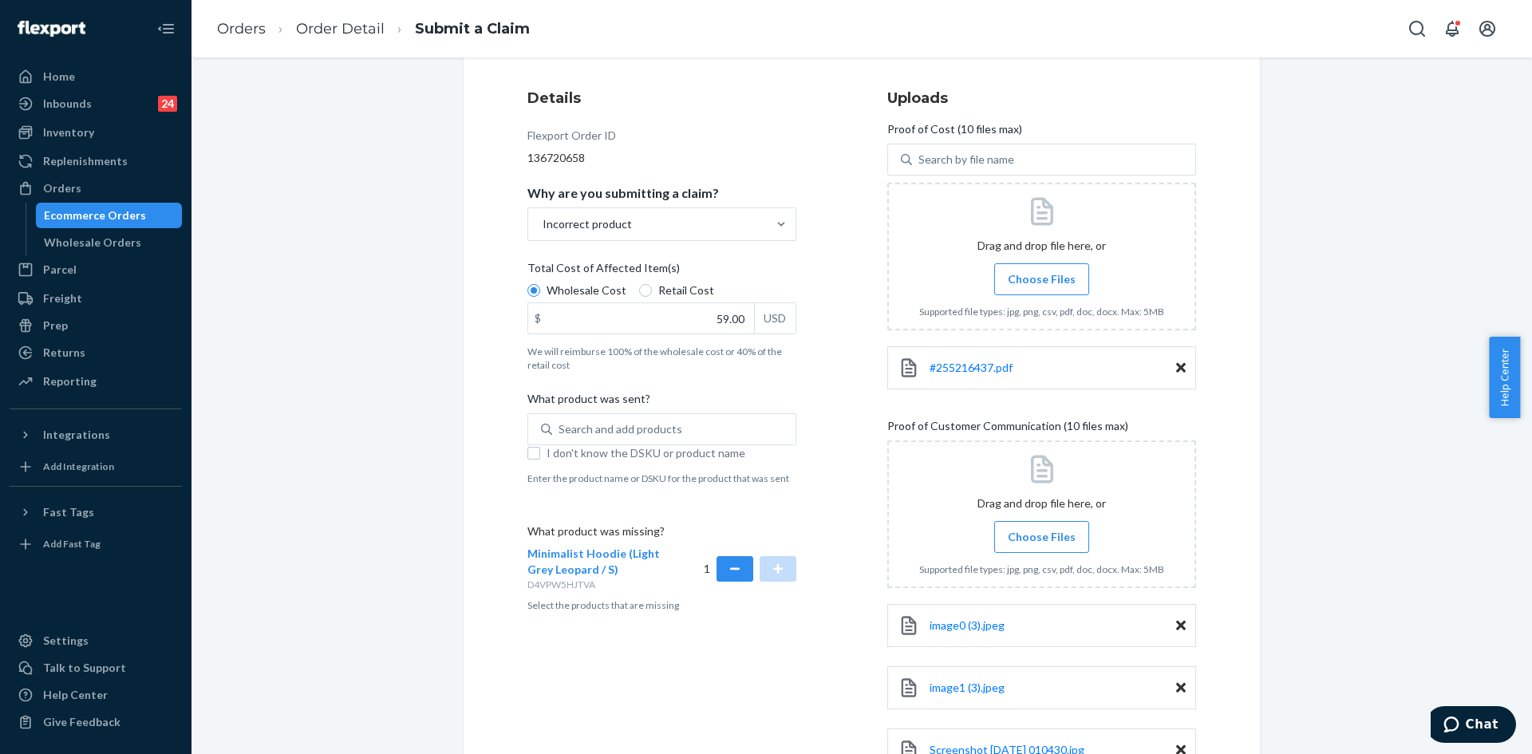
click at [1041, 532] on input "Choose Files" at bounding box center [1041, 537] width 1 height 18
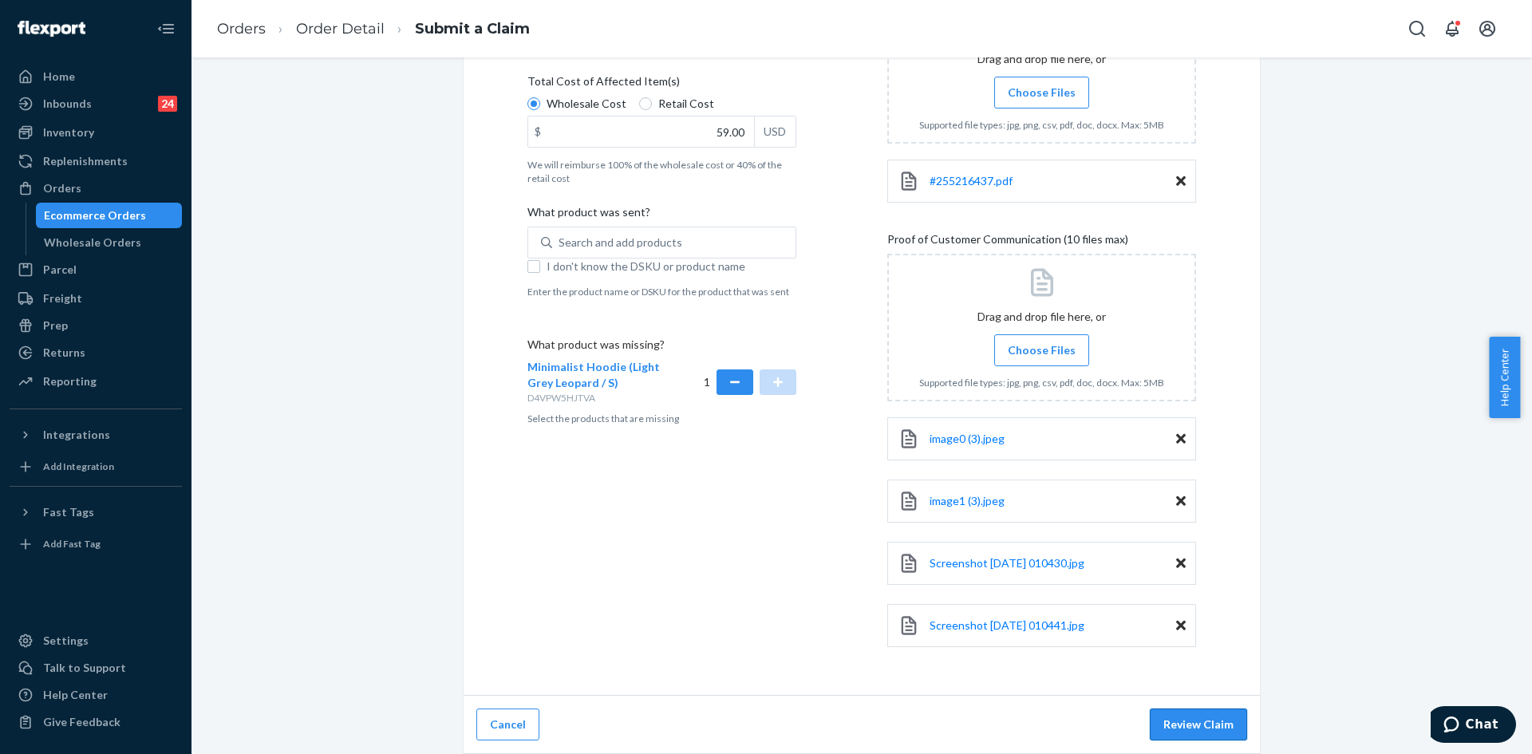
click at [1193, 722] on button "Review Claim" at bounding box center [1198, 724] width 97 height 32
click at [1213, 721] on button "Review Claim" at bounding box center [1198, 724] width 97 height 32
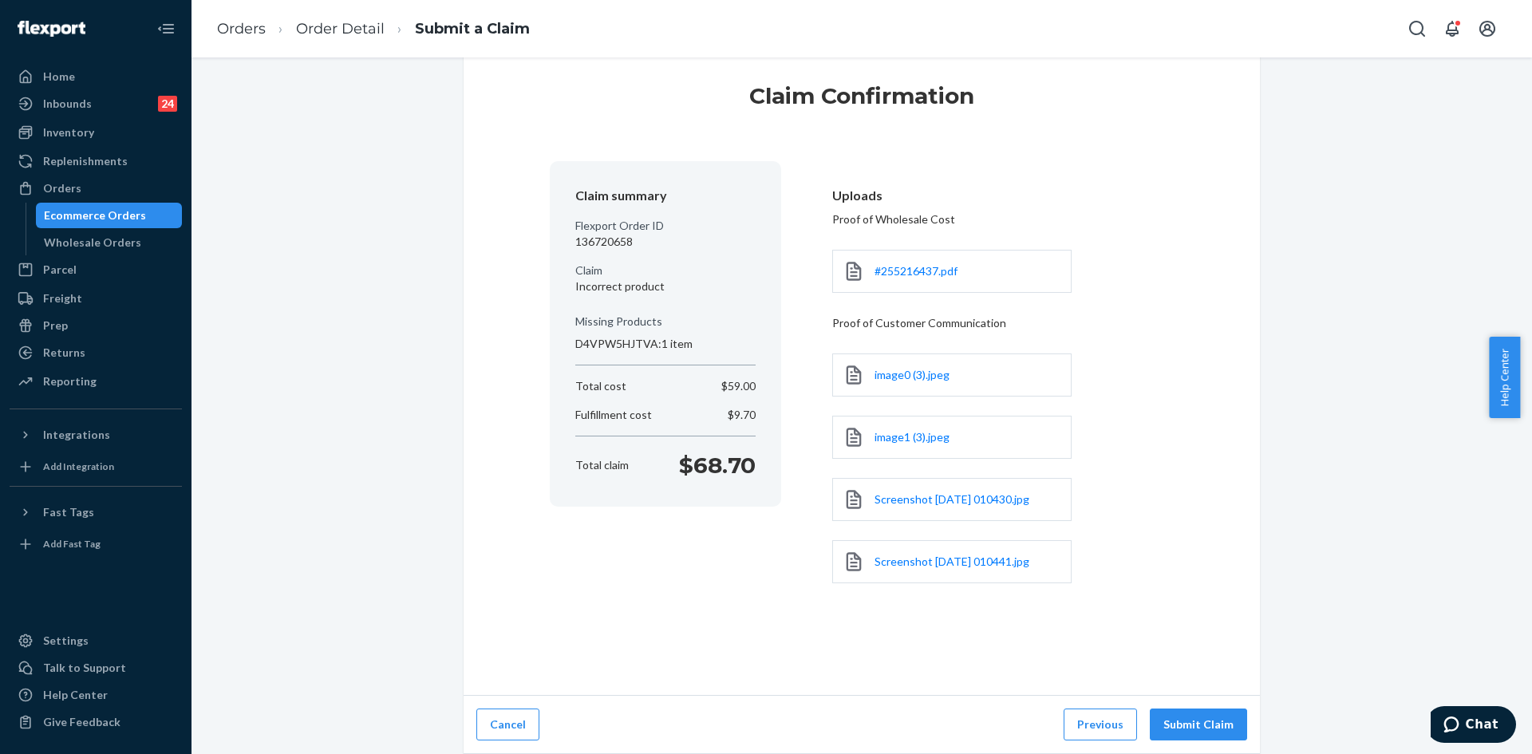
scroll to position [32, 0]
click at [1202, 728] on button "Submit Claim" at bounding box center [1198, 724] width 97 height 32
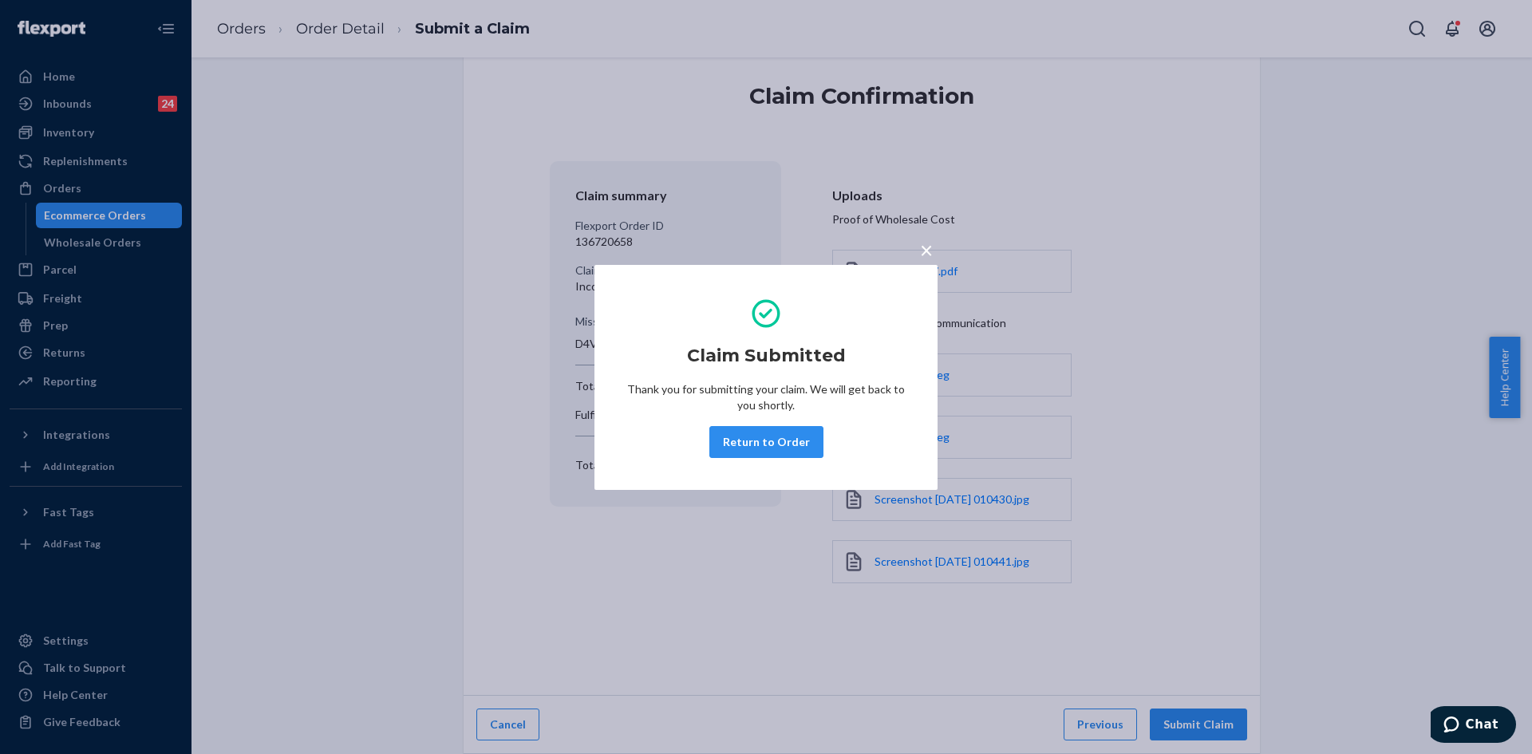
drag, startPoint x: 765, startPoint y: 434, endPoint x: 1021, endPoint y: 337, distance: 274.0
click at [765, 434] on button "Return to Order" at bounding box center [766, 442] width 114 height 32
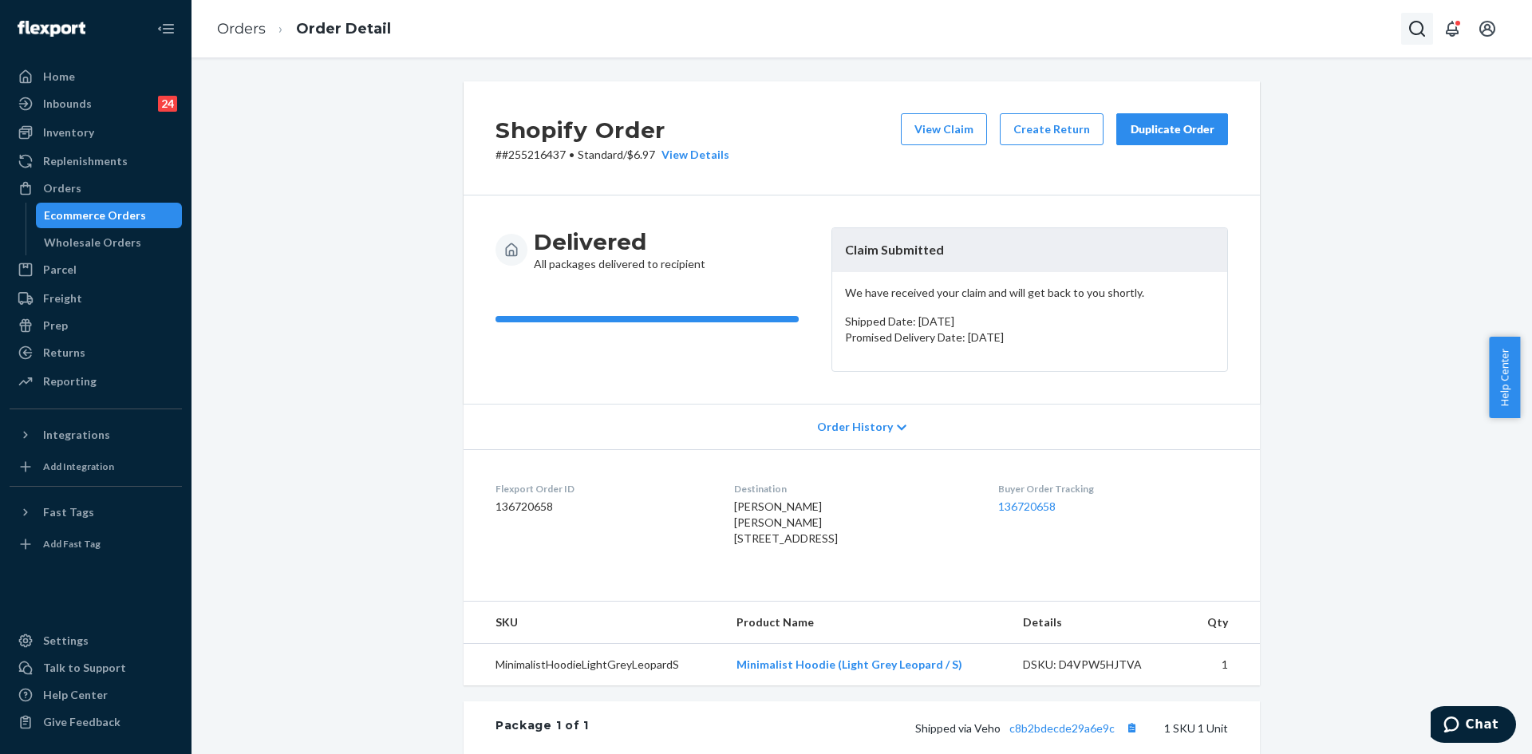
click at [1405, 33] on button "Open Search Box" at bounding box center [1417, 29] width 32 height 32
type input "#254307897"
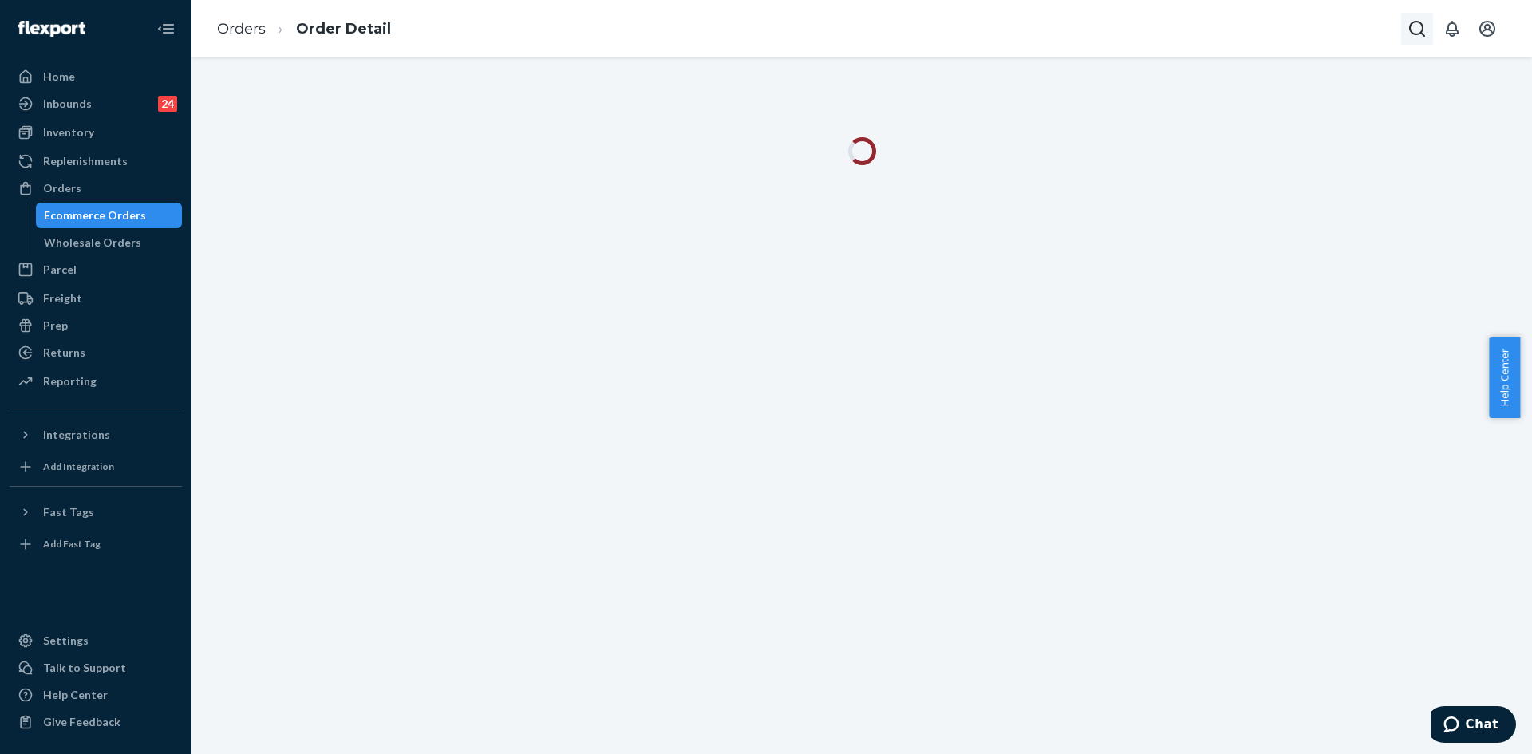
click at [1424, 27] on icon "Open Search Box" at bounding box center [1416, 28] width 19 height 19
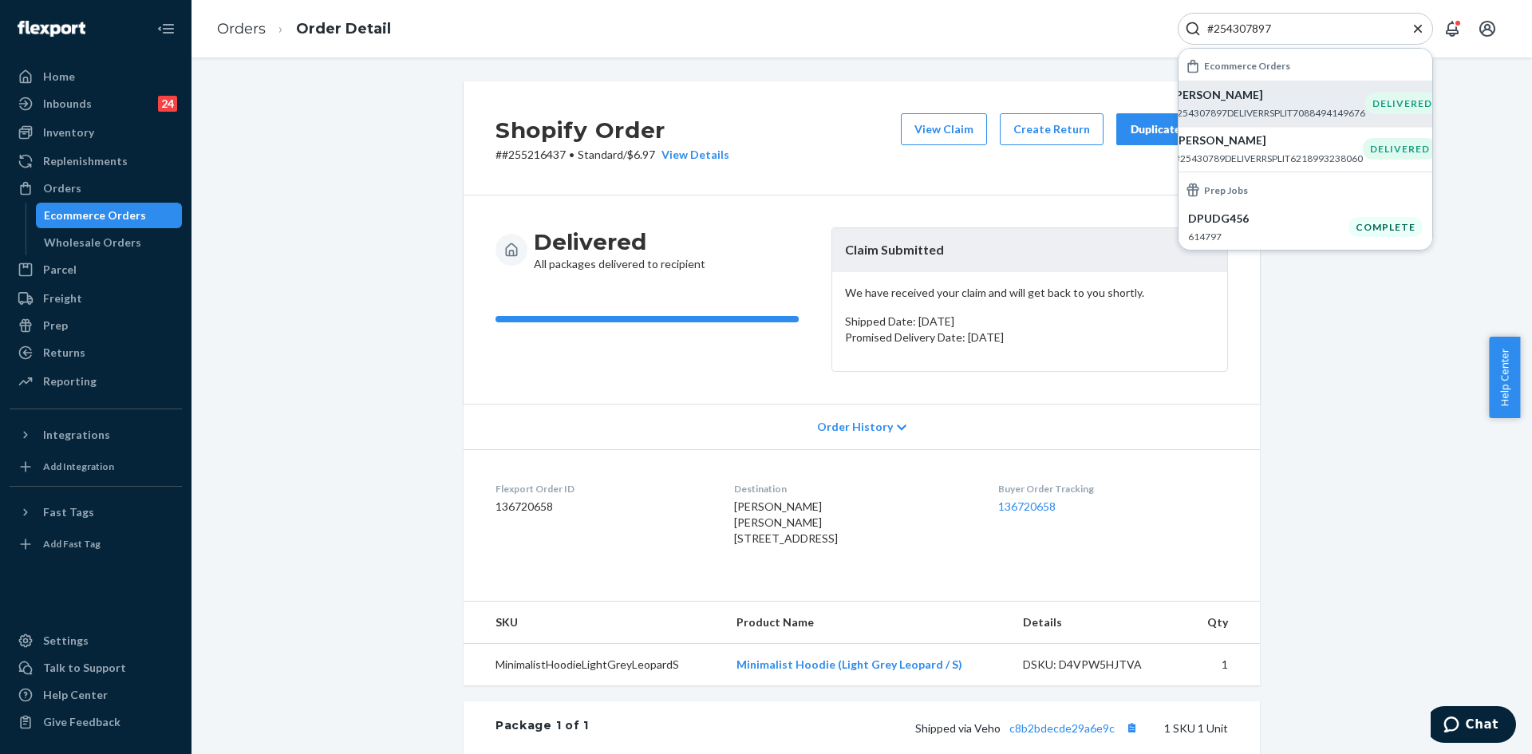
type input "#254307897"
click at [1235, 94] on p "[PERSON_NAME]" at bounding box center [1268, 95] width 194 height 16
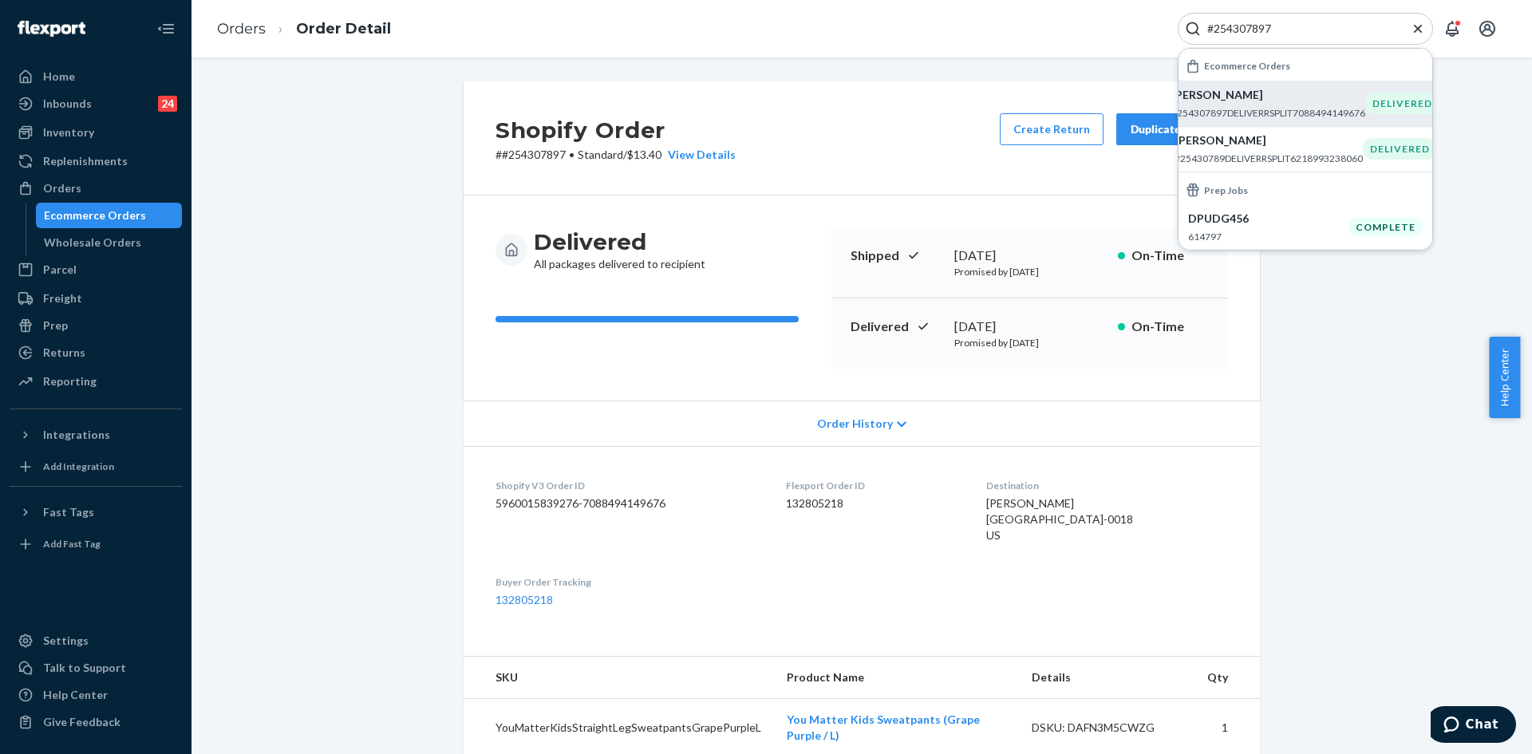
click at [1247, 113] on p "#254307897DELIVERRSPLIT7088494149676" at bounding box center [1268, 113] width 194 height 14
click at [1345, 271] on div "Shopify Order # #254307897 • Standard / $13.40 View Details Create Return Dupli…" at bounding box center [861, 762] width 1316 height 1363
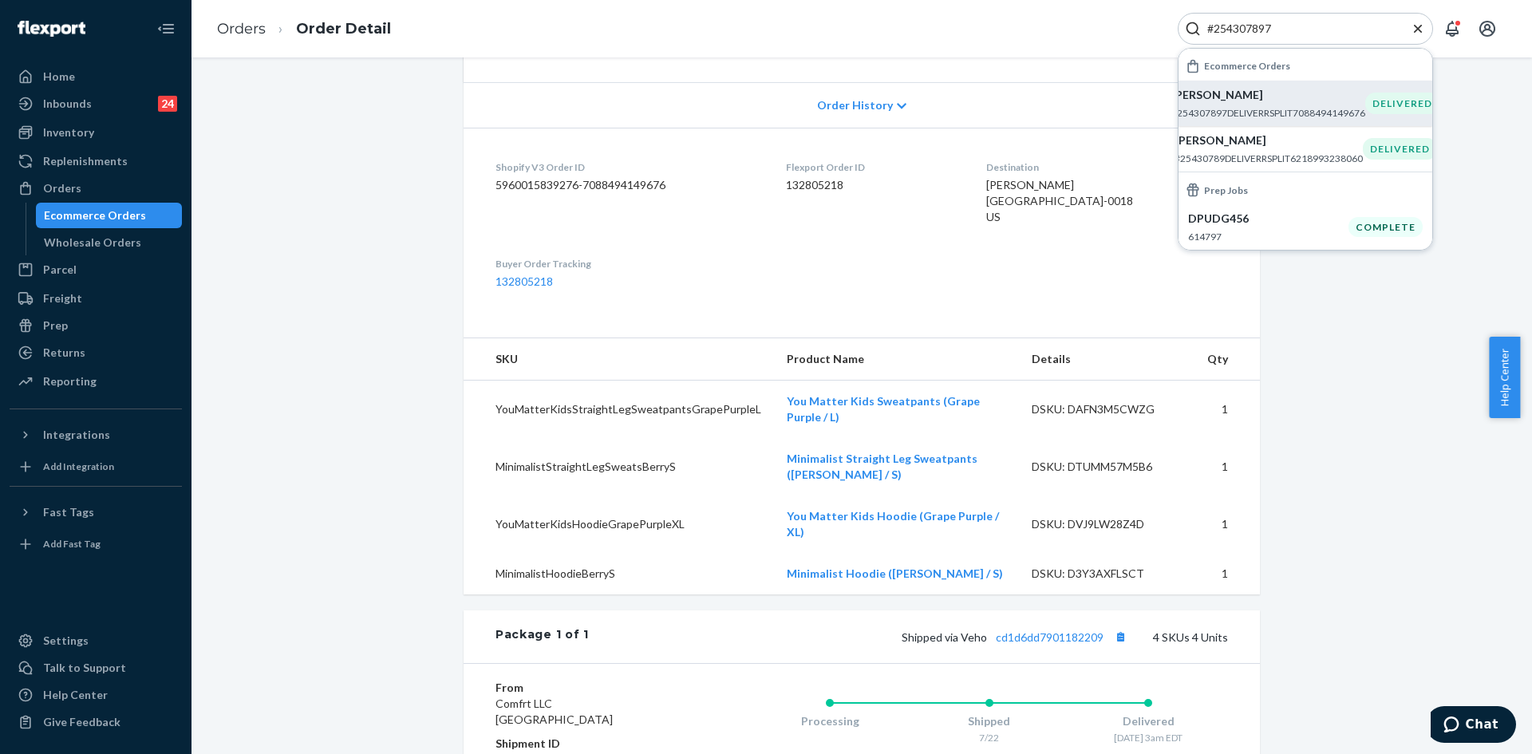
scroll to position [319, 0]
drag, startPoint x: 1395, startPoint y: 331, endPoint x: 1418, endPoint y: 247, distance: 87.7
click at [1398, 315] on div "Shopify Order # #254307897 • Standard / $13.40 View Details Create Return Dupli…" at bounding box center [861, 443] width 1316 height 1363
click at [1419, 22] on icon "Close Search" at bounding box center [1418, 29] width 16 height 16
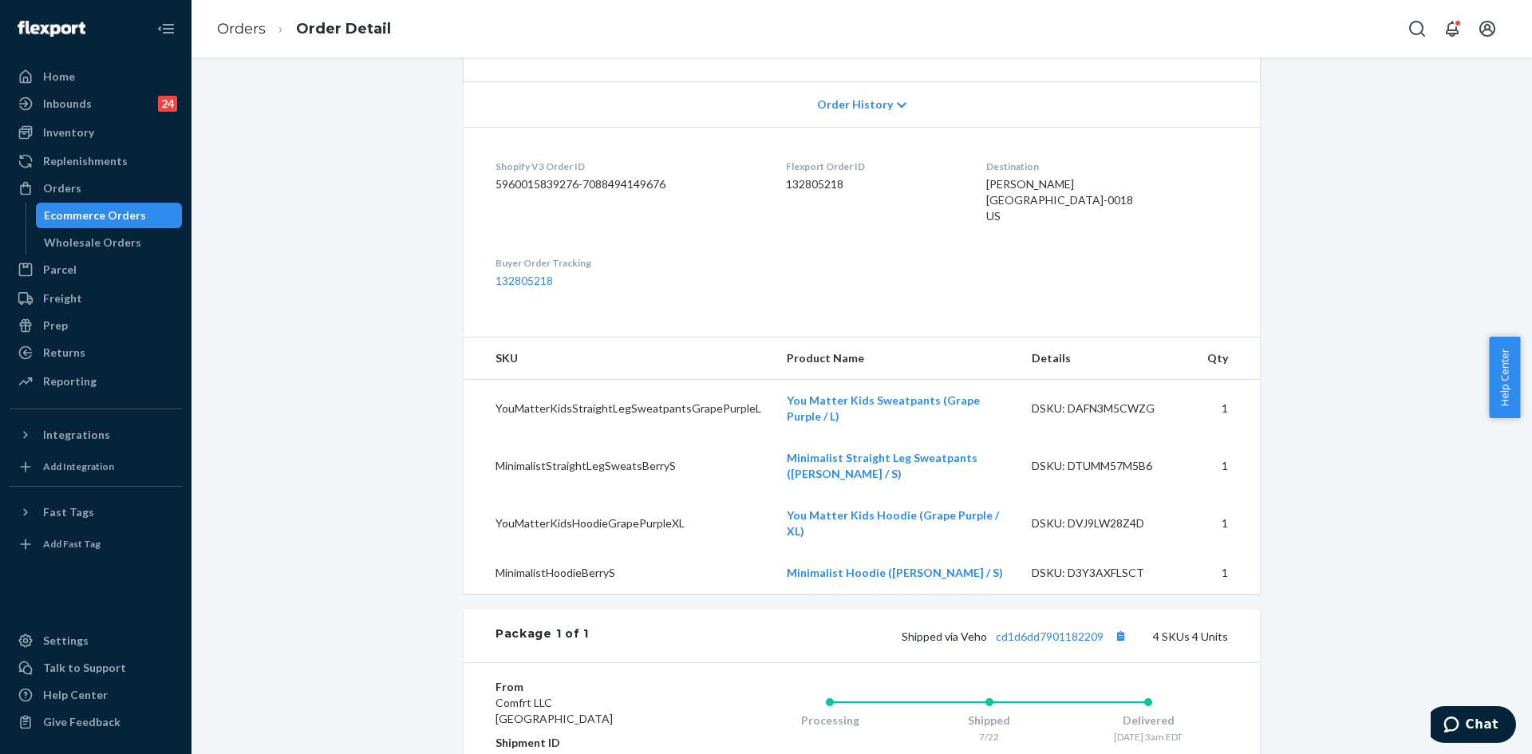
scroll to position [0, 0]
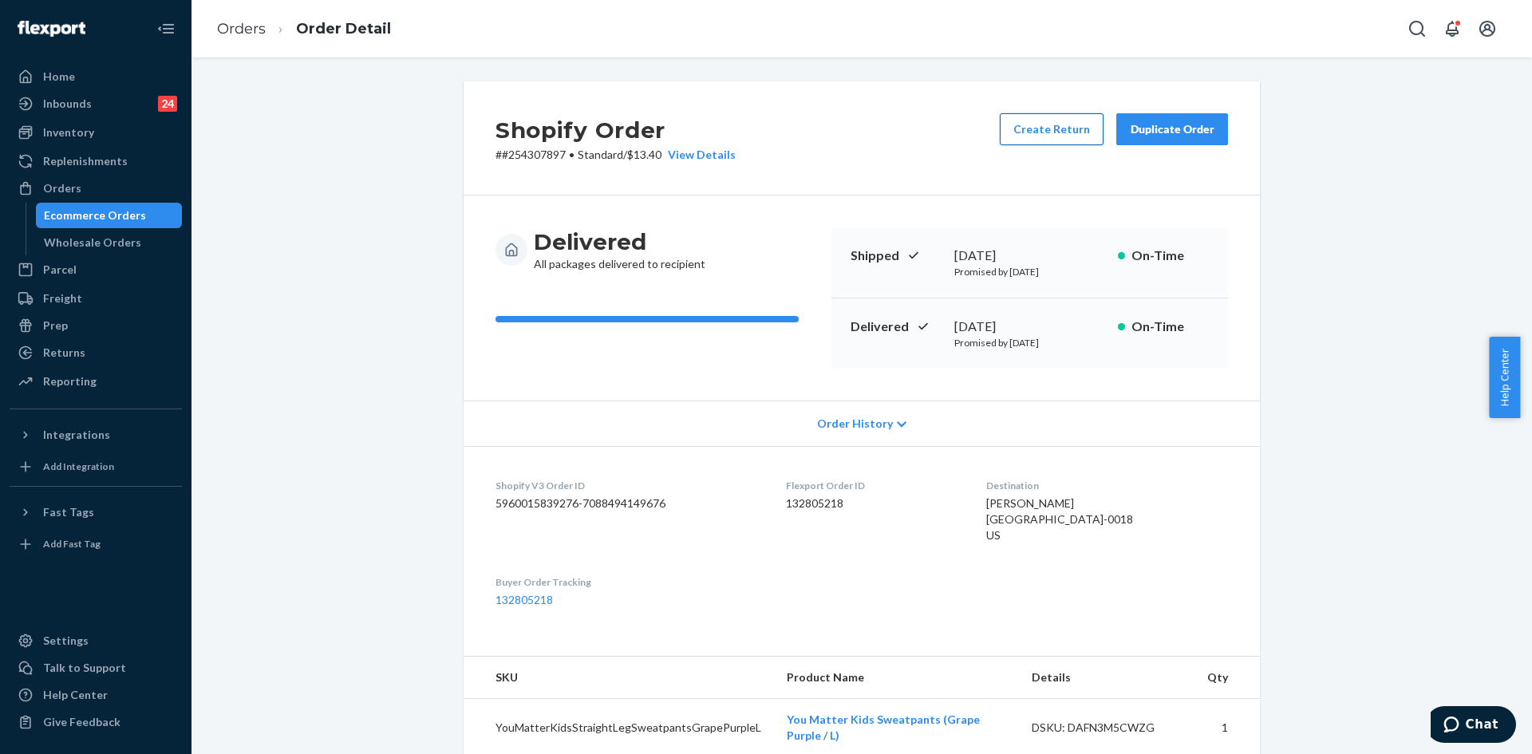
click at [1060, 131] on button "Create Return" at bounding box center [1052, 129] width 104 height 32
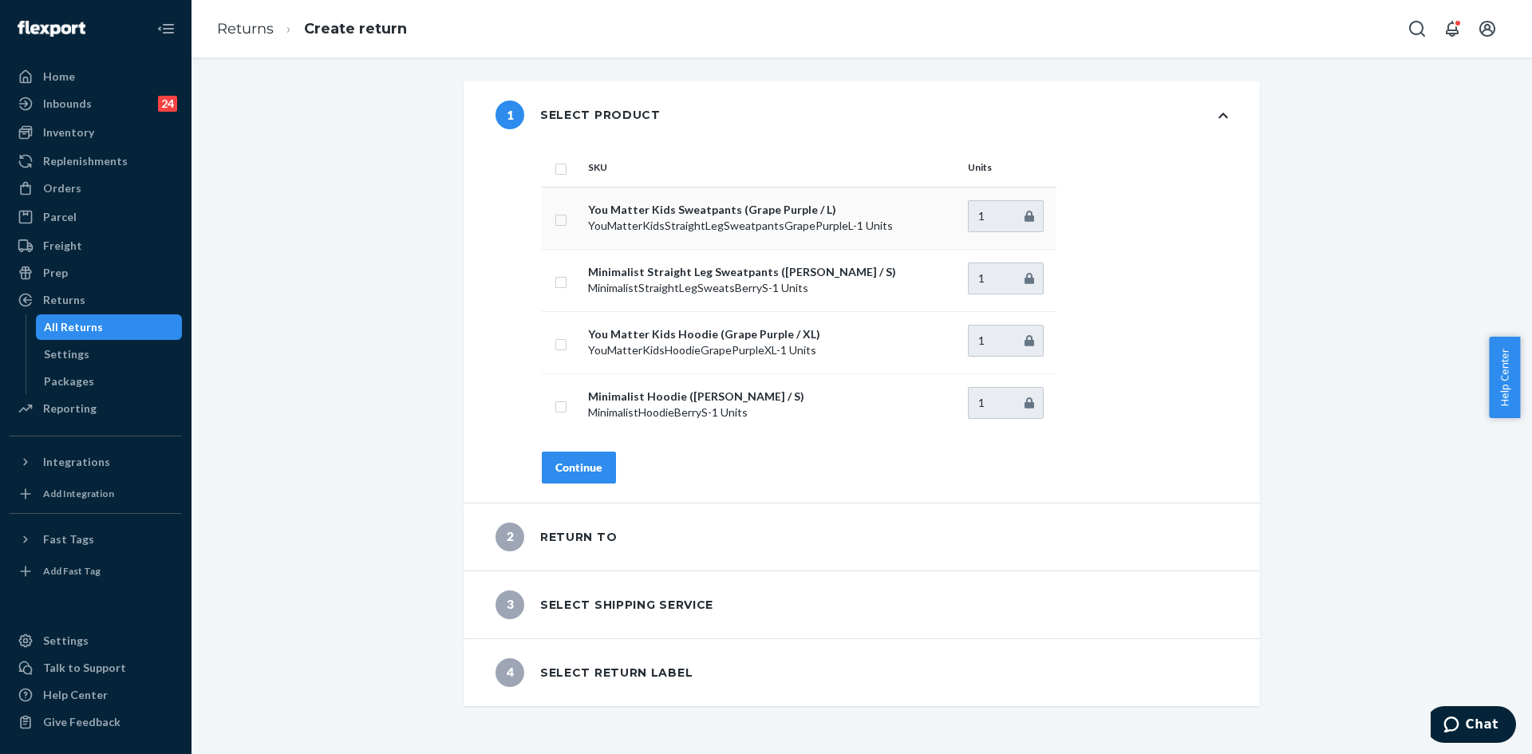
click at [554, 223] on input "checkbox" at bounding box center [560, 218] width 13 height 17
checkbox input "true"
click at [574, 470] on div "Continue" at bounding box center [578, 468] width 47 height 16
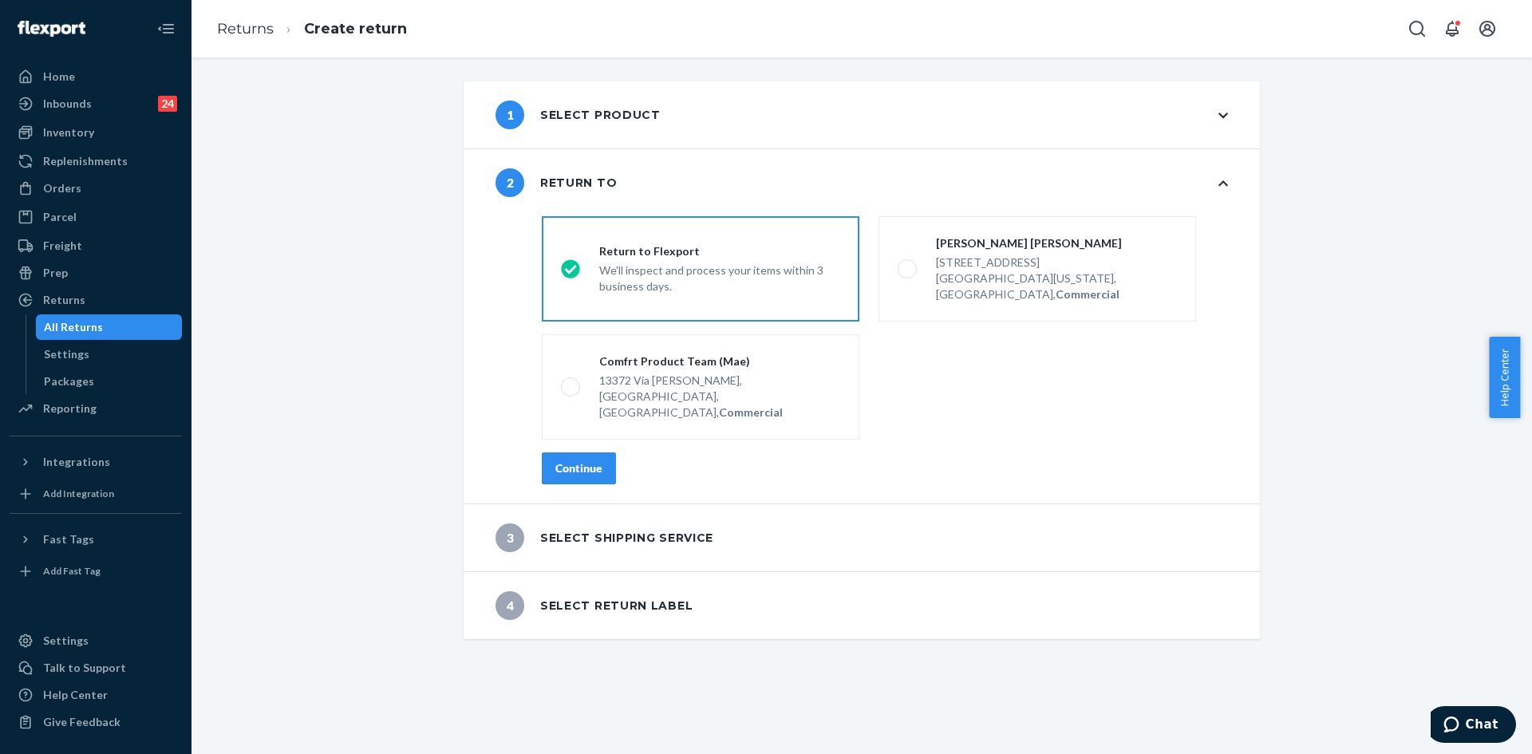
click at [586, 452] on button "Continue" at bounding box center [579, 468] width 74 height 32
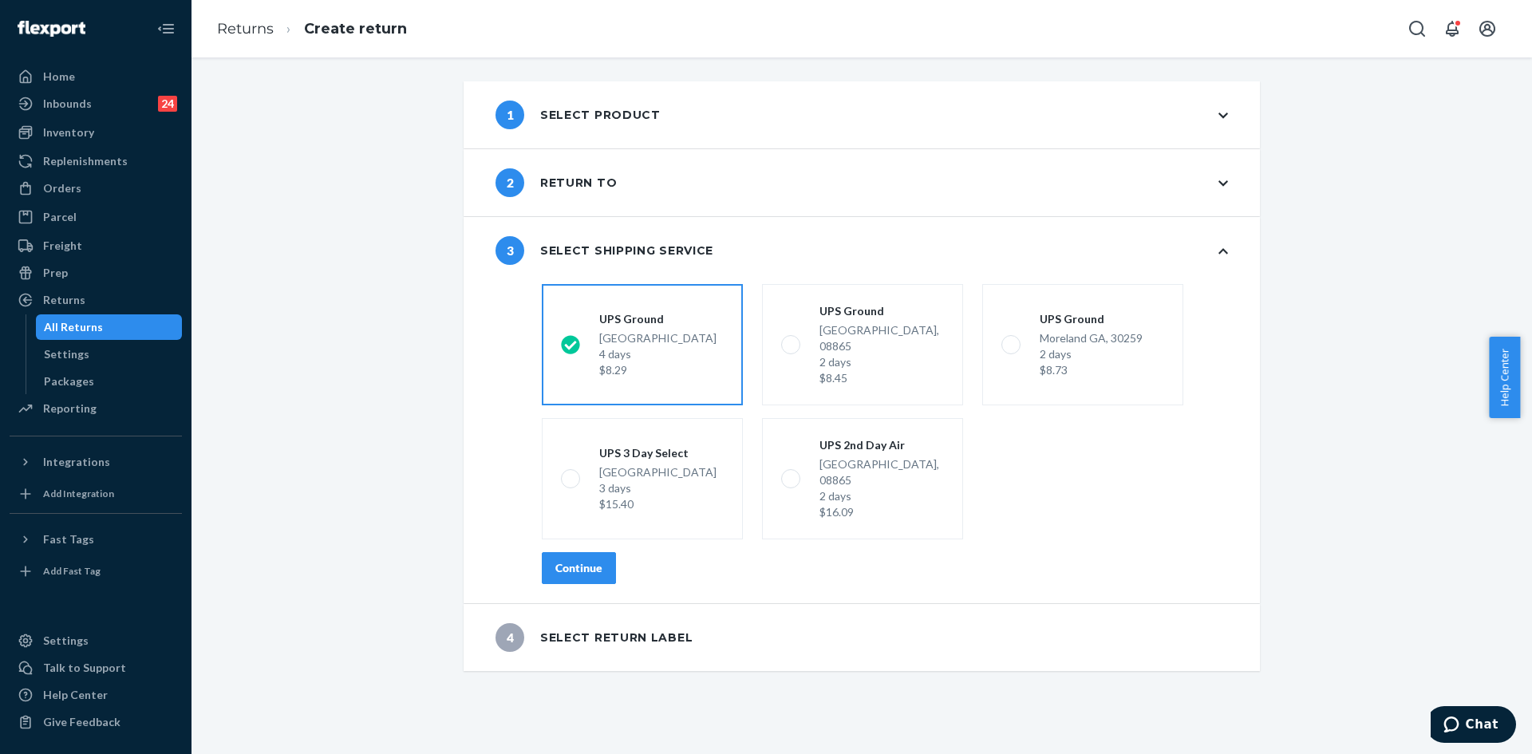
click at [590, 560] on div "Continue" at bounding box center [578, 568] width 47 height 16
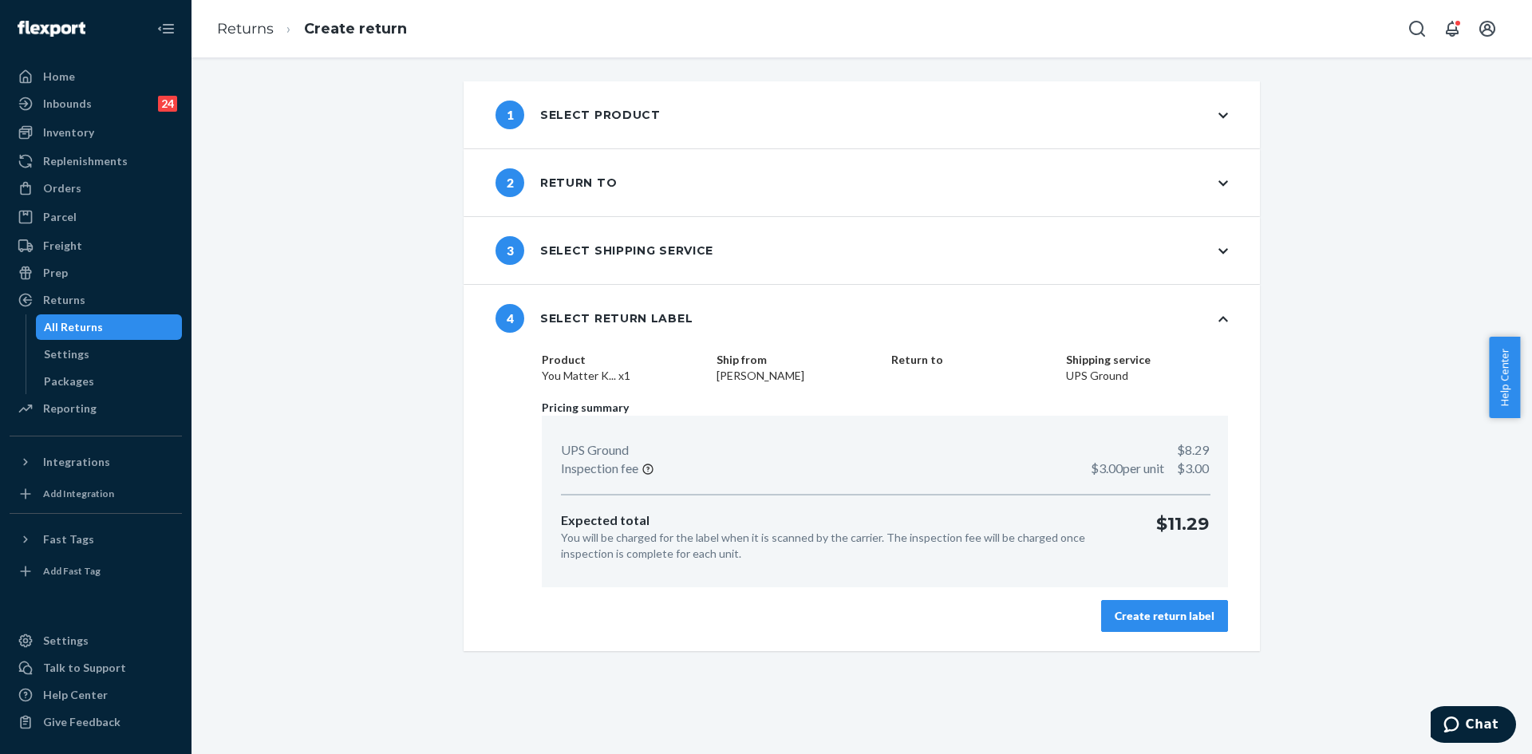
click at [1155, 614] on div "Create return label" at bounding box center [1165, 616] width 100 height 16
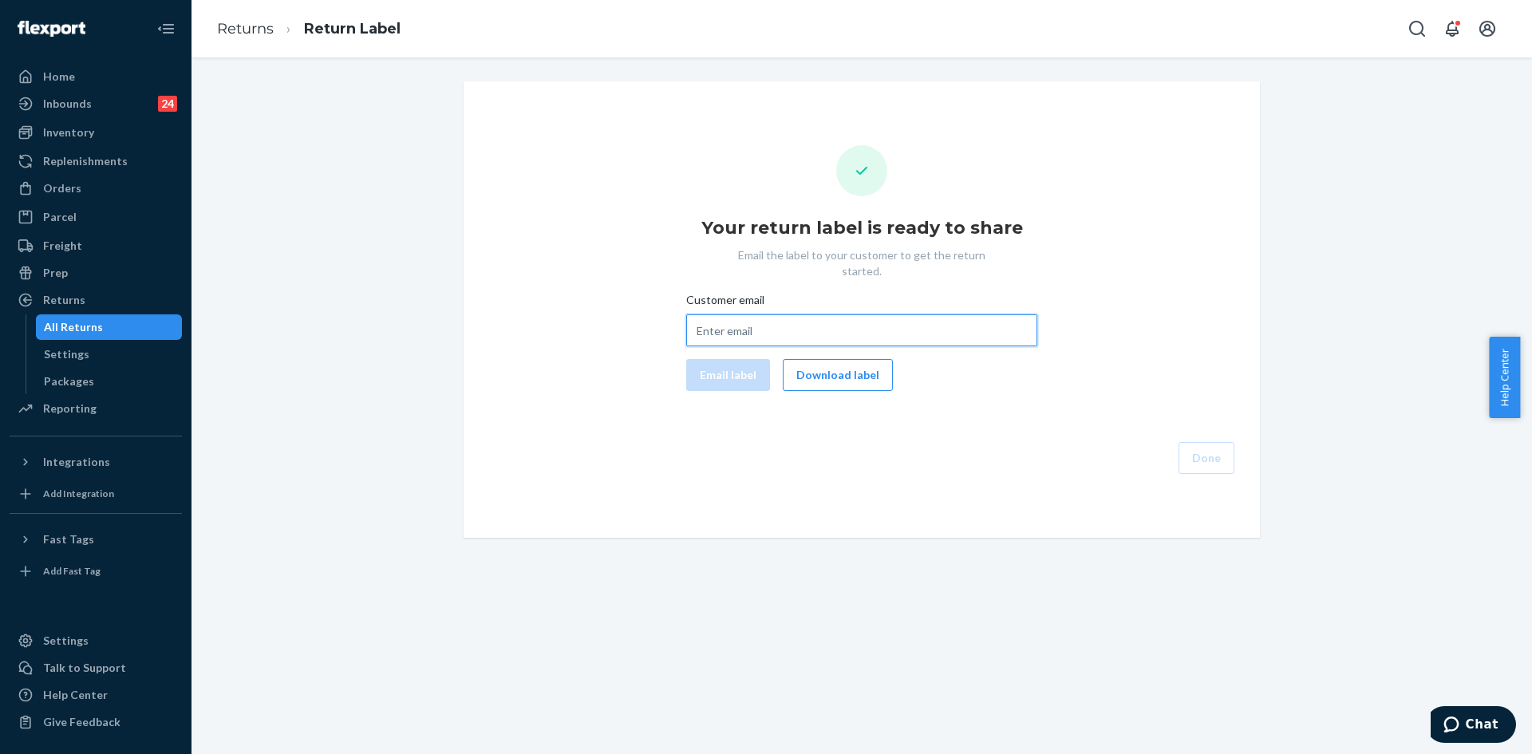
click at [810, 319] on input "Customer email" at bounding box center [861, 330] width 351 height 32
paste input "[EMAIL_ADDRESS][DOMAIN_NAME]"
type input "[EMAIL_ADDRESS][DOMAIN_NAME]"
click at [719, 359] on button "Email label" at bounding box center [728, 375] width 84 height 32
drag, startPoint x: 839, startPoint y: 353, endPoint x: 899, endPoint y: 328, distance: 65.5
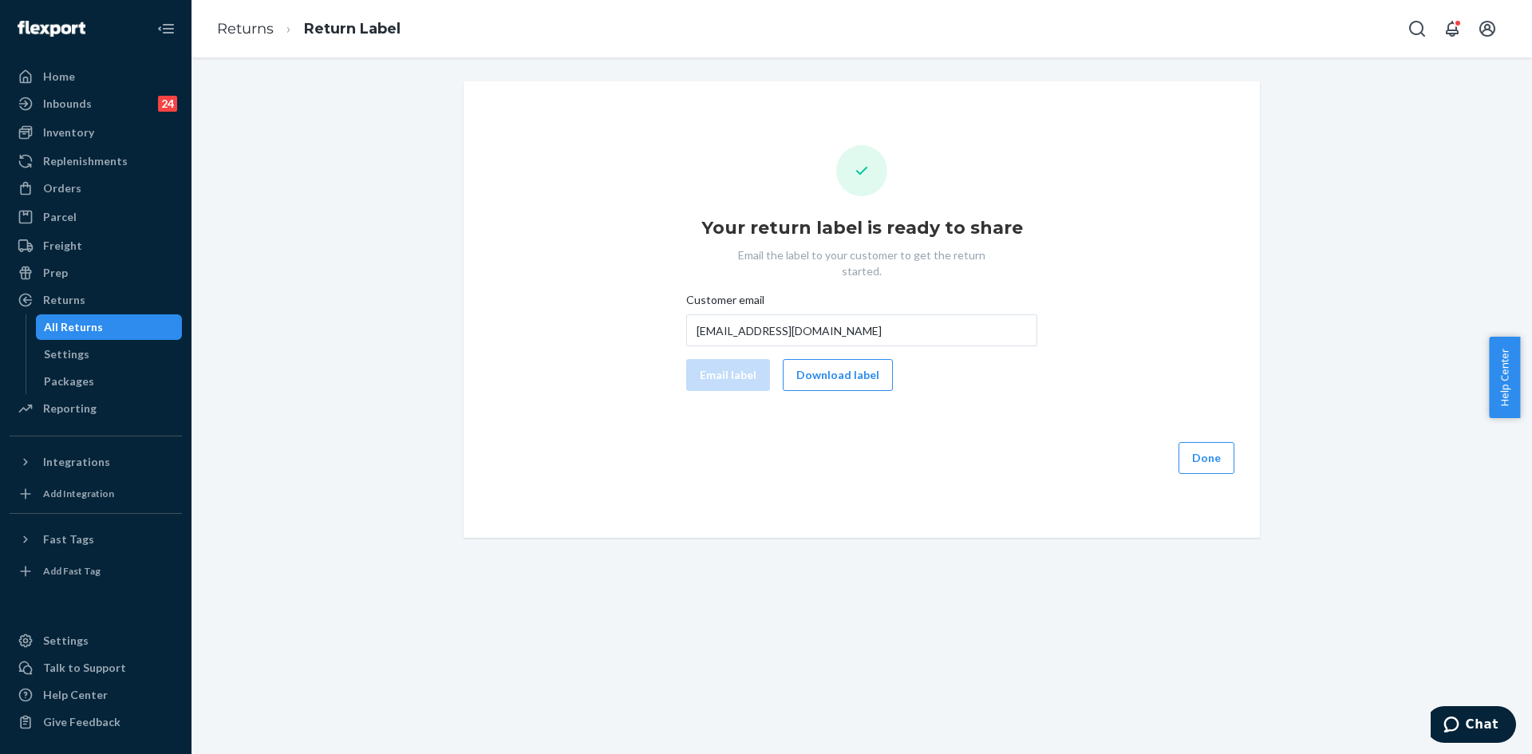
click at [839, 359] on button "Download label" at bounding box center [838, 375] width 110 height 32
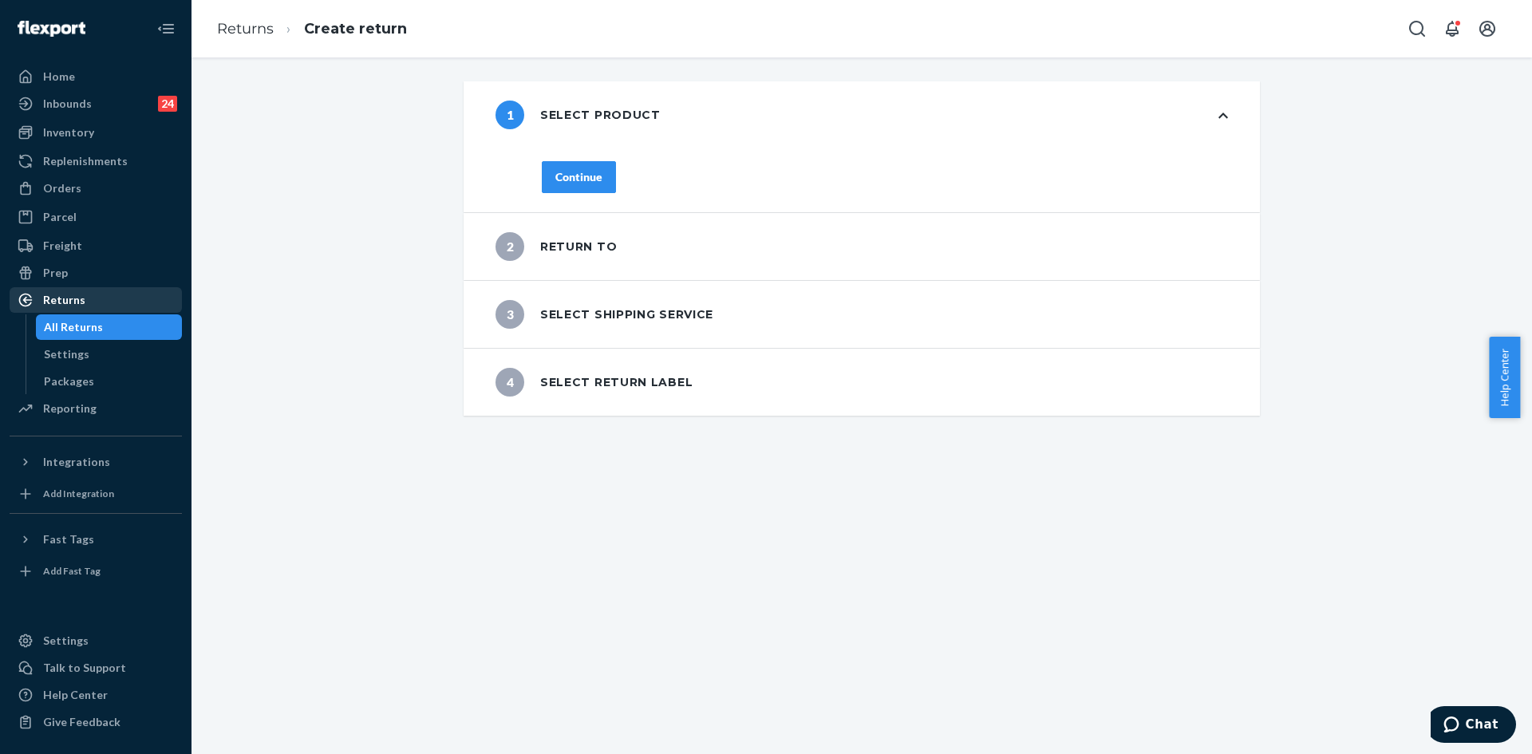
click at [69, 303] on div "Returns" at bounding box center [64, 300] width 42 height 16
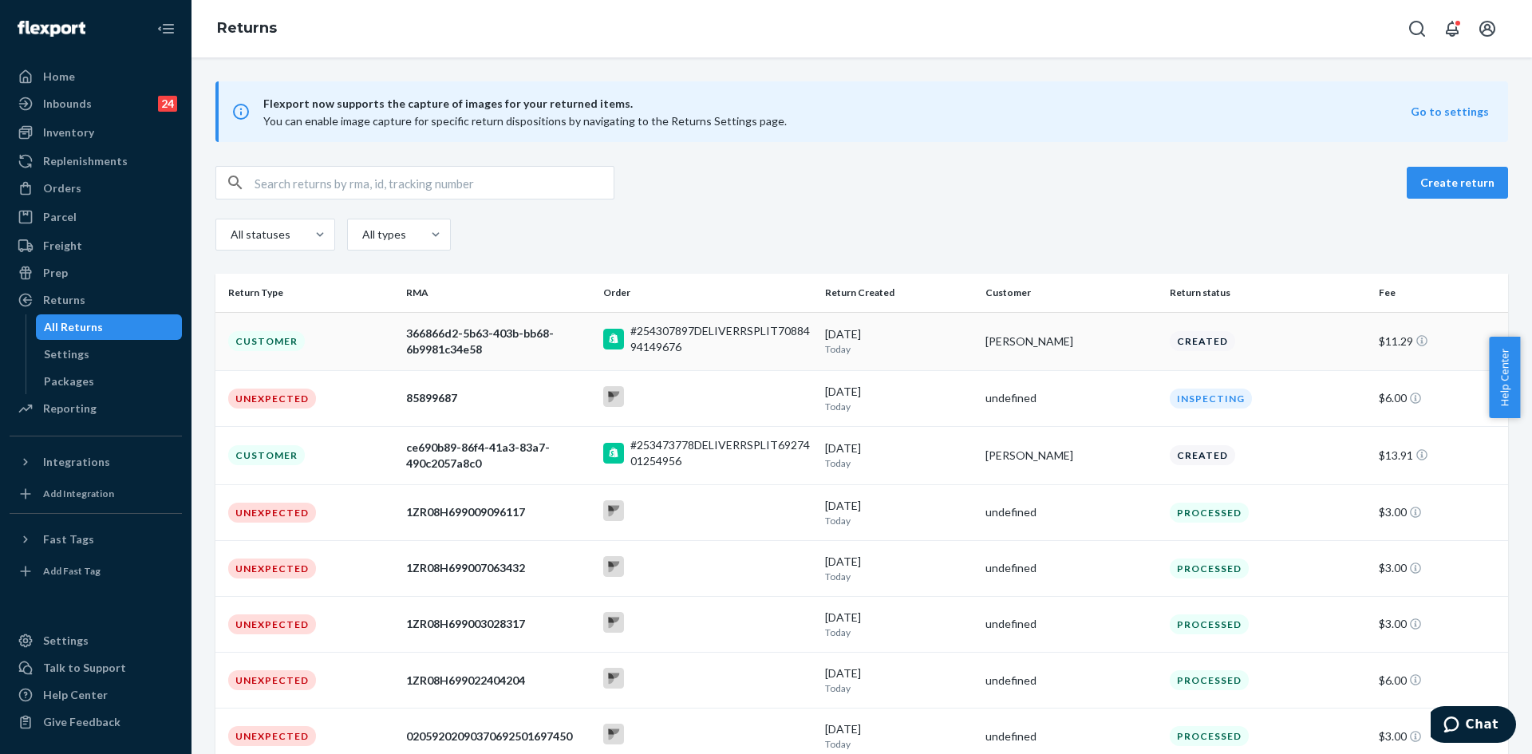
click at [611, 352] on div "#254307897DELIVERRSPLIT7088494149676" at bounding box center [707, 341] width 209 height 25
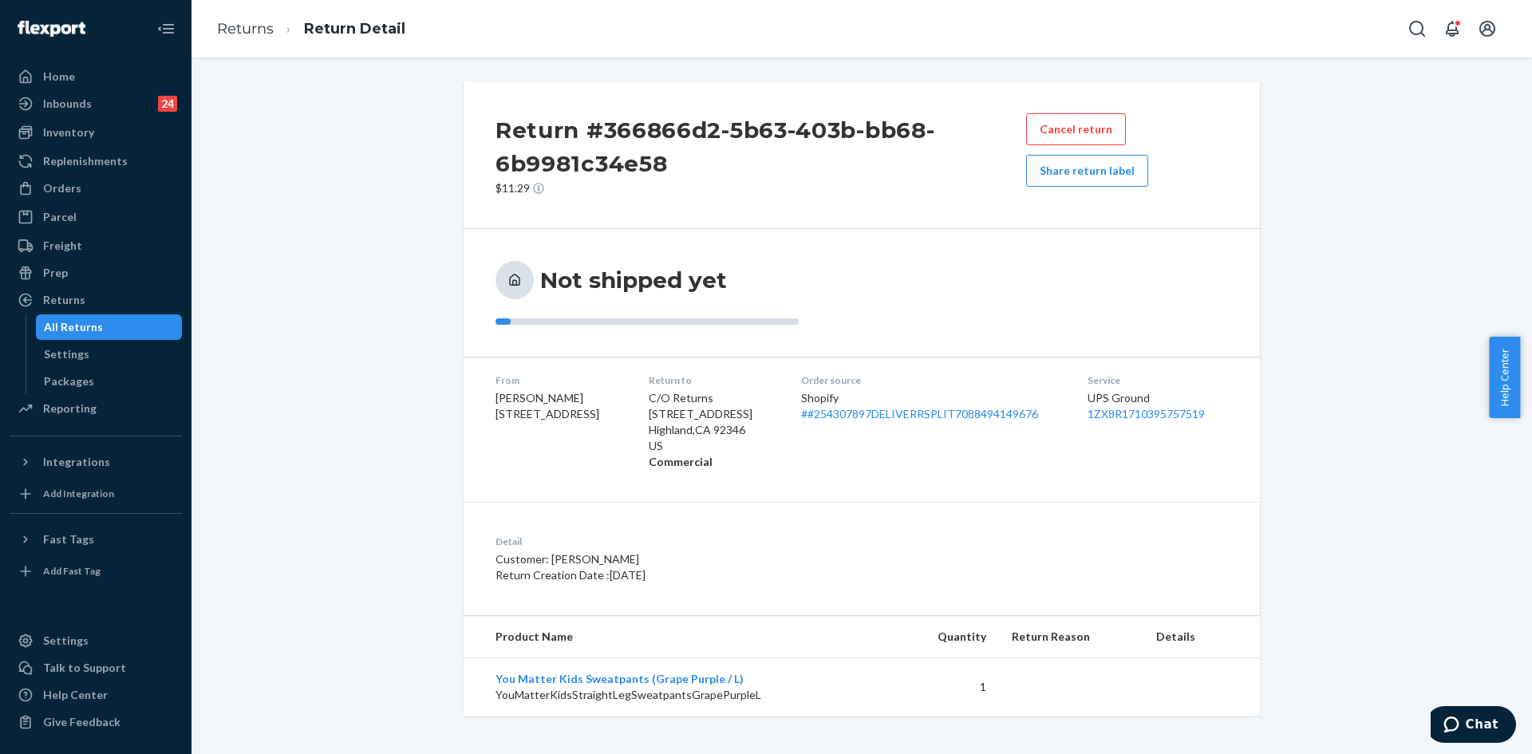
click at [361, 176] on div "Return #366866d2-5b63-403b-bb68-6b9981c34e58 $11.29 Cancel return Share return …" at bounding box center [861, 398] width 1316 height 634
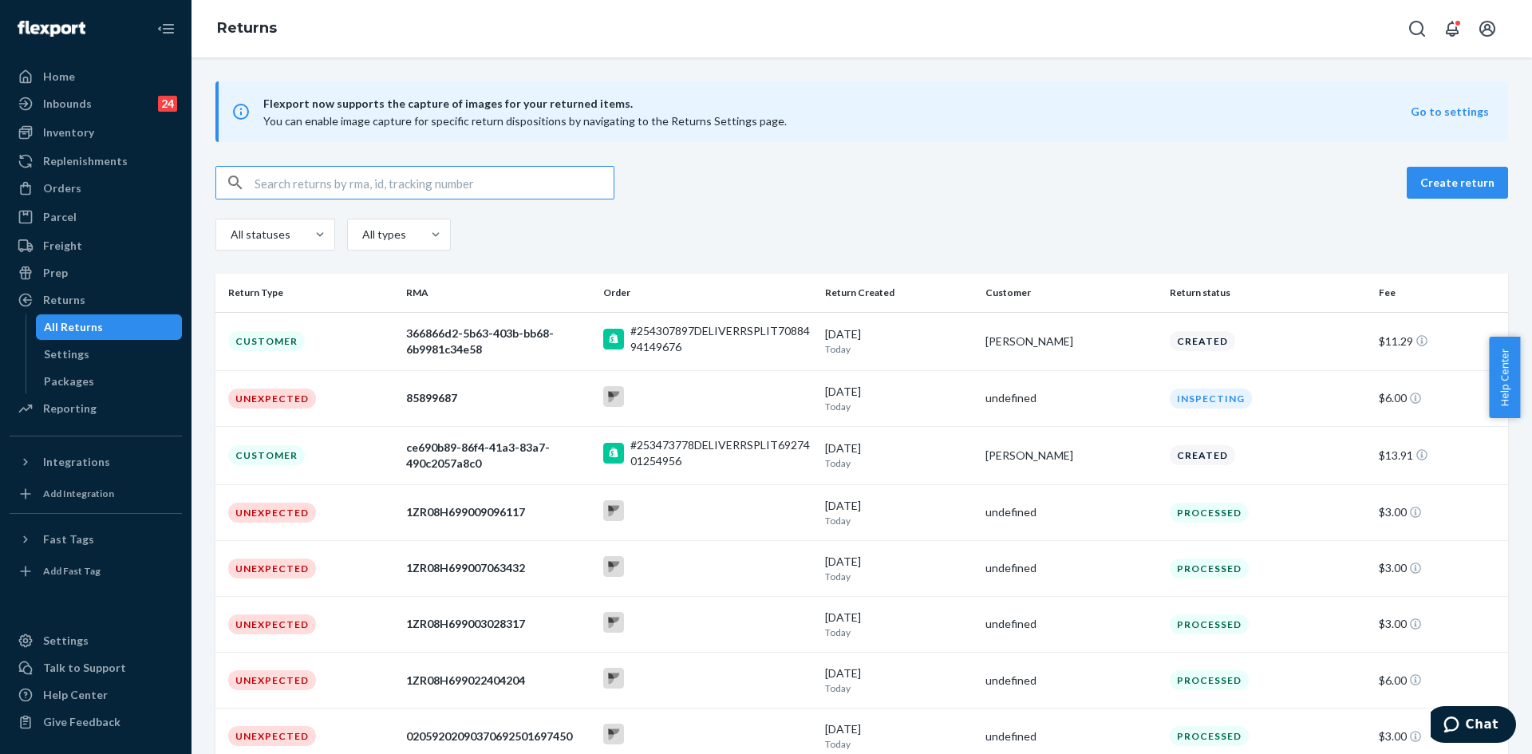
click at [588, 337] on td "366866d2-5b63-403b-bb68-6b9981c34e58" at bounding box center [498, 341] width 197 height 58
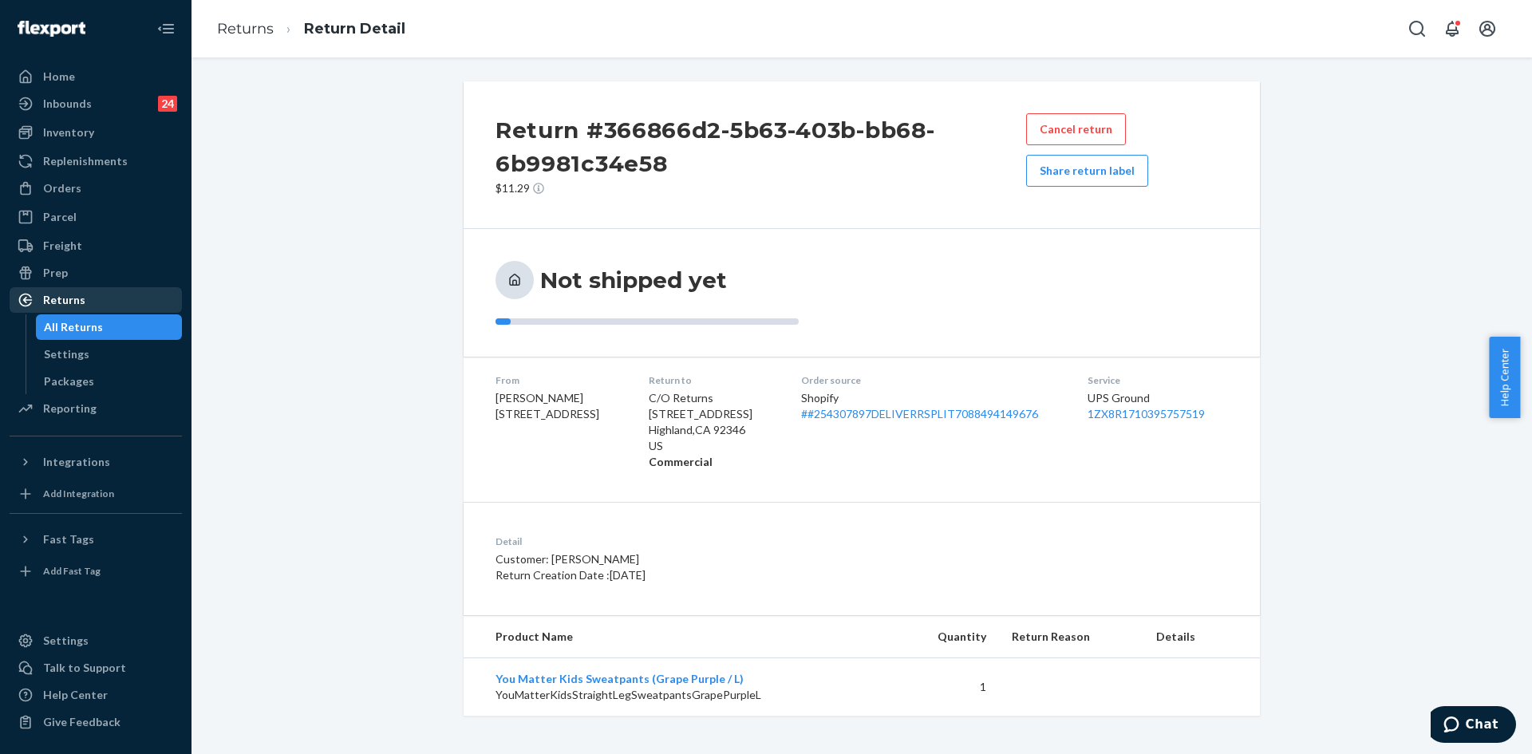
click at [81, 298] on div "Returns" at bounding box center [64, 300] width 42 height 16
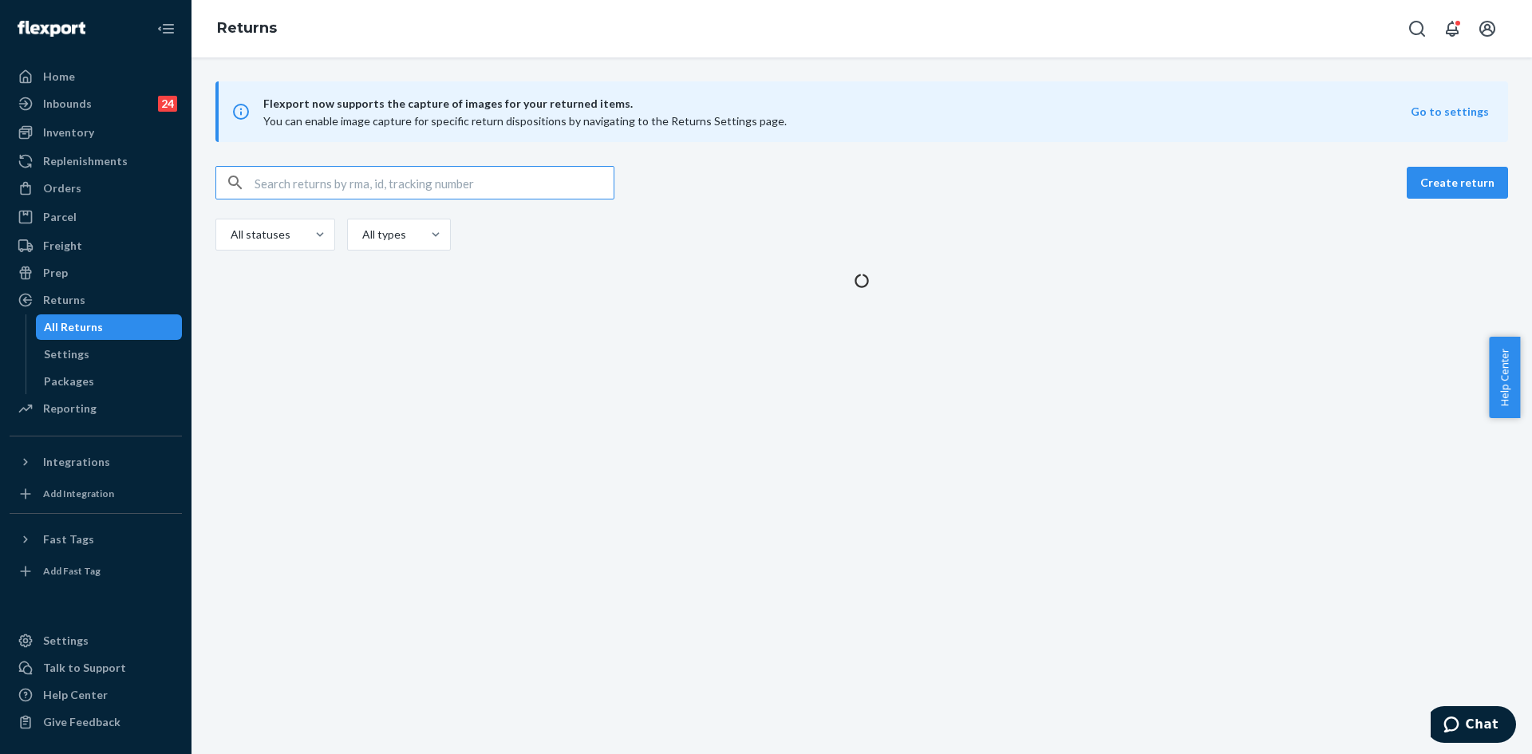
click at [337, 176] on input "text" at bounding box center [434, 183] width 359 height 32
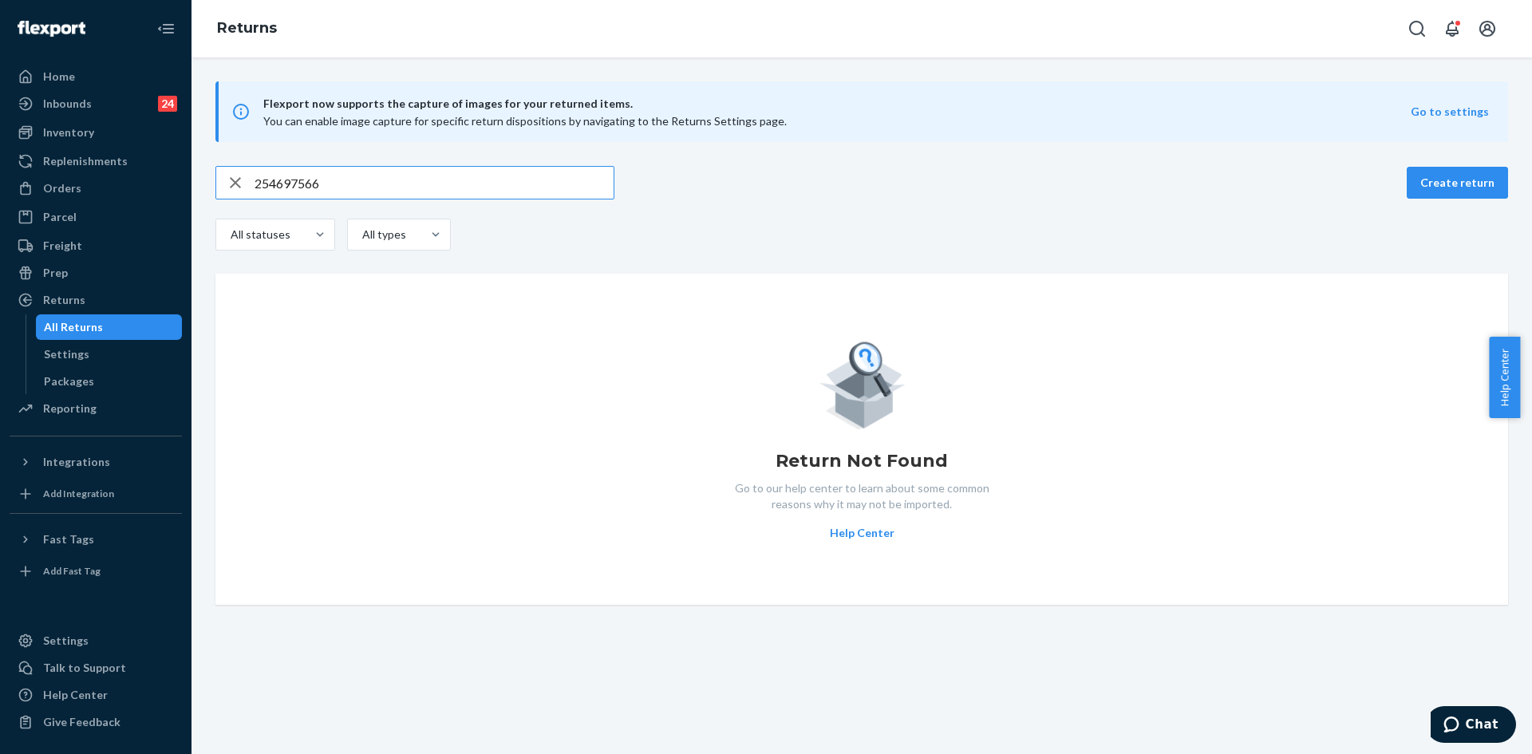
click at [496, 187] on input "254697566" at bounding box center [434, 183] width 359 height 32
paste input "[EMAIL_ADDRESS][DOMAIN_NAME]"
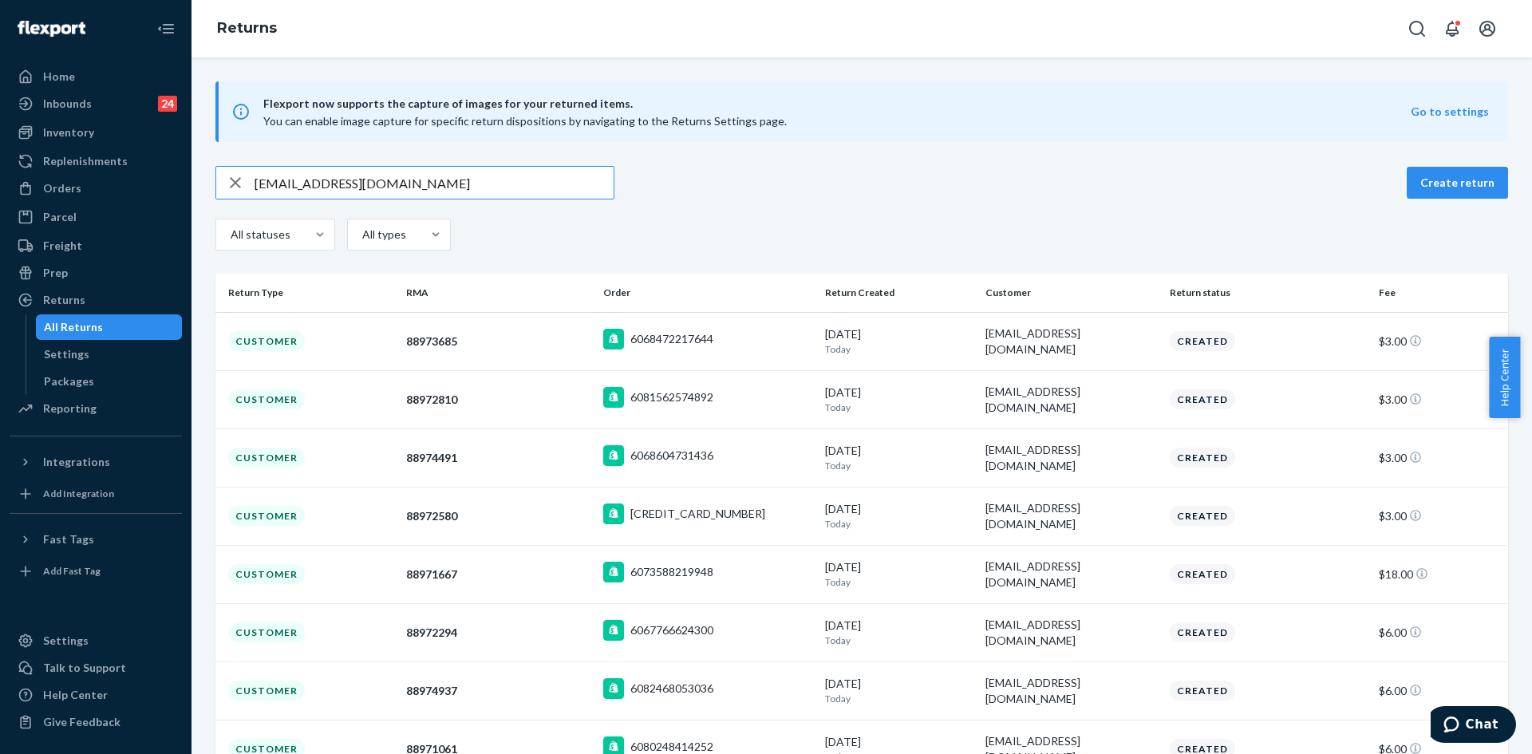
type input "[EMAIL_ADDRESS][DOMAIN_NAME]"
click at [527, 180] on input "[EMAIL_ADDRESS][DOMAIN_NAME]" at bounding box center [434, 183] width 359 height 32
click at [410, 188] on input "[EMAIL_ADDRESS][DOMAIN_NAME]" at bounding box center [434, 183] width 359 height 32
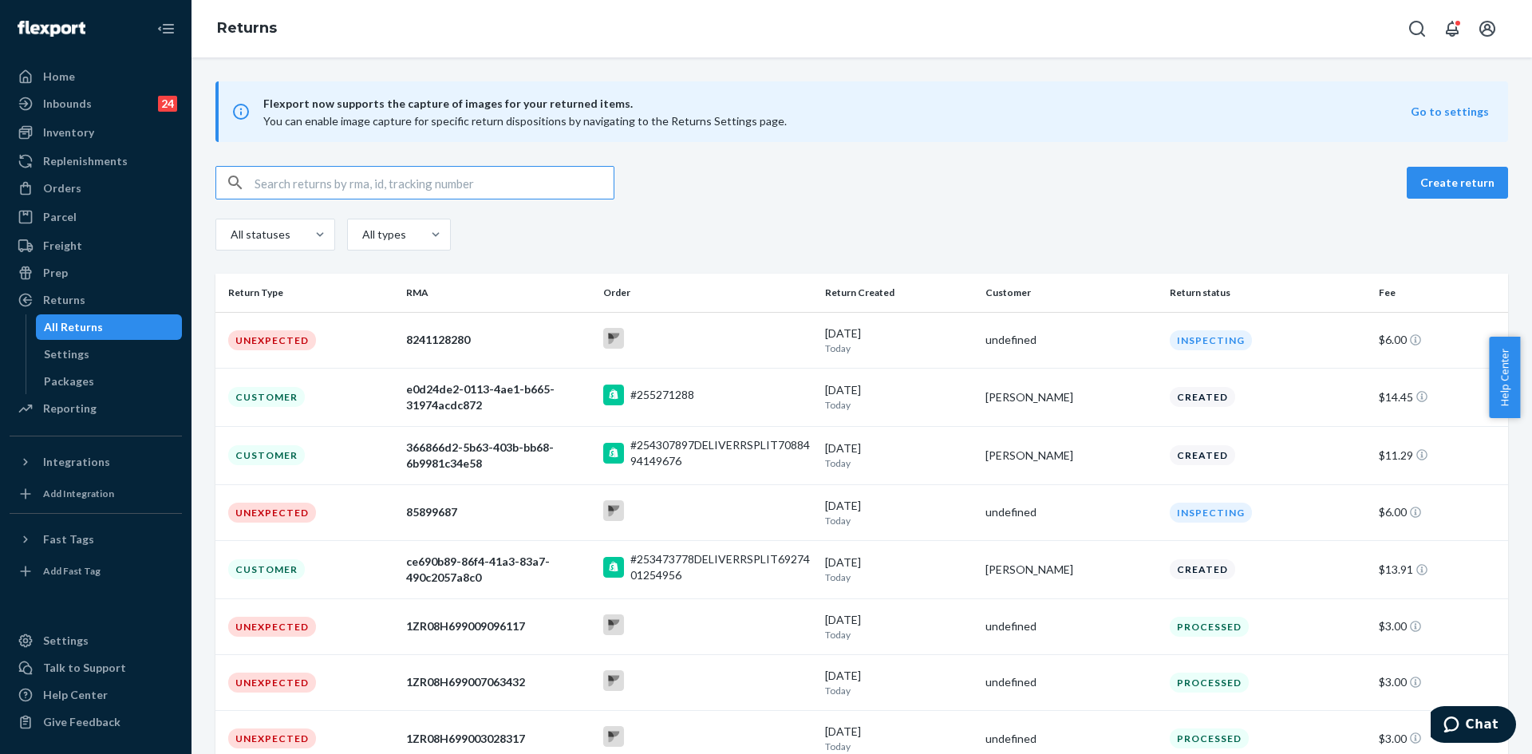
click at [329, 191] on input "text" at bounding box center [434, 183] width 359 height 32
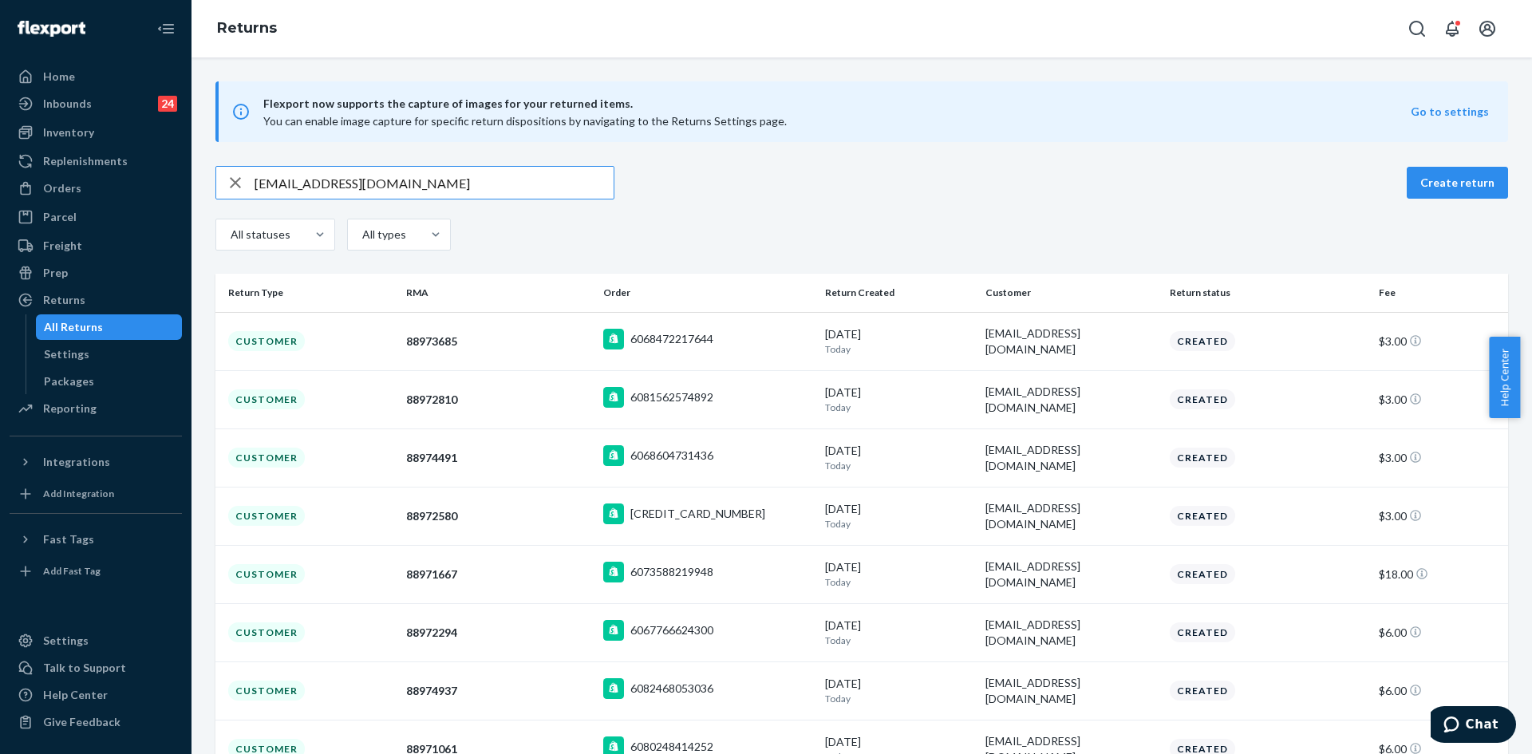
click at [454, 181] on input "[EMAIL_ADDRESS][DOMAIN_NAME]" at bounding box center [434, 183] width 359 height 32
paste input "254697566"
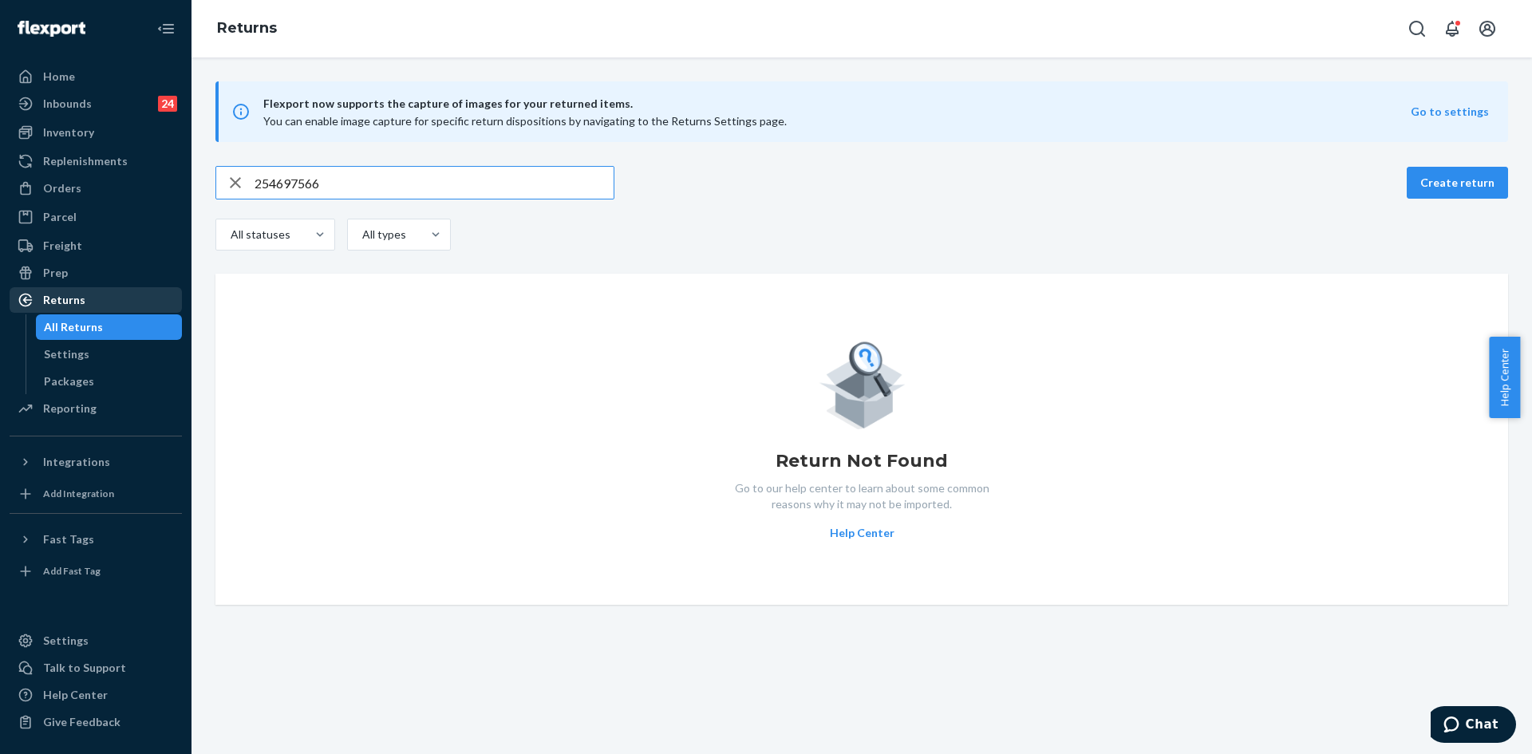
type input "254697566"
click at [79, 304] on div "Returns" at bounding box center [64, 300] width 42 height 16
click at [1421, 25] on icon "Open Search Box" at bounding box center [1417, 29] width 16 height 16
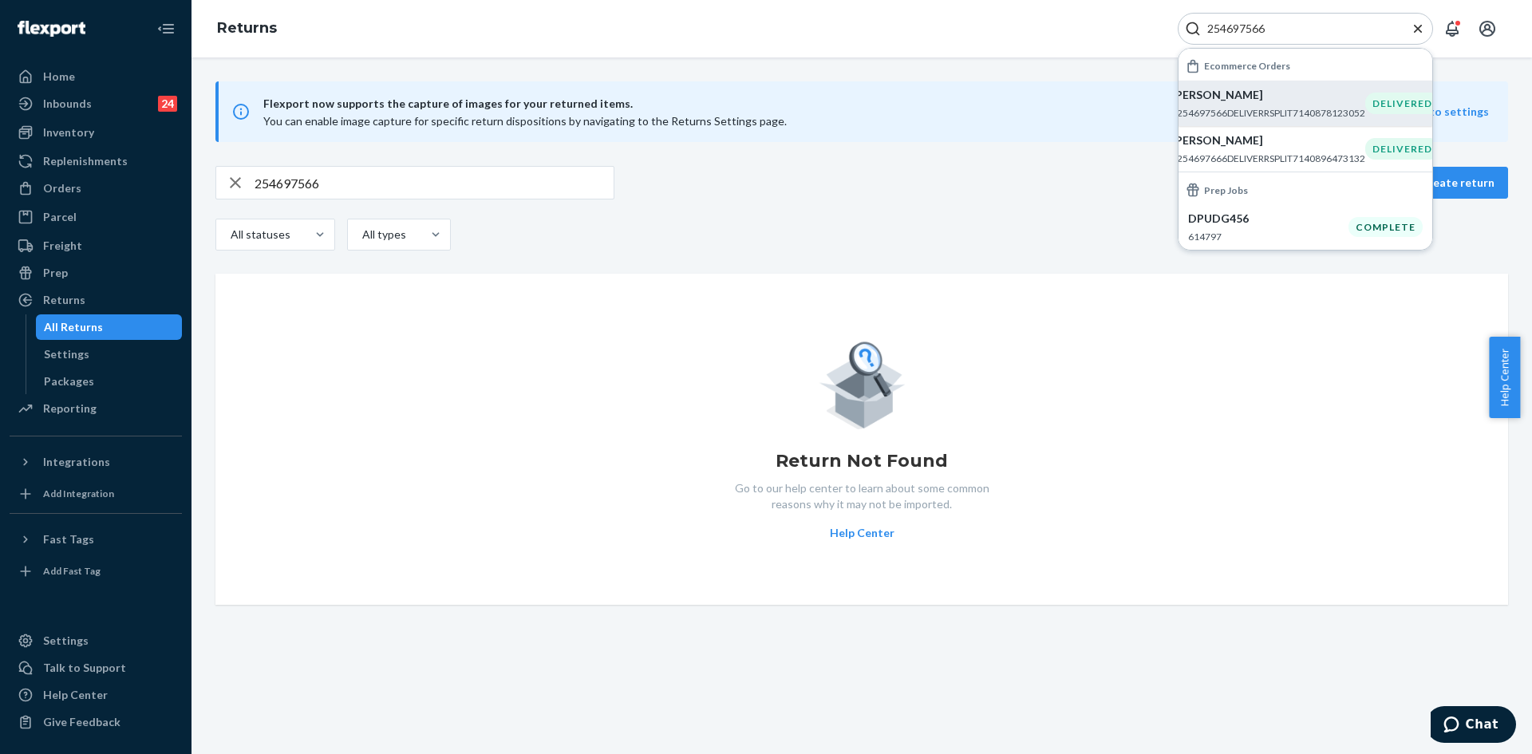
type input "254697566"
click at [1233, 105] on div "[PERSON_NAME] #254697566DELIVERRSPLIT7140878123052" at bounding box center [1268, 103] width 194 height 33
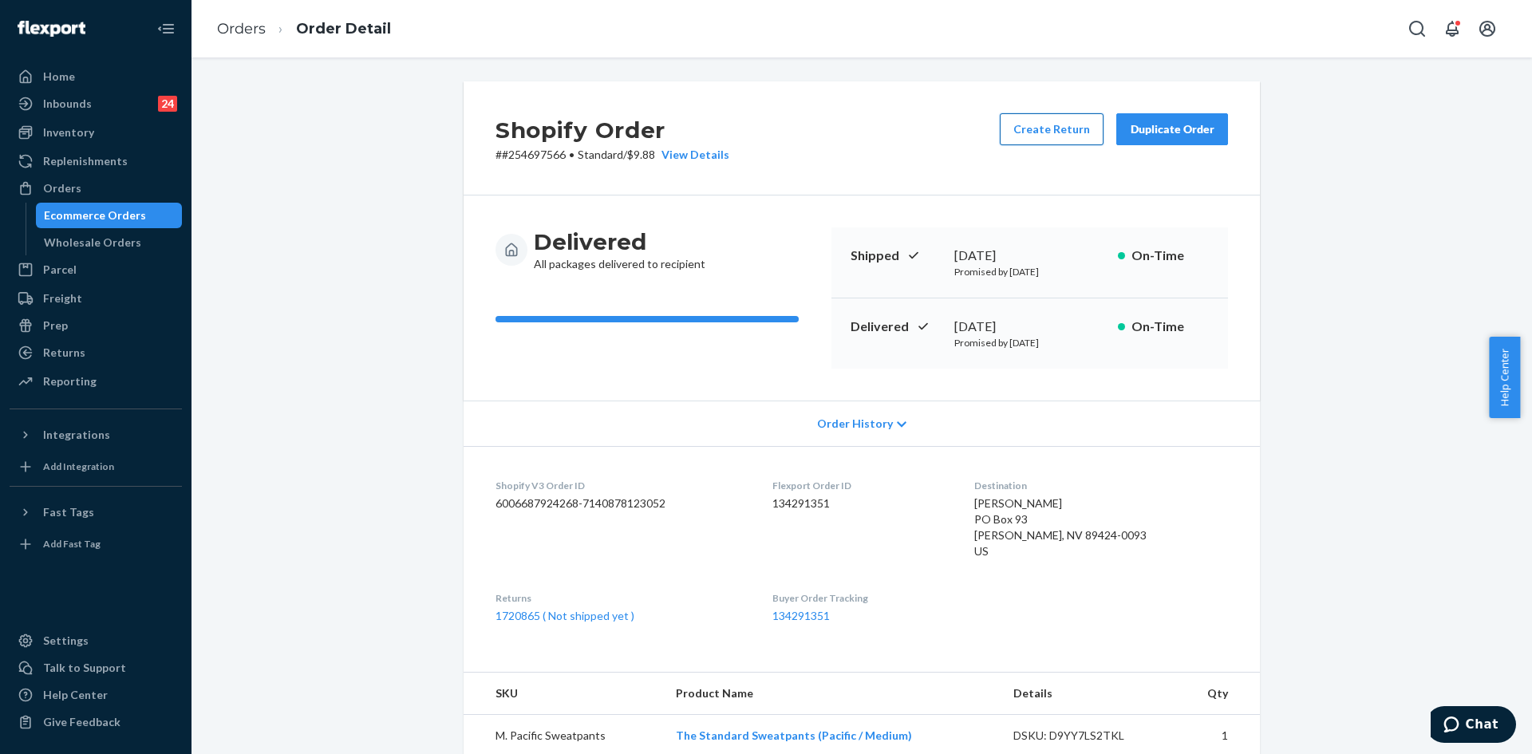
click at [1038, 122] on button "Create Return" at bounding box center [1052, 129] width 104 height 32
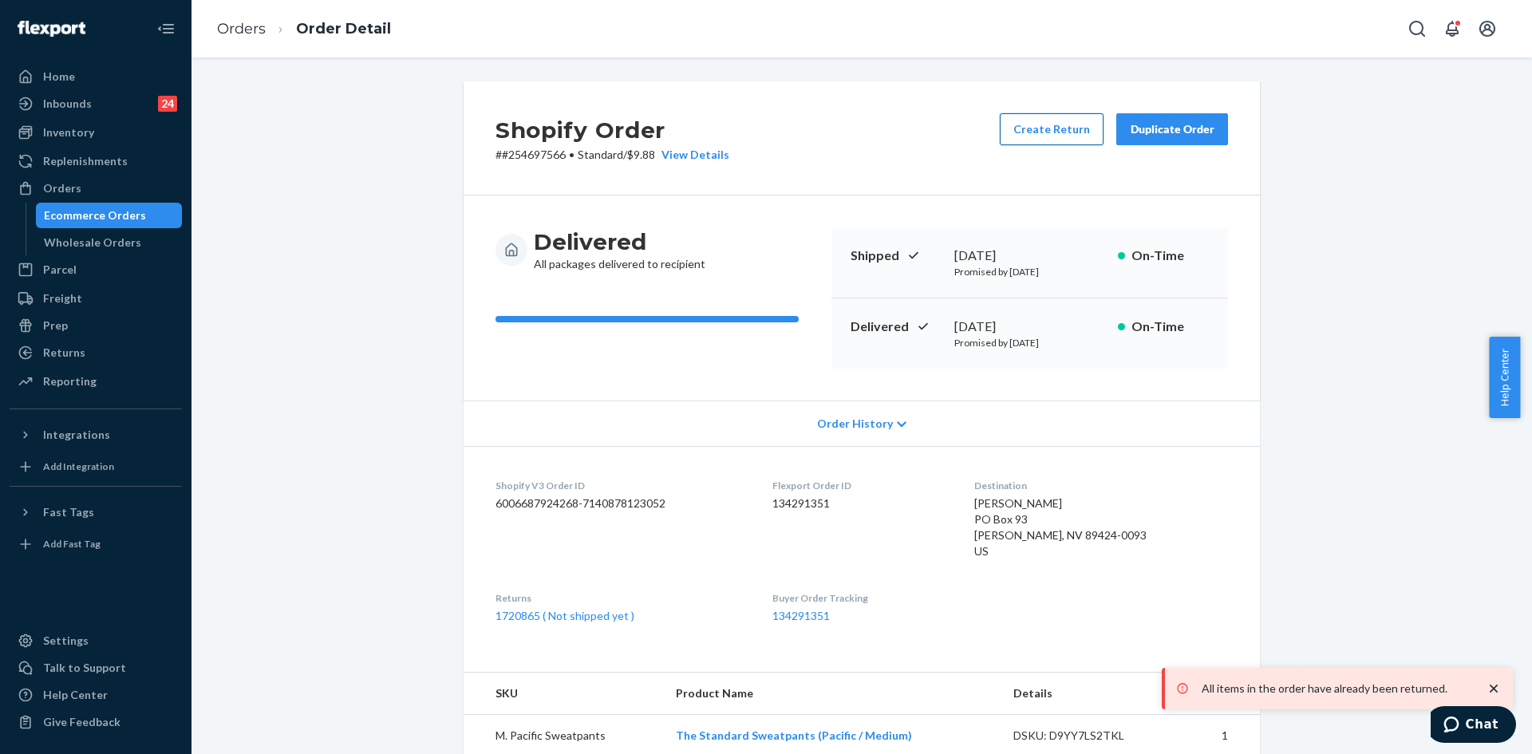
click at [1035, 120] on button "Create Return" at bounding box center [1052, 129] width 104 height 32
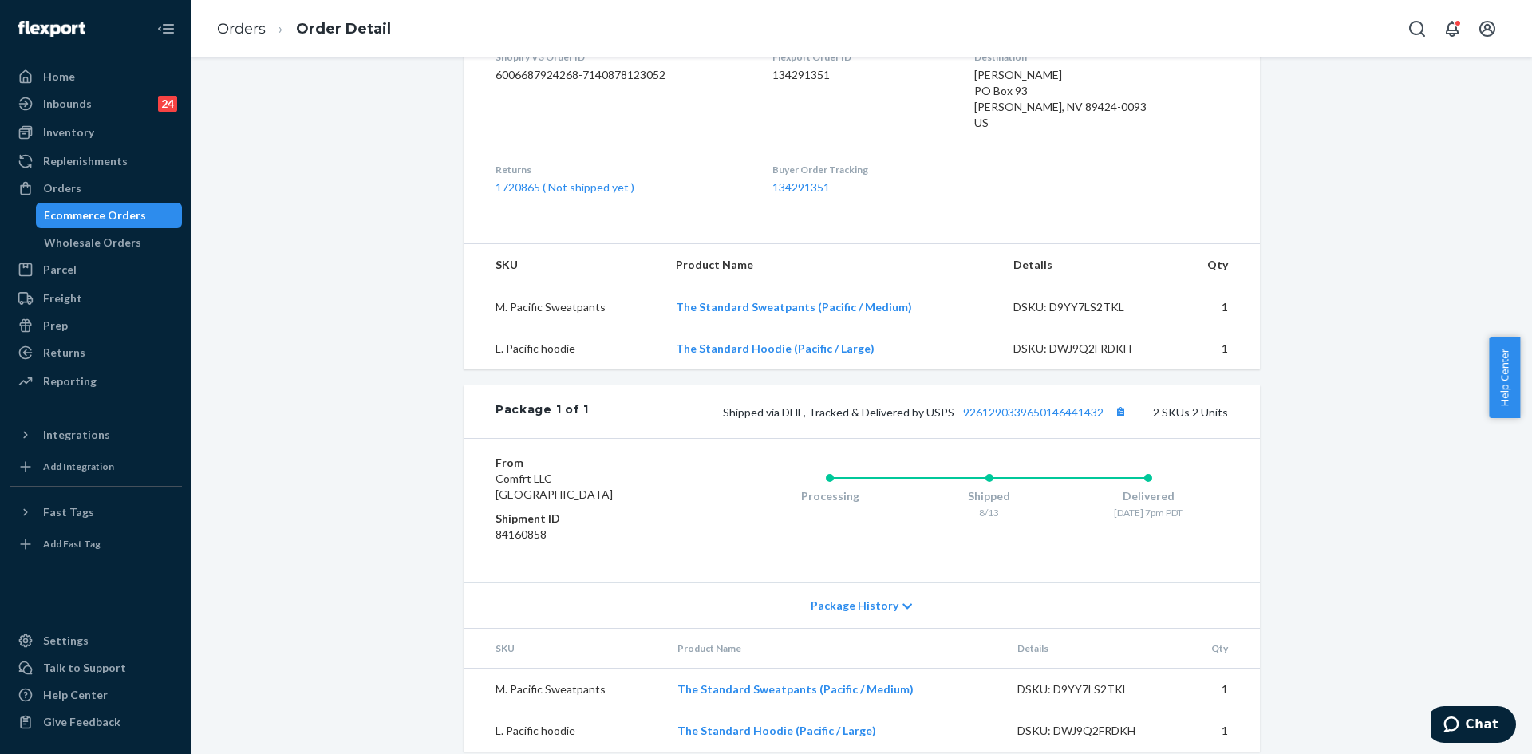
scroll to position [445, 0]
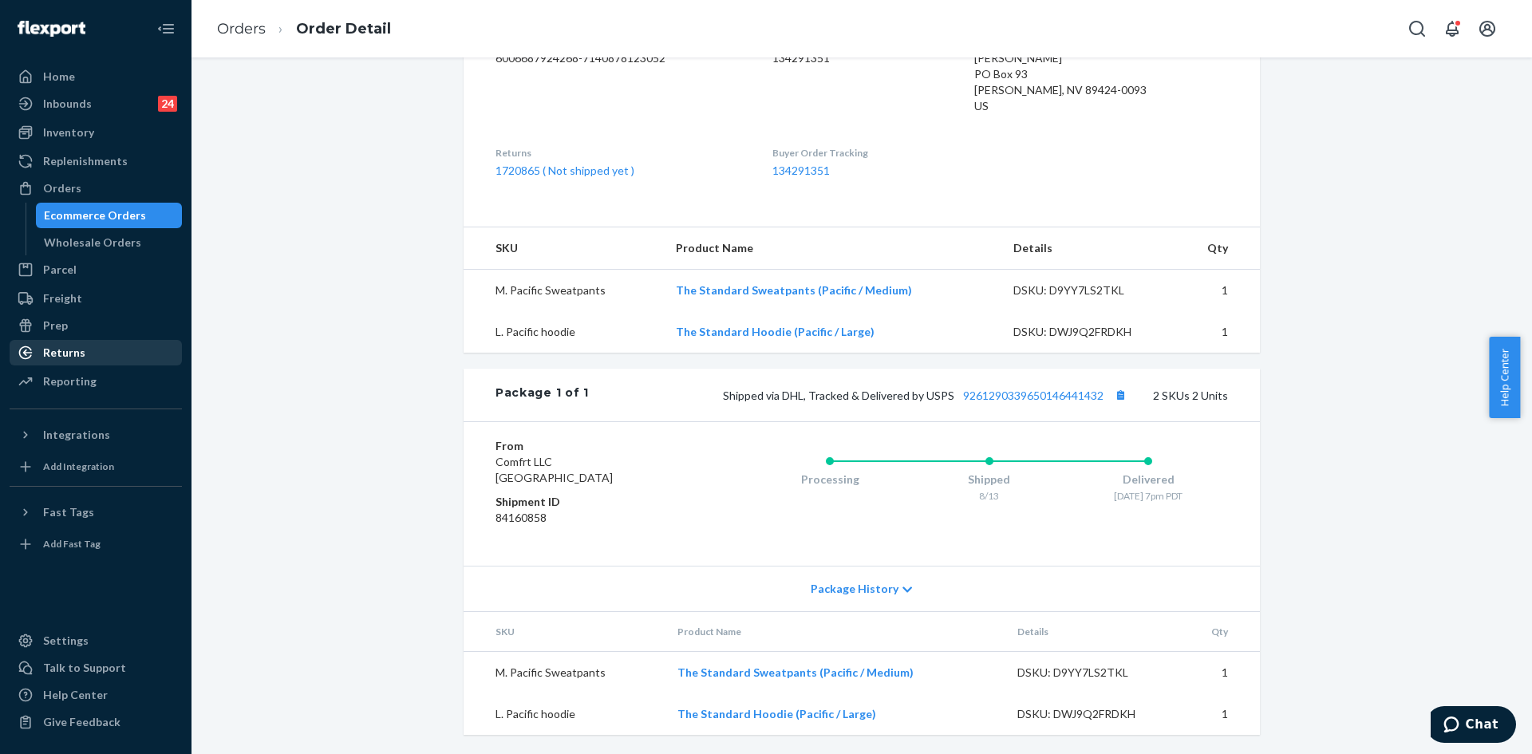
click at [71, 345] on div "Returns" at bounding box center [64, 353] width 42 height 16
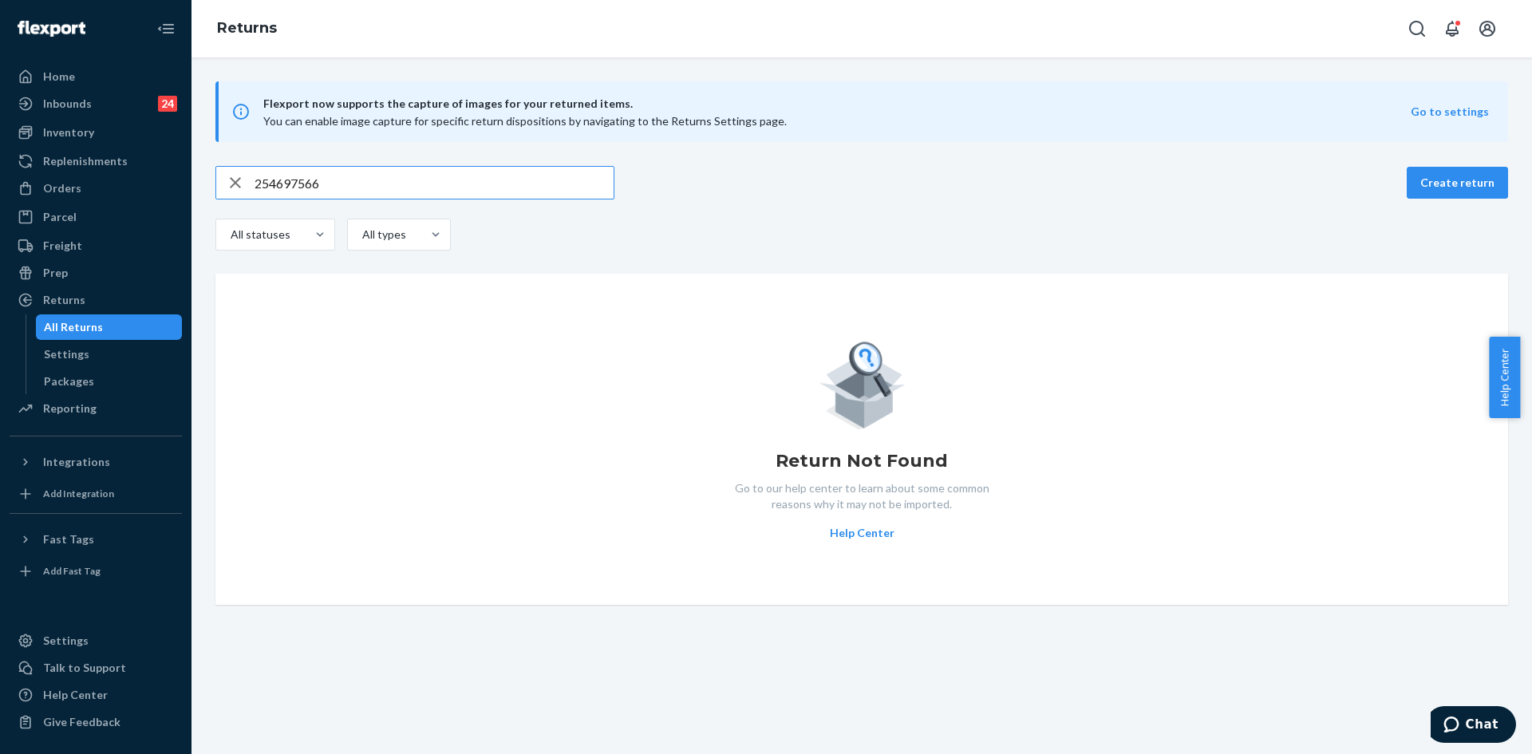
click at [340, 187] on input "254697566" at bounding box center [434, 183] width 359 height 32
drag, startPoint x: 419, startPoint y: 185, endPoint x: 245, endPoint y: 185, distance: 173.9
click at [245, 185] on div "254697566" at bounding box center [414, 183] width 397 height 32
click at [373, 183] on input "1ZX8R1710384015440" at bounding box center [434, 183] width 359 height 32
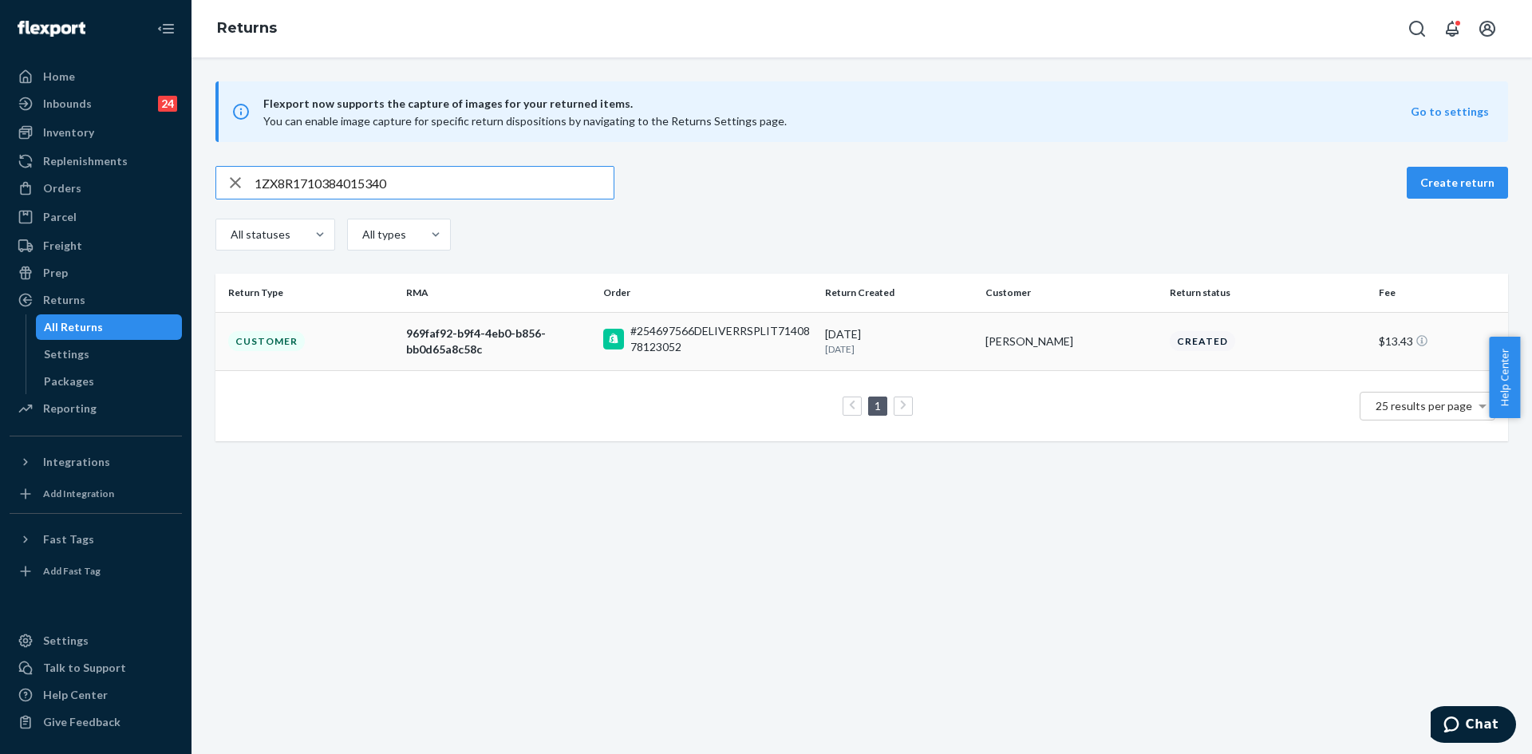
type input "1ZX8R1710384015340"
click at [597, 352] on td "#254697566DELIVERRSPLIT7140878123052" at bounding box center [708, 341] width 222 height 58
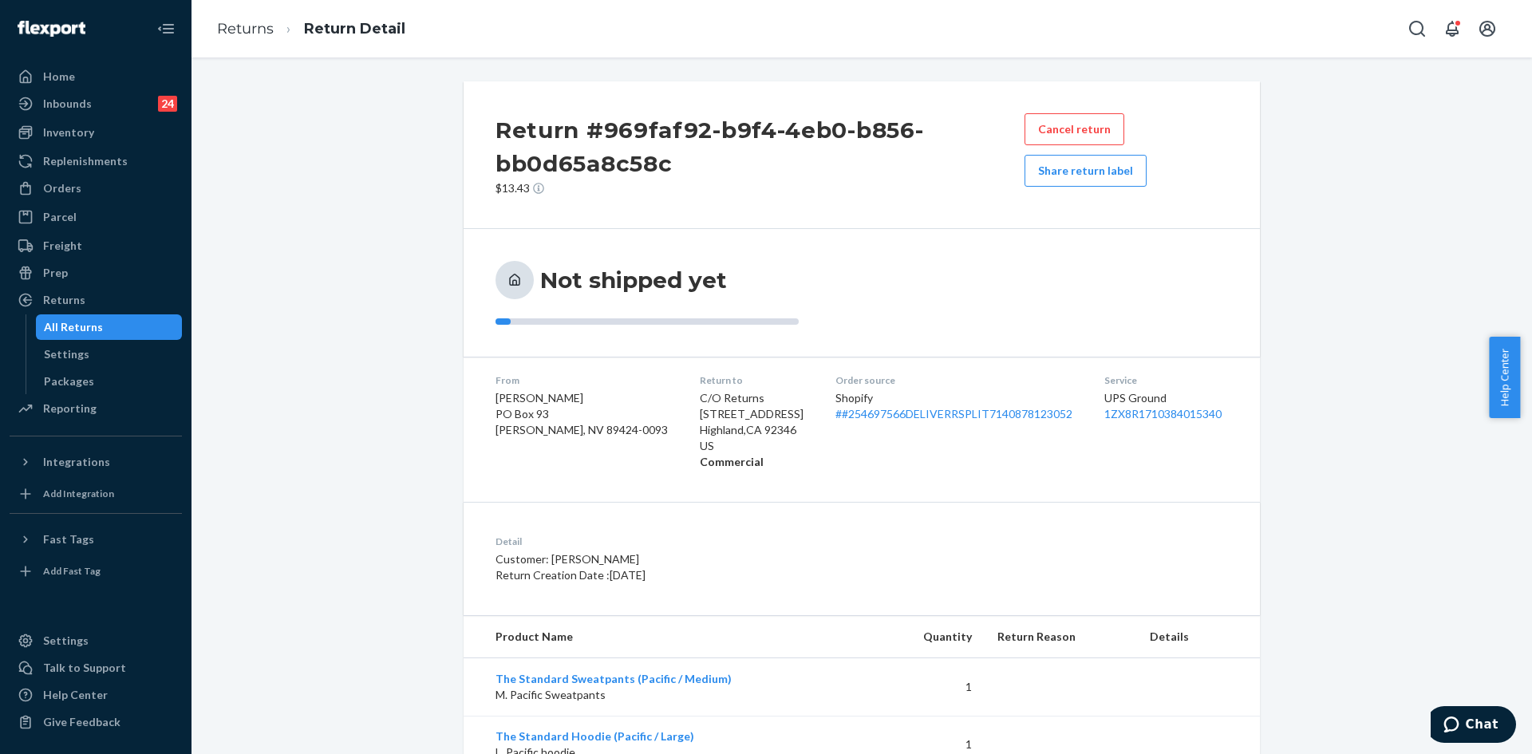
scroll to position [59, 0]
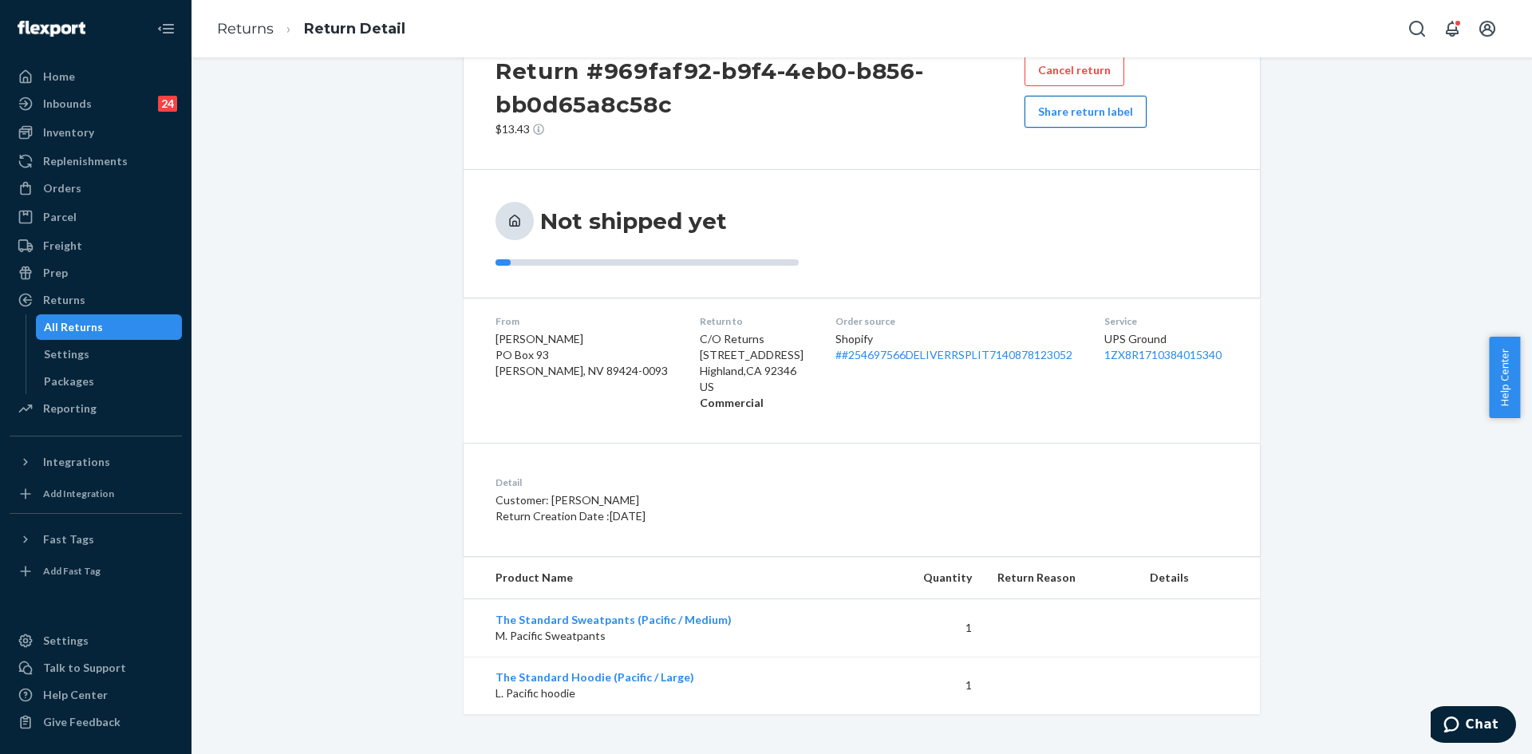
click at [1059, 116] on button "Share return label" at bounding box center [1085, 112] width 122 height 32
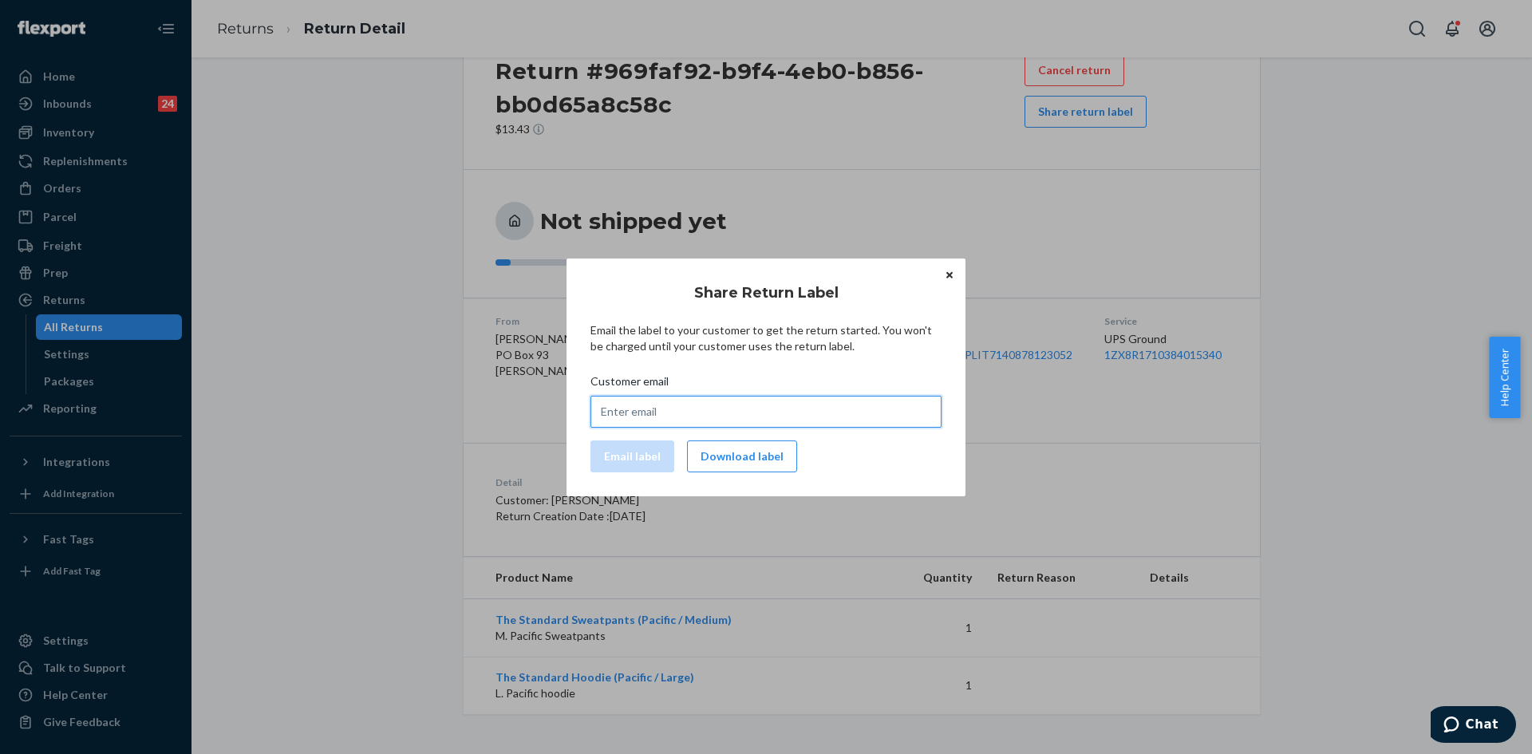
click at [658, 418] on input "Customer email" at bounding box center [765, 412] width 351 height 32
paste input "[EMAIL_ADDRESS][DOMAIN_NAME]"
type input "[EMAIL_ADDRESS][DOMAIN_NAME]"
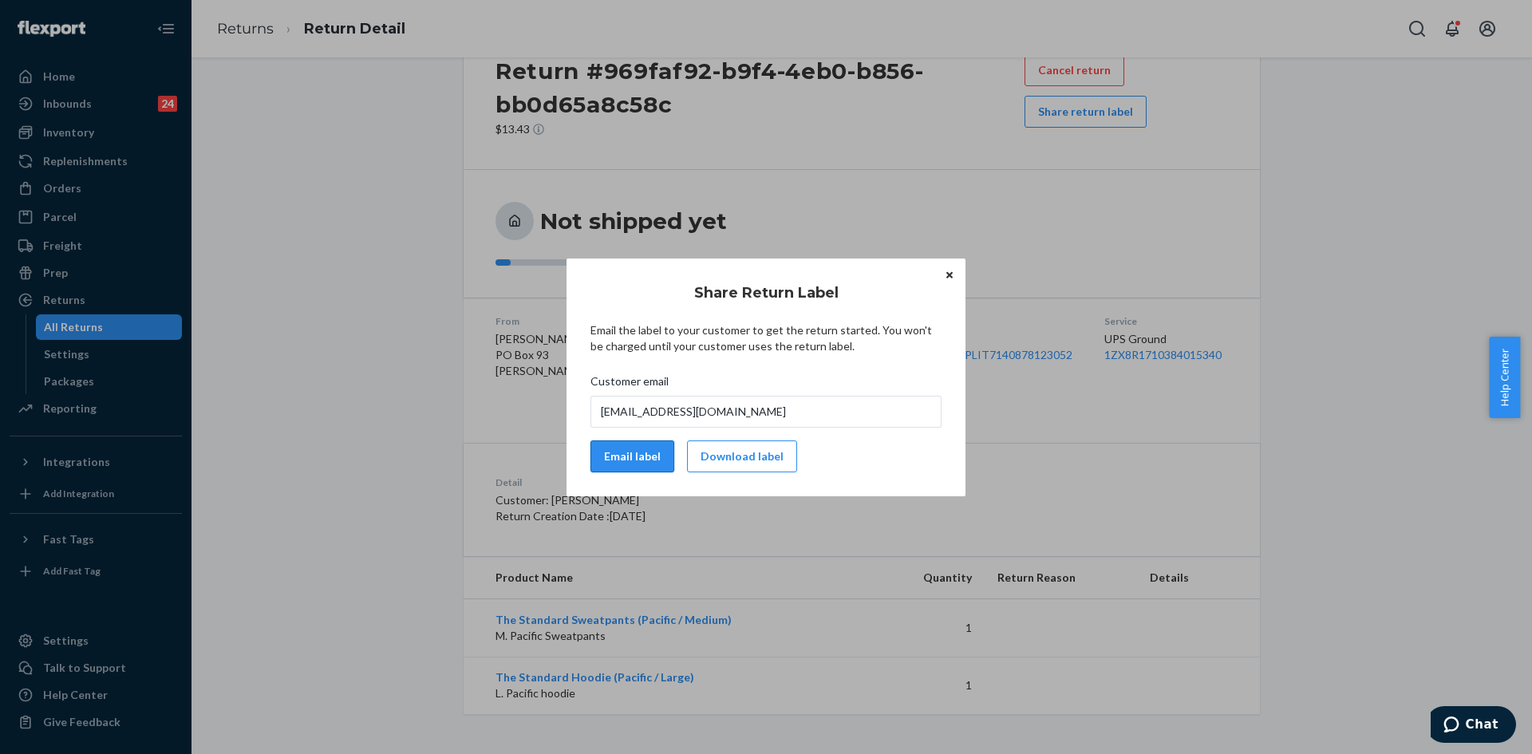
click at [648, 446] on button "Email label" at bounding box center [632, 456] width 84 height 32
